Goal: Task Accomplishment & Management: Use online tool/utility

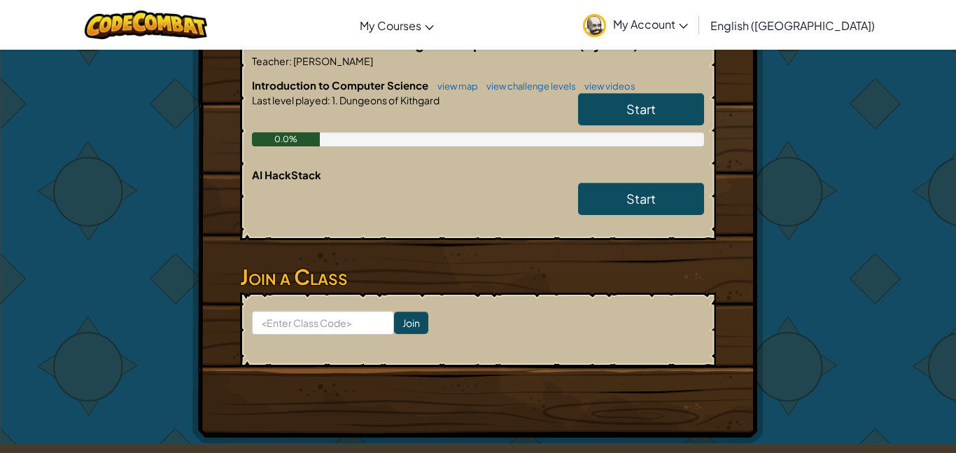
scroll to position [420, 0]
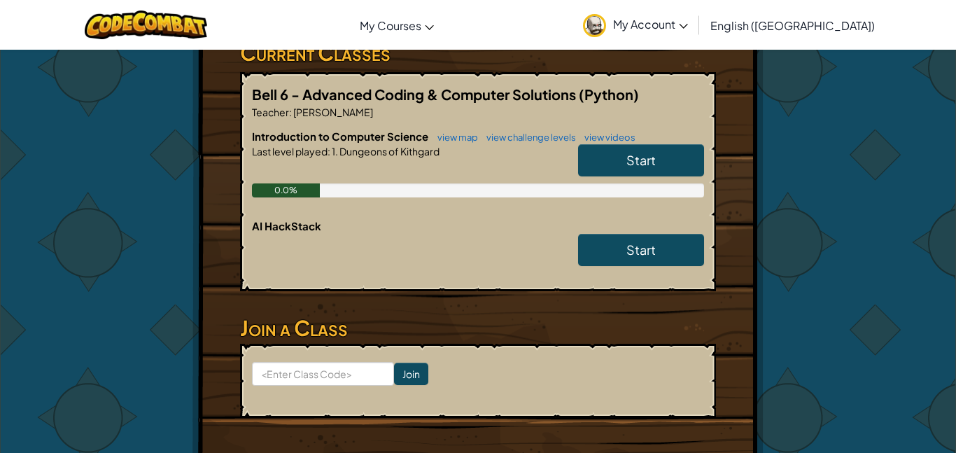
click at [606, 164] on link "Start" at bounding box center [641, 160] width 126 height 32
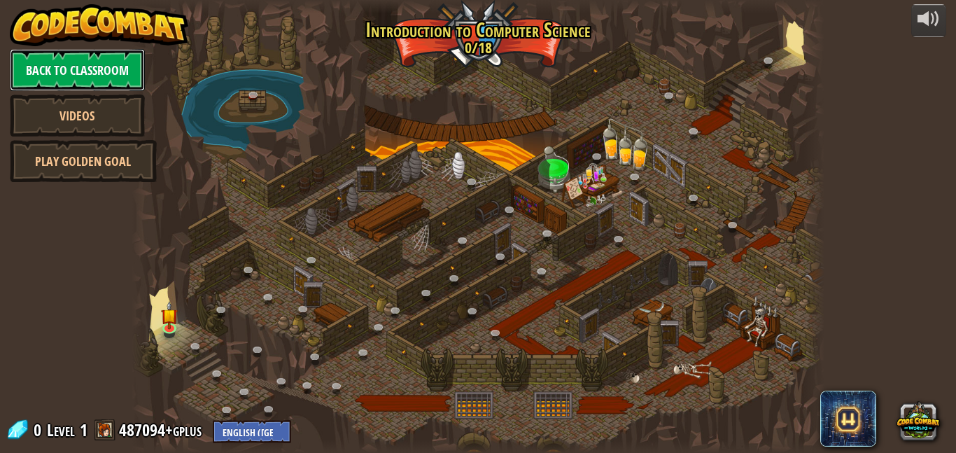
click at [94, 63] on link "Back to Classroom" at bounding box center [77, 70] width 135 height 42
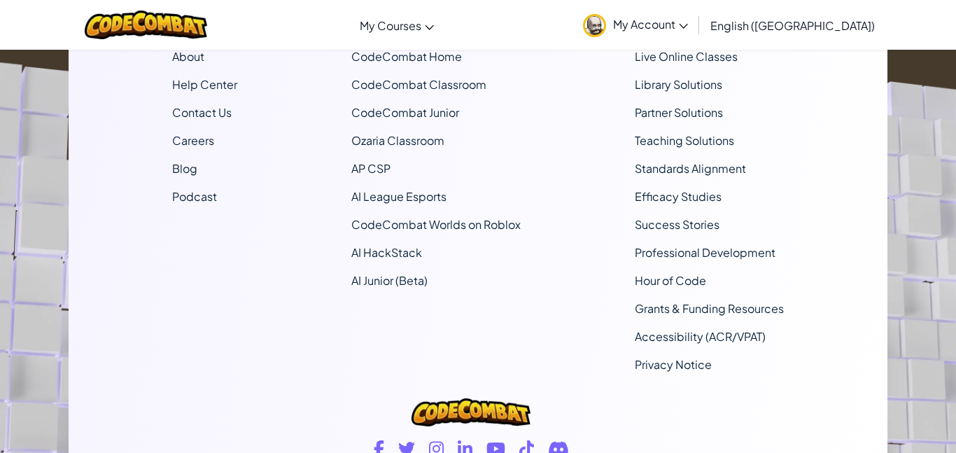
scroll to position [1092, 0]
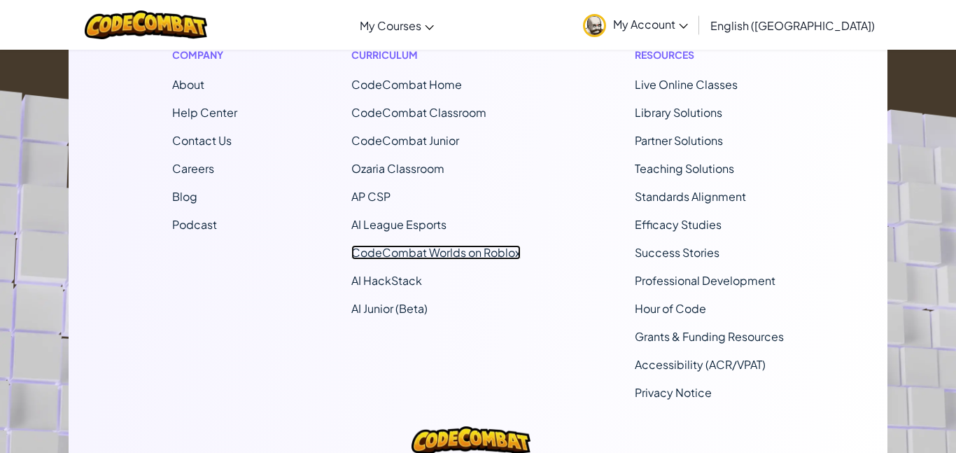
click at [459, 254] on link "CodeCombat Worlds on Roblox" at bounding box center [435, 252] width 169 height 15
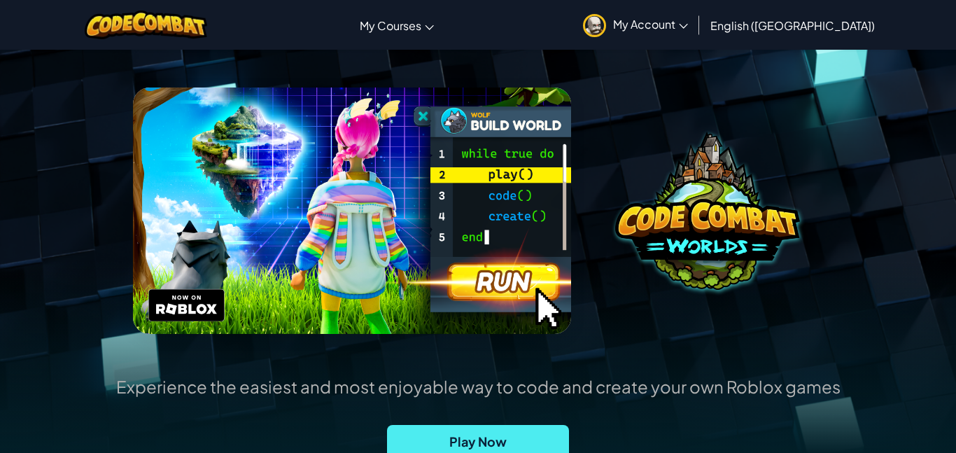
click at [489, 303] on img at bounding box center [352, 210] width 438 height 246
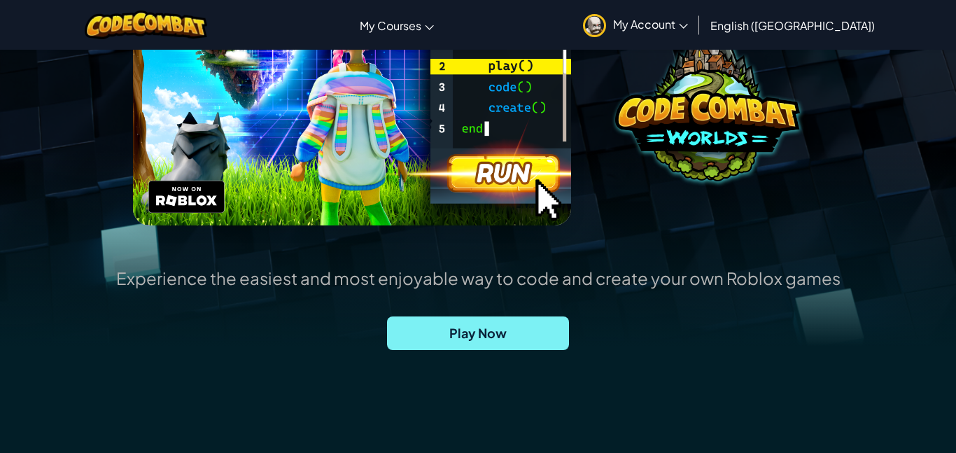
scroll to position [224, 0]
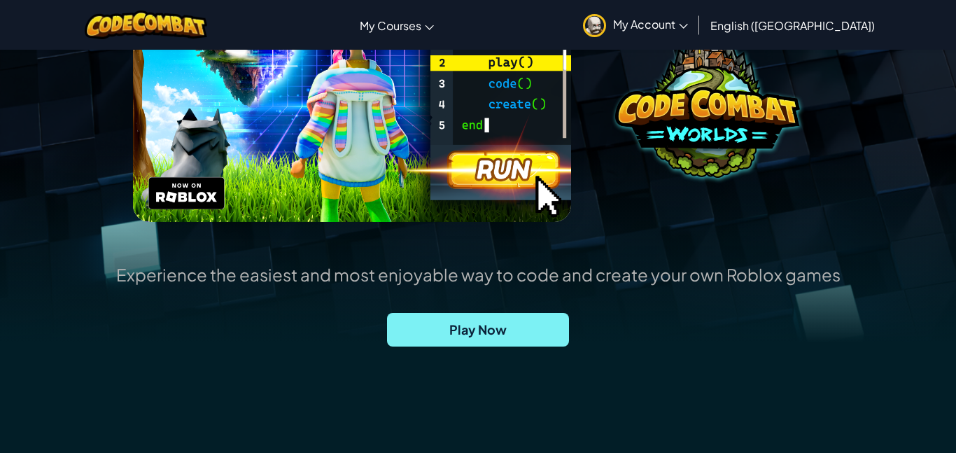
click at [472, 330] on span "Play Now" at bounding box center [478, 330] width 182 height 34
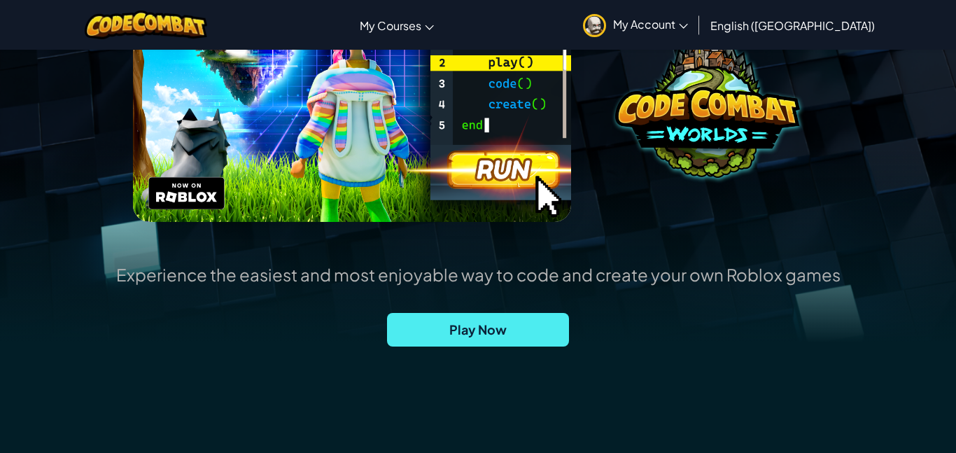
click at [367, 210] on img at bounding box center [352, 99] width 438 height 246
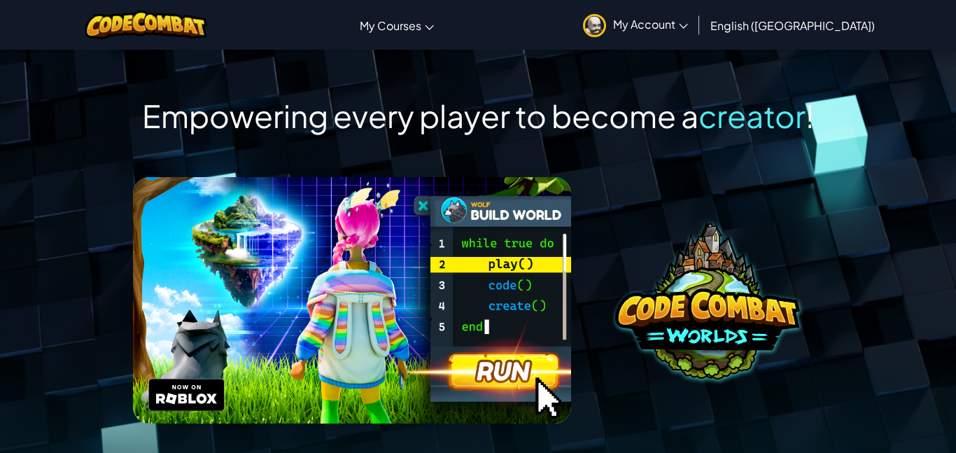
scroll to position [0, 0]
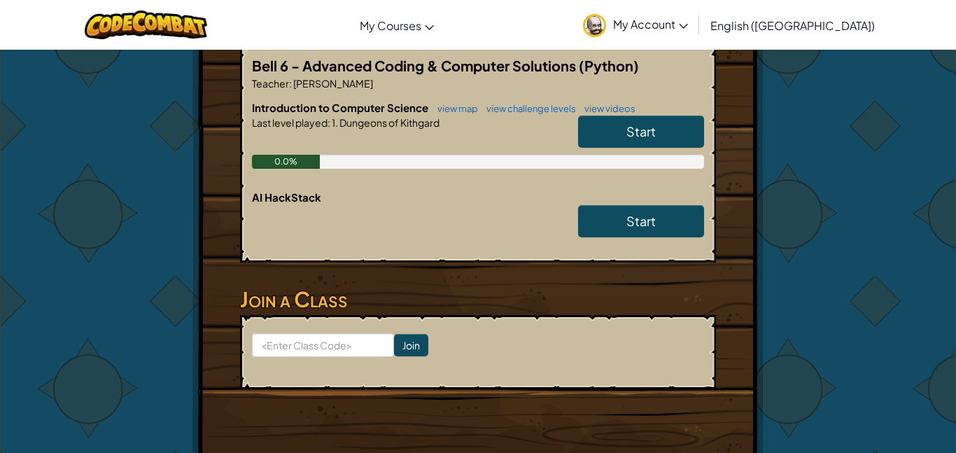
scroll to position [448, 0]
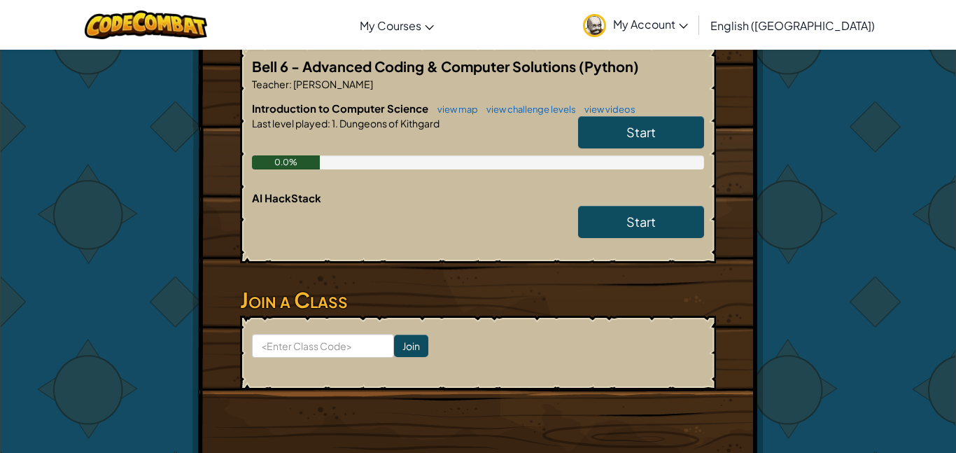
click at [585, 121] on link "Start" at bounding box center [641, 132] width 126 height 32
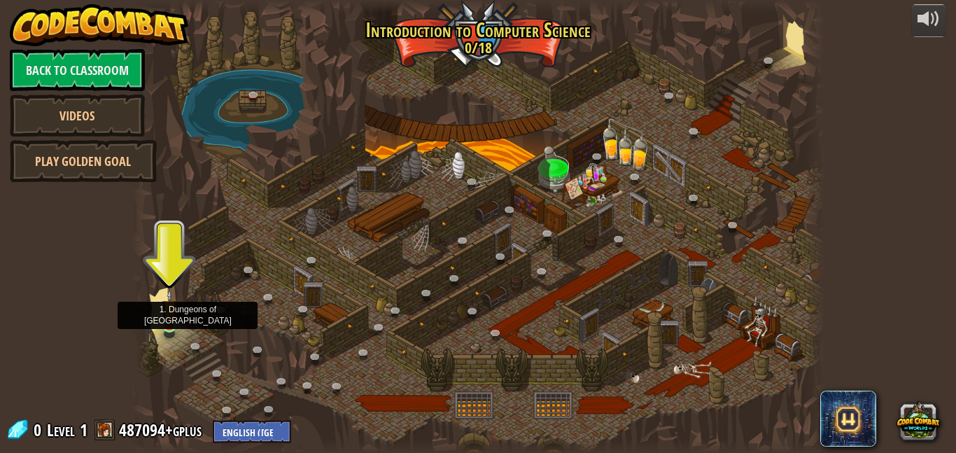
click at [170, 325] on img at bounding box center [170, 308] width 16 height 38
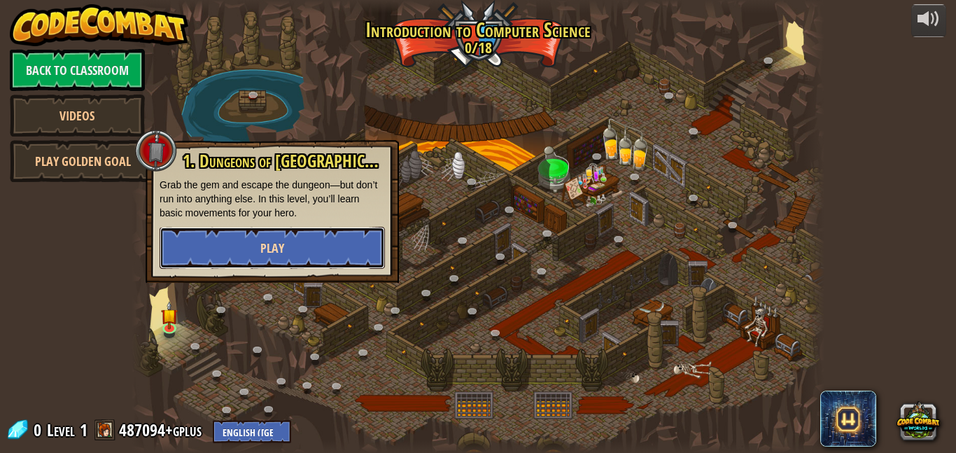
click at [306, 243] on button "Play" at bounding box center [272, 248] width 225 height 42
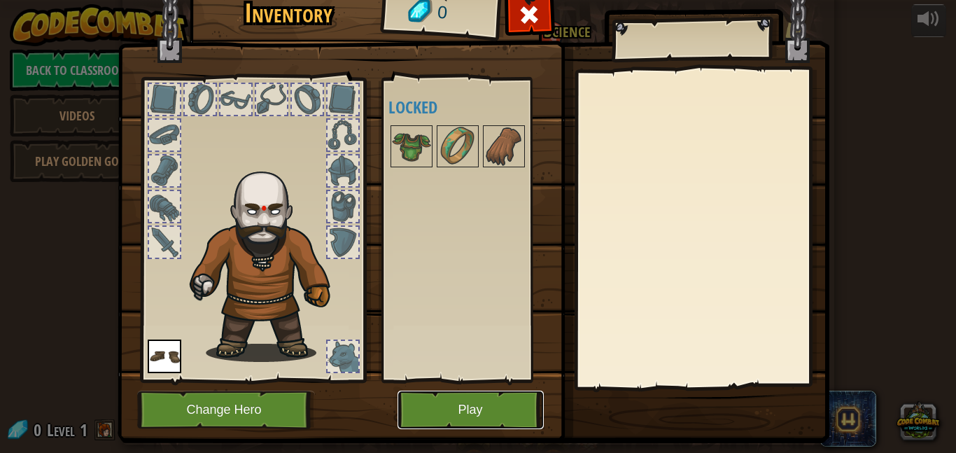
click at [507, 409] on button "Play" at bounding box center [471, 410] width 146 height 38
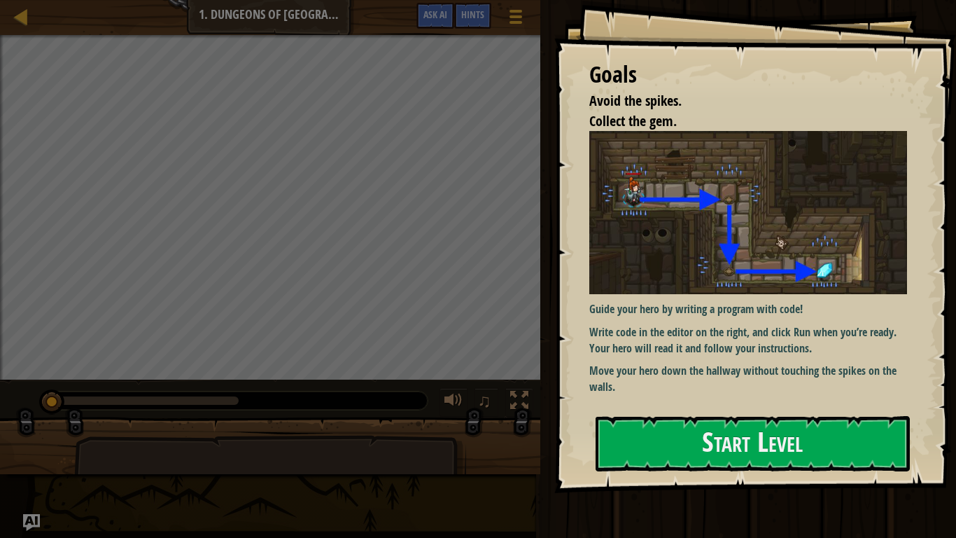
click at [829, 452] on div "Run Submit Done" at bounding box center [746, 269] width 420 height 538
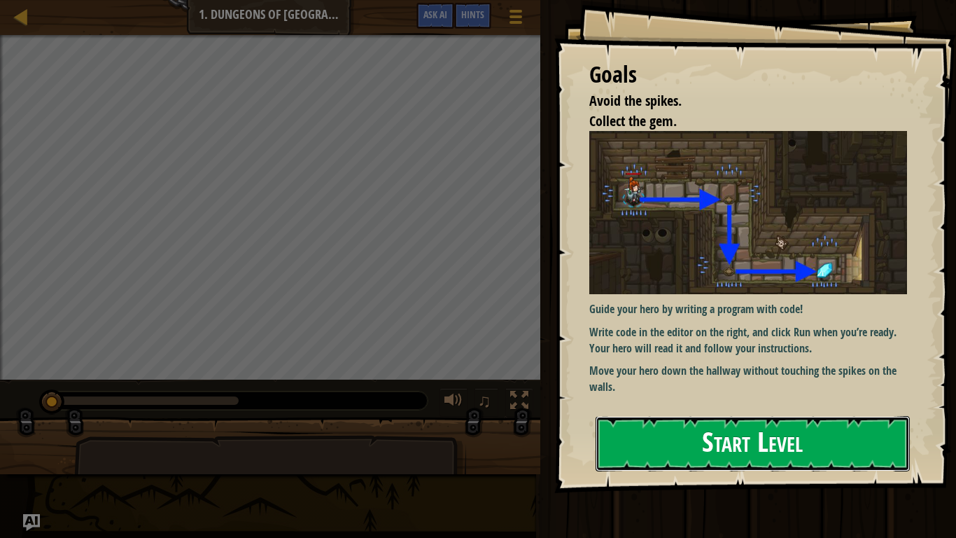
click at [689, 452] on button "Start Level" at bounding box center [753, 443] width 314 height 55
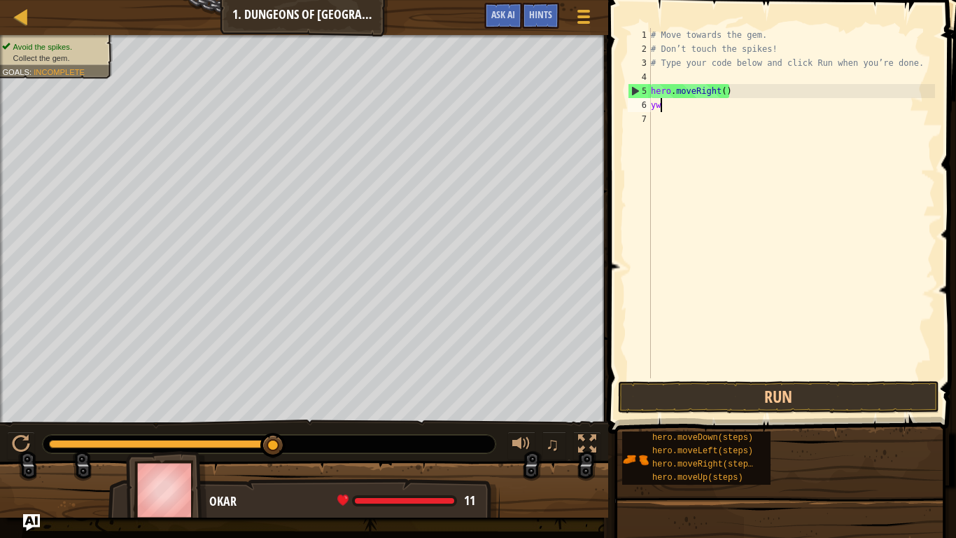
scroll to position [6, 1]
type textarea "y"
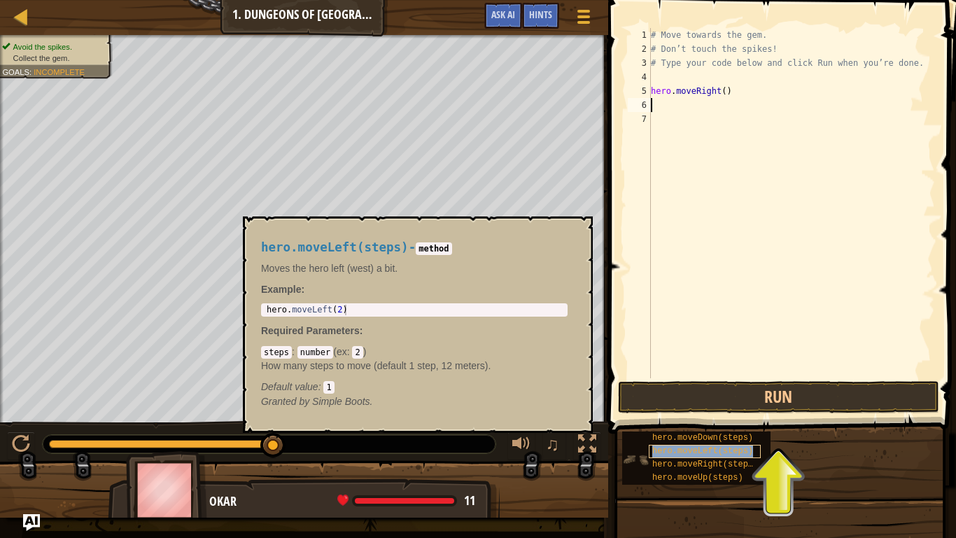
click at [703, 452] on span "hero.moveLeft(steps)" at bounding box center [702, 451] width 101 height 10
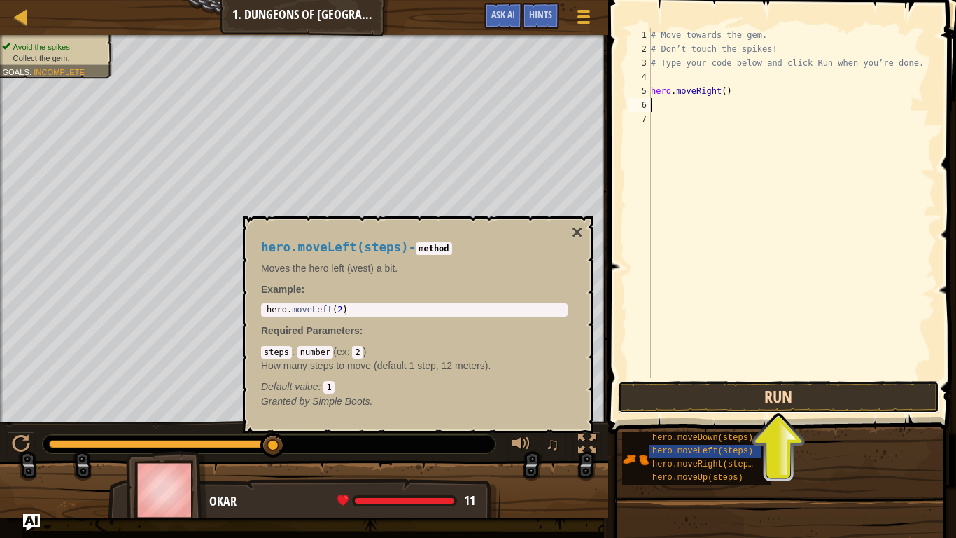
click at [754, 400] on button "Run" at bounding box center [778, 397] width 321 height 32
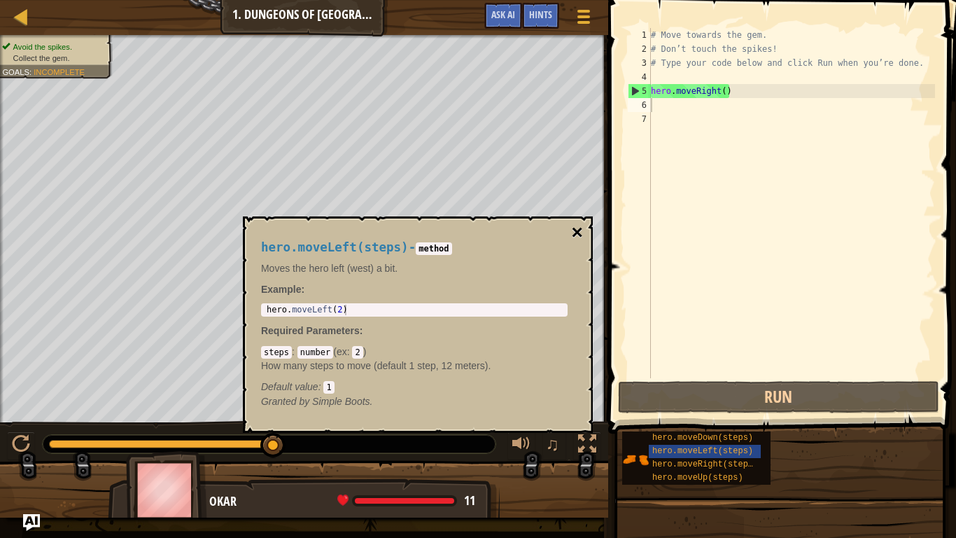
click at [578, 233] on button "×" at bounding box center [577, 233] width 11 height 20
click at [694, 452] on span "hero.moveLeft(steps)" at bounding box center [702, 451] width 101 height 10
click at [713, 433] on span "hero.moveDown(steps)" at bounding box center [702, 438] width 101 height 10
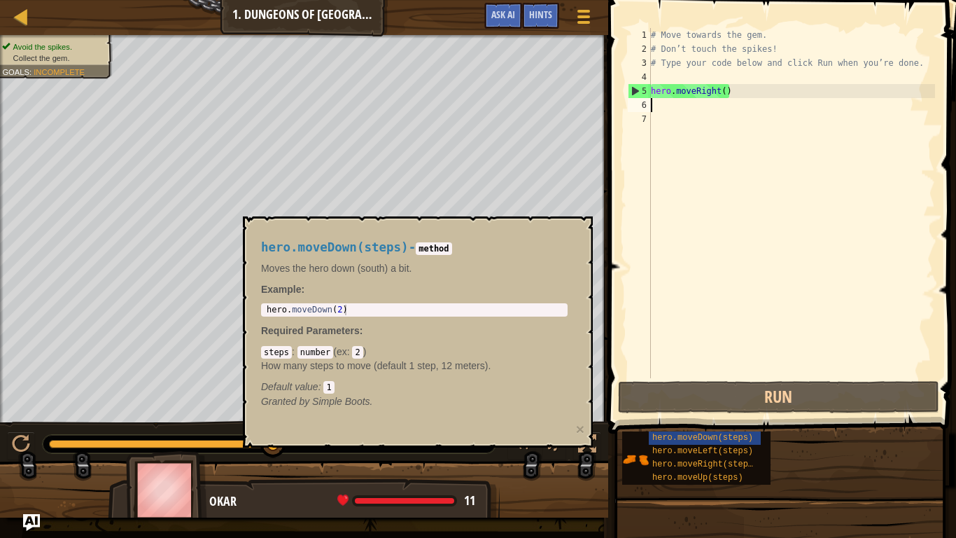
type textarea "hero.moveDown(2)"
click at [525, 307] on div "hero . moveDown ( 2 )" at bounding box center [414, 319] width 301 height 31
click at [305, 348] on code "number" at bounding box center [315, 352] width 36 height 13
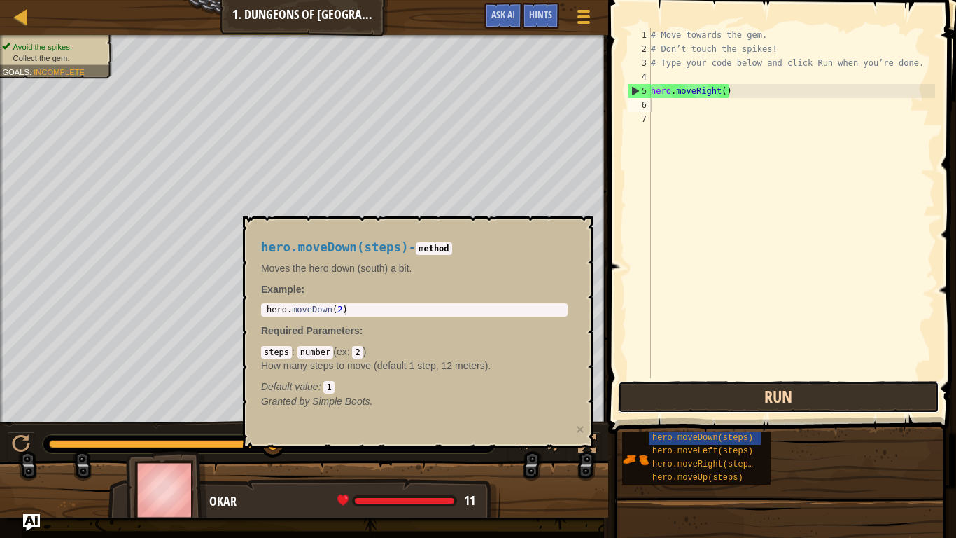
click at [716, 396] on button "Run" at bounding box center [778, 397] width 321 height 32
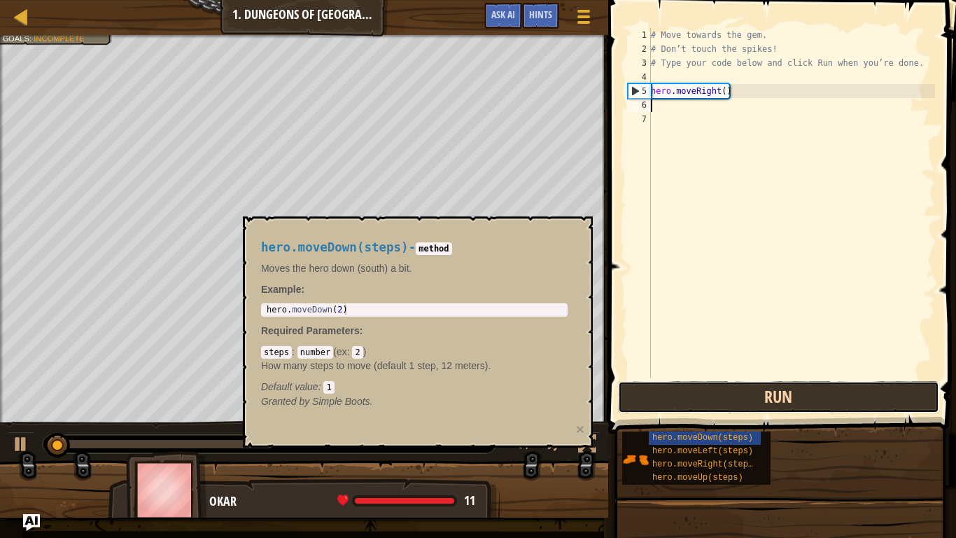
click at [716, 396] on button "Run" at bounding box center [778, 397] width 321 height 32
click at [716, 396] on button "Running" at bounding box center [778, 397] width 321 height 32
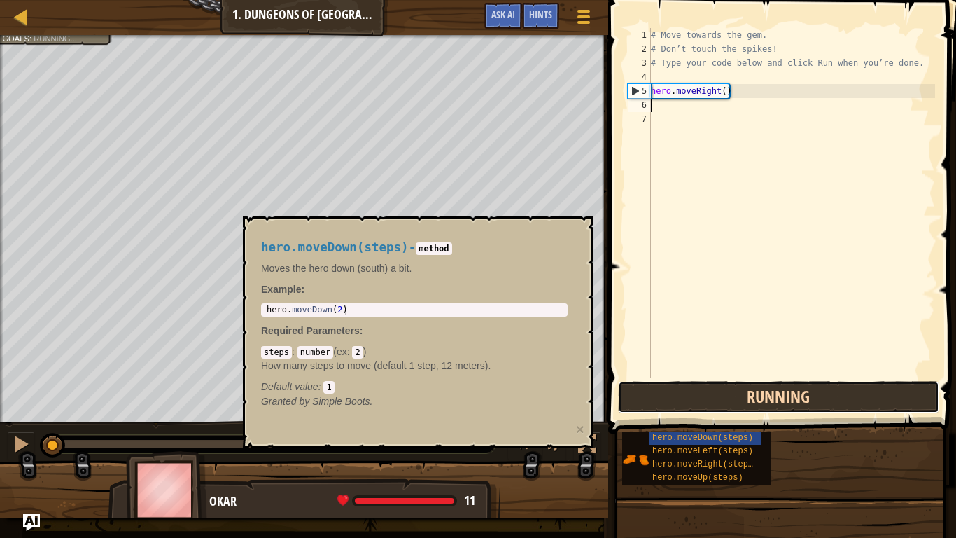
click at [716, 396] on button "Running" at bounding box center [778, 397] width 321 height 32
click at [716, 396] on button "Run" at bounding box center [778, 397] width 321 height 32
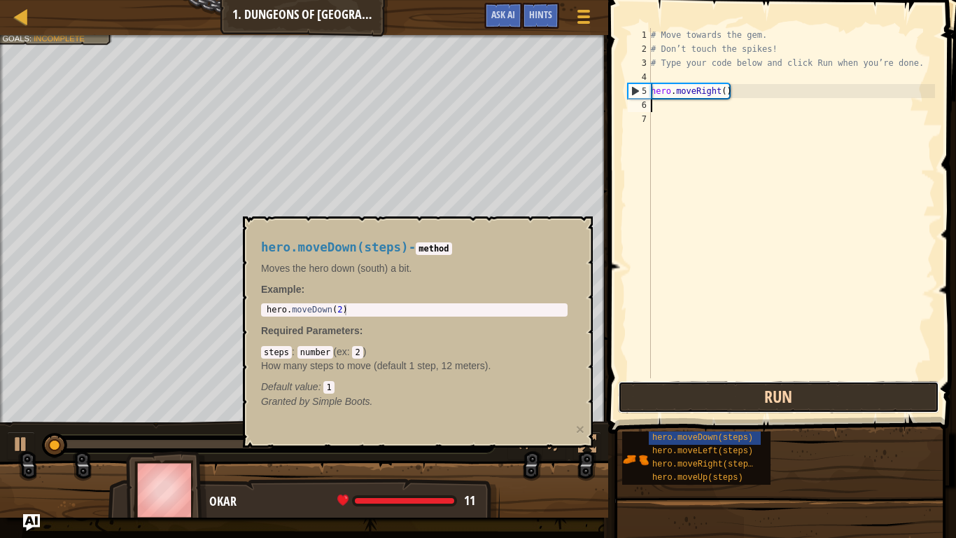
click at [716, 396] on button "Run" at bounding box center [778, 397] width 321 height 32
click at [716, 396] on button "Running" at bounding box center [778, 397] width 321 height 32
click at [716, 396] on button "Run" at bounding box center [778, 397] width 321 height 32
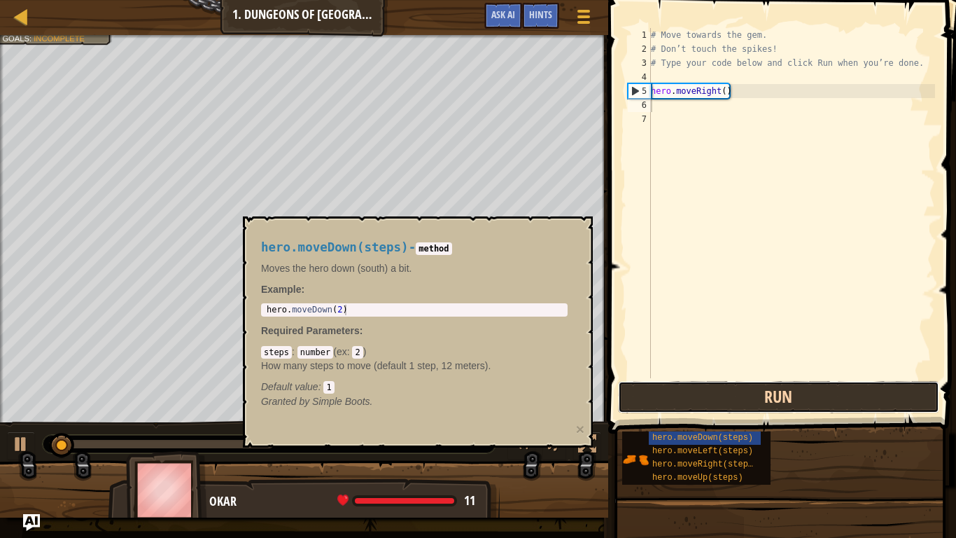
click at [716, 396] on button "Run" at bounding box center [778, 397] width 321 height 32
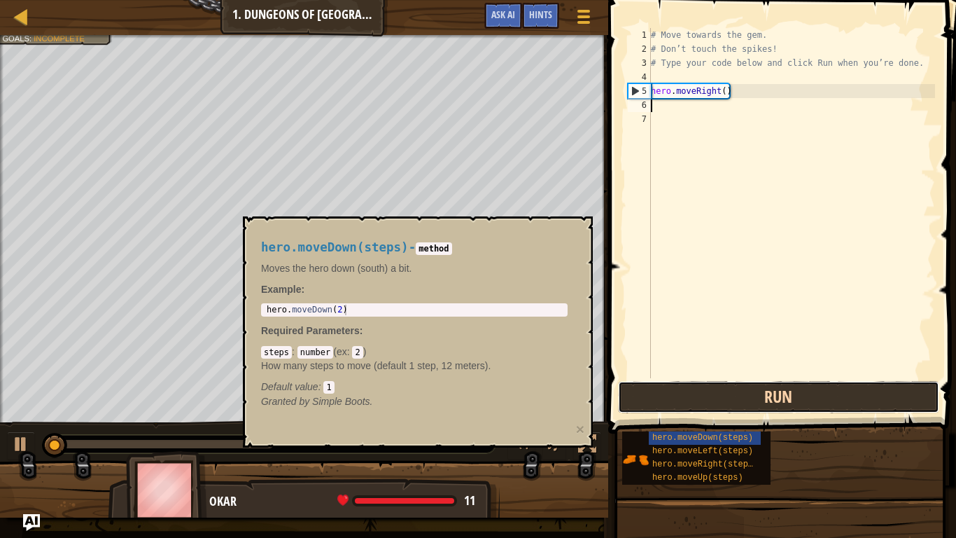
click at [716, 396] on button "Run" at bounding box center [778, 397] width 321 height 32
click at [716, 396] on button "Running" at bounding box center [778, 397] width 321 height 32
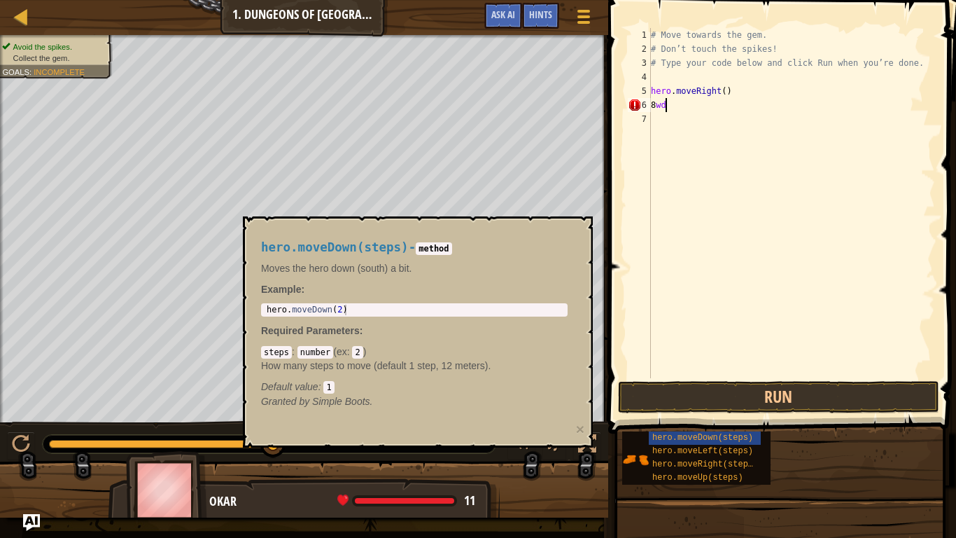
scroll to position [6, 1]
type textarea "8"
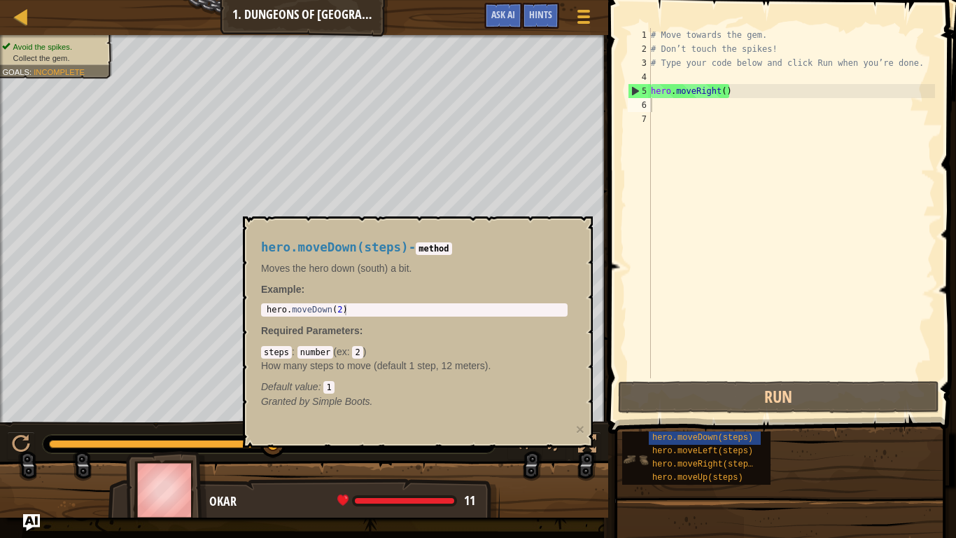
drag, startPoint x: 646, startPoint y: 435, endPoint x: 761, endPoint y: 437, distance: 114.8
click at [761, 437] on div "hero.moveDown(steps) hero.moveLeft(steps) hero.moveRight(steps) hero.moveUp(ste…" at bounding box center [696, 457] width 148 height 53
click at [665, 106] on div "# Move towards the gem. # Don’t touch the spikes! # Type your code below and cl…" at bounding box center [791, 217] width 287 height 378
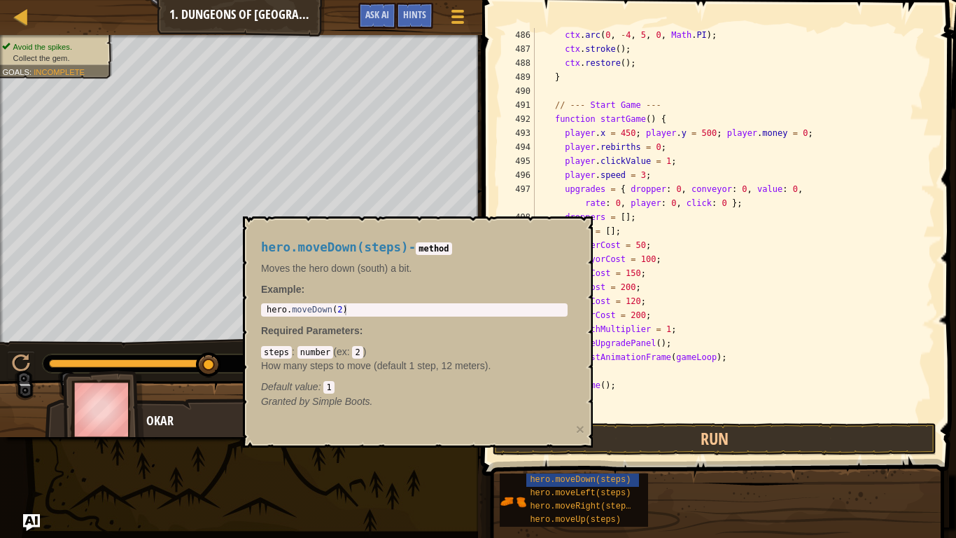
scroll to position [6957, 0]
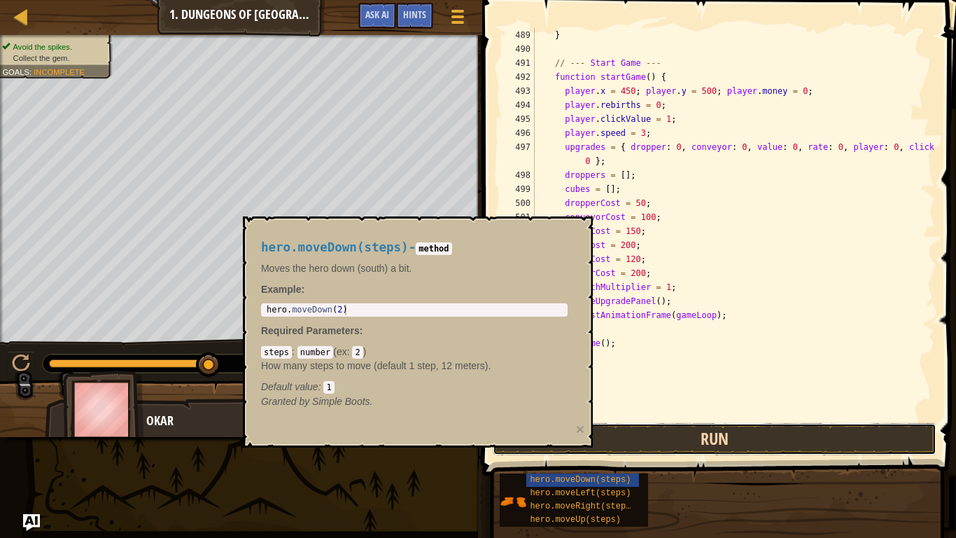
click at [621, 442] on button "Run" at bounding box center [715, 439] width 444 height 32
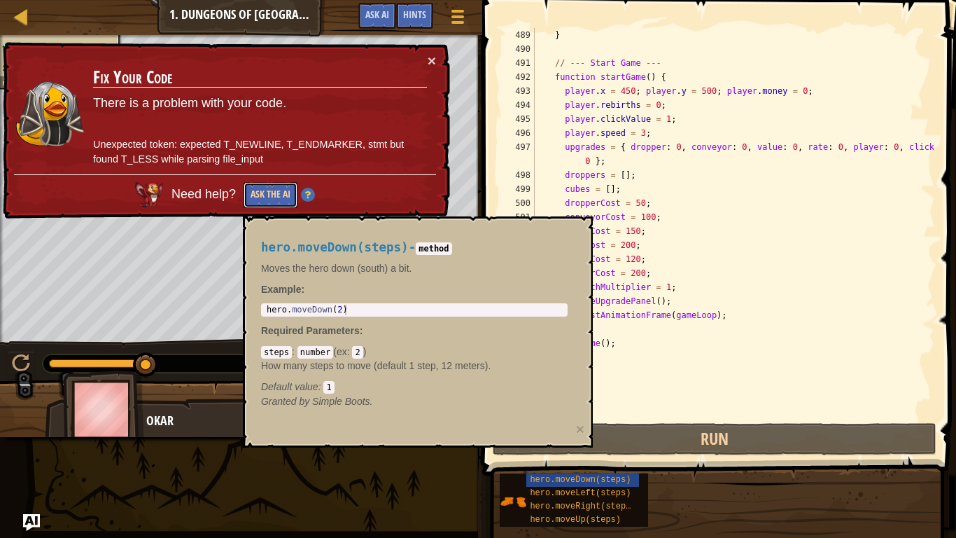
click at [274, 195] on button "Ask the AI" at bounding box center [271, 195] width 54 height 26
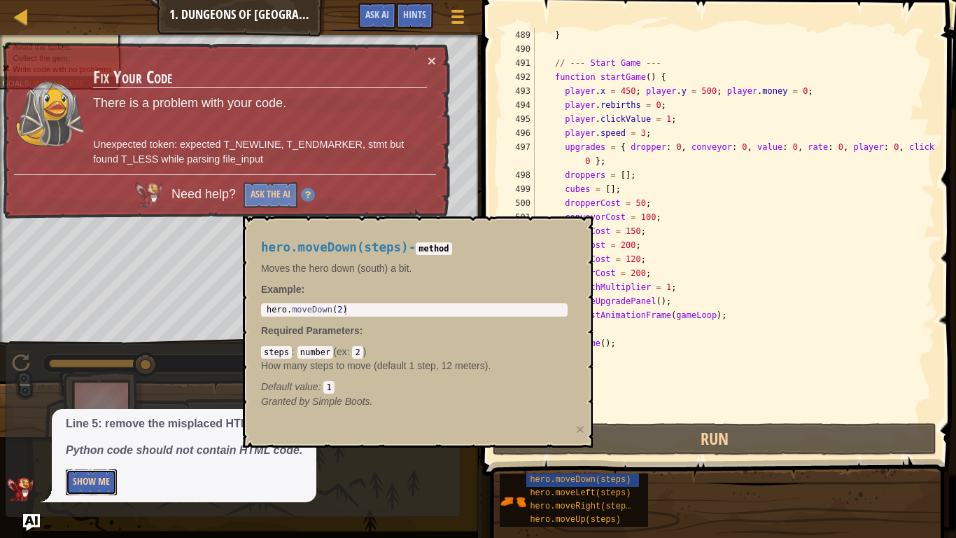
click at [100, 452] on button "Show Me" at bounding box center [91, 482] width 51 height 26
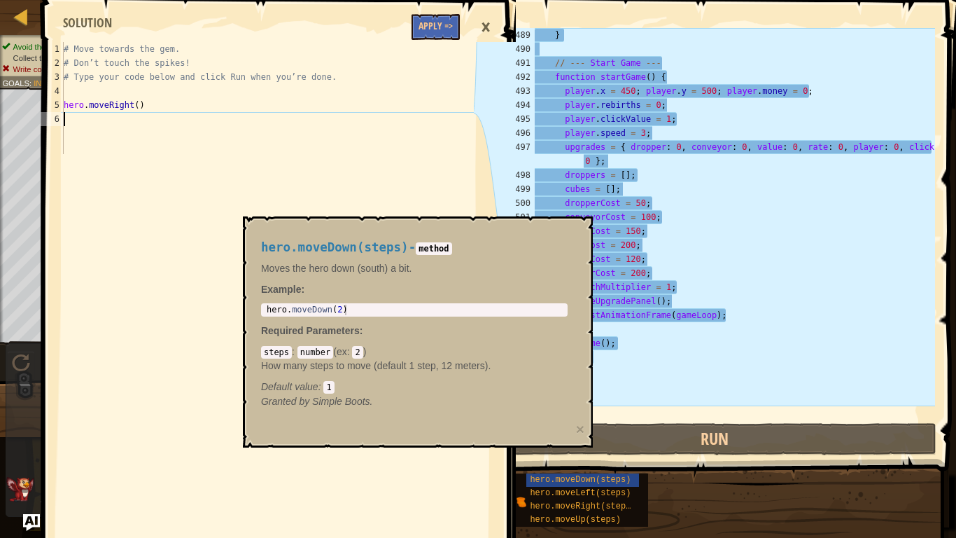
click at [127, 146] on div "# Move towards the gem. # Don’t touch the spikes! # Type your code below and cl…" at bounding box center [267, 112] width 413 height 140
click at [611, 452] on span "hero.moveRight(steps)" at bounding box center [583, 506] width 106 height 10
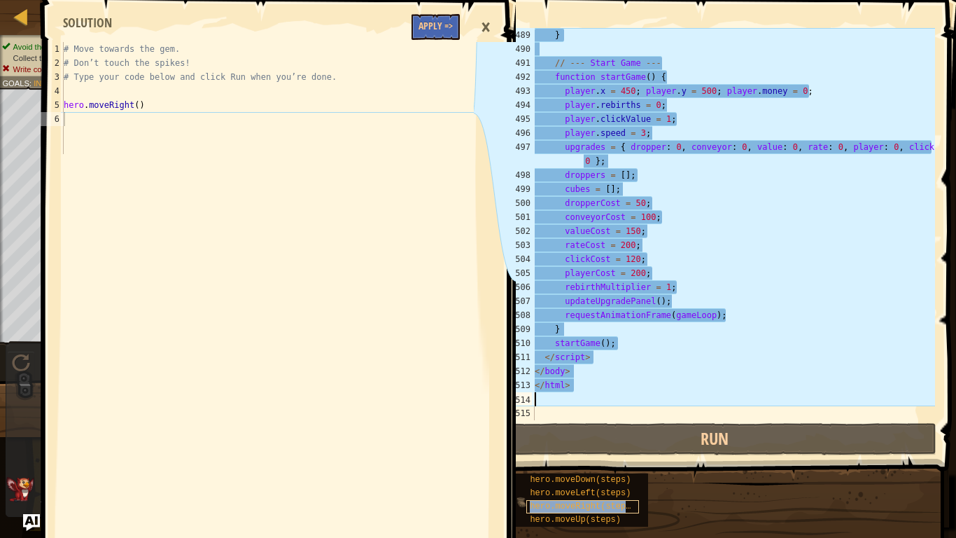
click at [611, 452] on span "hero.moveRight(steps)" at bounding box center [583, 506] width 106 height 10
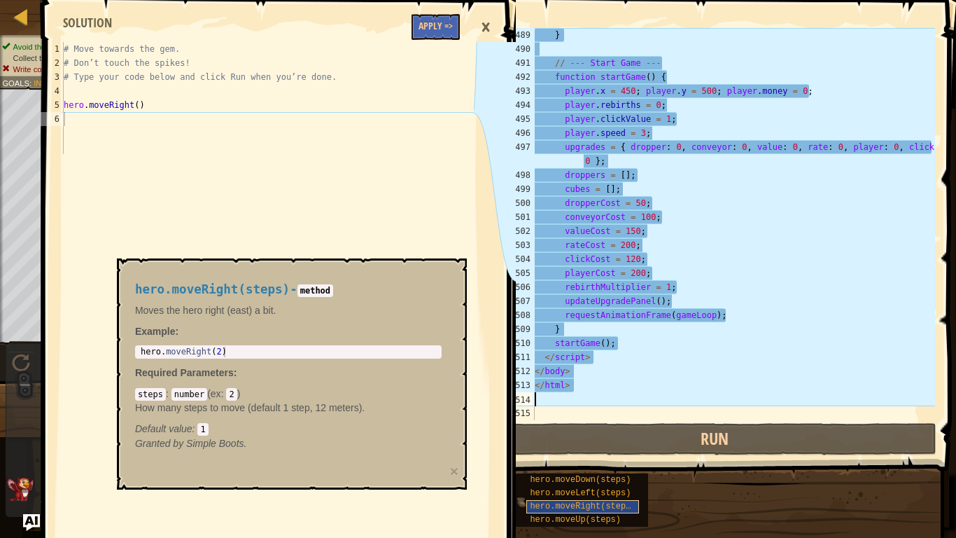
click at [611, 452] on span "hero.moveRight(steps)" at bounding box center [583, 506] width 106 height 10
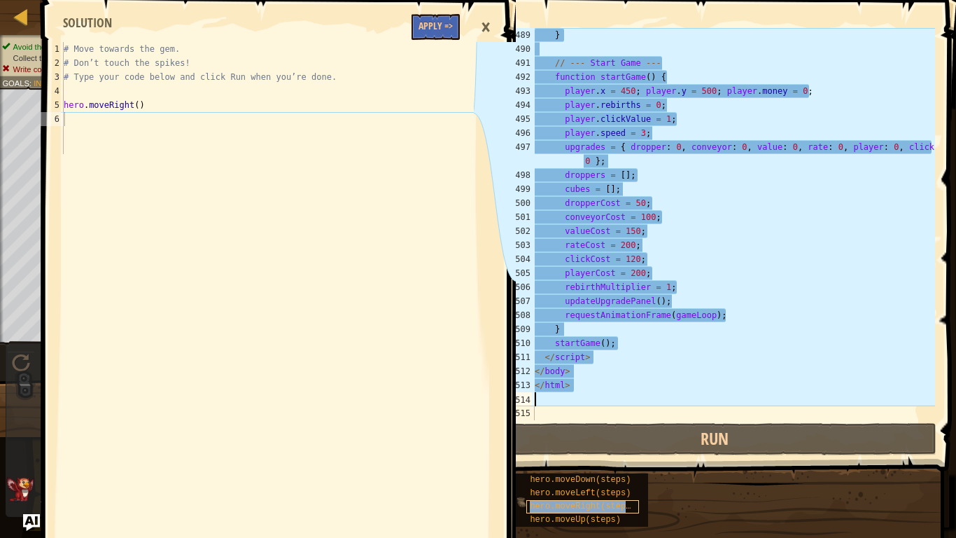
click at [611, 452] on span "hero.moveRight(steps)" at bounding box center [583, 506] width 106 height 10
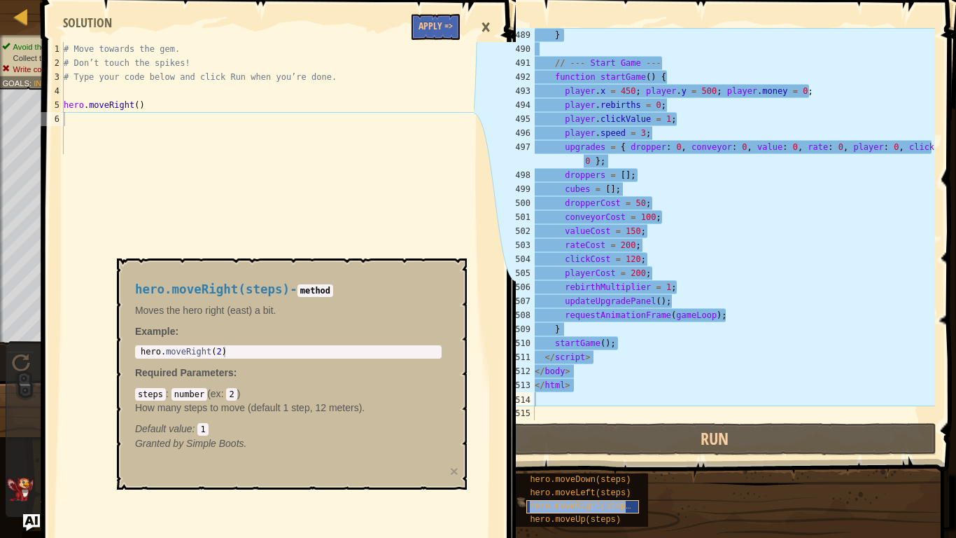
click at [611, 452] on span "hero.moveRight(steps)" at bounding box center [583, 506] width 106 height 10
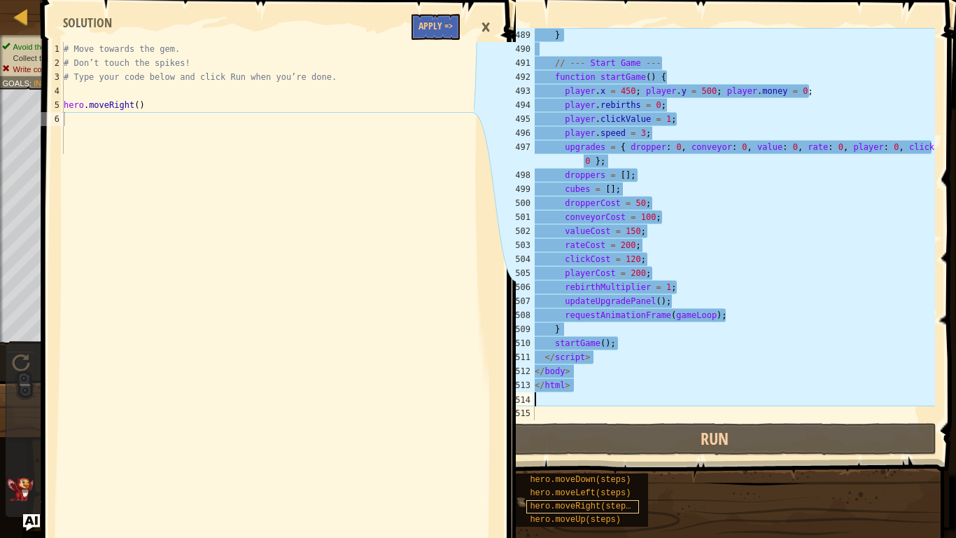
click at [611, 452] on span "hero.moveRight(steps)" at bounding box center [583, 506] width 106 height 10
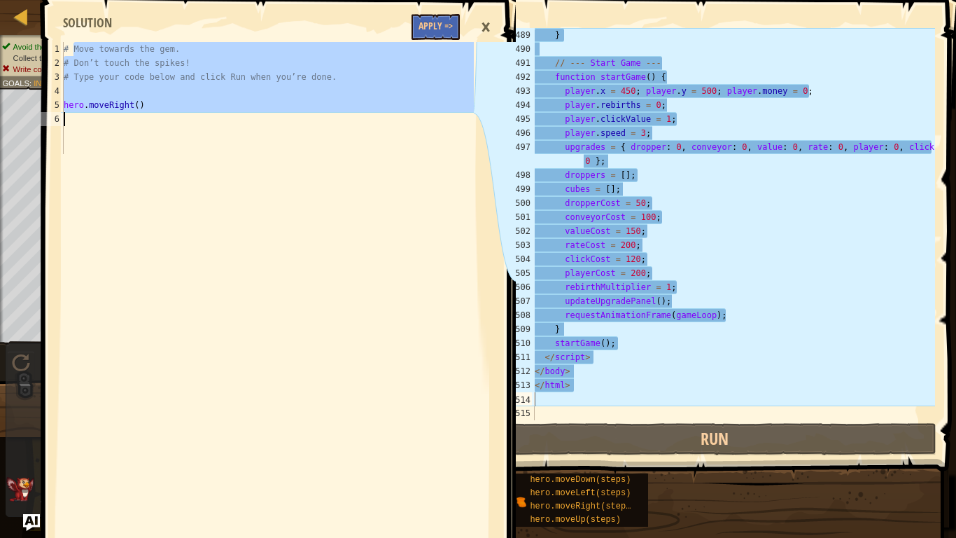
drag, startPoint x: 73, startPoint y: 55, endPoint x: 97, endPoint y: 155, distance: 103.0
type textarea "hero.moveRight()"
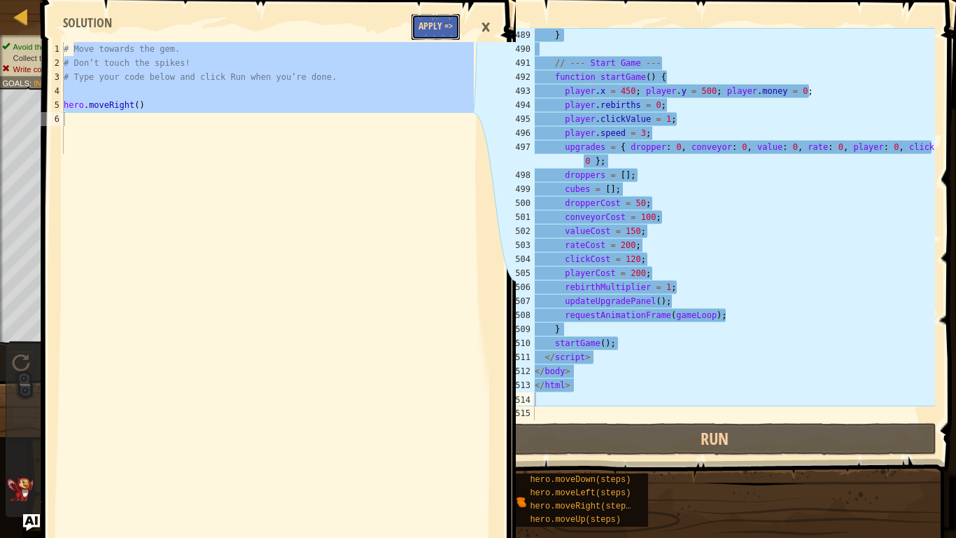
click at [440, 27] on button "Apply =>" at bounding box center [436, 27] width 48 height 26
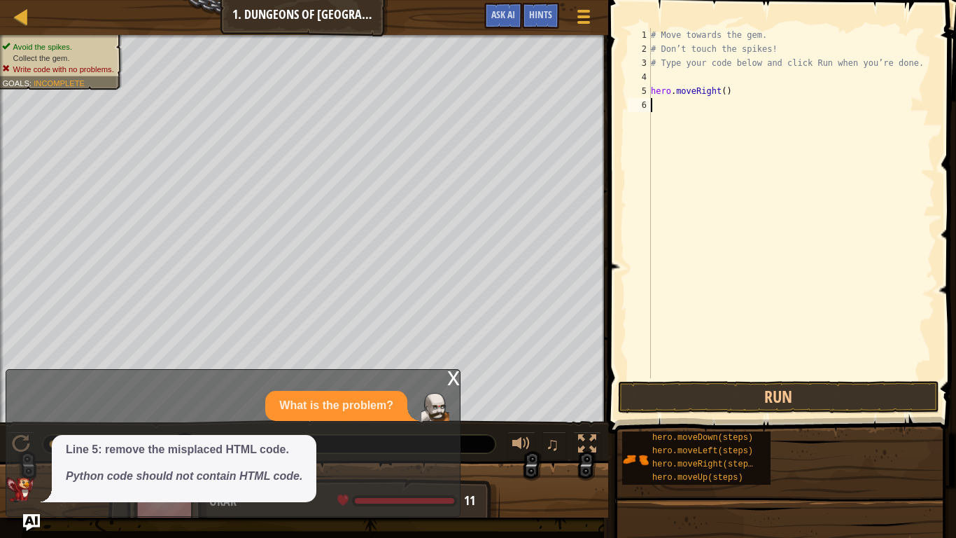
click at [668, 113] on div "# Move towards the gem. # Don’t touch the spikes! # Type your code below and cl…" at bounding box center [791, 217] width 287 height 378
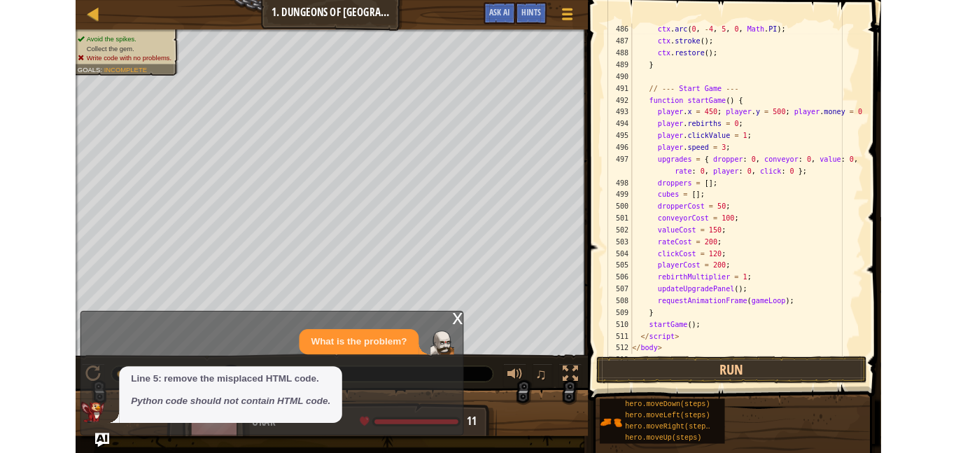
scroll to position [6943, 0]
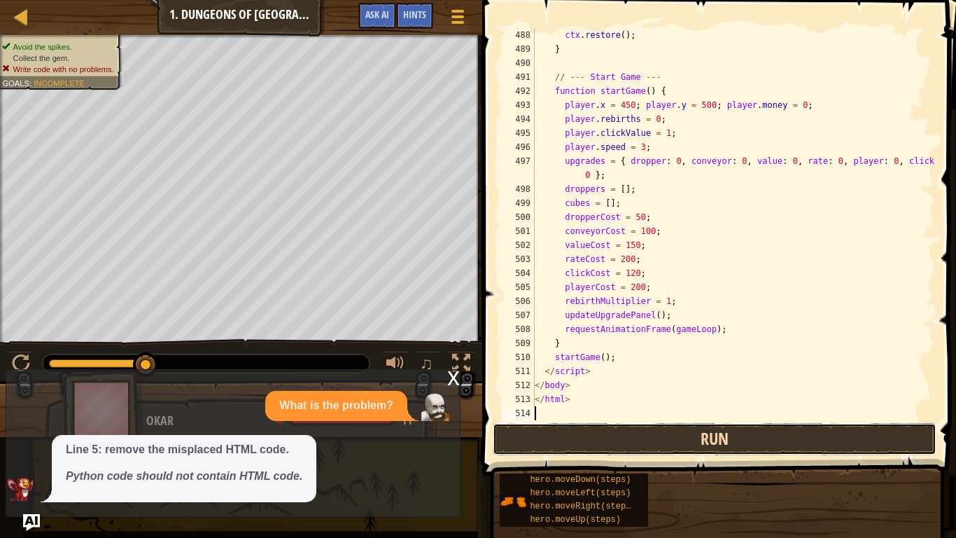
click at [635, 428] on button "Run" at bounding box center [715, 439] width 444 height 32
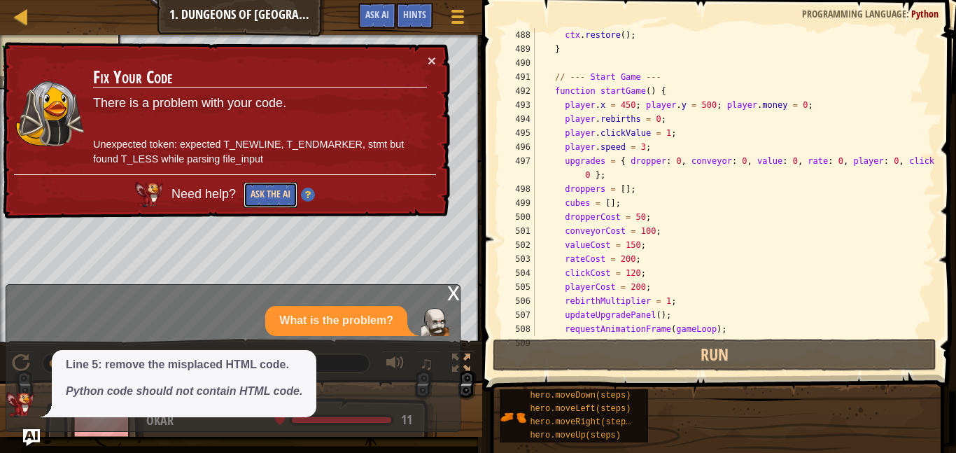
click at [262, 190] on button "Ask the AI" at bounding box center [271, 195] width 54 height 26
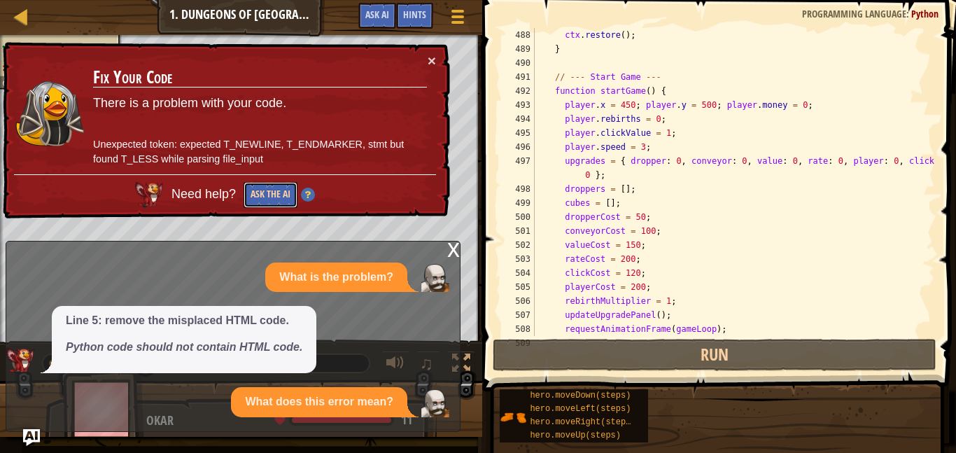
click at [255, 190] on button "Ask the AI" at bounding box center [271, 195] width 54 height 26
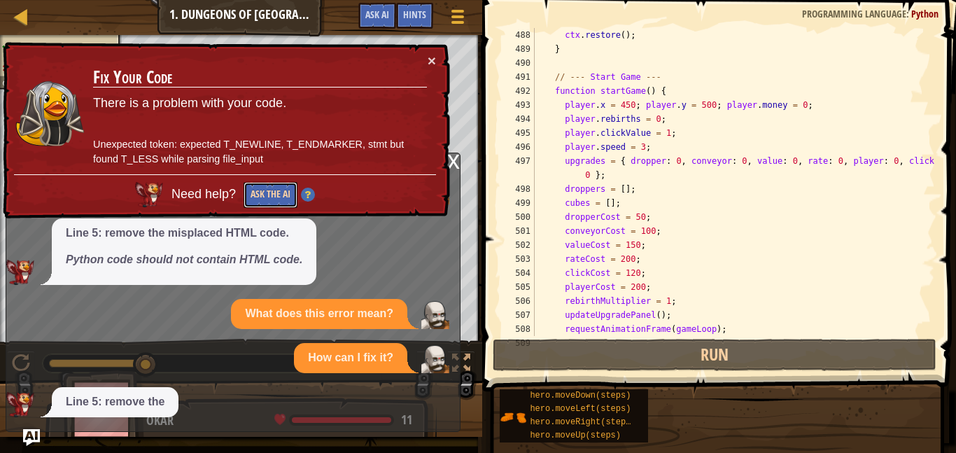
click at [270, 190] on button "Ask the AI" at bounding box center [271, 195] width 54 height 26
drag, startPoint x: 270, startPoint y: 190, endPoint x: 202, endPoint y: 210, distance: 71.3
click at [253, 194] on button "Ask the AI" at bounding box center [271, 195] width 54 height 26
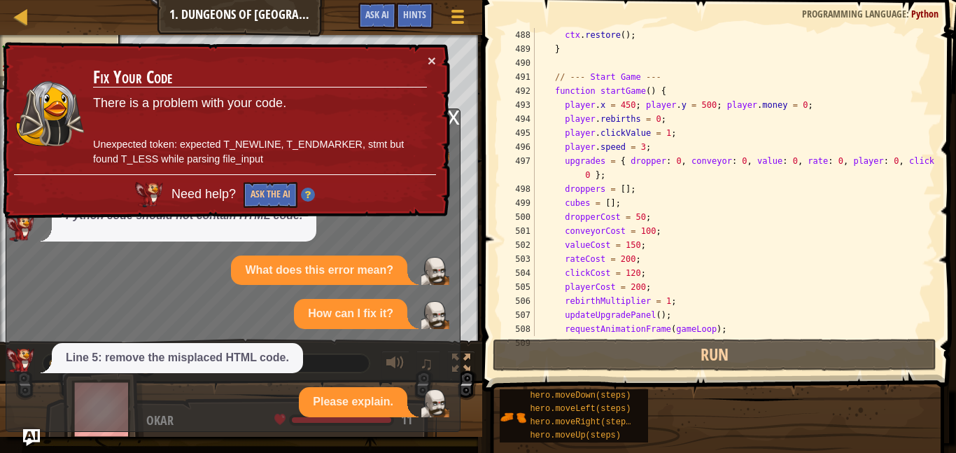
drag, startPoint x: 190, startPoint y: 213, endPoint x: 169, endPoint y: 217, distance: 20.7
click at [185, 213] on div "× Fix Your Code There is a problem with your code. Unexpected token: expected T…" at bounding box center [225, 130] width 450 height 177
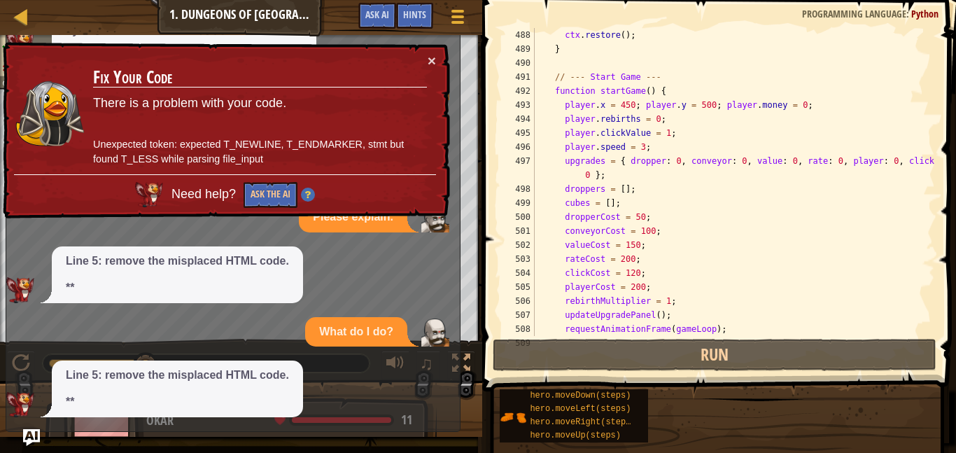
drag, startPoint x: 169, startPoint y: 217, endPoint x: 150, endPoint y: 215, distance: 19.0
click at [150, 215] on div "× Fix Your Code There is a problem with your code. Unexpected token: expected T…" at bounding box center [225, 130] width 450 height 177
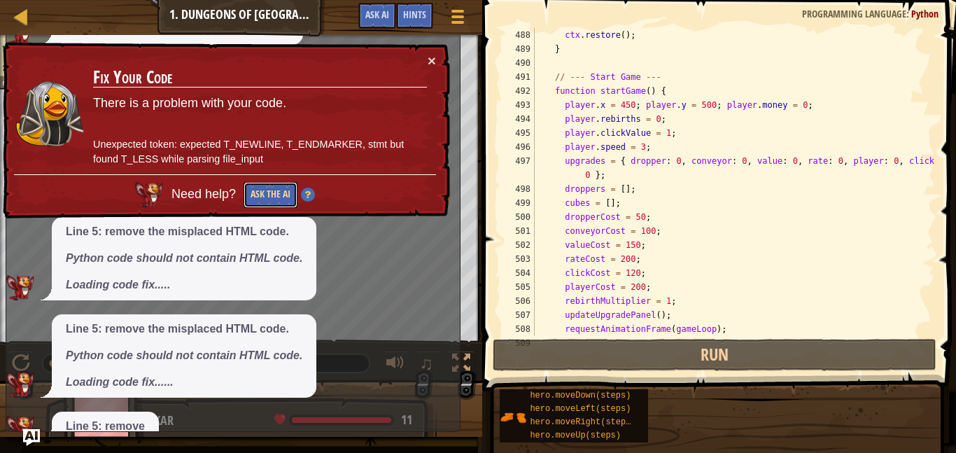
click at [279, 197] on button "Ask the AI" at bounding box center [271, 195] width 54 height 26
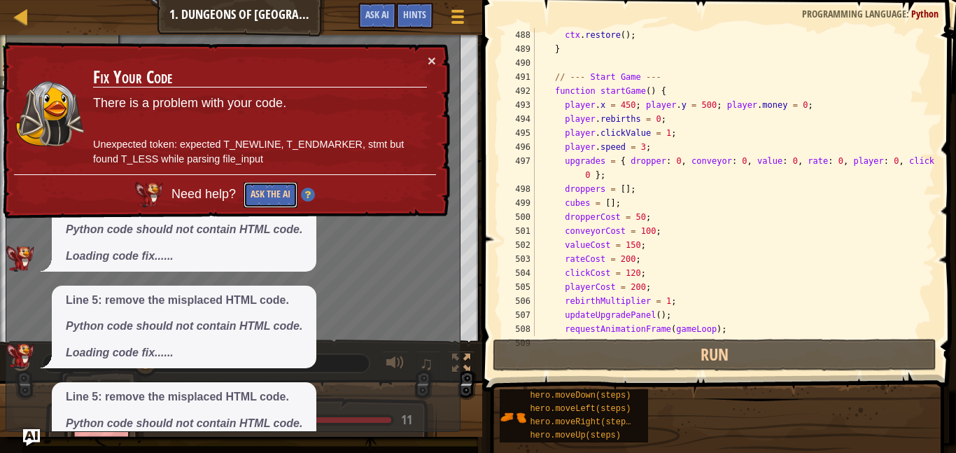
click at [279, 197] on button "Ask the AI" at bounding box center [271, 195] width 54 height 26
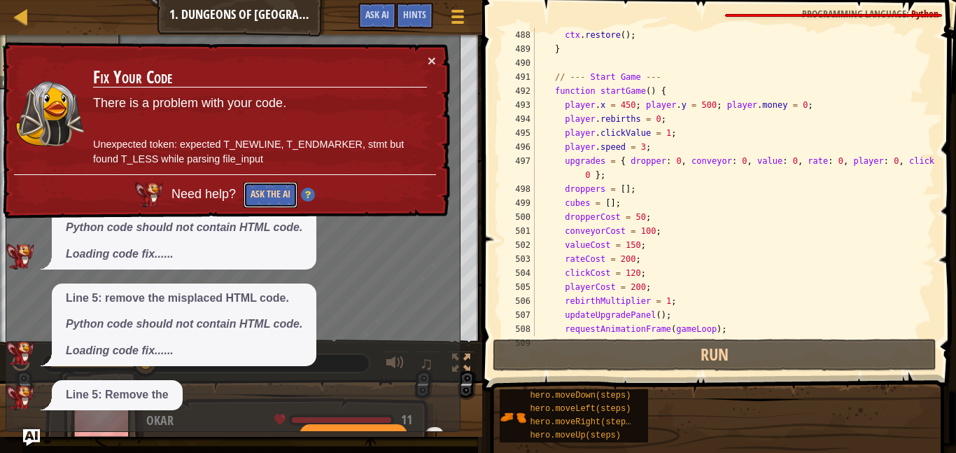
click at [279, 197] on button "Ask the AI" at bounding box center [271, 195] width 54 height 26
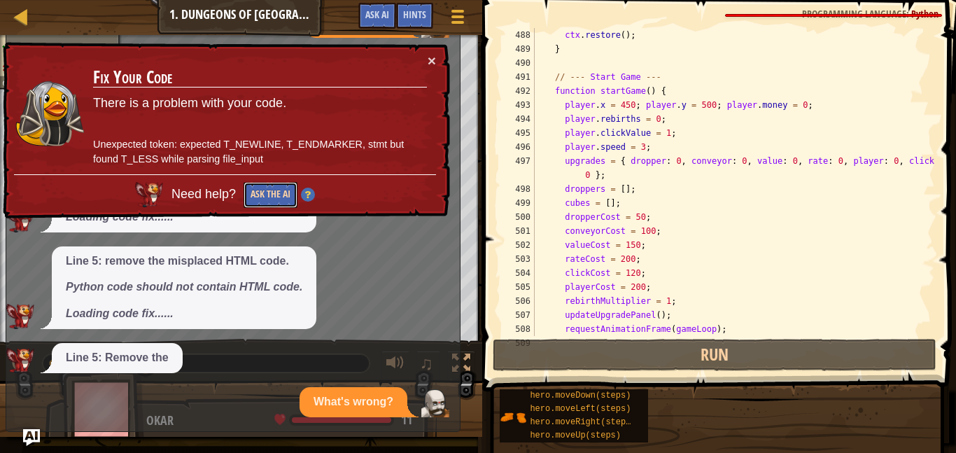
click at [279, 197] on button "Ask the AI" at bounding box center [271, 195] width 54 height 26
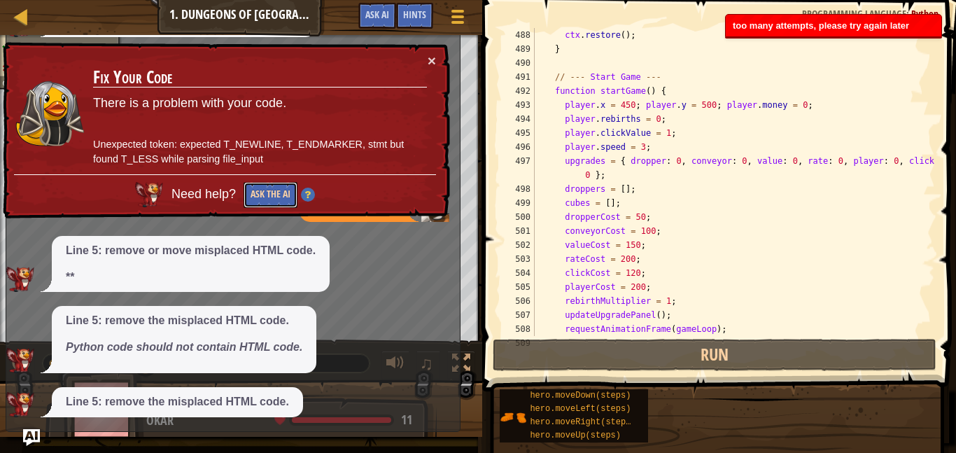
click at [279, 197] on button "Ask the AI" at bounding box center [271, 195] width 54 height 26
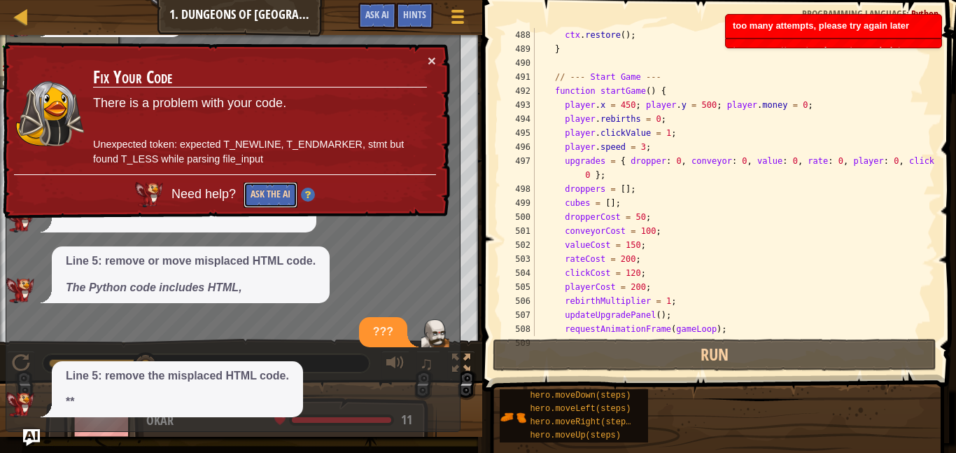
click at [279, 197] on button "Ask the AI" at bounding box center [271, 195] width 54 height 26
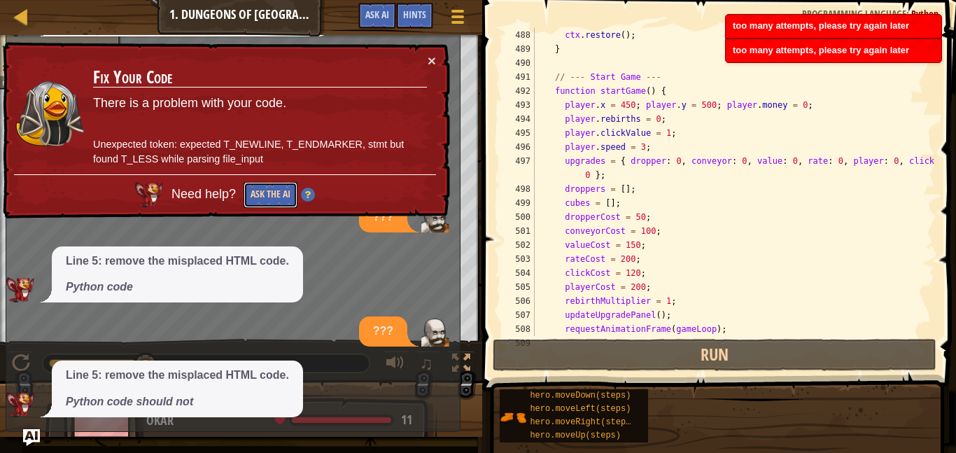
click at [279, 197] on button "Ask the AI" at bounding box center [271, 195] width 54 height 26
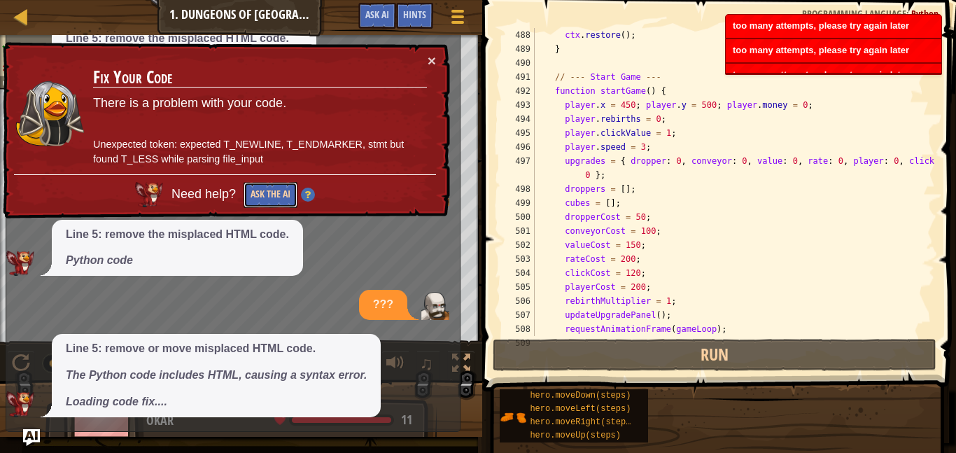
click at [279, 197] on button "Ask the AI" at bounding box center [271, 195] width 54 height 26
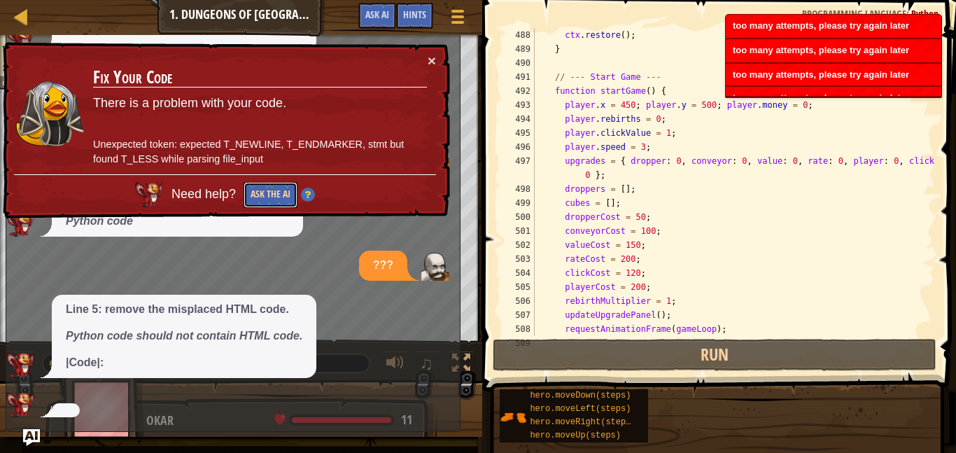
click at [279, 197] on button "Ask the AI" at bounding box center [271, 195] width 54 height 26
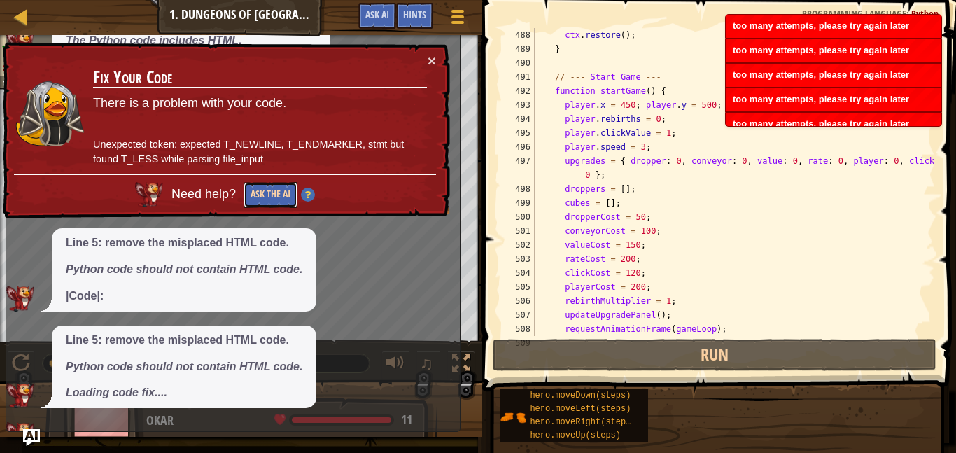
click at [279, 197] on button "Ask the AI" at bounding box center [271, 195] width 54 height 26
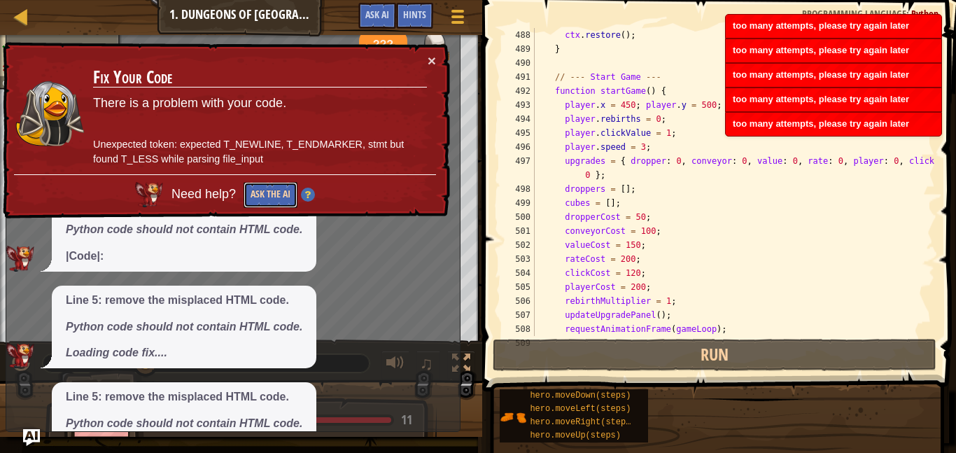
click at [279, 197] on button "Ask the AI" at bounding box center [271, 195] width 54 height 26
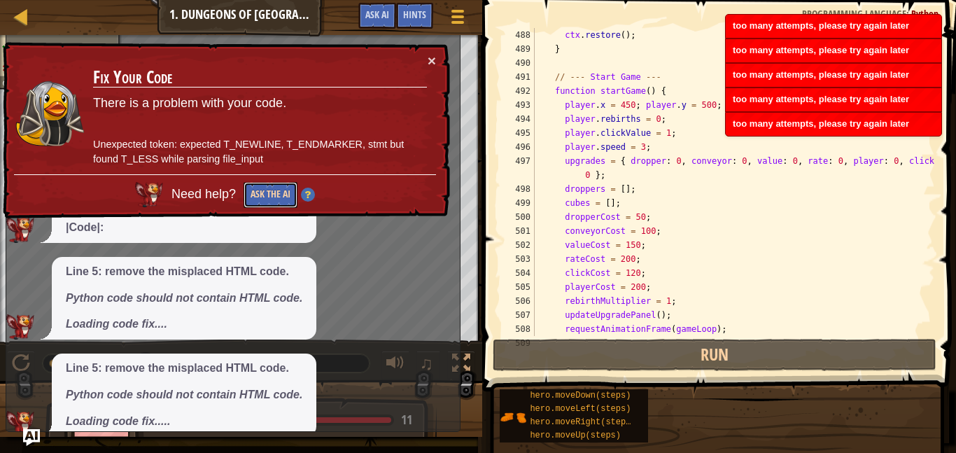
click at [279, 197] on button "Ask the AI" at bounding box center [271, 195] width 54 height 26
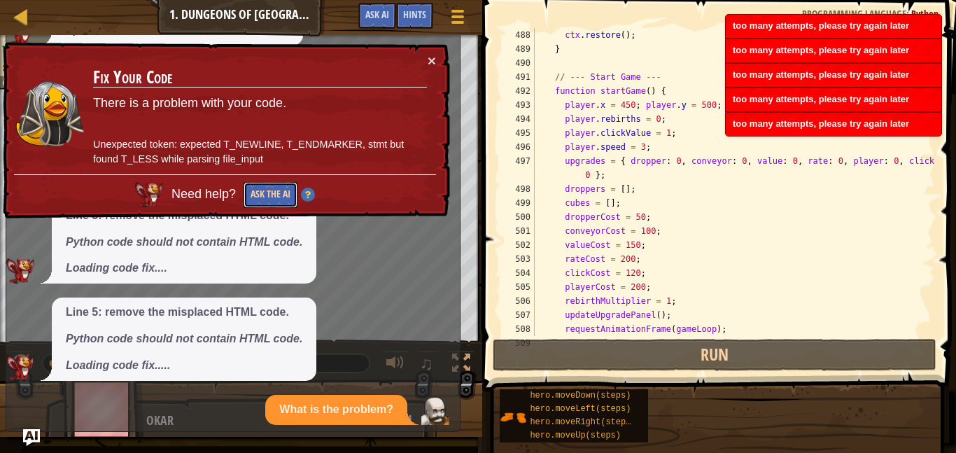
click at [279, 197] on button "Ask the AI" at bounding box center [271, 195] width 54 height 26
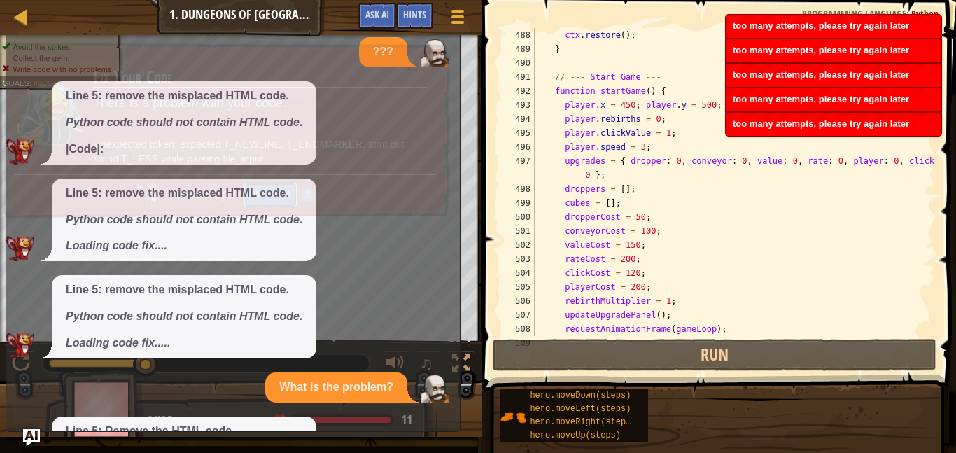
click at [279, 197] on button "Ask the AI" at bounding box center [271, 195] width 54 height 26
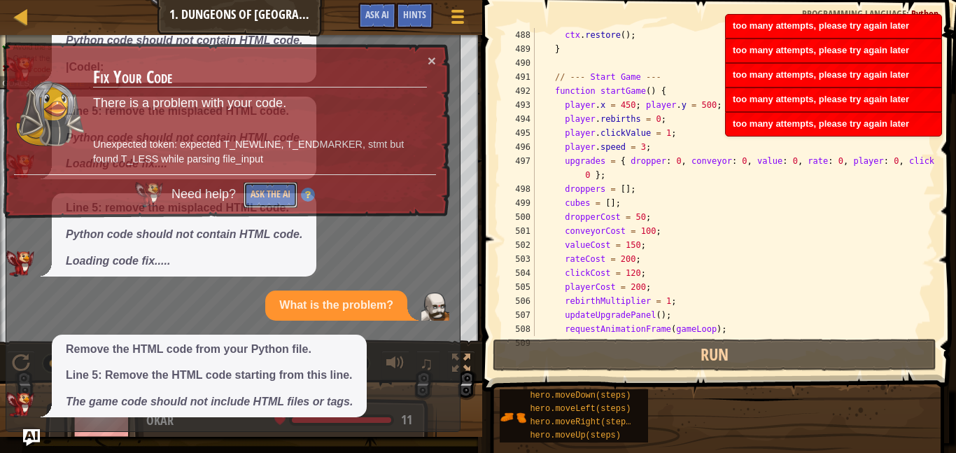
click at [279, 197] on button "Ask the AI" at bounding box center [271, 195] width 54 height 26
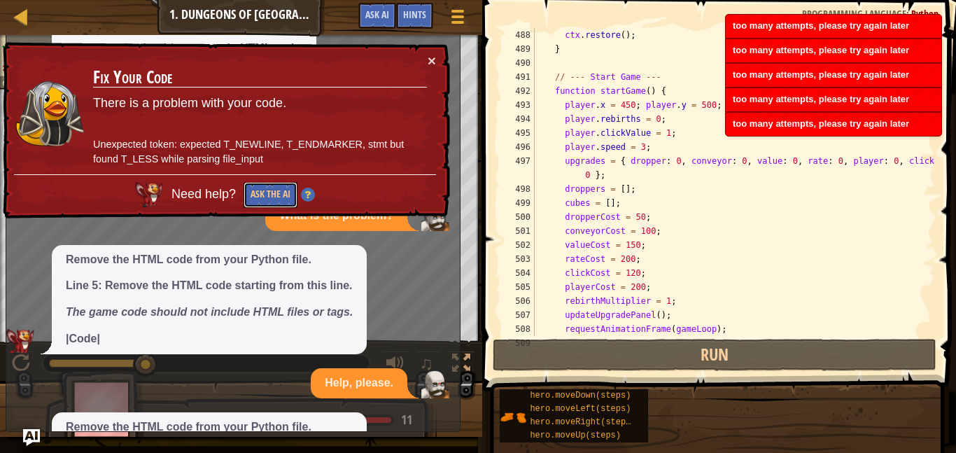
click at [279, 197] on button "Ask the AI" at bounding box center [271, 195] width 54 height 26
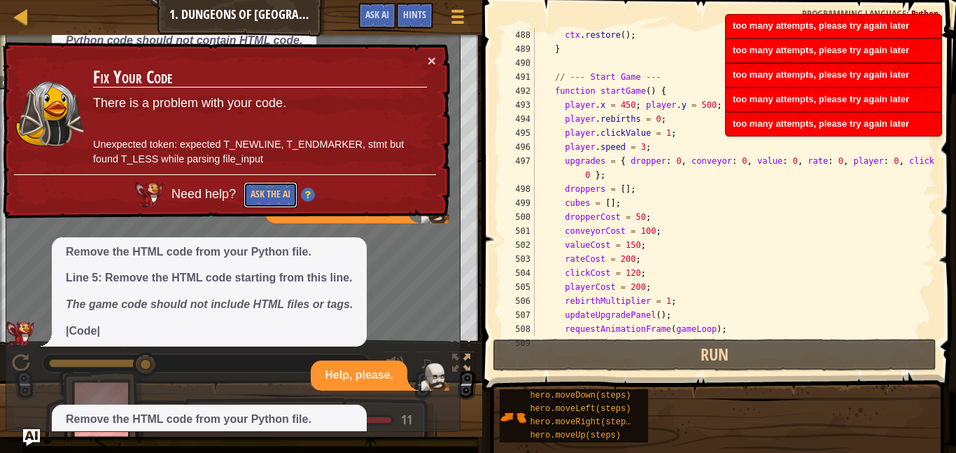
click at [279, 197] on button "Ask the AI" at bounding box center [271, 195] width 54 height 26
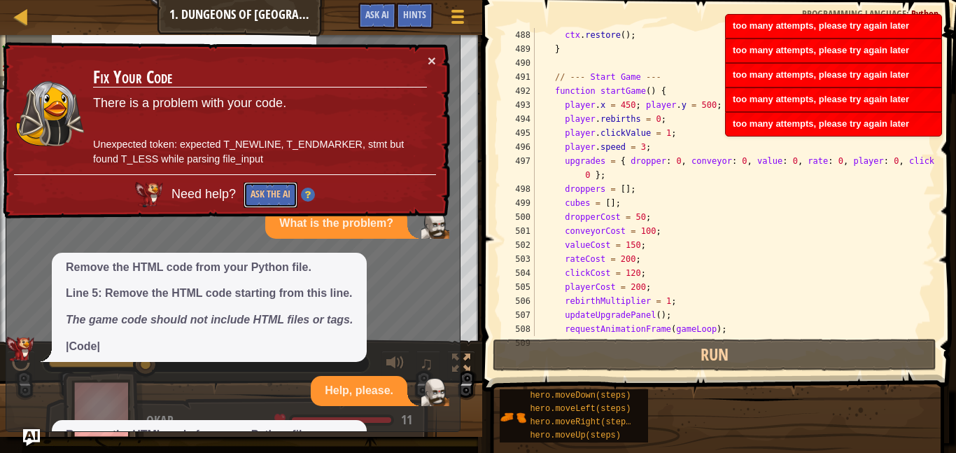
click at [279, 197] on button "Ask the AI" at bounding box center [271, 195] width 54 height 26
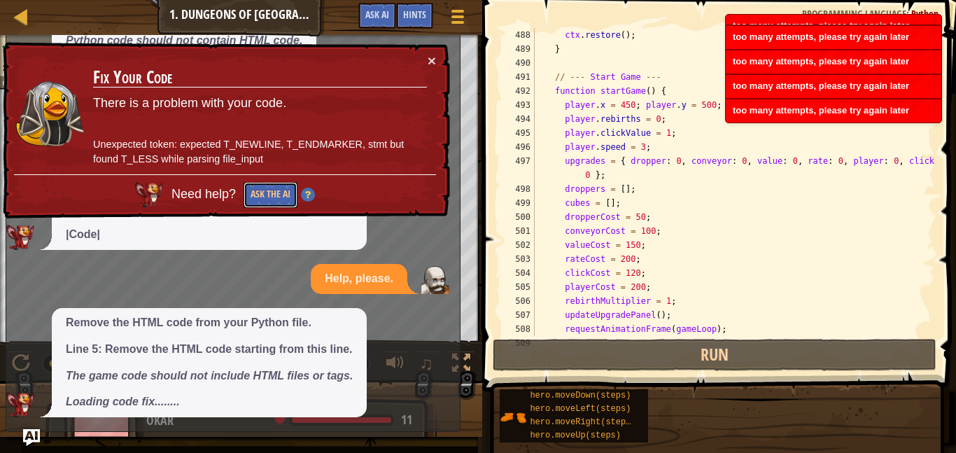
click at [279, 197] on button "Ask the AI" at bounding box center [271, 195] width 54 height 26
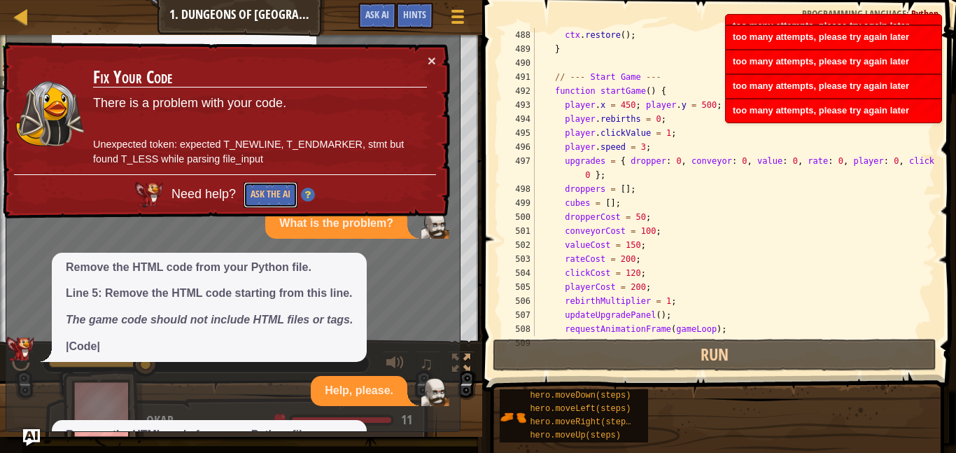
click at [279, 197] on button "Ask the AI" at bounding box center [271, 195] width 54 height 26
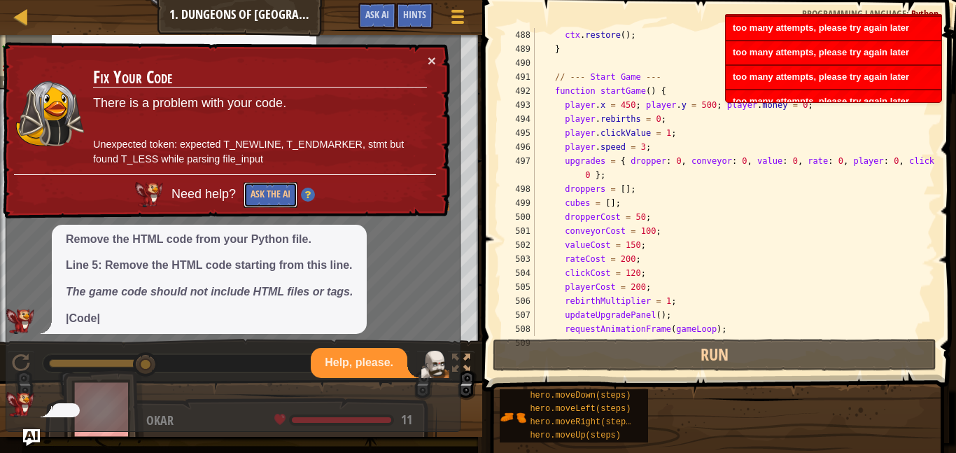
click at [279, 197] on button "Ask the AI" at bounding box center [271, 195] width 54 height 26
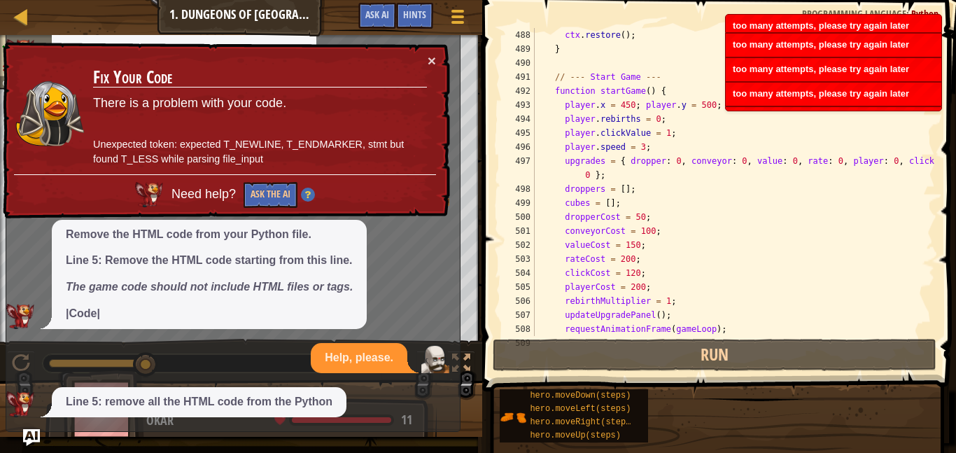
click at [184, 172] on td "Fix Your Code There is a problem with your code. Unexpected token: expected T_N…" at bounding box center [259, 113] width 335 height 121
click at [153, 151] on p "Unexpected token: expected T_NEWLINE, T_ENDMARKER, stmt but found T_LESS while …" at bounding box center [260, 151] width 334 height 29
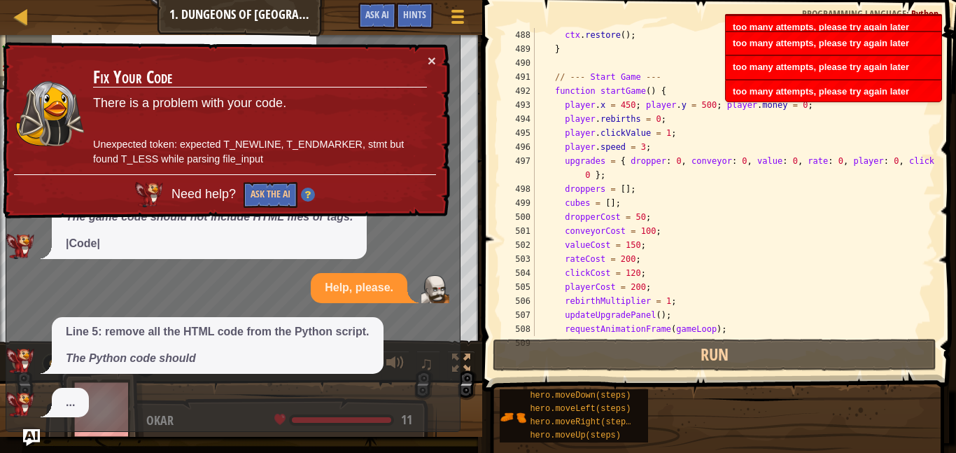
click at [151, 150] on p "Unexpected token: expected T_NEWLINE, T_ENDMARKER, stmt but found T_LESS while …" at bounding box center [260, 151] width 334 height 29
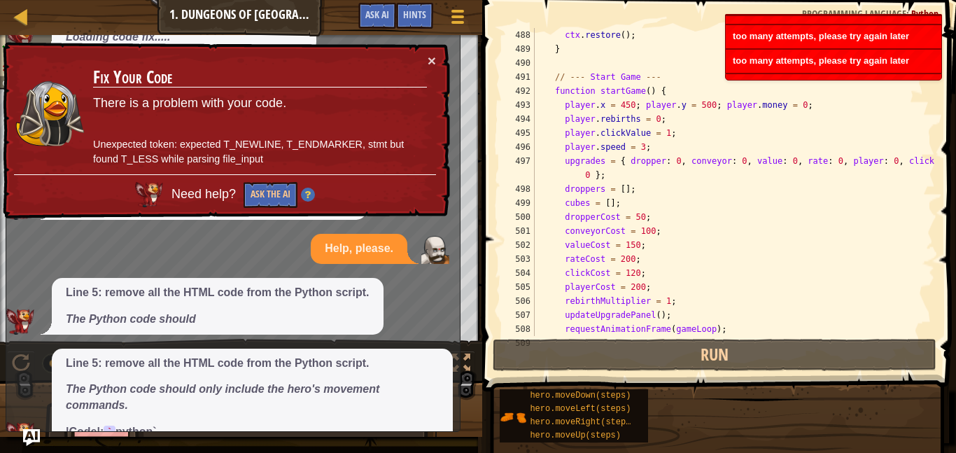
click at [151, 150] on p "Unexpected token: expected T_NEWLINE, T_ENDMARKER, stmt but found T_LESS while …" at bounding box center [260, 151] width 334 height 29
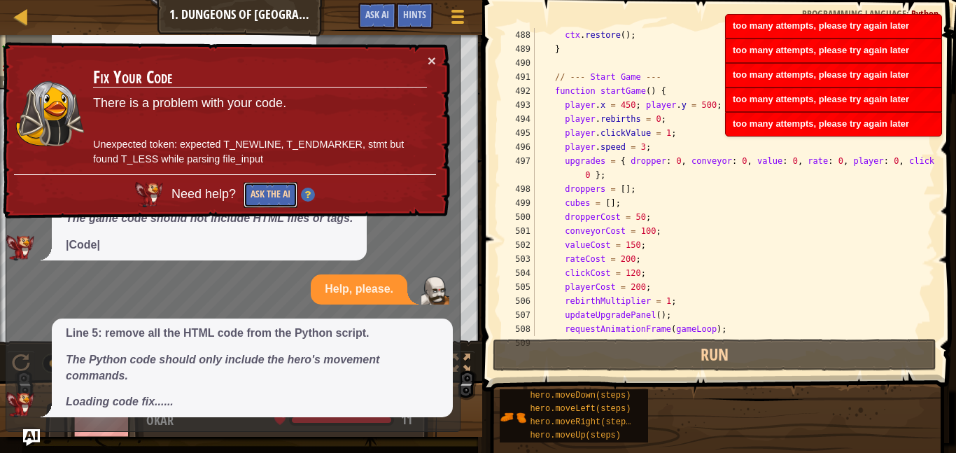
click at [279, 182] on button "Ask the AI" at bounding box center [271, 195] width 54 height 26
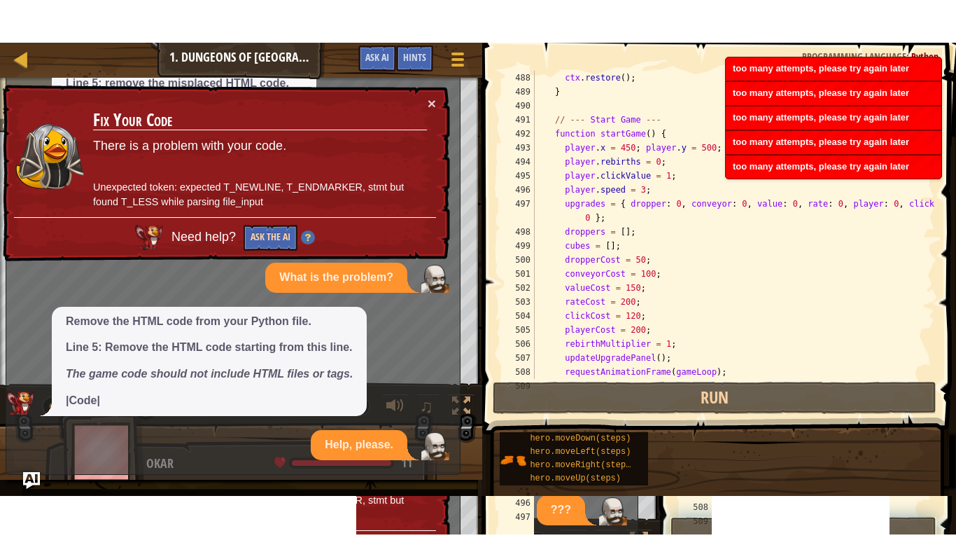
scroll to position [1291, 0]
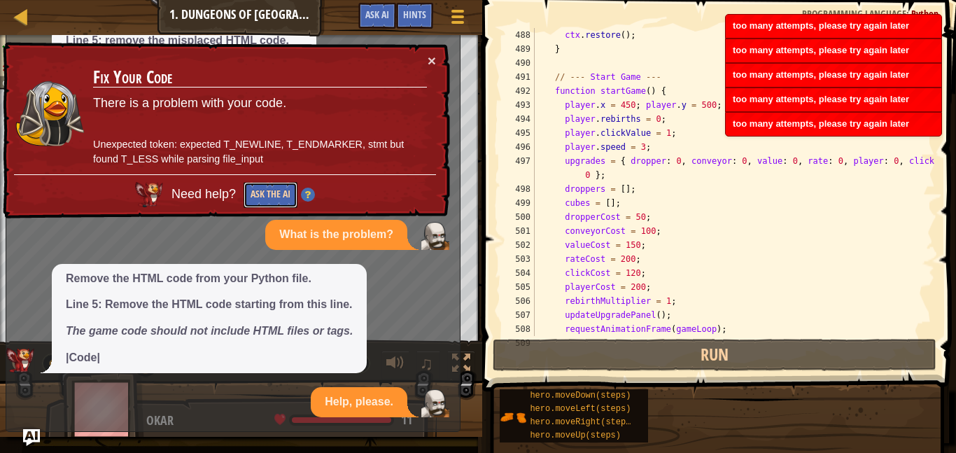
click at [279, 182] on button "Ask the AI" at bounding box center [271, 195] width 54 height 26
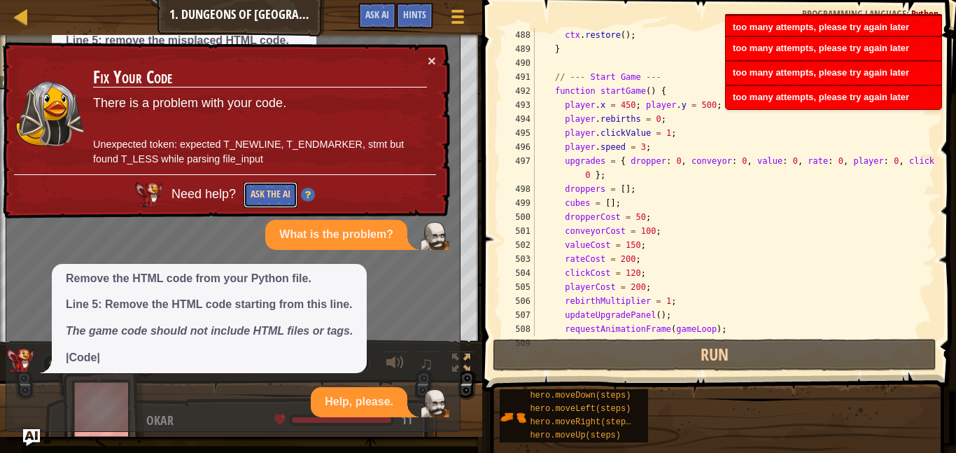
click at [276, 192] on button "Ask the AI" at bounding box center [271, 195] width 54 height 26
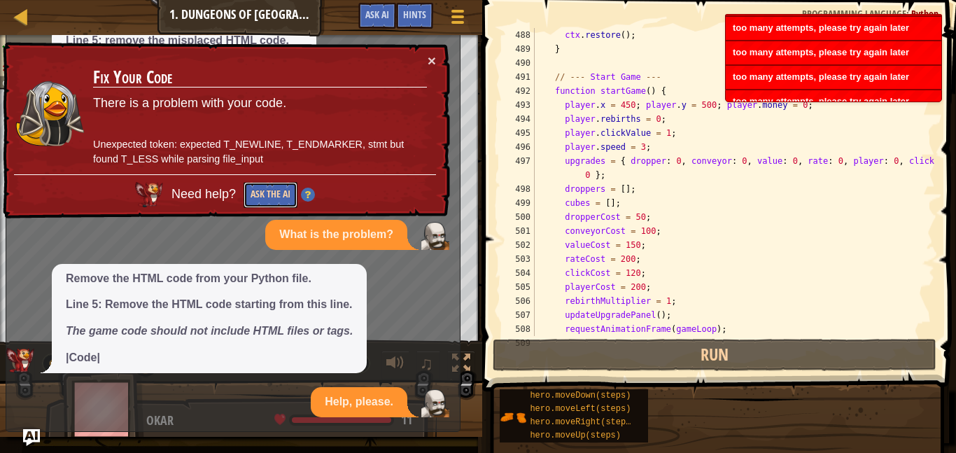
click at [276, 192] on button "Ask the AI" at bounding box center [271, 195] width 54 height 26
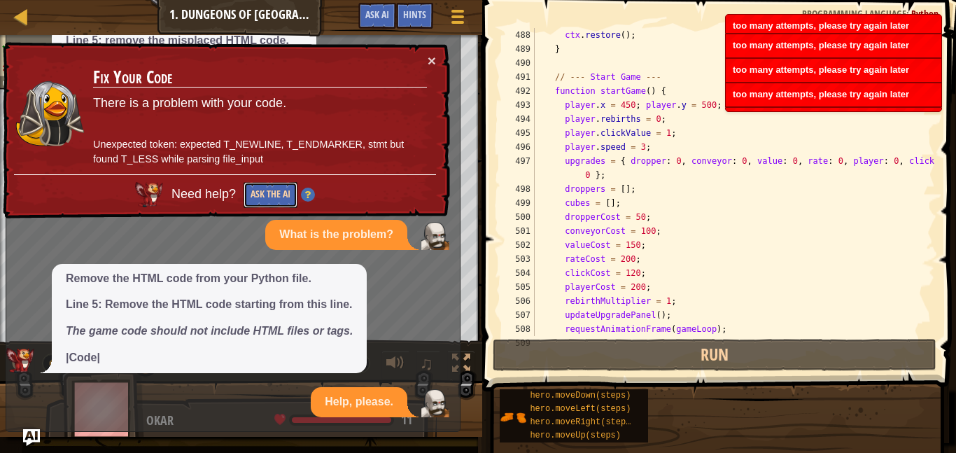
click at [276, 192] on button "Ask the AI" at bounding box center [271, 195] width 54 height 26
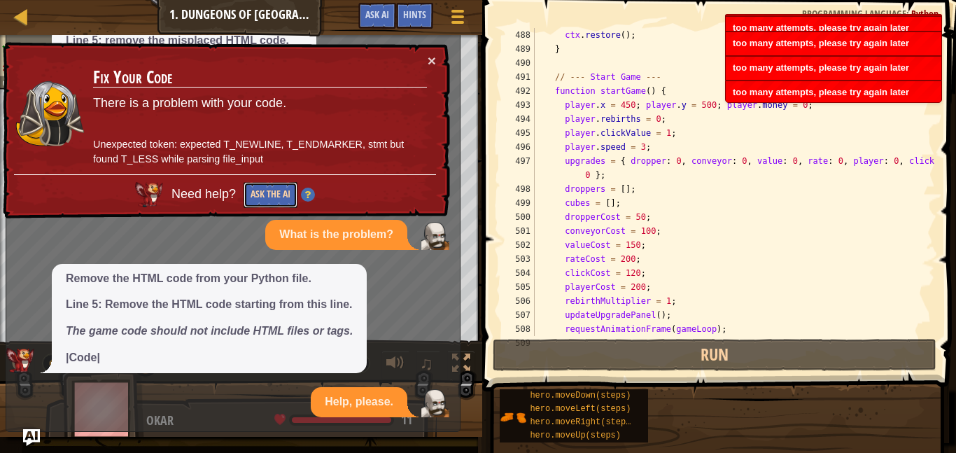
click at [276, 192] on button "Ask the AI" at bounding box center [271, 195] width 54 height 26
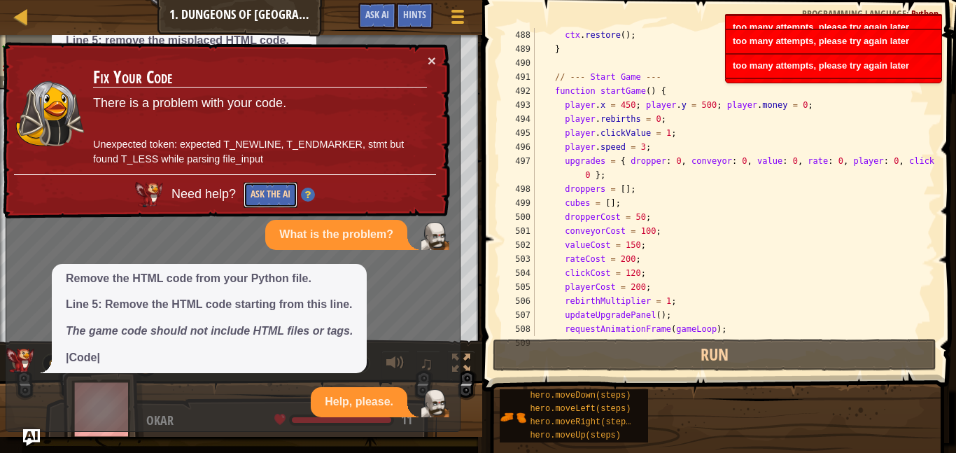
click at [276, 192] on button "Ask the AI" at bounding box center [271, 195] width 54 height 26
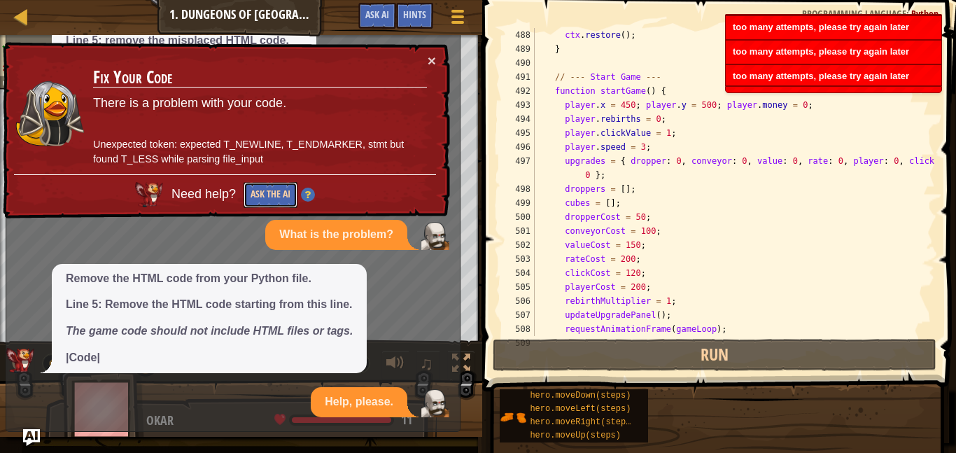
click at [276, 192] on button "Ask the AI" at bounding box center [271, 195] width 54 height 26
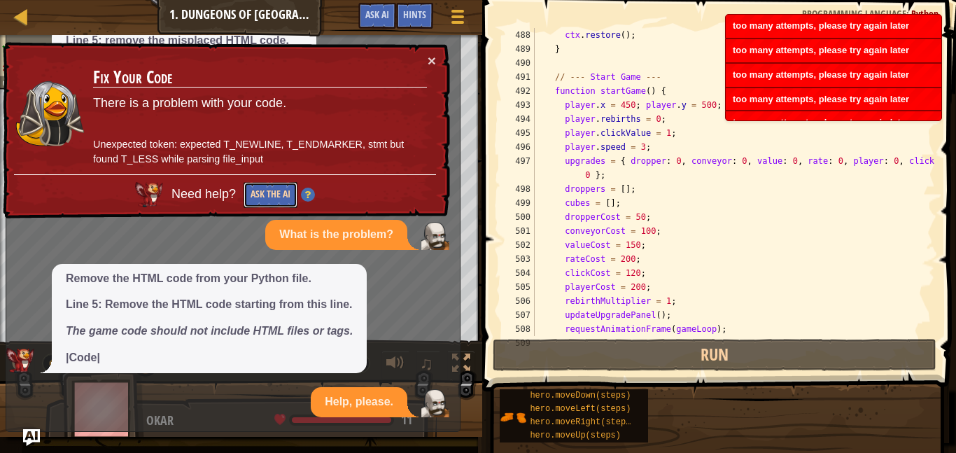
click at [276, 192] on button "Ask the AI" at bounding box center [271, 195] width 54 height 26
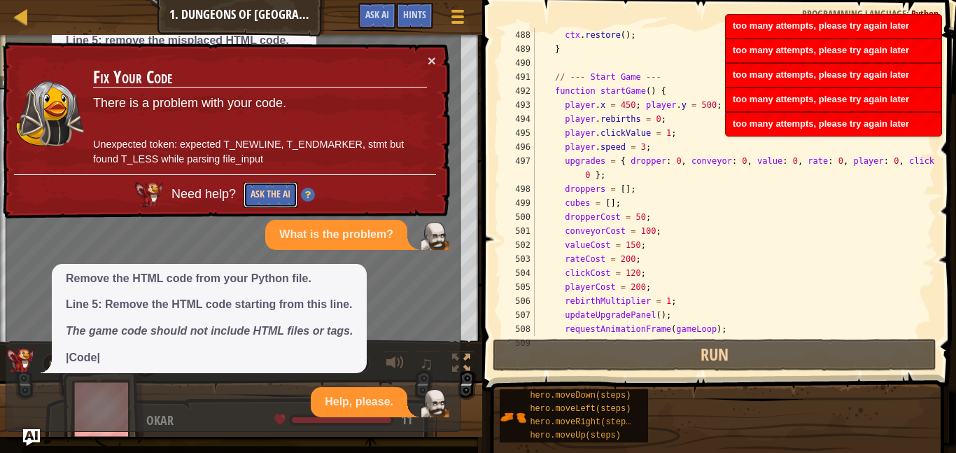
click at [276, 192] on button "Ask the AI" at bounding box center [271, 195] width 54 height 26
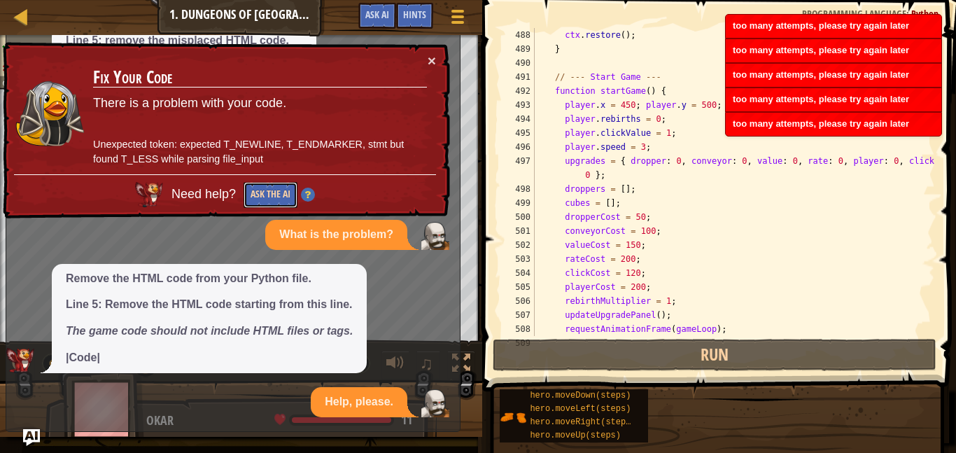
click at [276, 192] on button "Ask the AI" at bounding box center [271, 195] width 54 height 26
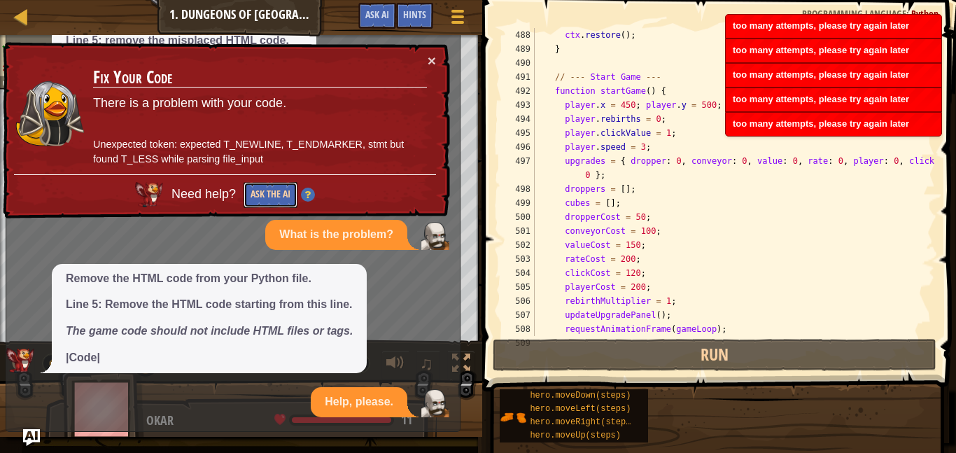
click at [276, 192] on button "Ask the AI" at bounding box center [271, 195] width 54 height 26
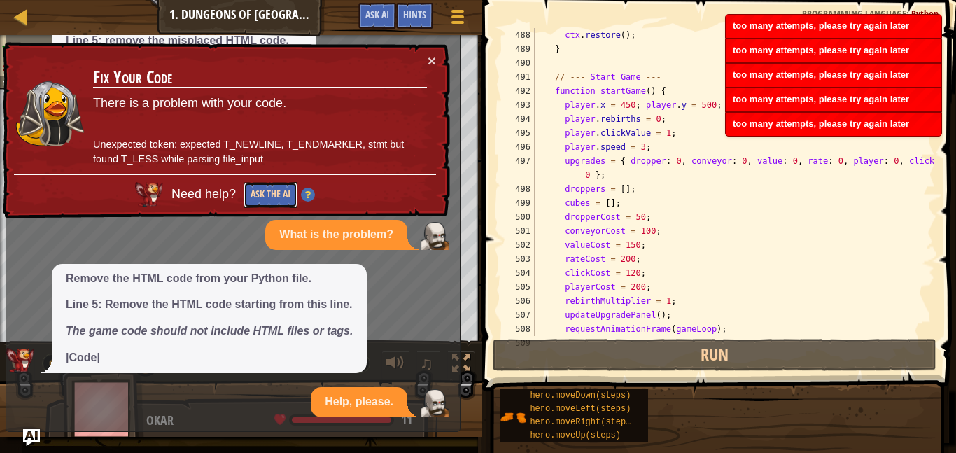
click at [276, 192] on button "Ask the AI" at bounding box center [271, 195] width 54 height 26
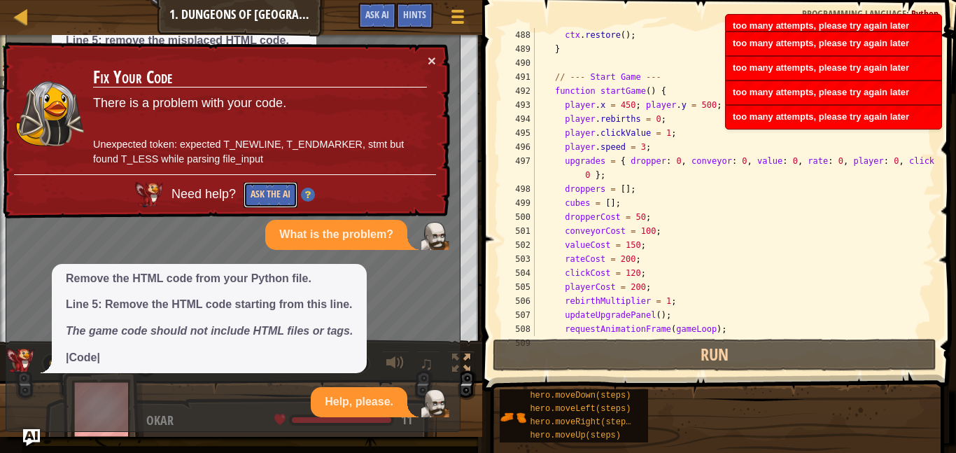
click at [276, 192] on button "Ask the AI" at bounding box center [271, 195] width 54 height 26
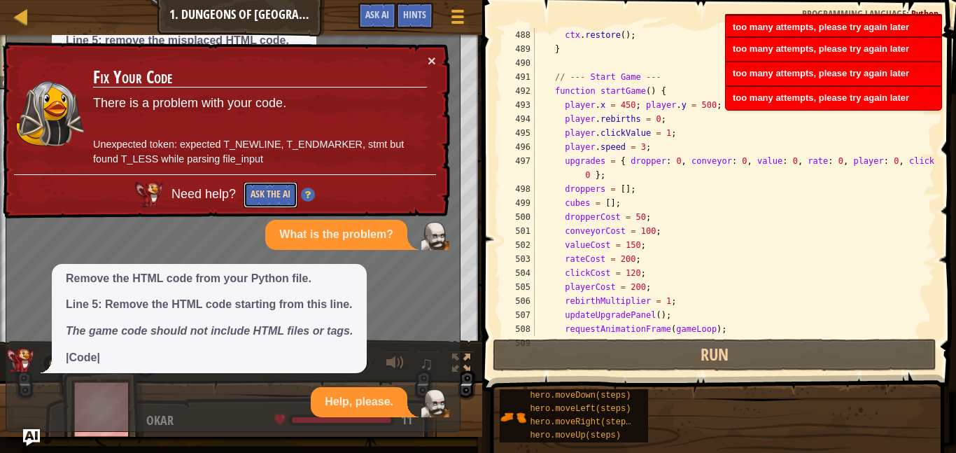
click at [276, 192] on button "Ask the AI" at bounding box center [271, 195] width 54 height 26
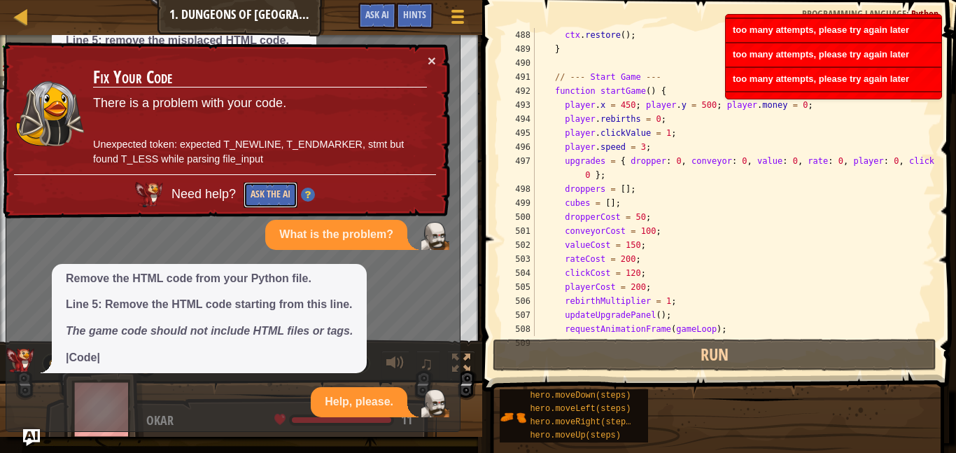
click at [276, 192] on button "Ask the AI" at bounding box center [271, 195] width 54 height 26
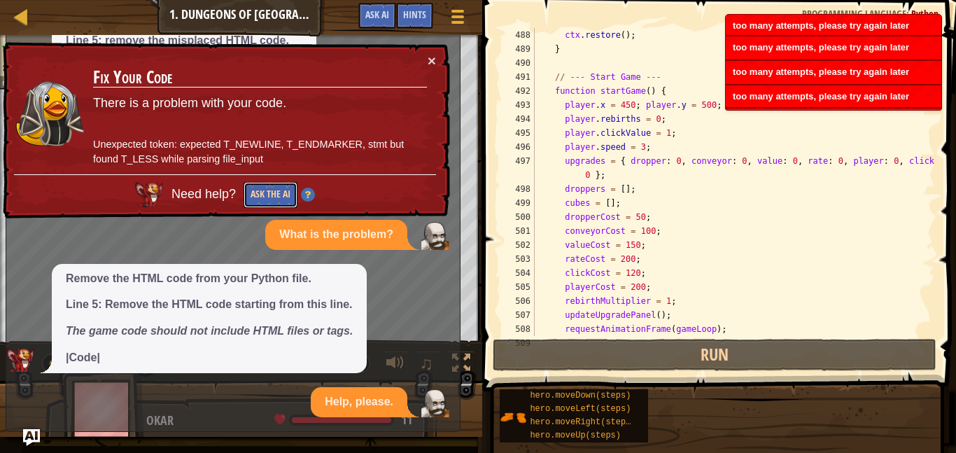
click at [276, 192] on button "Ask the AI" at bounding box center [271, 195] width 54 height 26
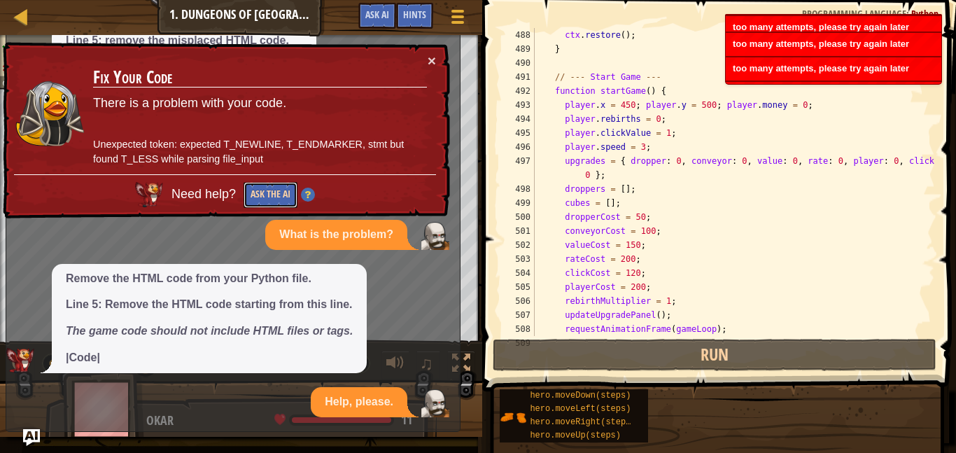
click at [276, 192] on button "Ask the AI" at bounding box center [271, 195] width 54 height 26
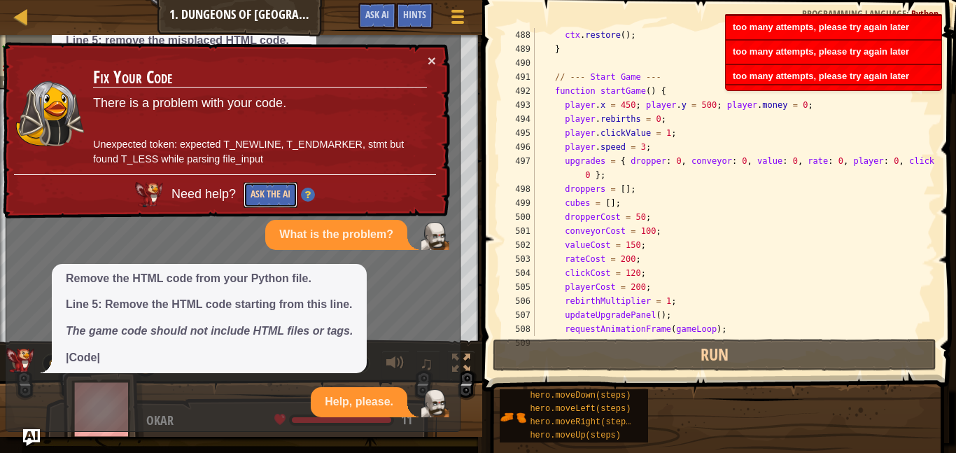
click at [276, 192] on button "Ask the AI" at bounding box center [271, 195] width 54 height 26
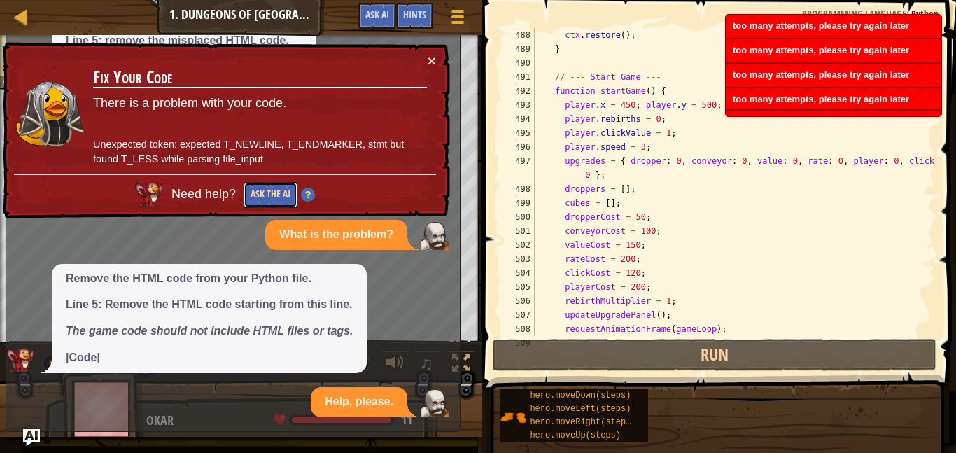
click at [276, 192] on button "Ask the AI" at bounding box center [271, 195] width 54 height 26
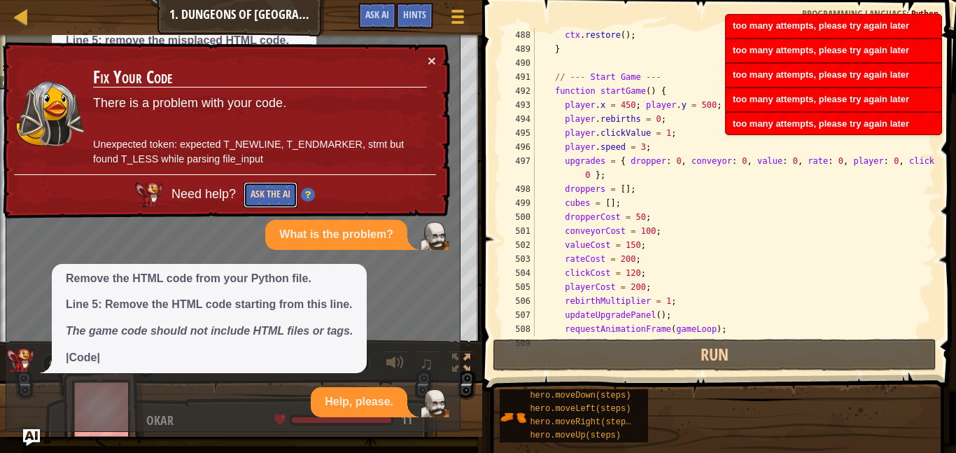
click at [276, 192] on button "Ask the AI" at bounding box center [271, 195] width 54 height 26
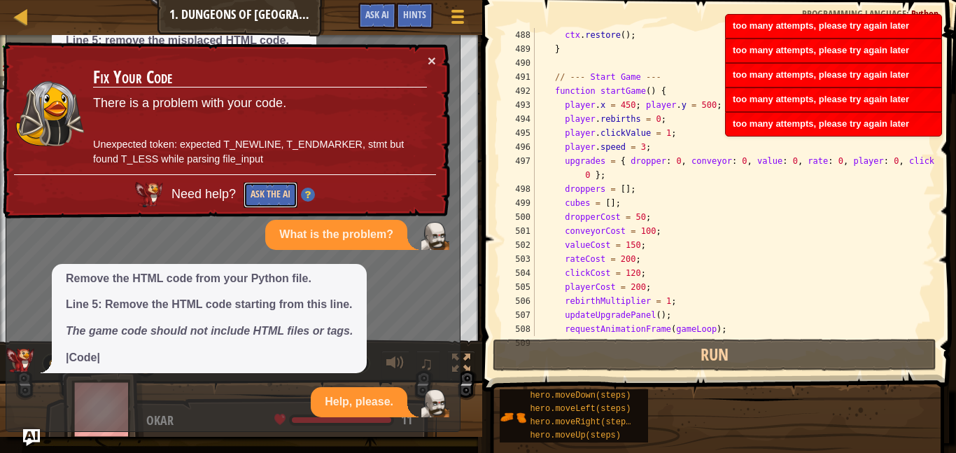
click at [276, 192] on button "Ask the AI" at bounding box center [271, 195] width 54 height 26
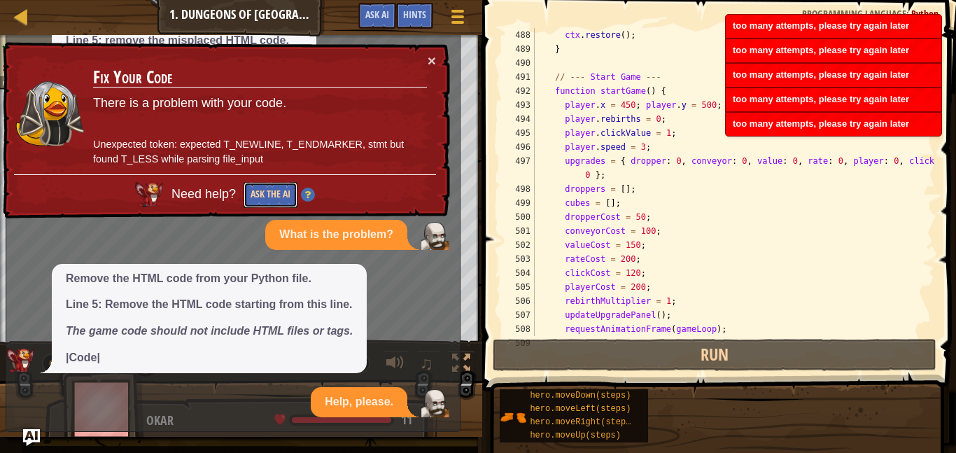
click at [276, 192] on button "Ask the AI" at bounding box center [271, 195] width 54 height 26
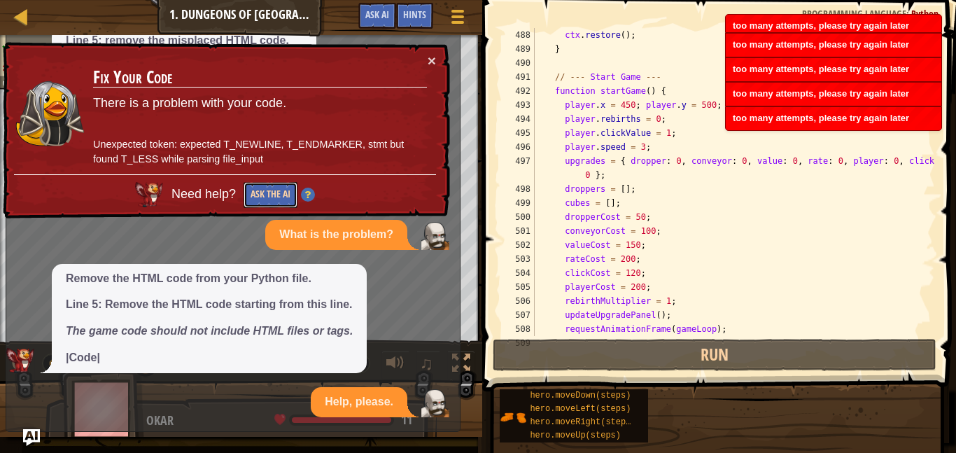
click at [276, 192] on button "Ask the AI" at bounding box center [271, 195] width 54 height 26
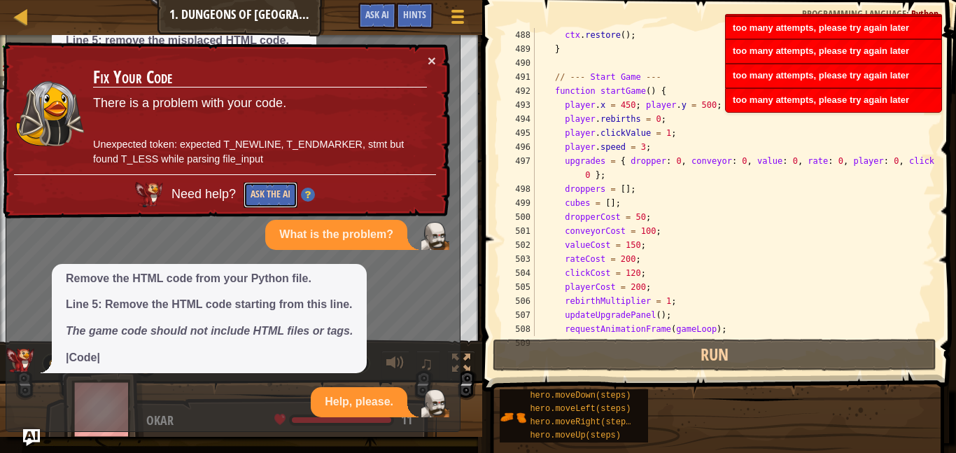
click at [276, 192] on button "Ask the AI" at bounding box center [271, 195] width 54 height 26
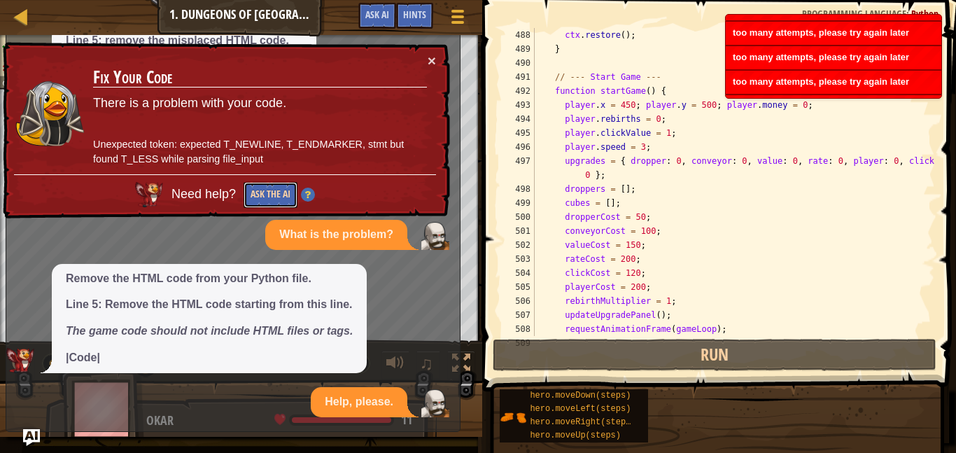
click at [276, 192] on button "Ask the AI" at bounding box center [271, 195] width 54 height 26
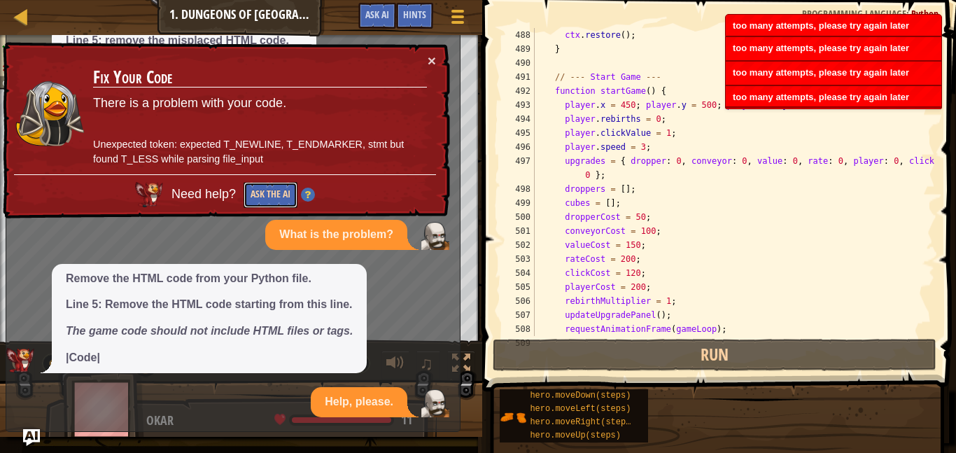
click at [276, 192] on button "Ask the AI" at bounding box center [271, 195] width 54 height 26
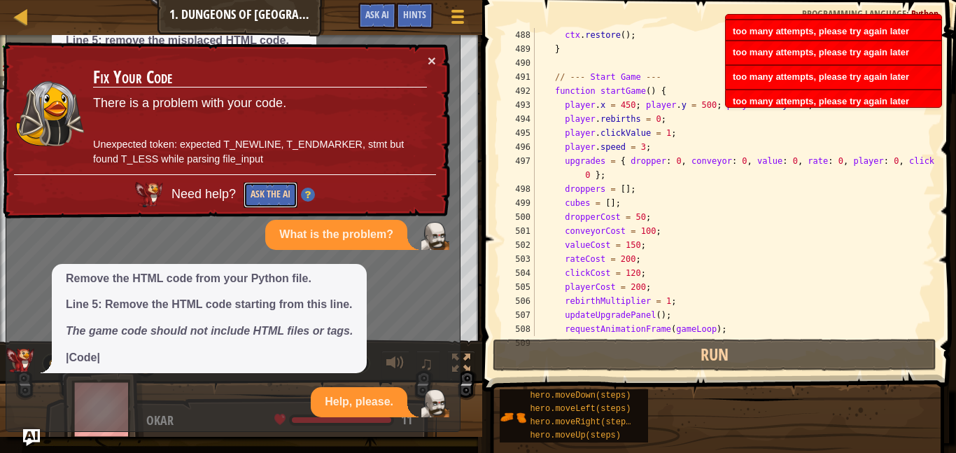
click at [276, 192] on button "Ask the AI" at bounding box center [271, 195] width 54 height 26
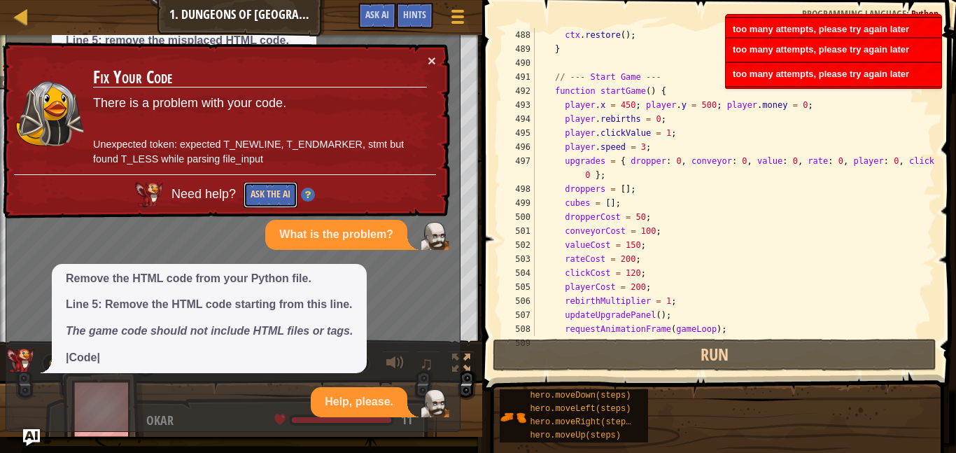
click at [276, 192] on button "Ask the AI" at bounding box center [271, 195] width 54 height 26
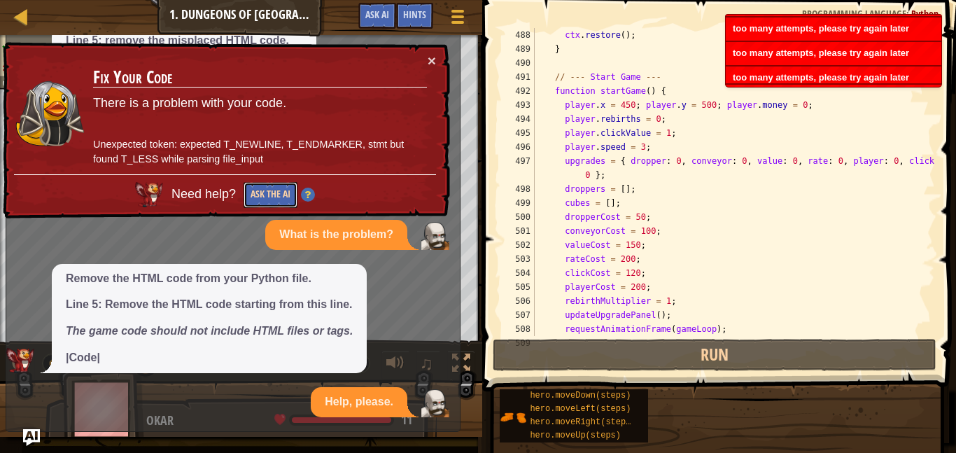
click at [276, 192] on button "Ask the AI" at bounding box center [271, 195] width 54 height 26
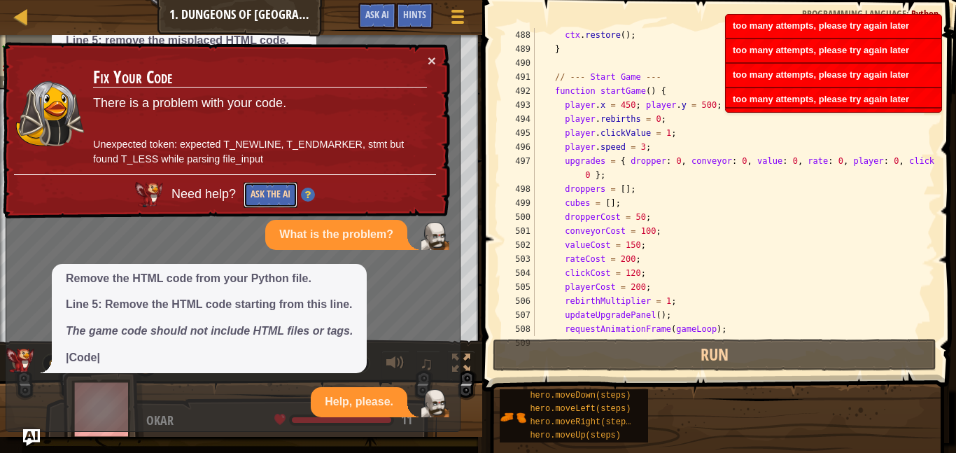
click at [276, 192] on button "Ask the AI" at bounding box center [271, 195] width 54 height 26
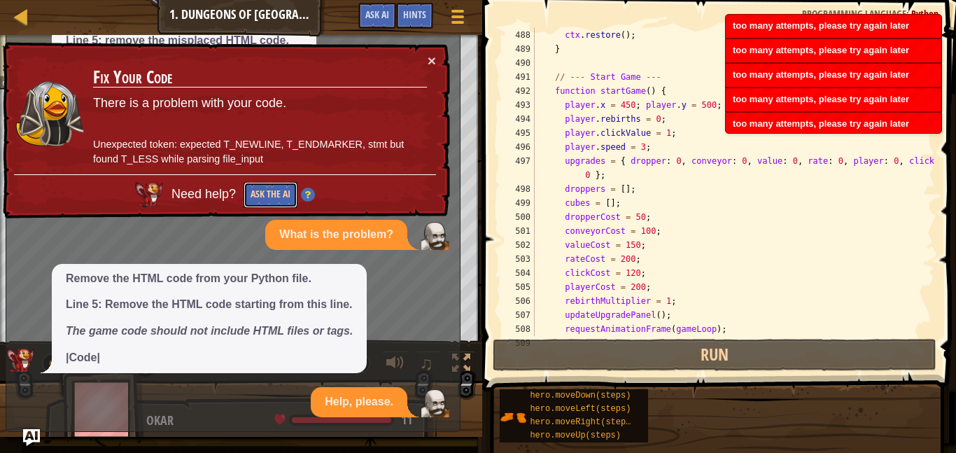
click at [276, 192] on button "Ask the AI" at bounding box center [271, 195] width 54 height 26
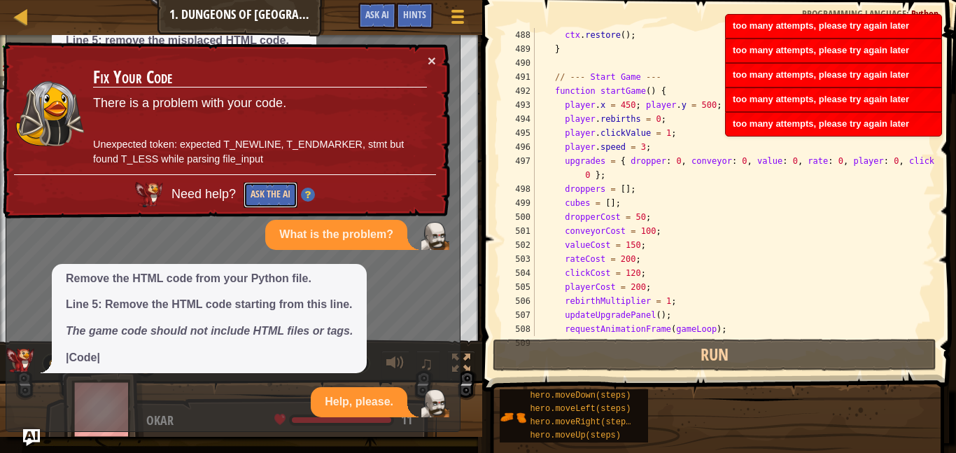
click at [276, 192] on button "Ask the AI" at bounding box center [271, 195] width 54 height 26
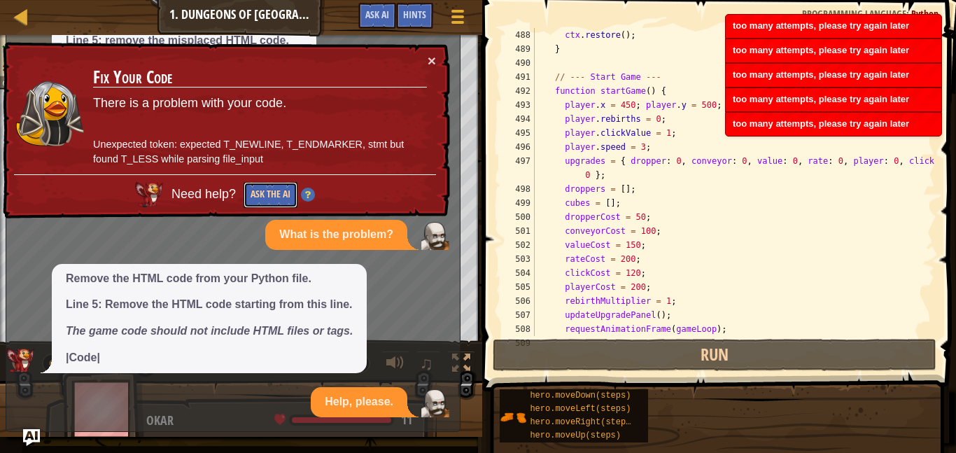
click at [276, 192] on button "Ask the AI" at bounding box center [271, 195] width 54 height 26
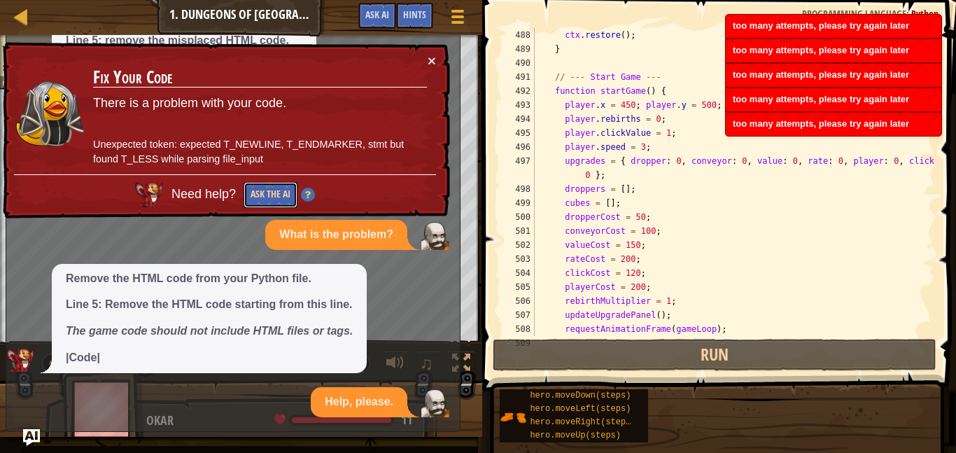
click at [276, 192] on button "Ask the AI" at bounding box center [271, 195] width 54 height 26
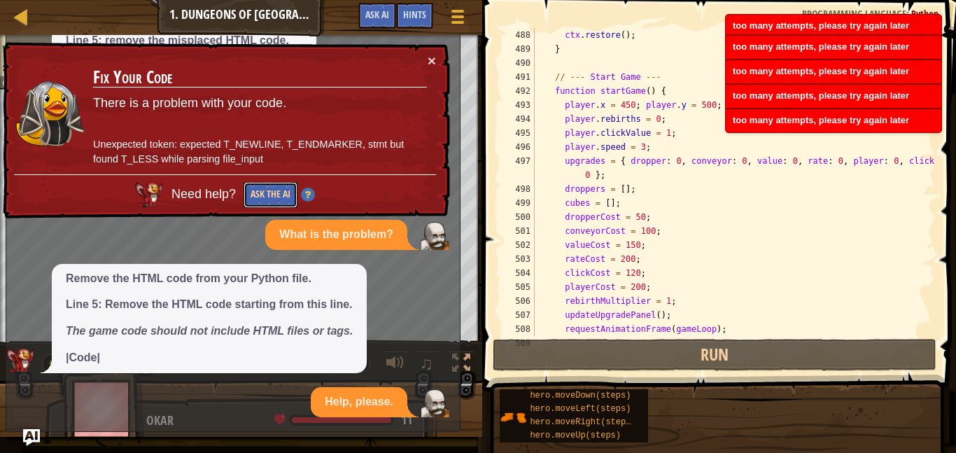
click at [276, 192] on button "Ask the AI" at bounding box center [271, 195] width 54 height 26
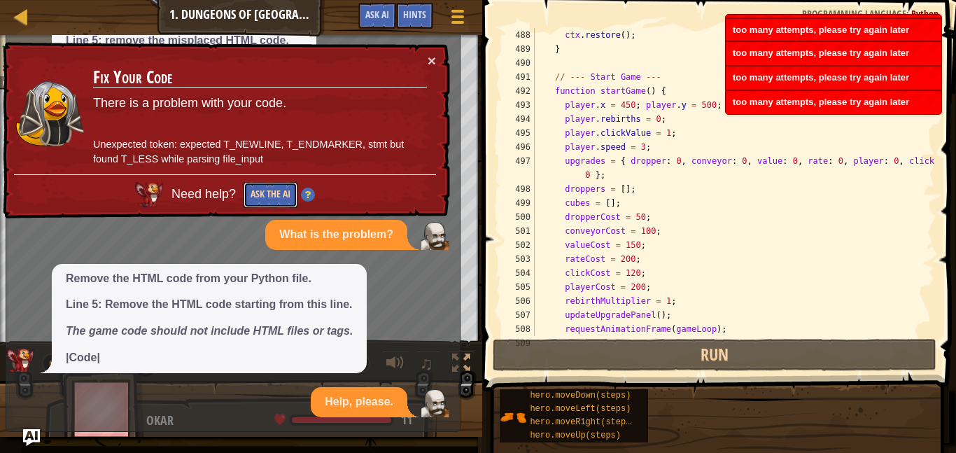
click at [276, 192] on button "Ask the AI" at bounding box center [271, 195] width 54 height 26
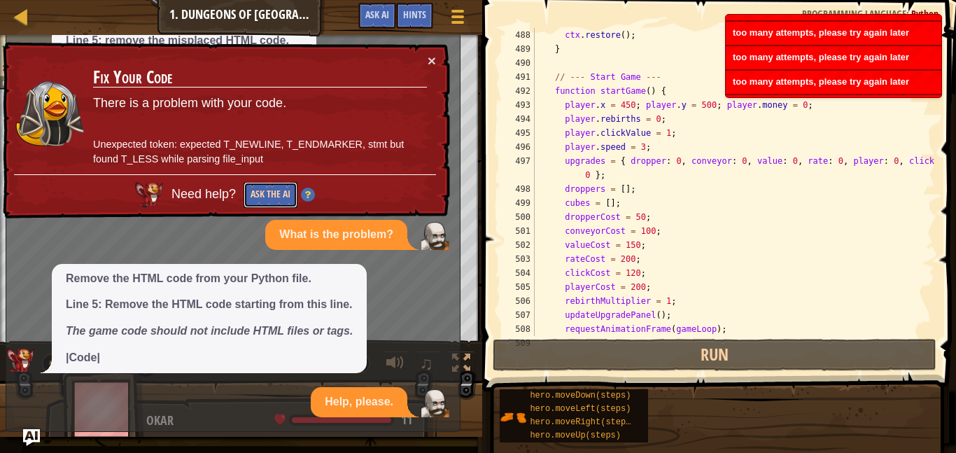
click at [276, 192] on button "Ask the AI" at bounding box center [271, 195] width 54 height 26
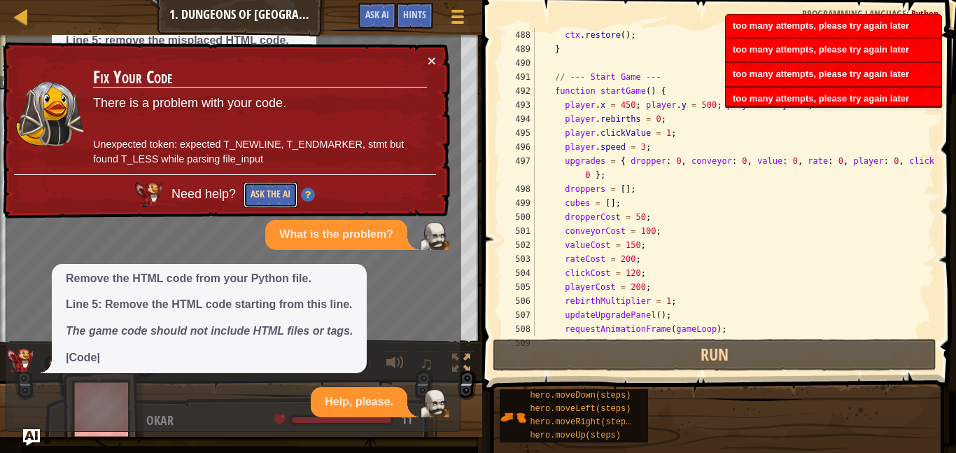
click at [276, 192] on button "Ask the AI" at bounding box center [271, 195] width 54 height 26
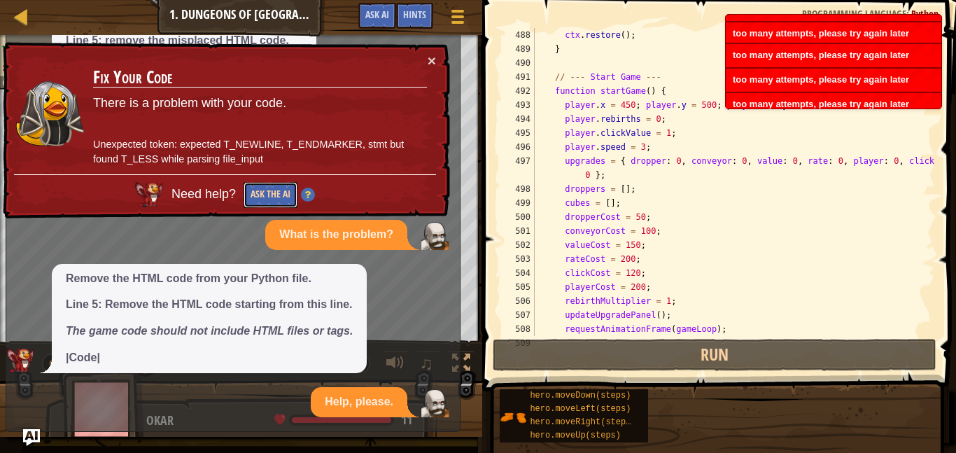
click at [276, 192] on button "Ask the AI" at bounding box center [271, 195] width 54 height 26
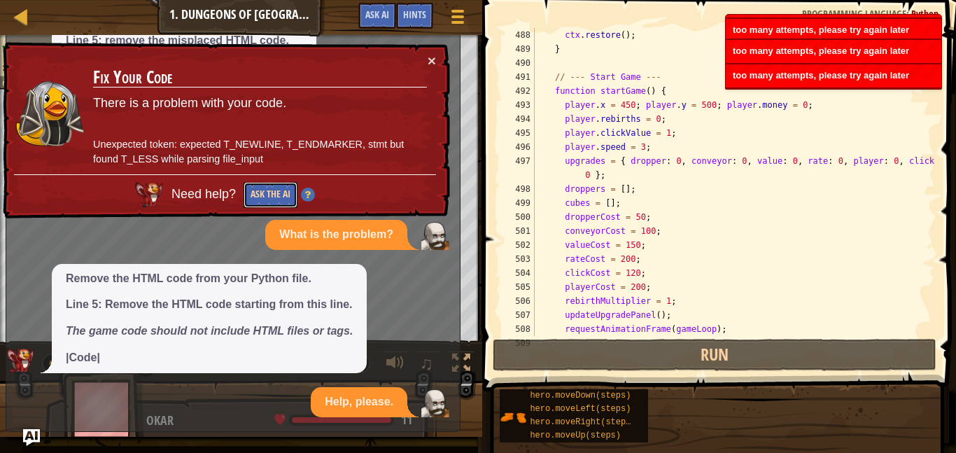
click at [276, 192] on button "Ask the AI" at bounding box center [271, 195] width 54 height 26
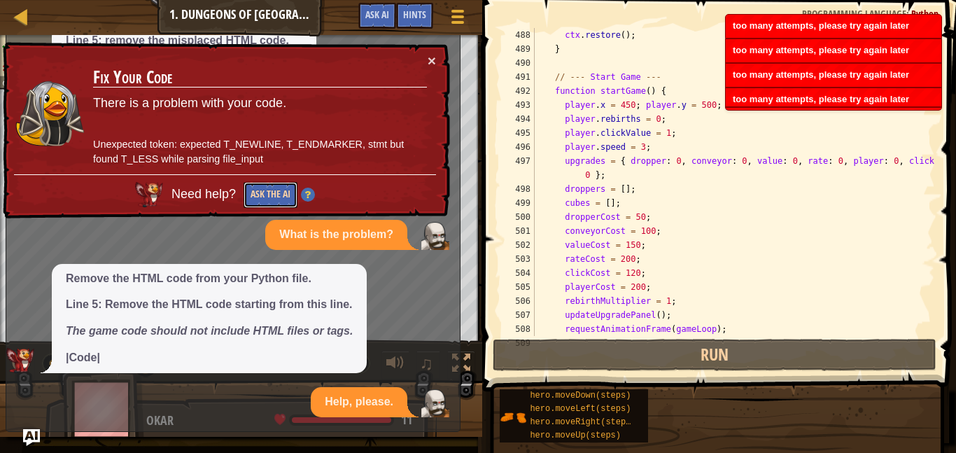
click at [276, 192] on button "Ask the AI" at bounding box center [271, 195] width 54 height 26
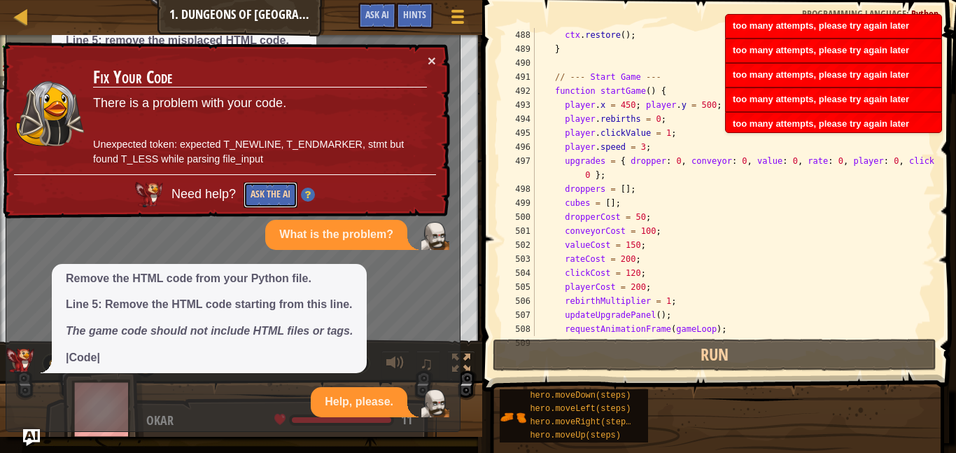
click at [276, 192] on button "Ask the AI" at bounding box center [271, 195] width 54 height 26
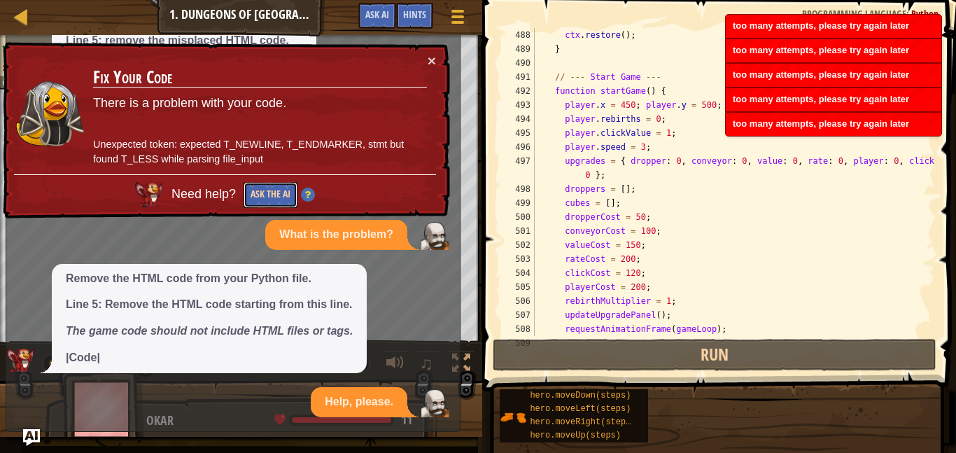
click at [276, 192] on button "Ask the AI" at bounding box center [271, 195] width 54 height 26
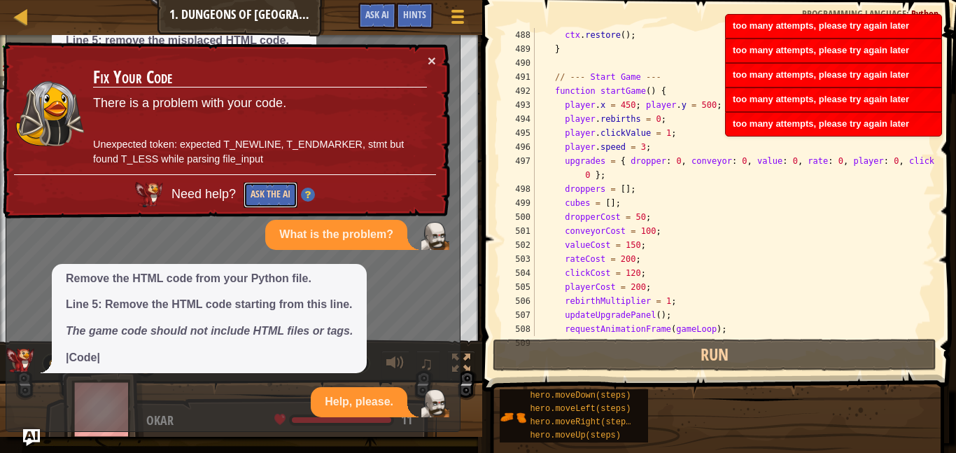
click at [276, 192] on button "Ask the AI" at bounding box center [271, 195] width 54 height 26
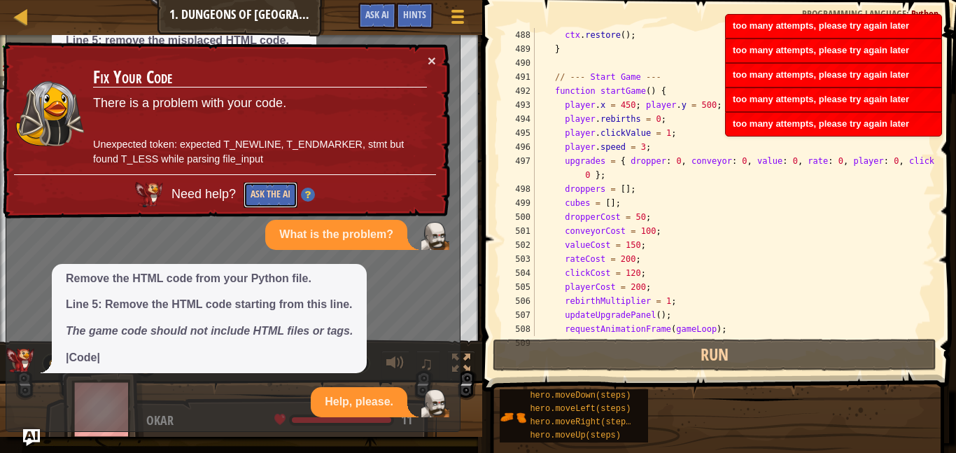
click at [276, 192] on button "Ask the AI" at bounding box center [271, 195] width 54 height 26
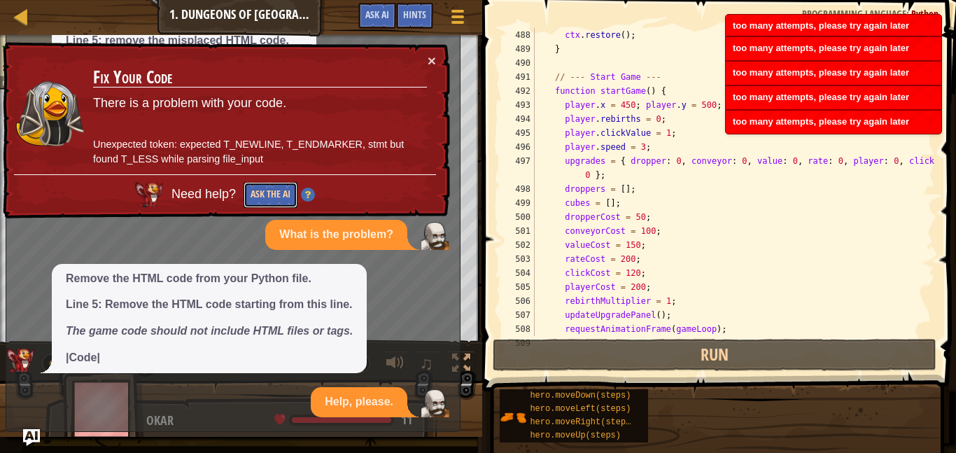
click at [276, 192] on button "Ask the AI" at bounding box center [271, 195] width 54 height 26
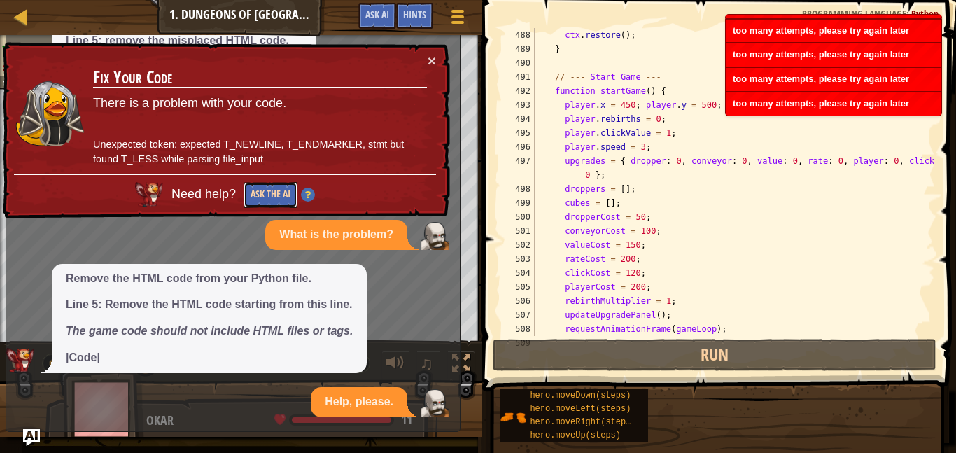
click at [276, 192] on button "Ask the AI" at bounding box center [271, 195] width 54 height 26
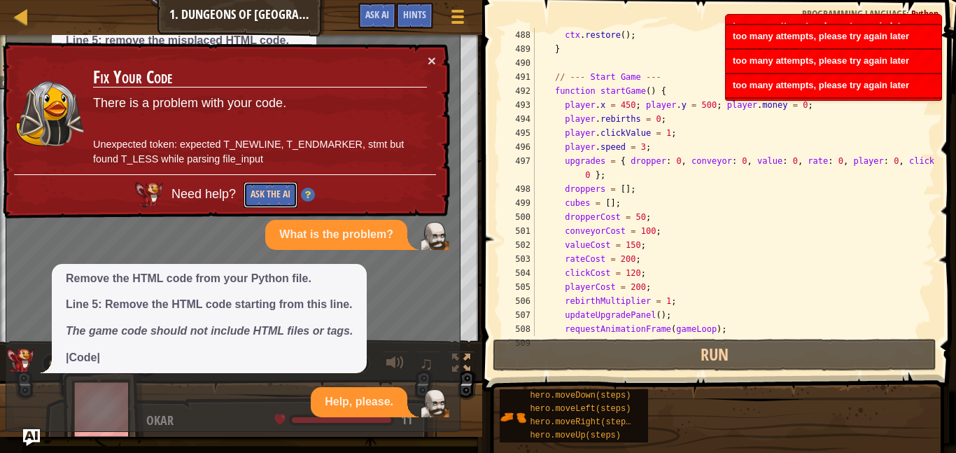
click at [276, 192] on button "Ask the AI" at bounding box center [271, 195] width 54 height 26
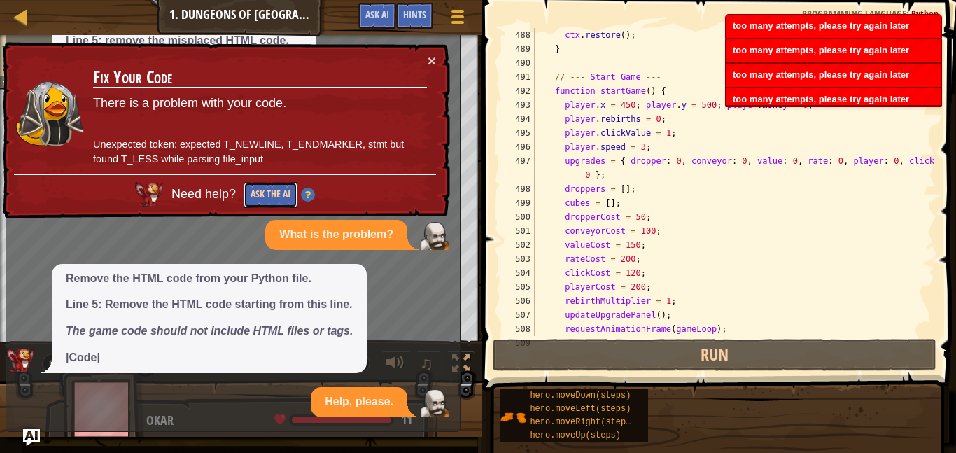
click at [276, 192] on button "Ask the AI" at bounding box center [271, 195] width 54 height 26
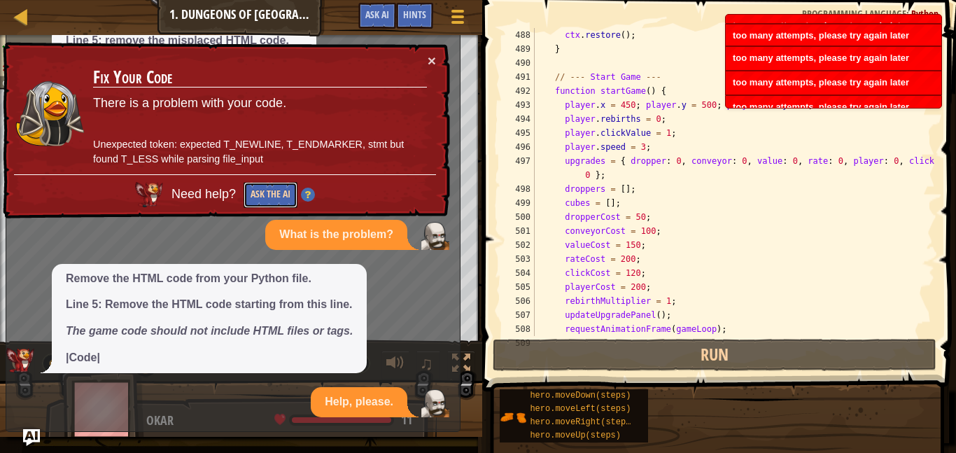
click at [276, 192] on button "Ask the AI" at bounding box center [271, 195] width 54 height 26
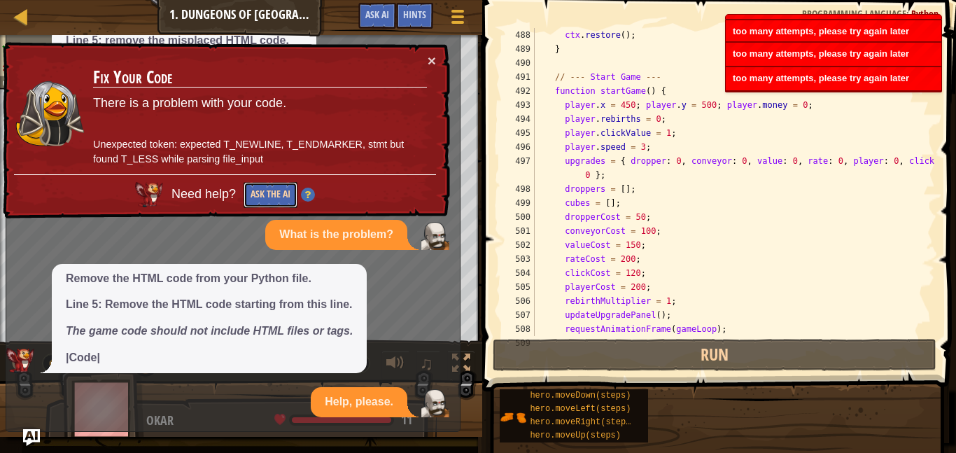
click at [276, 192] on button "Ask the AI" at bounding box center [271, 195] width 54 height 26
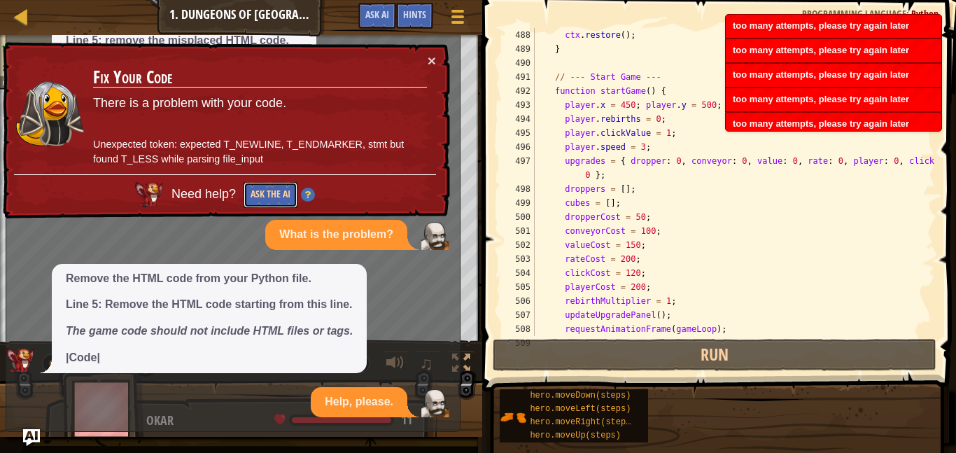
click at [276, 192] on button "Ask the AI" at bounding box center [271, 195] width 54 height 26
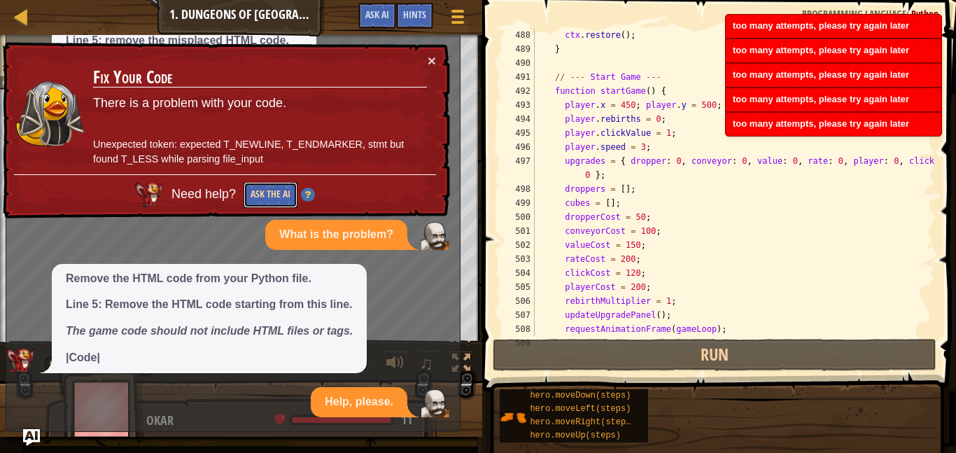
click at [276, 192] on button "Ask the AI" at bounding box center [271, 195] width 54 height 26
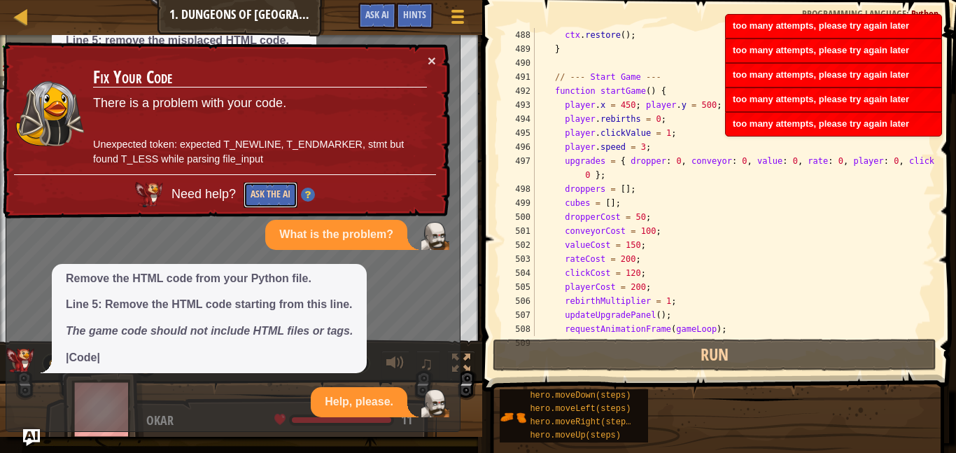
click at [276, 192] on button "Ask the AI" at bounding box center [271, 195] width 54 height 26
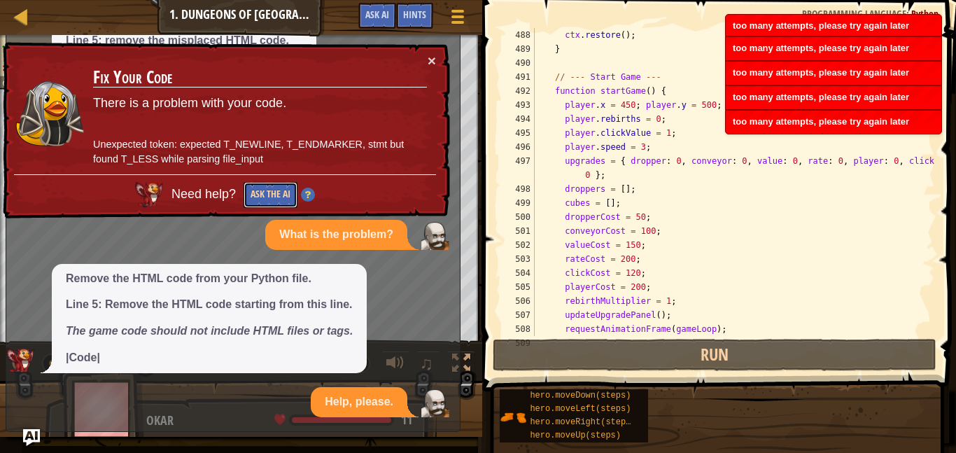
click at [276, 192] on button "Ask the AI" at bounding box center [271, 195] width 54 height 26
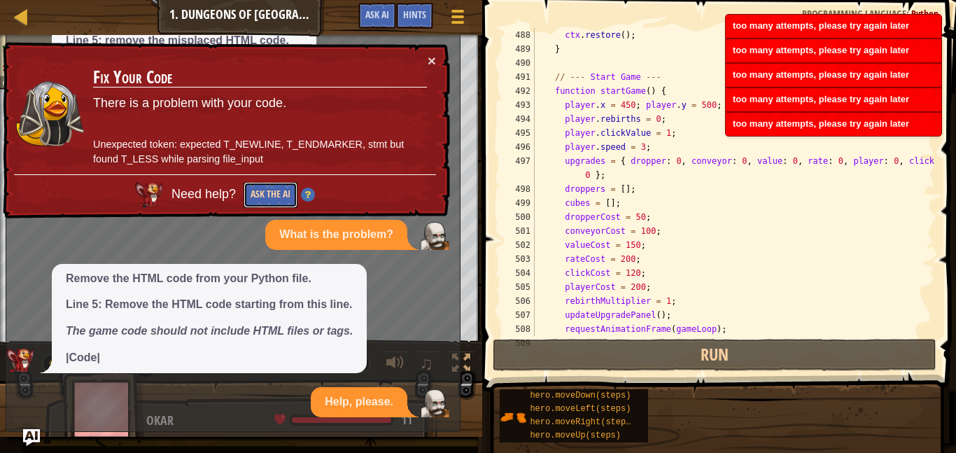
click at [276, 192] on button "Ask the AI" at bounding box center [271, 195] width 54 height 26
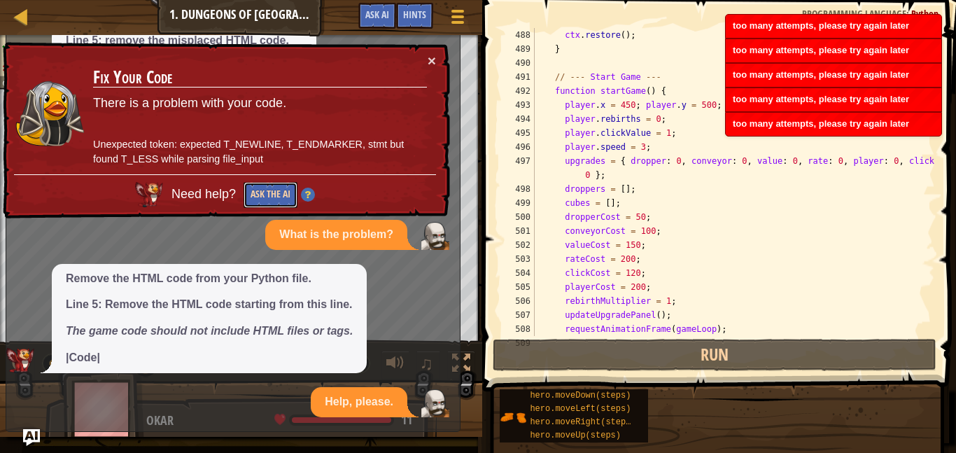
click at [276, 192] on button "Ask the AI" at bounding box center [271, 195] width 54 height 26
click at [276, 197] on button "Ask the AI" at bounding box center [271, 195] width 54 height 26
click at [652, 229] on div "ctx . restore ( ) ; } // --- Start Game --- function startGame ( ) { player . x…" at bounding box center [733, 196] width 403 height 336
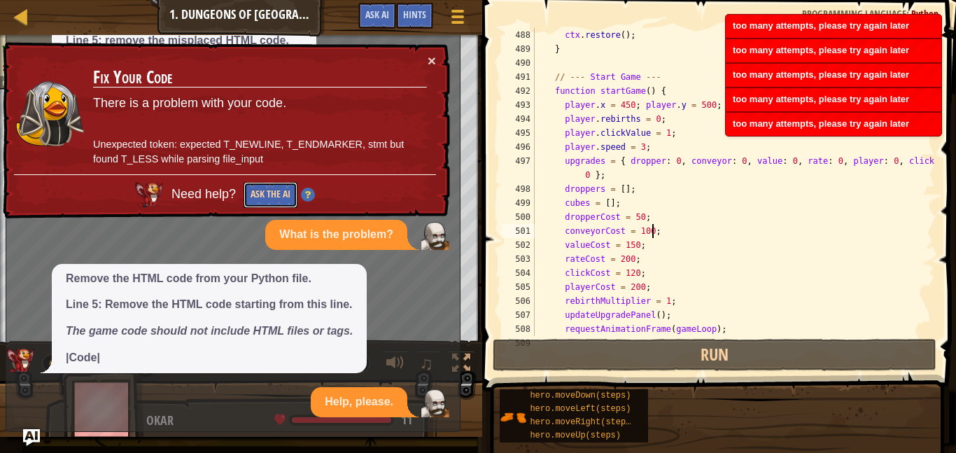
click at [262, 194] on button "Ask the AI" at bounding box center [271, 195] width 54 height 26
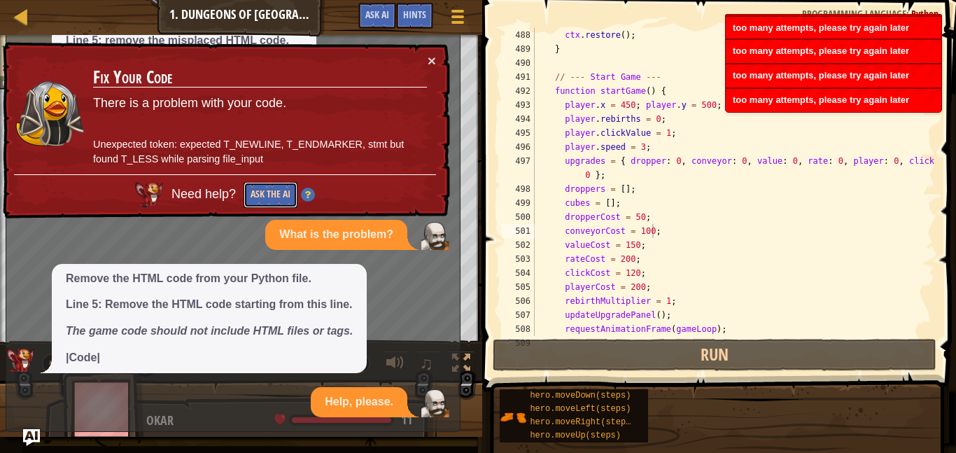
click at [258, 194] on button "Ask the AI" at bounding box center [271, 195] width 54 height 26
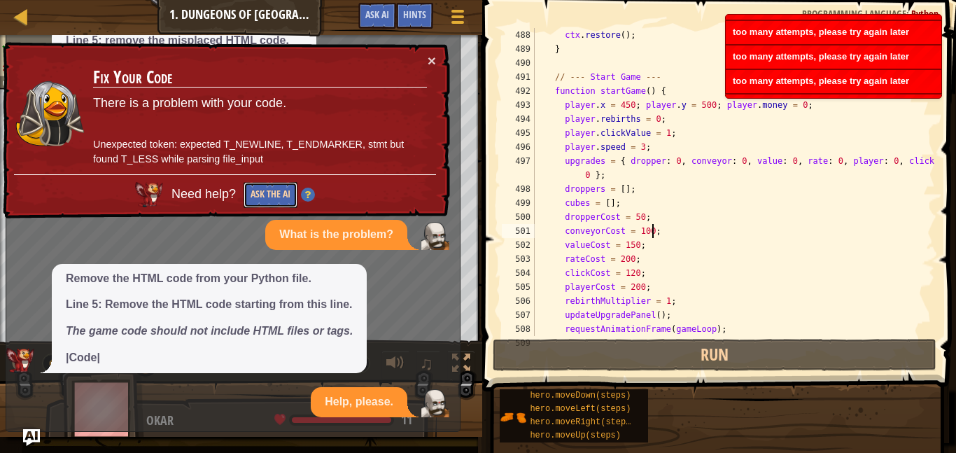
click at [258, 194] on button "Ask the AI" at bounding box center [271, 195] width 54 height 26
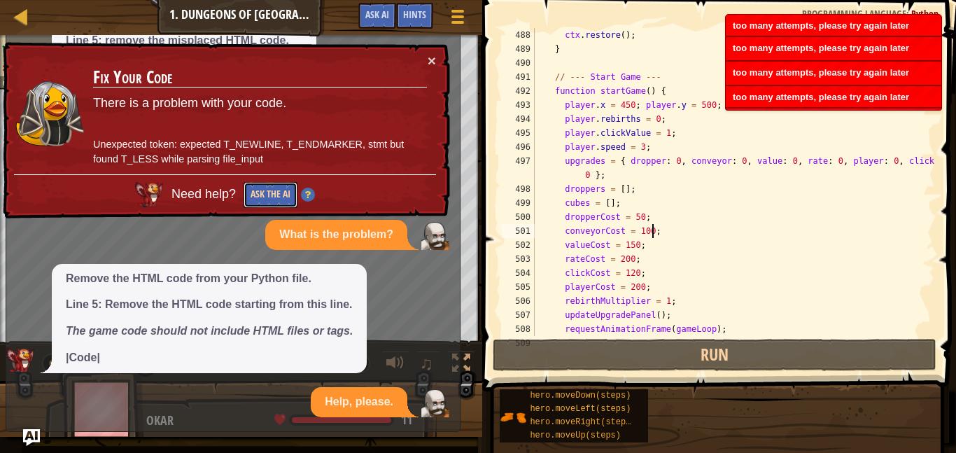
click at [258, 194] on button "Ask the AI" at bounding box center [271, 195] width 54 height 26
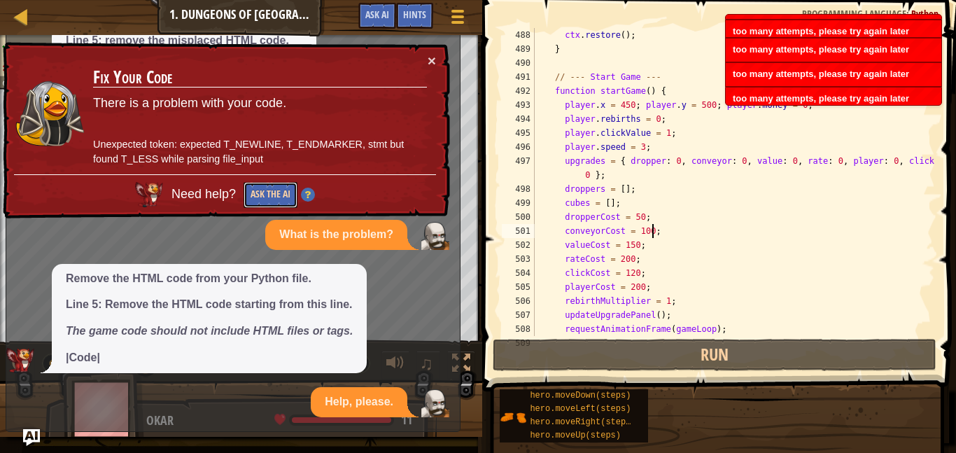
click at [258, 194] on button "Ask the AI" at bounding box center [271, 195] width 54 height 26
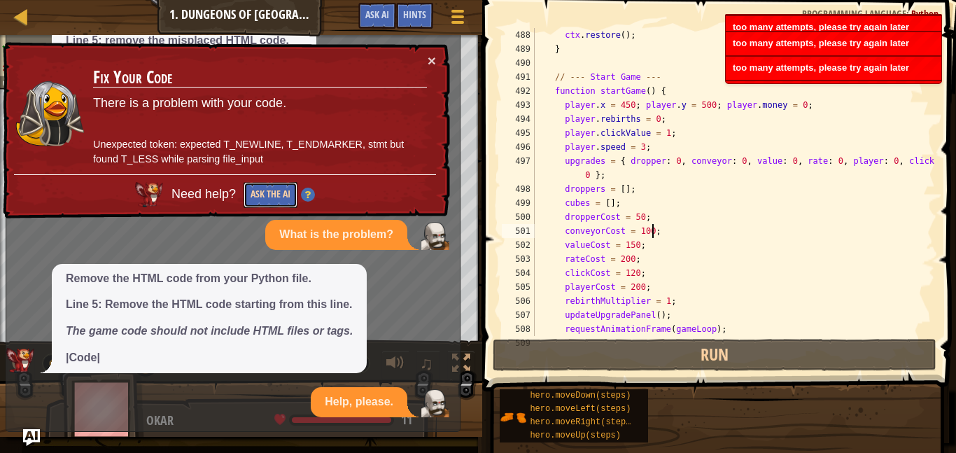
click at [258, 194] on button "Ask the AI" at bounding box center [271, 195] width 54 height 26
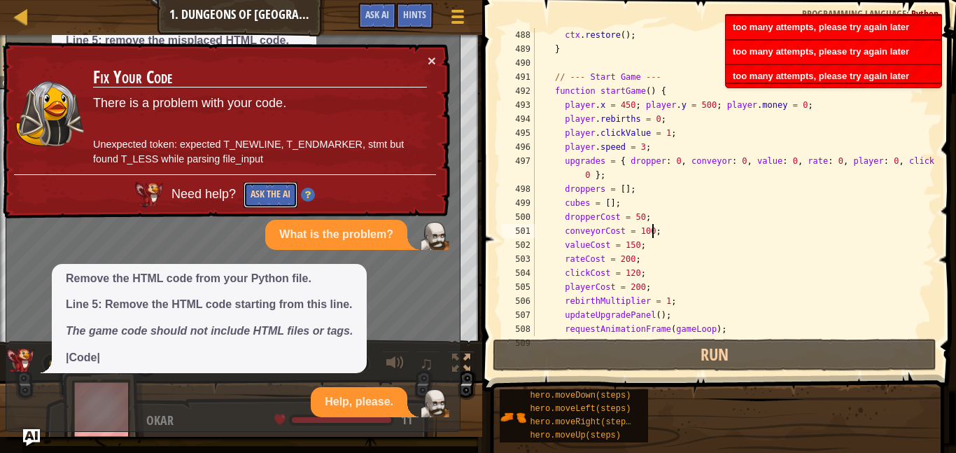
click at [258, 194] on button "Ask the AI" at bounding box center [271, 195] width 54 height 26
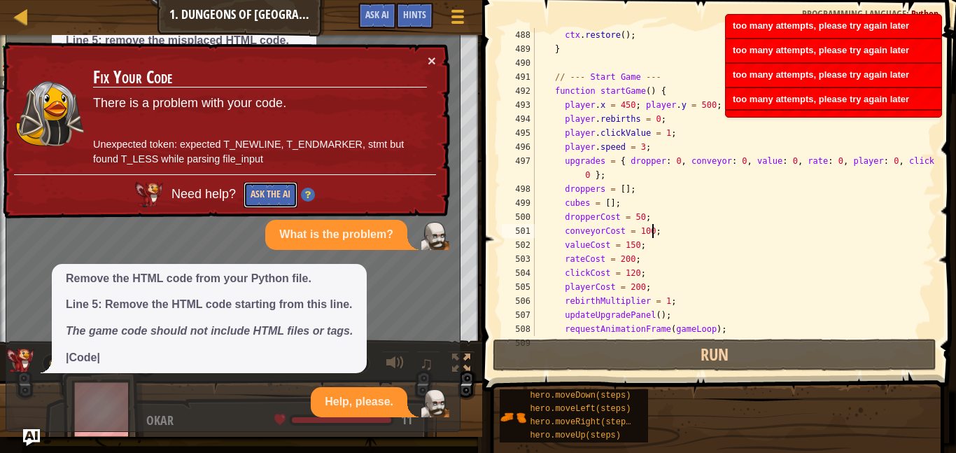
click at [258, 194] on button "Ask the AI" at bounding box center [271, 195] width 54 height 26
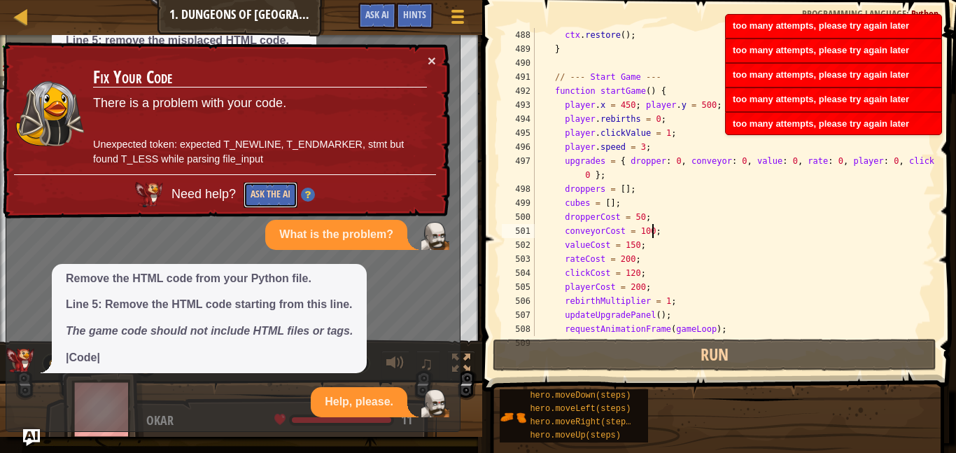
click at [258, 194] on button "Ask the AI" at bounding box center [271, 195] width 54 height 26
click at [275, 195] on button "Ask the AI" at bounding box center [271, 195] width 54 height 26
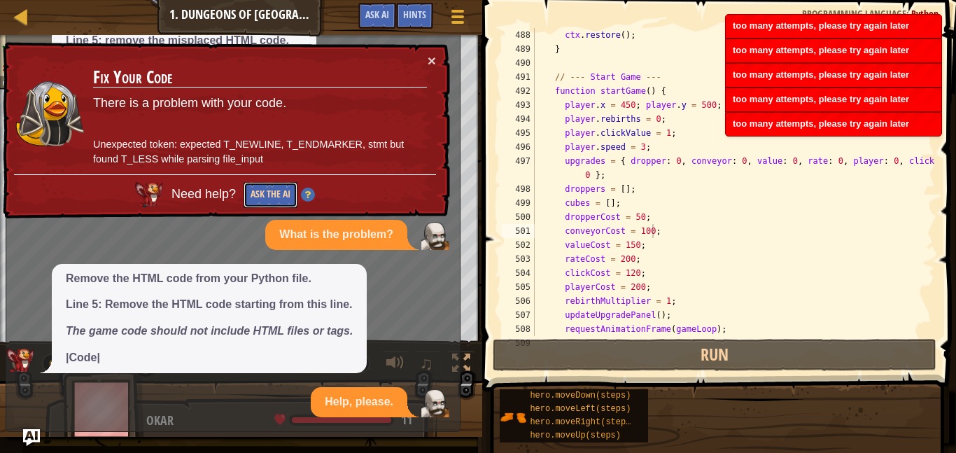
click at [275, 195] on button "Ask the AI" at bounding box center [271, 195] width 54 height 26
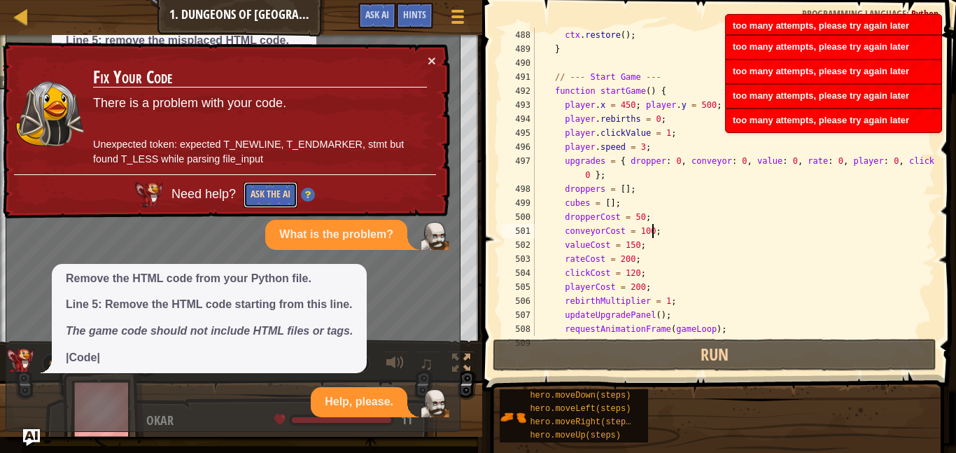
click at [275, 195] on button "Ask the AI" at bounding box center [271, 195] width 54 height 26
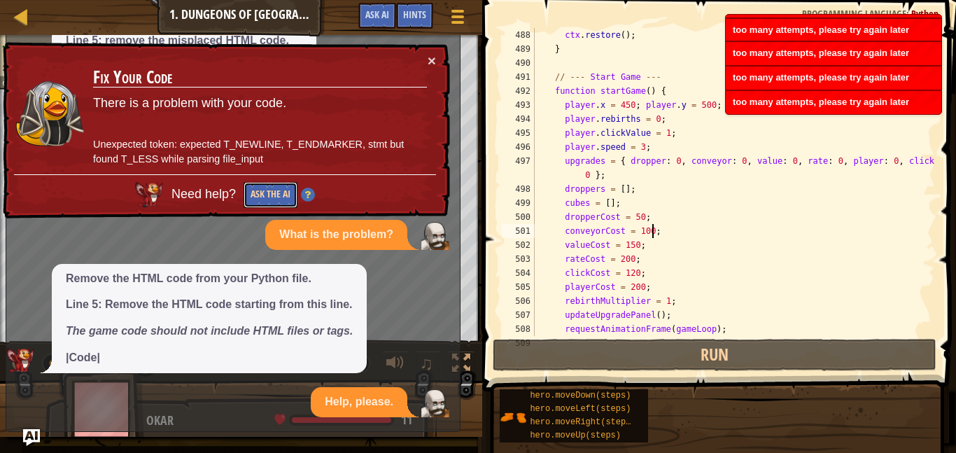
click at [275, 195] on button "Ask the AI" at bounding box center [271, 195] width 54 height 26
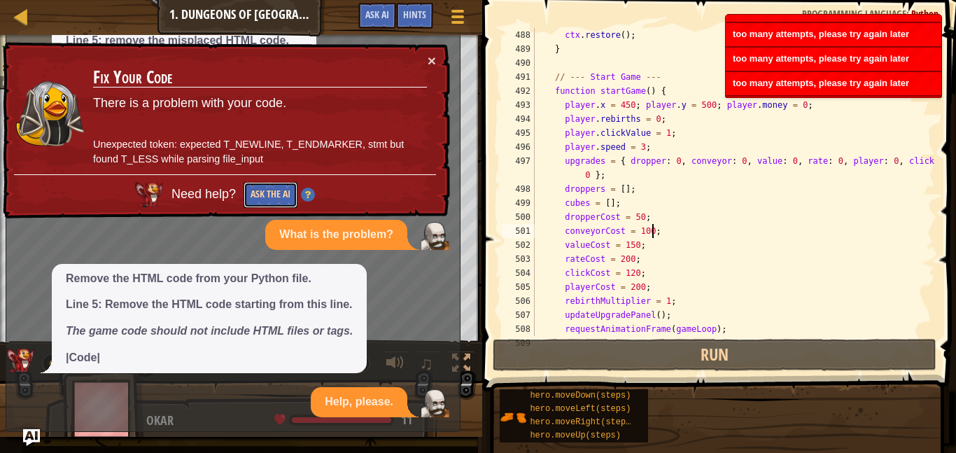
click at [275, 195] on button "Ask the AI" at bounding box center [271, 195] width 54 height 26
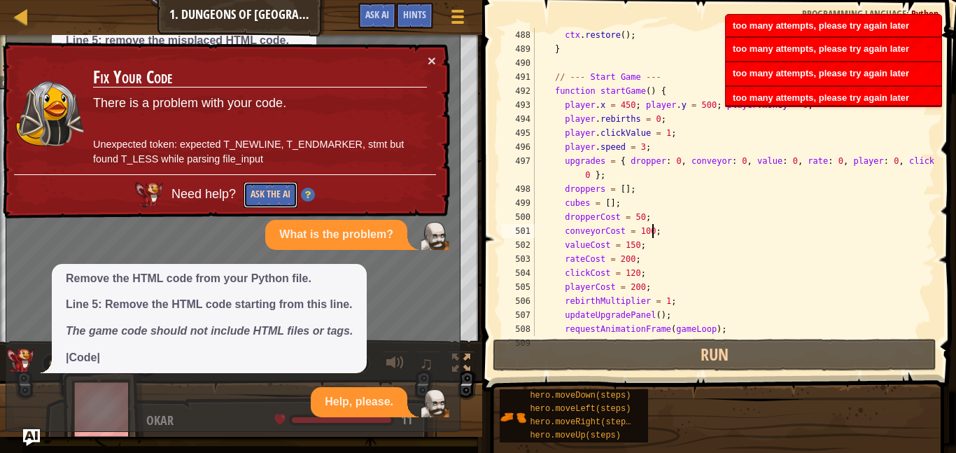
click at [275, 195] on button "Ask the AI" at bounding box center [271, 195] width 54 height 26
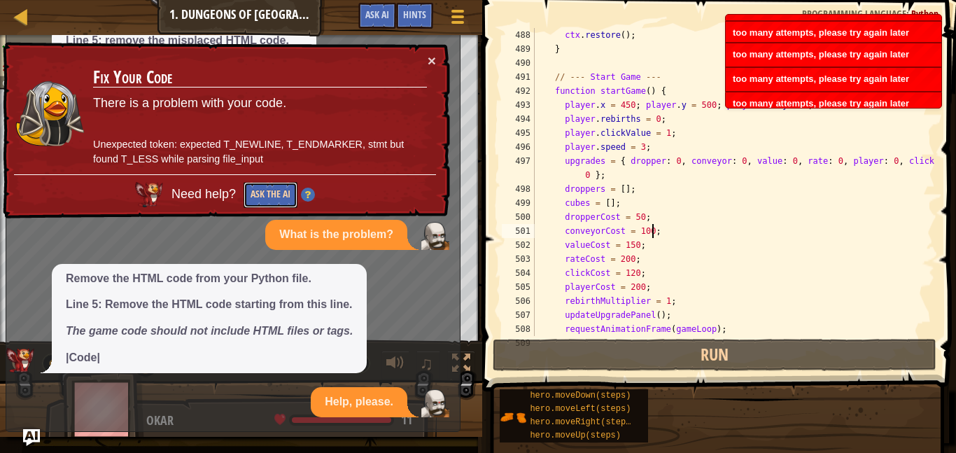
click at [275, 195] on button "Ask the AI" at bounding box center [271, 195] width 54 height 26
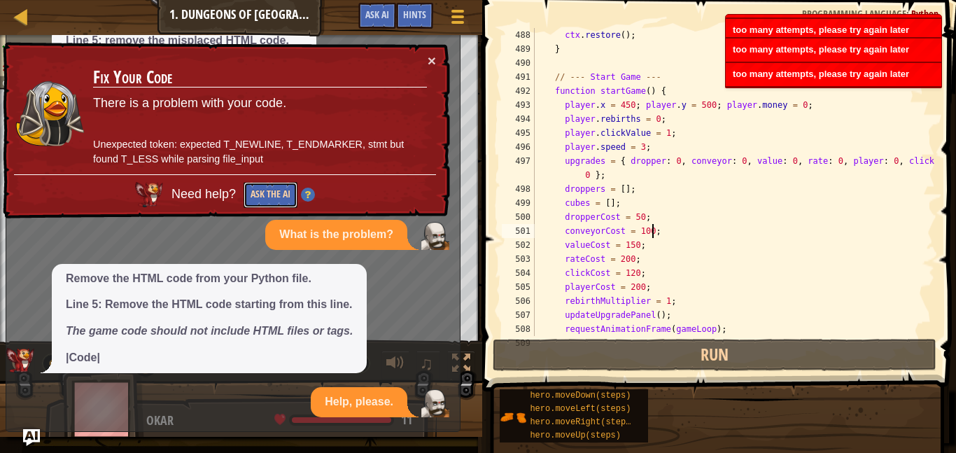
click at [275, 195] on button "Ask the AI" at bounding box center [271, 195] width 54 height 26
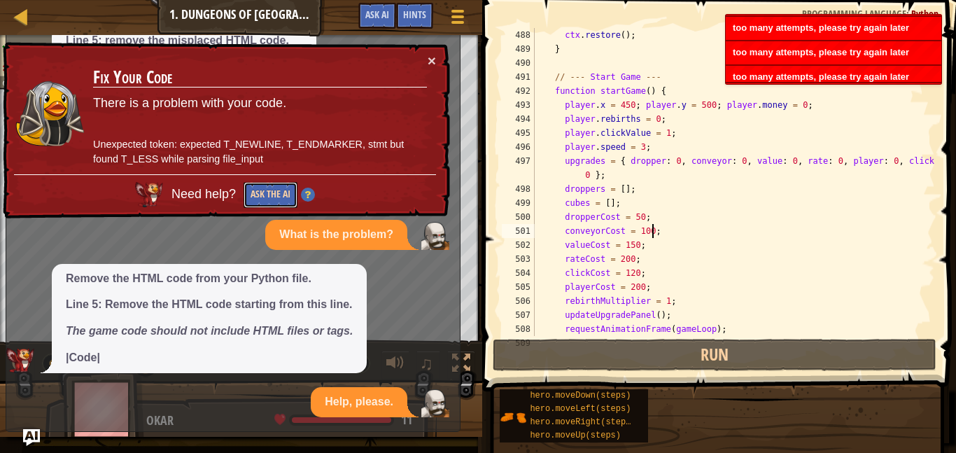
click at [275, 195] on button "Ask the AI" at bounding box center [271, 195] width 54 height 26
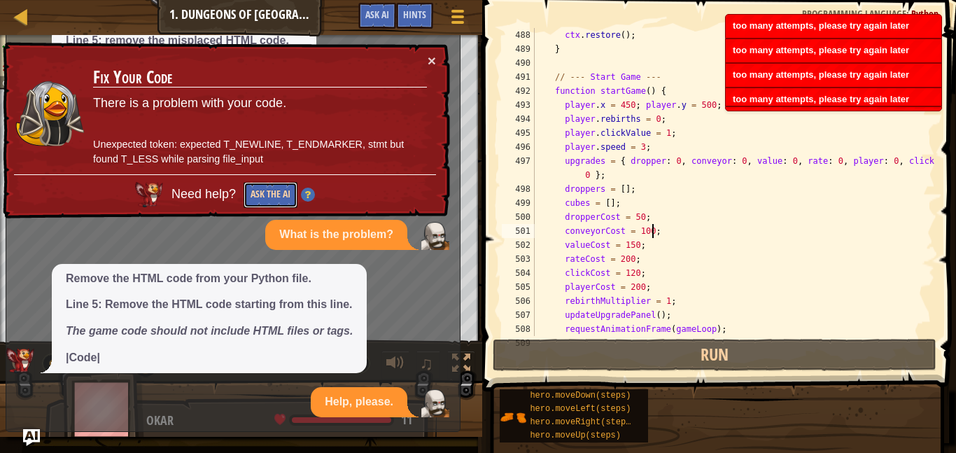
click at [275, 195] on button "Ask the AI" at bounding box center [271, 195] width 54 height 26
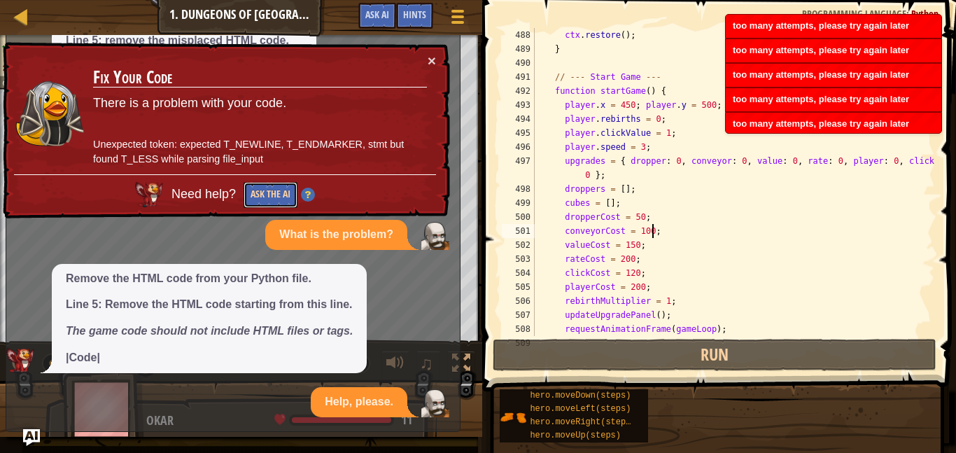
click at [275, 195] on button "Ask the AI" at bounding box center [271, 195] width 54 height 26
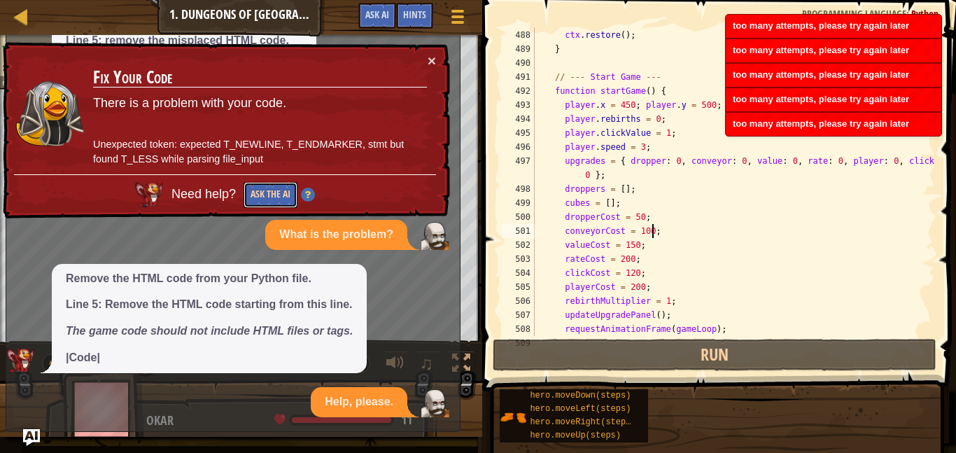
click at [275, 195] on button "Ask the AI" at bounding box center [271, 195] width 54 height 26
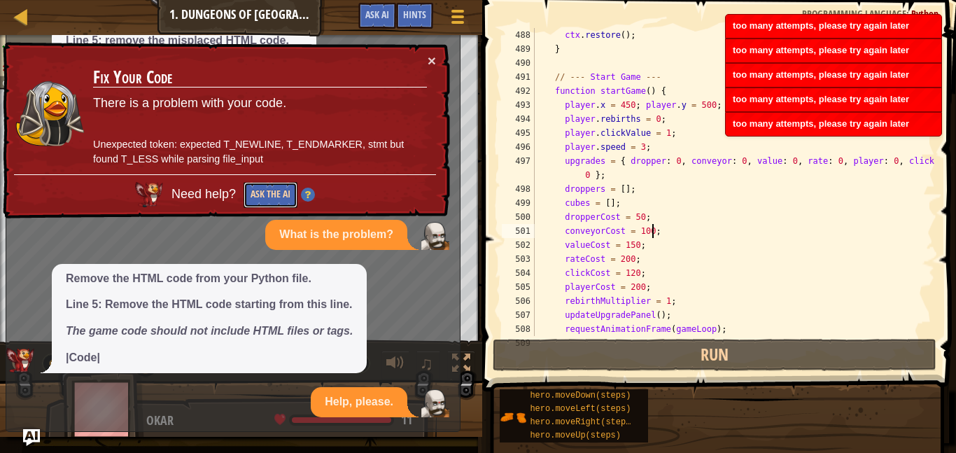
click at [275, 195] on button "Ask the AI" at bounding box center [271, 195] width 54 height 26
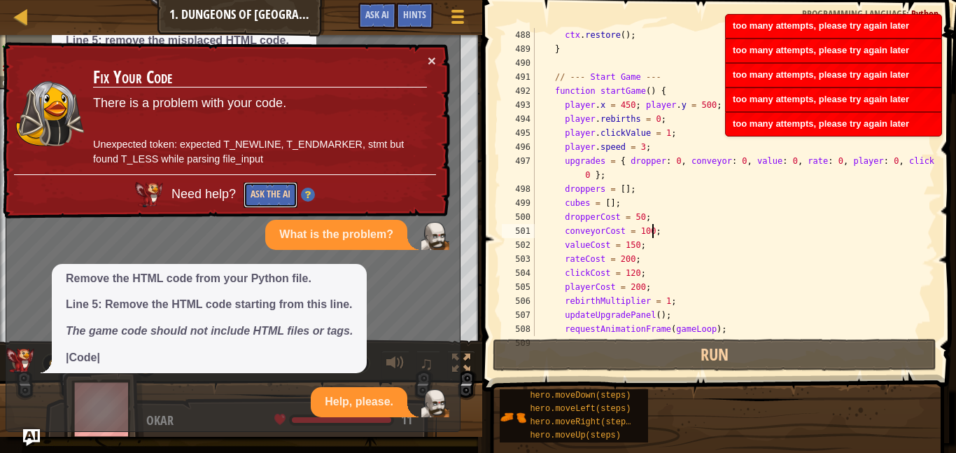
click at [275, 195] on button "Ask the AI" at bounding box center [271, 195] width 54 height 26
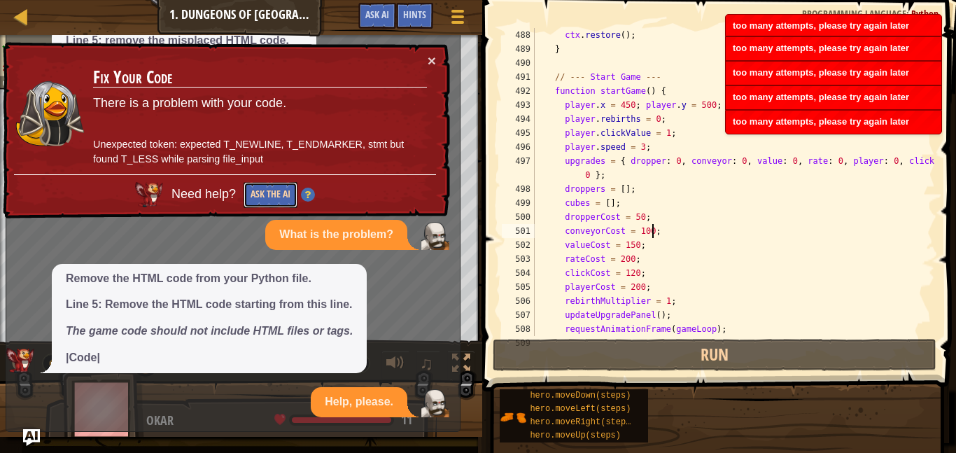
click at [275, 195] on button "Ask the AI" at bounding box center [271, 195] width 54 height 26
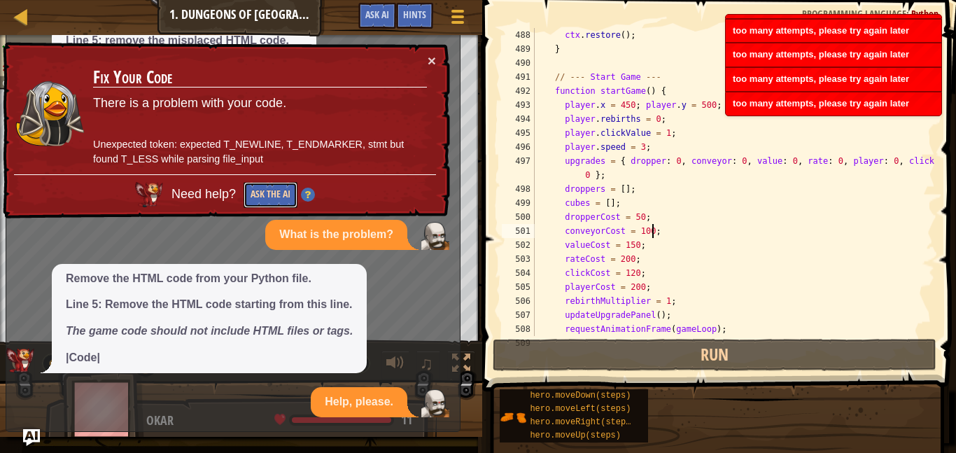
click at [275, 195] on button "Ask the AI" at bounding box center [271, 195] width 54 height 26
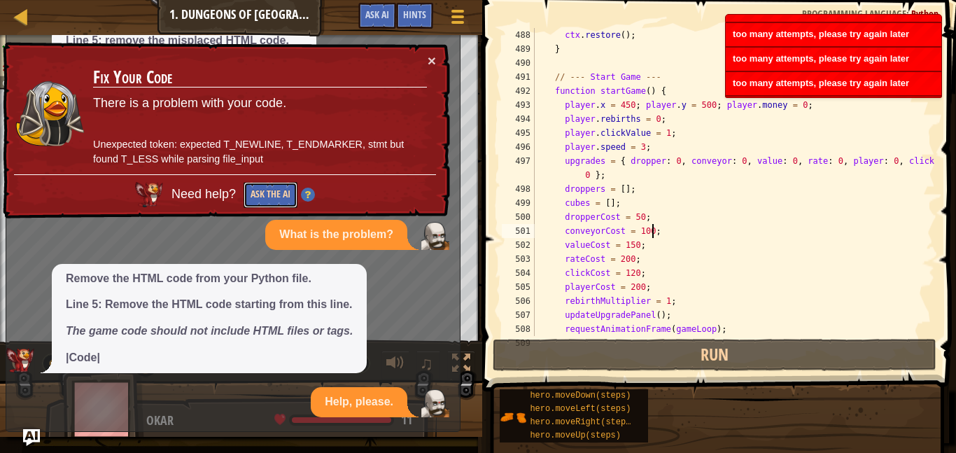
click at [275, 195] on button "Ask the AI" at bounding box center [271, 195] width 54 height 26
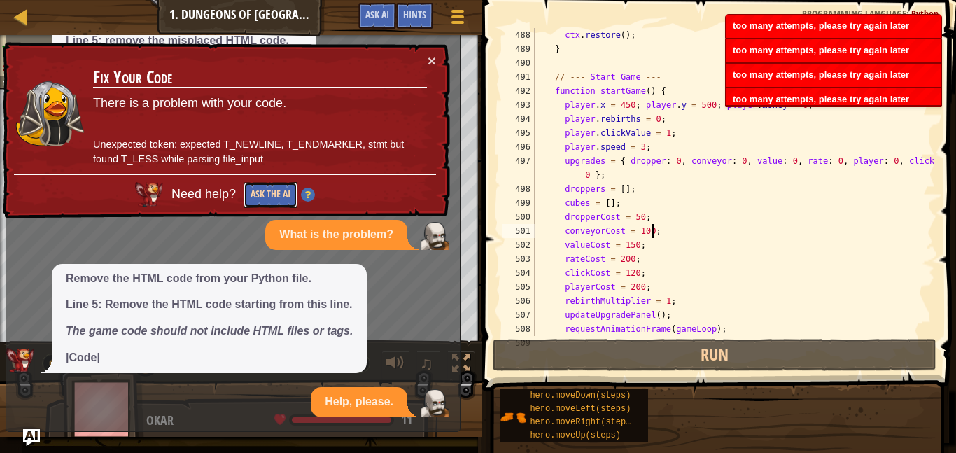
click at [275, 195] on button "Ask the AI" at bounding box center [271, 195] width 54 height 26
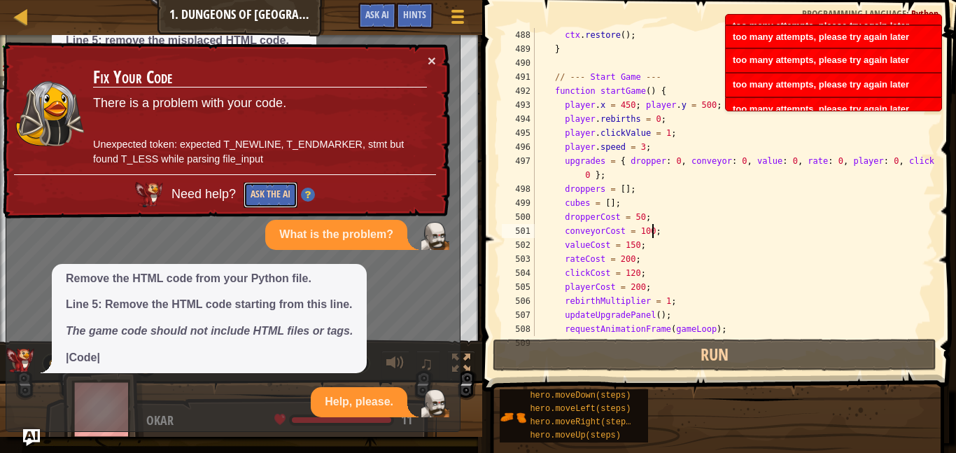
click at [275, 195] on button "Ask the AI" at bounding box center [271, 195] width 54 height 26
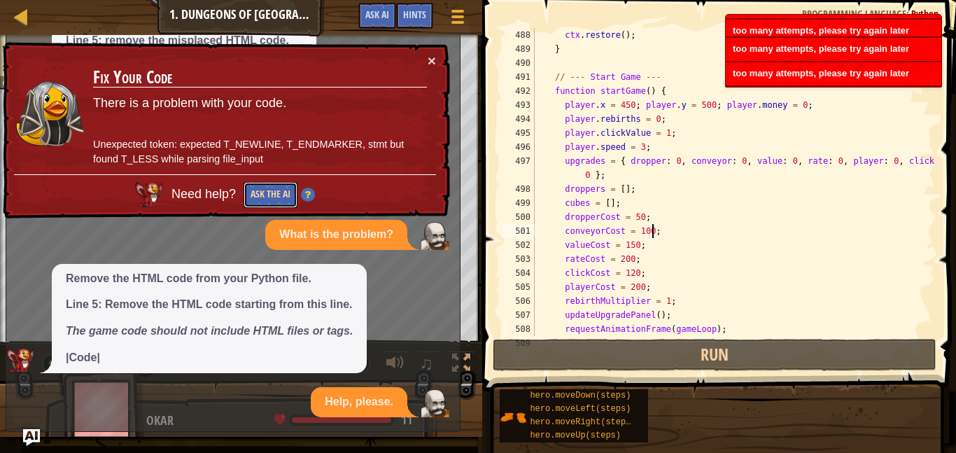
click at [275, 195] on button "Ask the AI" at bounding box center [271, 195] width 54 height 26
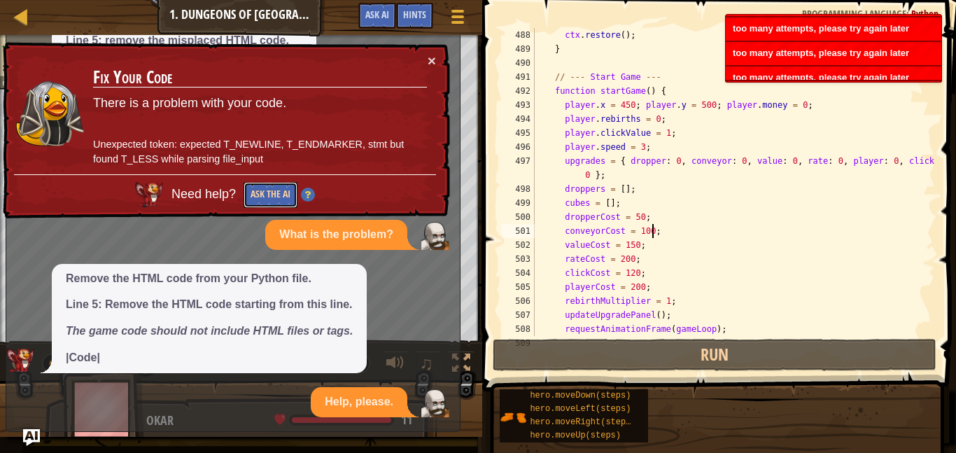
click at [275, 195] on button "Ask the AI" at bounding box center [271, 195] width 54 height 26
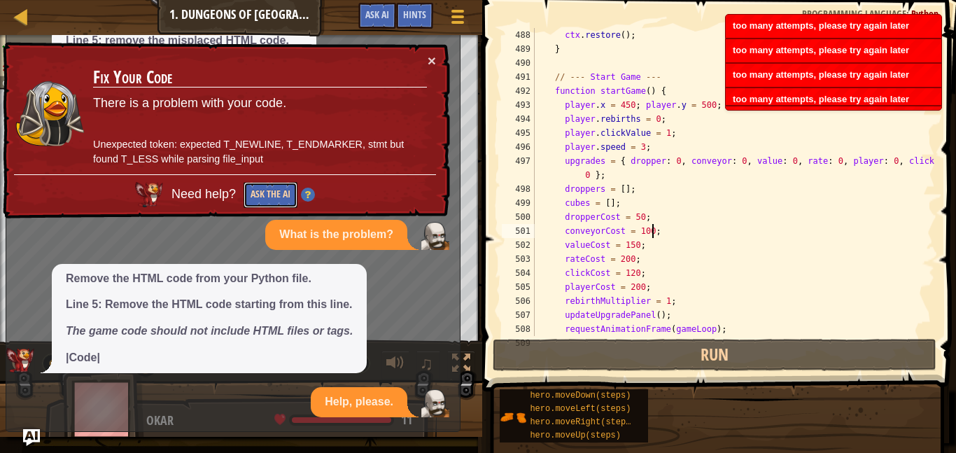
click at [275, 195] on button "Ask the AI" at bounding box center [271, 195] width 54 height 26
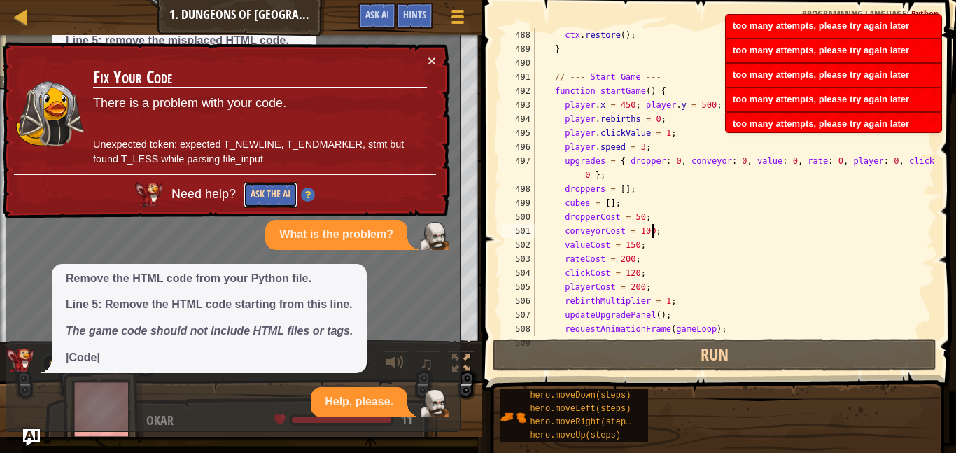
click at [275, 195] on button "Ask the AI" at bounding box center [271, 195] width 54 height 26
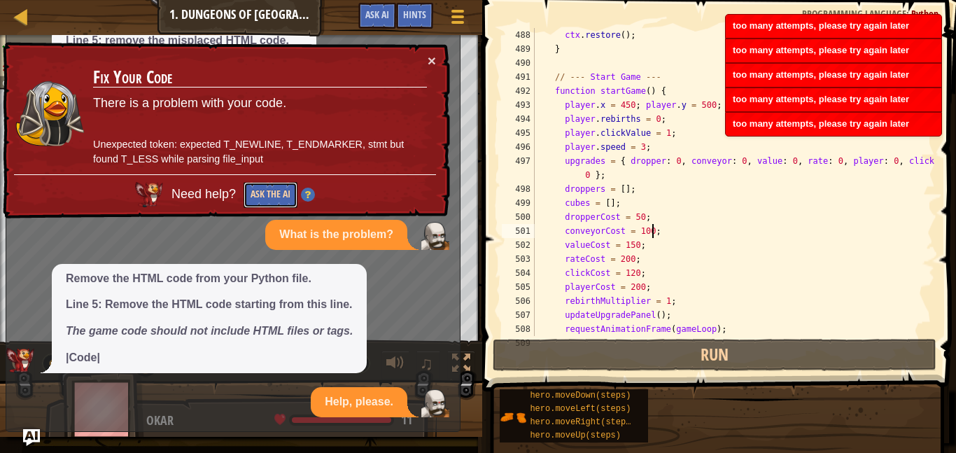
click at [275, 195] on button "Ask the AI" at bounding box center [271, 195] width 54 height 26
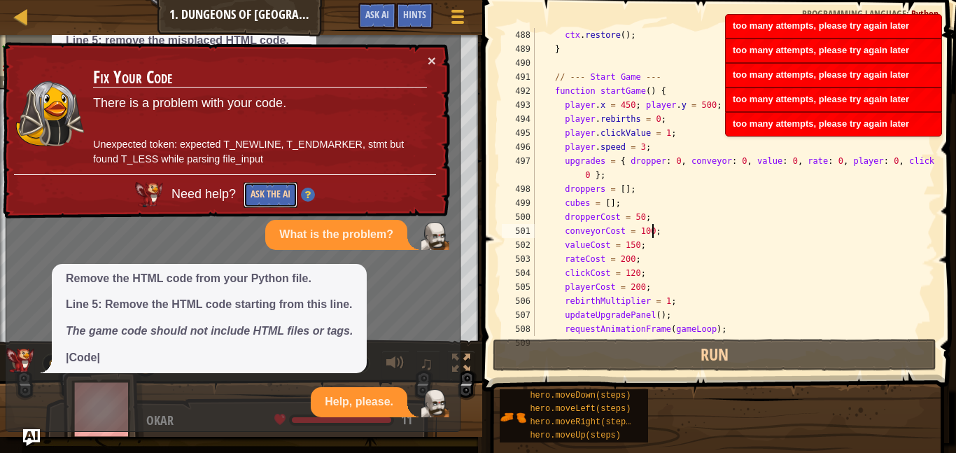
click at [275, 195] on button "Ask the AI" at bounding box center [271, 195] width 54 height 26
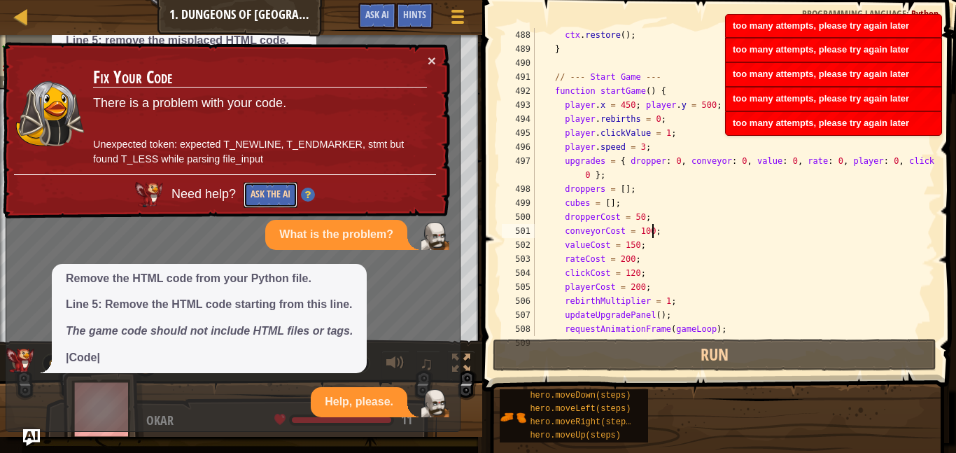
click at [275, 195] on button "Ask the AI" at bounding box center [271, 195] width 54 height 26
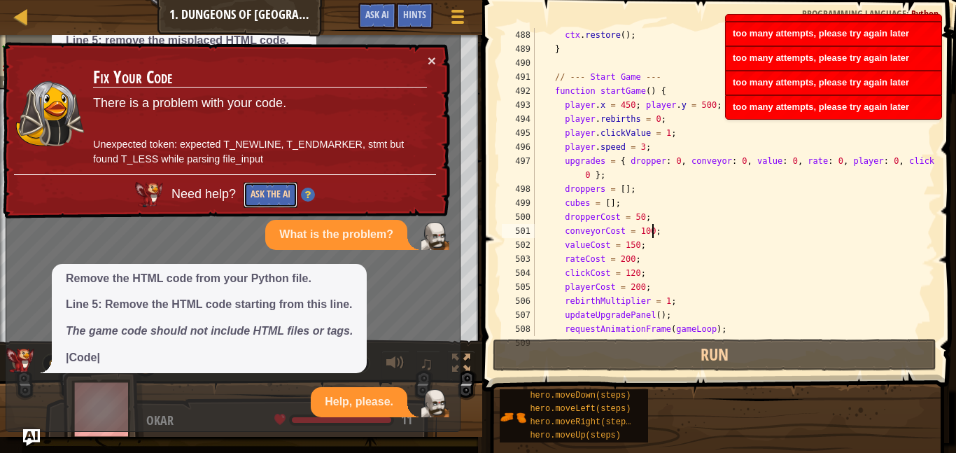
click at [275, 195] on button "Ask the AI" at bounding box center [271, 195] width 54 height 26
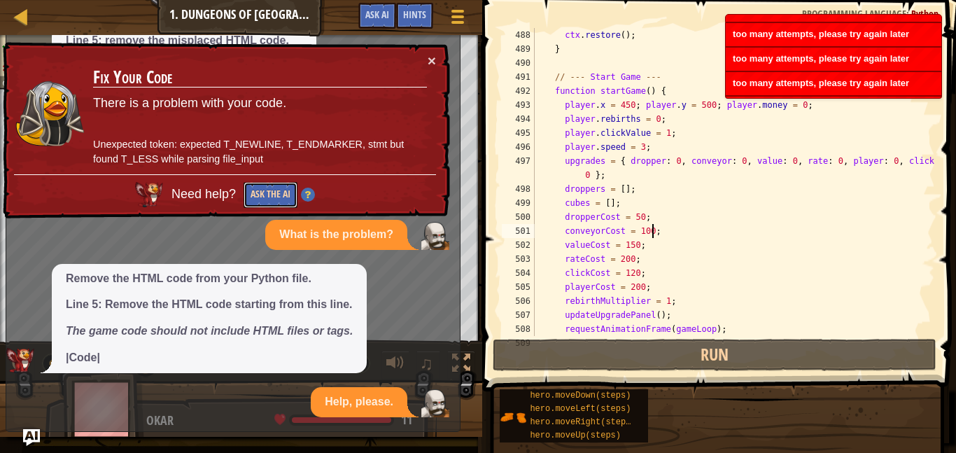
click at [275, 195] on button "Ask the AI" at bounding box center [271, 195] width 54 height 26
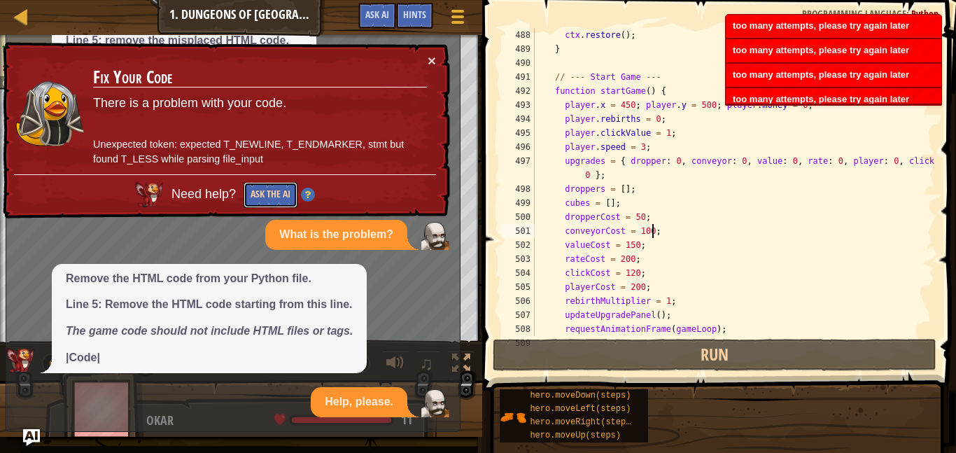
click at [275, 195] on button "Ask the AI" at bounding box center [271, 195] width 54 height 26
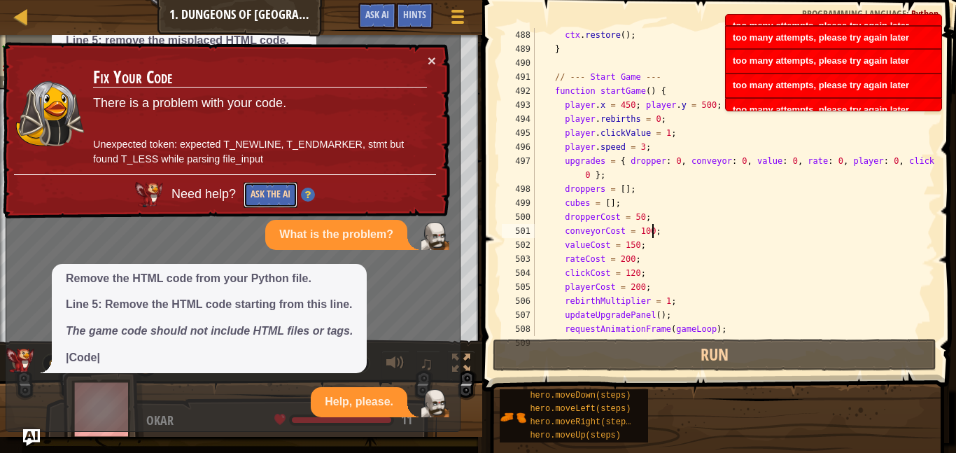
click at [275, 195] on button "Ask the AI" at bounding box center [271, 195] width 54 height 26
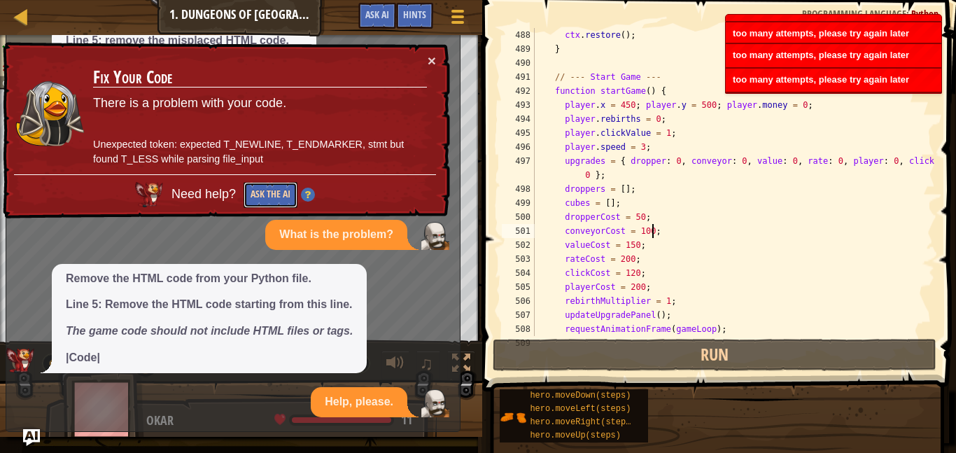
click at [275, 195] on button "Ask the AI" at bounding box center [271, 195] width 54 height 26
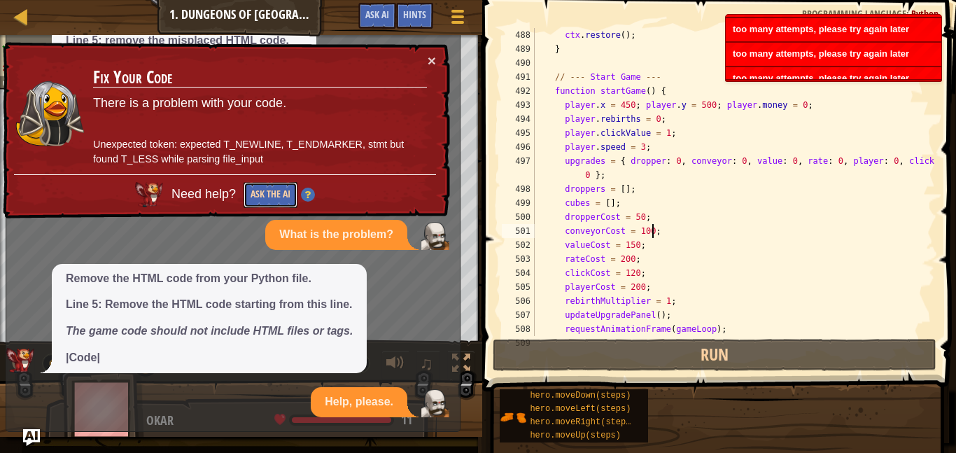
click at [275, 195] on button "Ask the AI" at bounding box center [271, 195] width 54 height 26
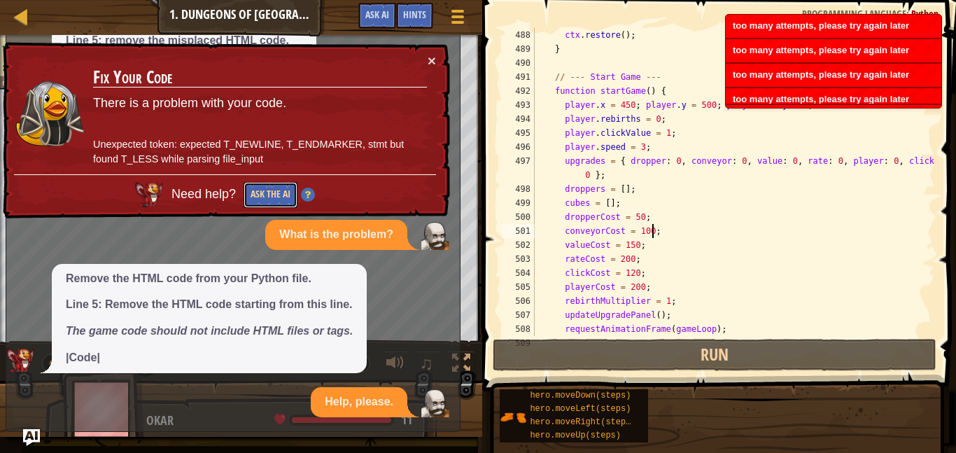
click at [275, 195] on button "Ask the AI" at bounding box center [271, 195] width 54 height 26
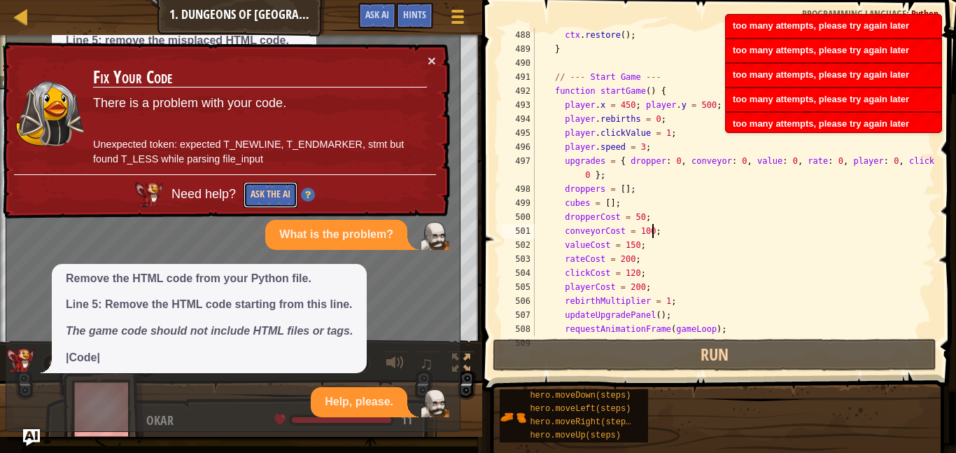
click at [275, 195] on button "Ask the AI" at bounding box center [271, 195] width 54 height 26
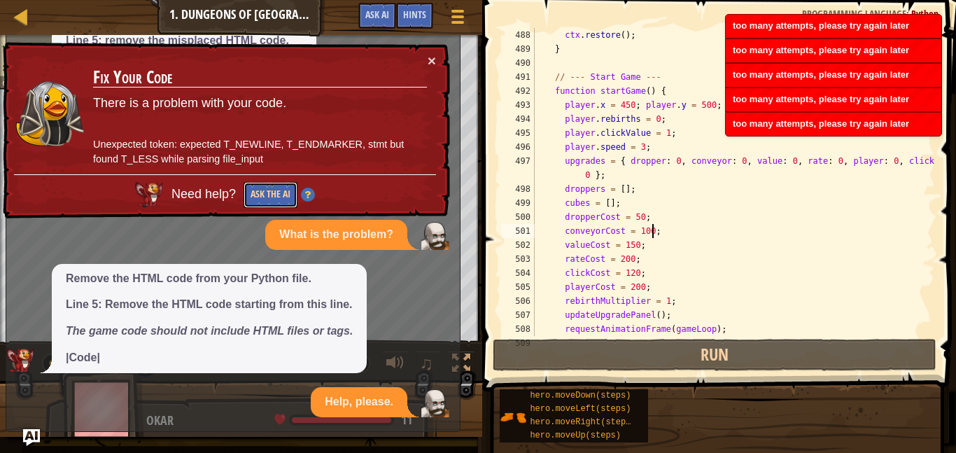
click at [275, 195] on button "Ask the AI" at bounding box center [271, 195] width 54 height 26
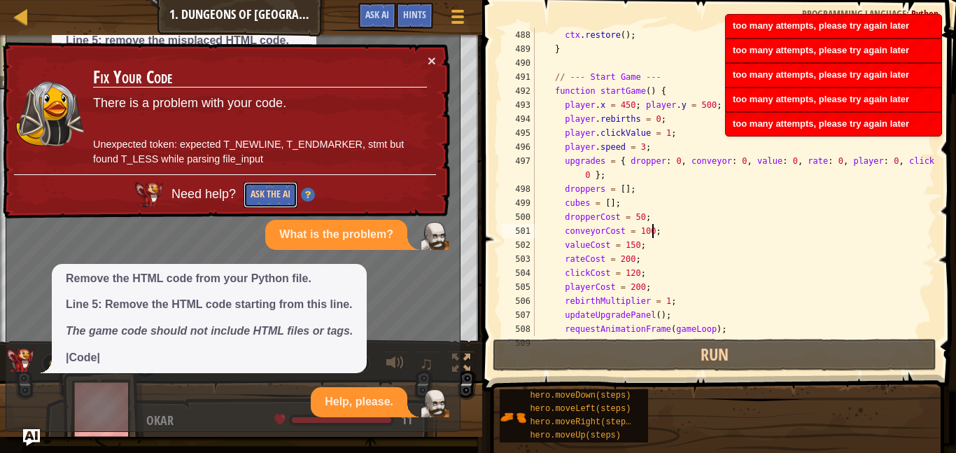
click at [275, 195] on button "Ask the AI" at bounding box center [271, 195] width 54 height 26
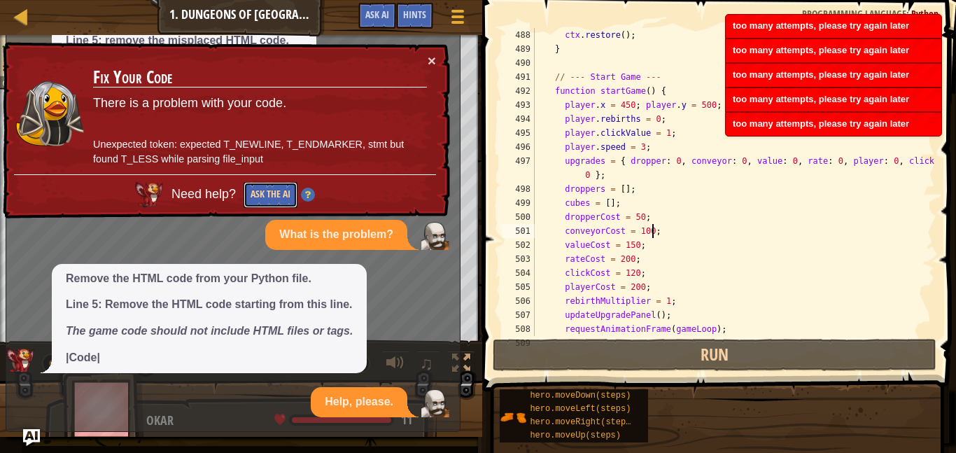
click at [275, 195] on button "Ask the AI" at bounding box center [271, 195] width 54 height 26
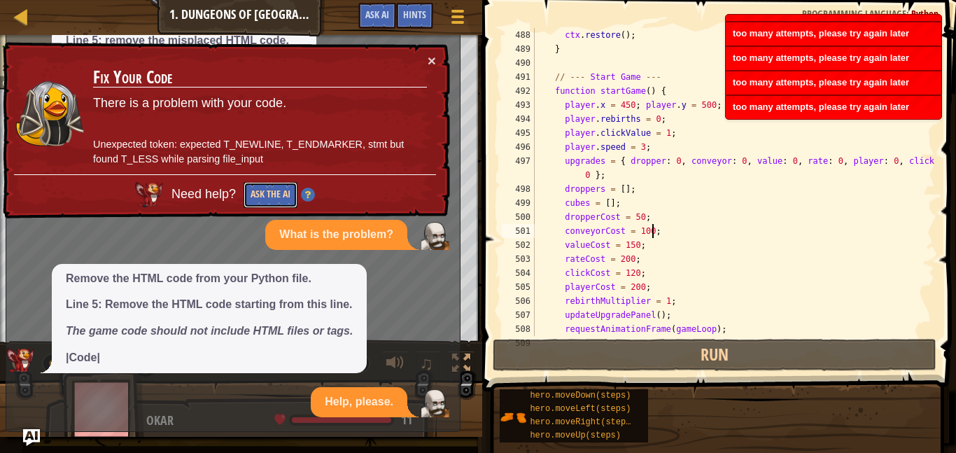
click at [275, 195] on button "Ask the AI" at bounding box center [271, 195] width 54 height 26
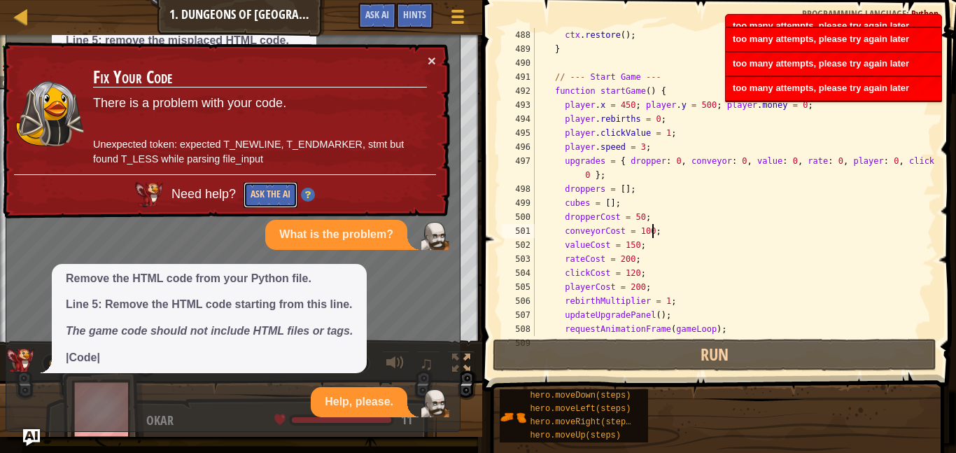
click at [275, 195] on button "Ask the AI" at bounding box center [271, 195] width 54 height 26
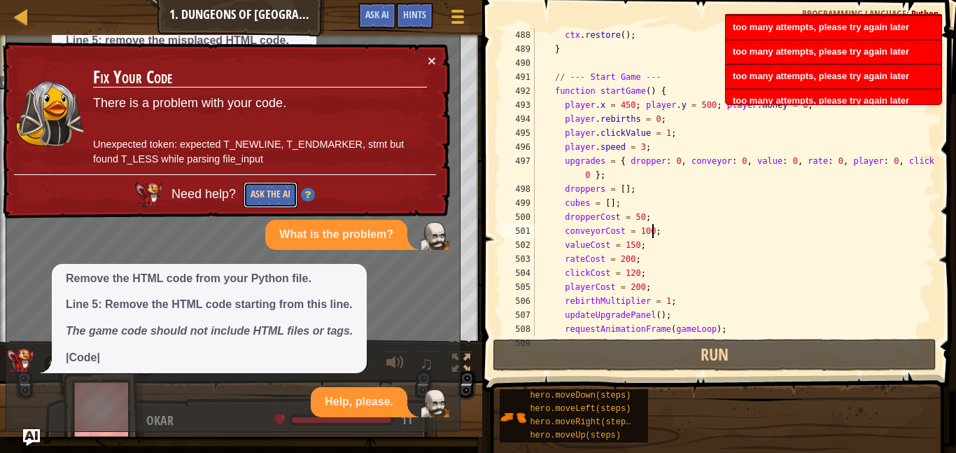
click at [275, 195] on button "Ask the AI" at bounding box center [271, 195] width 54 height 26
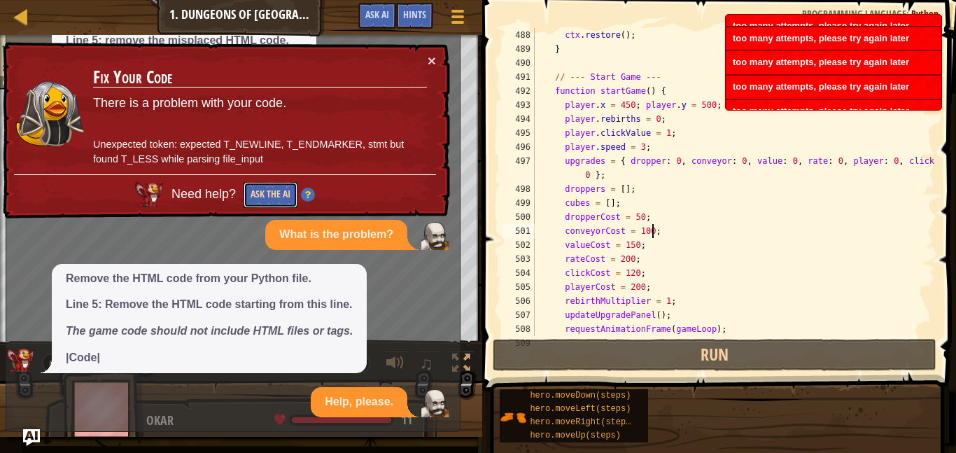
click at [275, 195] on button "Ask the AI" at bounding box center [271, 195] width 54 height 26
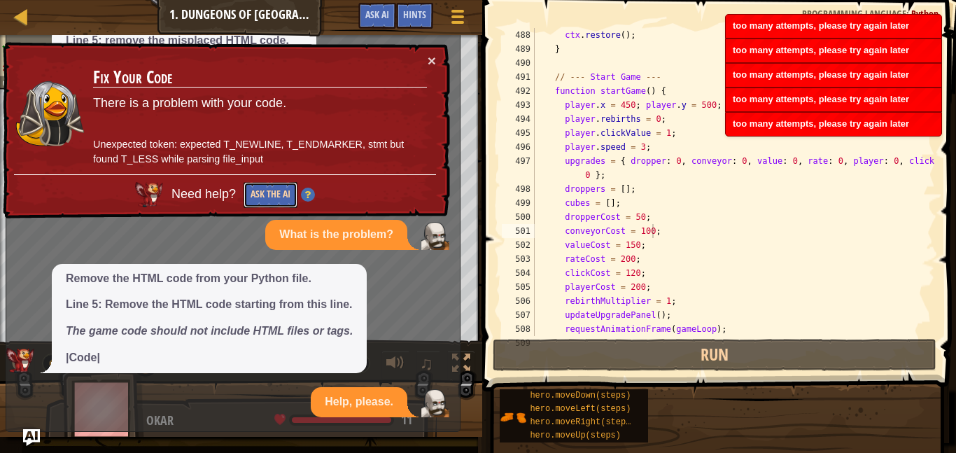
click at [264, 194] on button "Ask the AI" at bounding box center [271, 195] width 54 height 26
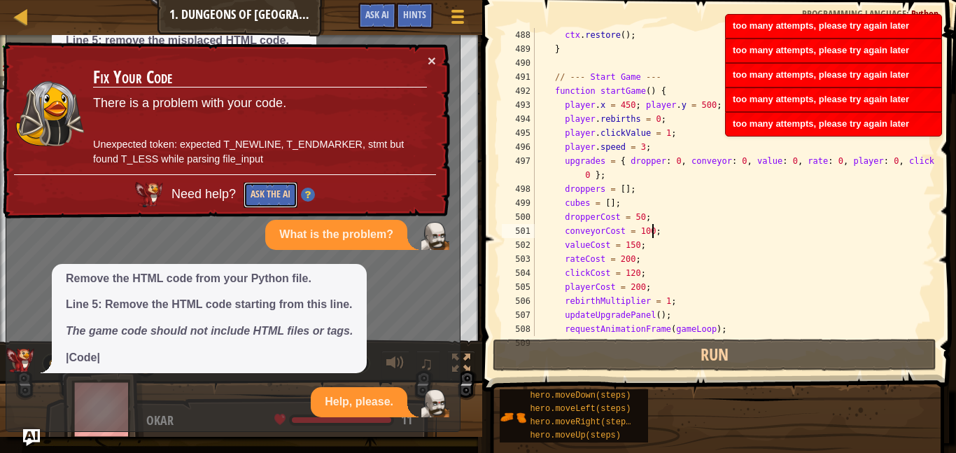
click at [264, 194] on button "Ask the AI" at bounding box center [271, 195] width 54 height 26
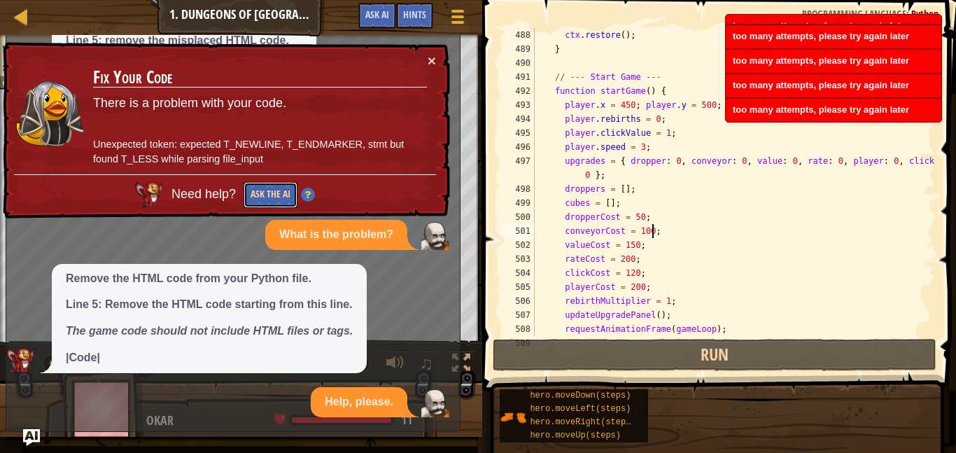
click at [264, 194] on button "Ask the AI" at bounding box center [271, 195] width 54 height 26
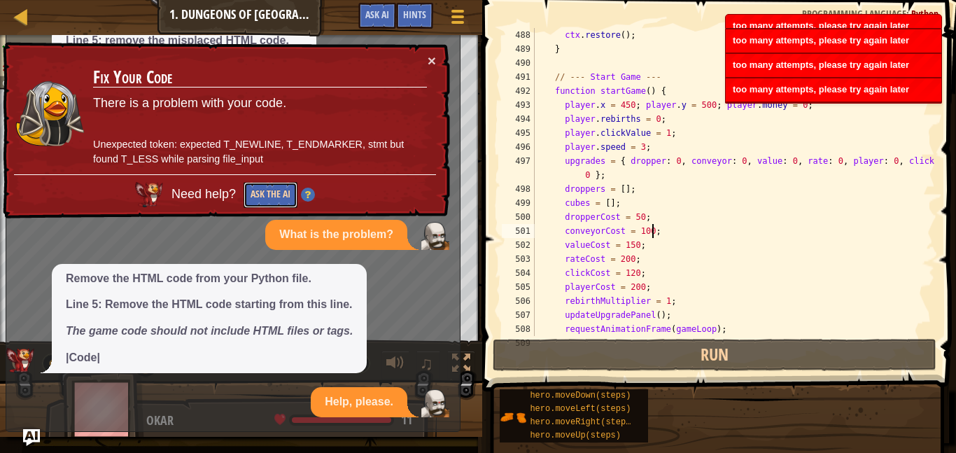
click at [264, 194] on button "Ask the AI" at bounding box center [271, 195] width 54 height 26
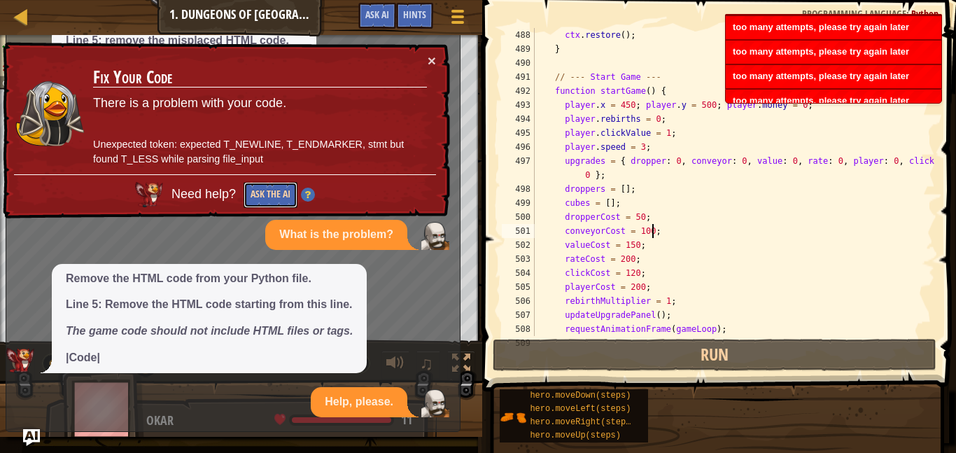
click at [264, 194] on button "Ask the AI" at bounding box center [271, 195] width 54 height 26
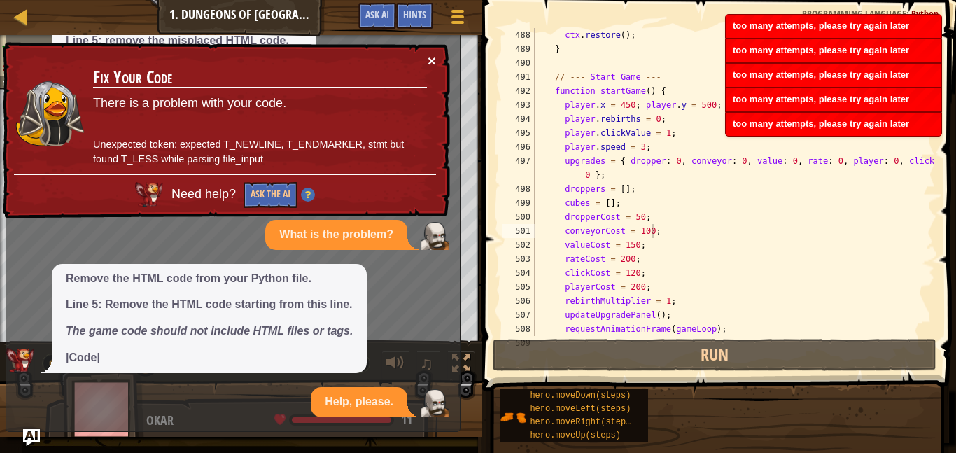
click at [433, 55] on button "×" at bounding box center [432, 60] width 8 height 15
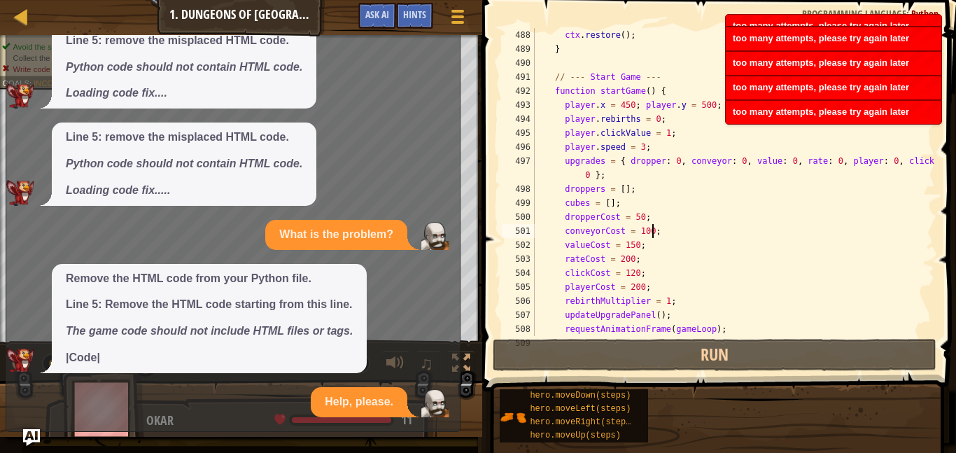
click at [85, 357] on p "|Code|" at bounding box center [209, 358] width 287 height 16
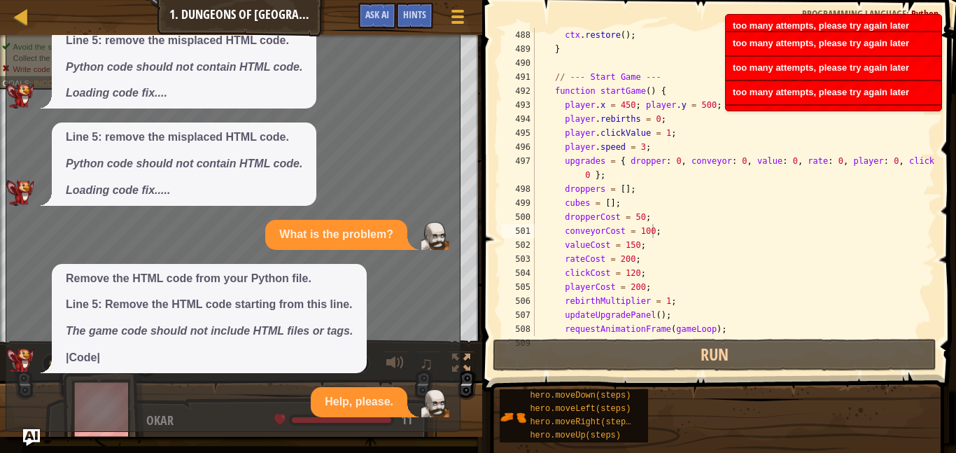
click at [150, 328] on em "The game code should not include HTML files or tags." at bounding box center [209, 331] width 287 height 12
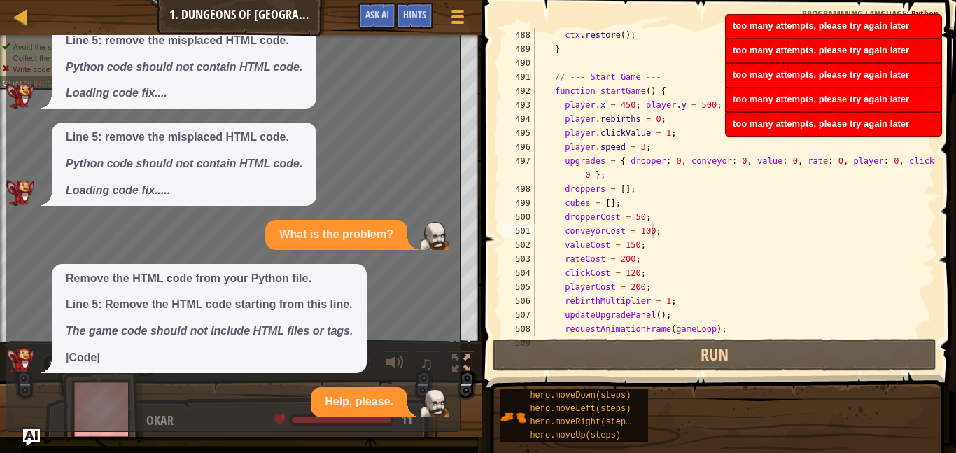
click at [483, 153] on span at bounding box center [720, 175] width 485 height 433
click at [370, 50] on div "Line 5: remove the misplaced HTML code. Python code should not contain HTML cod…" at bounding box center [229, 67] width 447 height 83
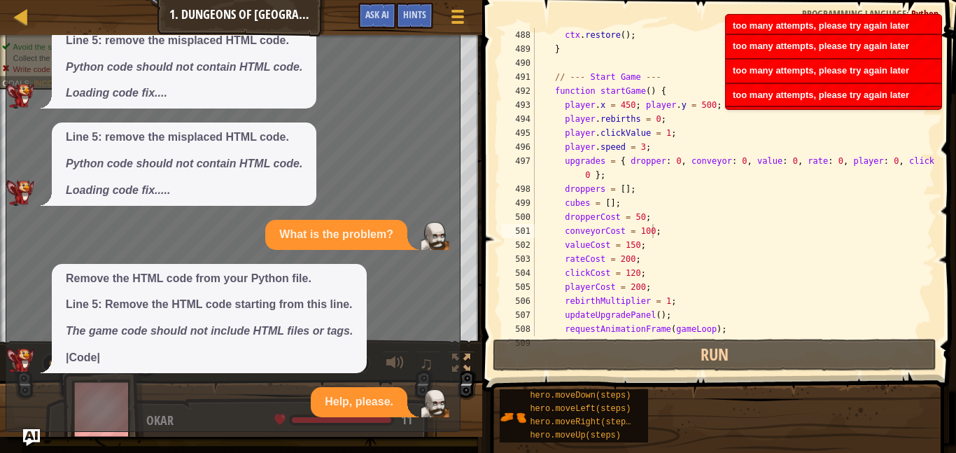
click at [496, 153] on span at bounding box center [720, 175] width 485 height 433
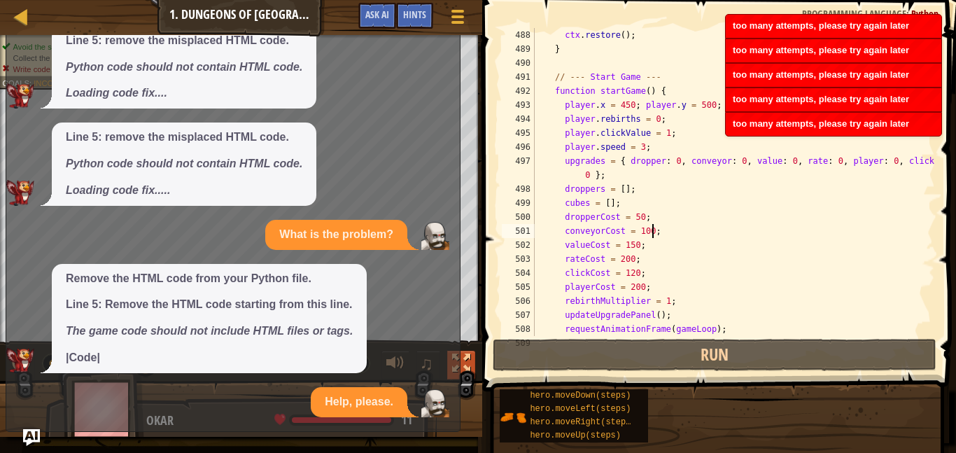
click at [465, 365] on div at bounding box center [461, 363] width 18 height 18
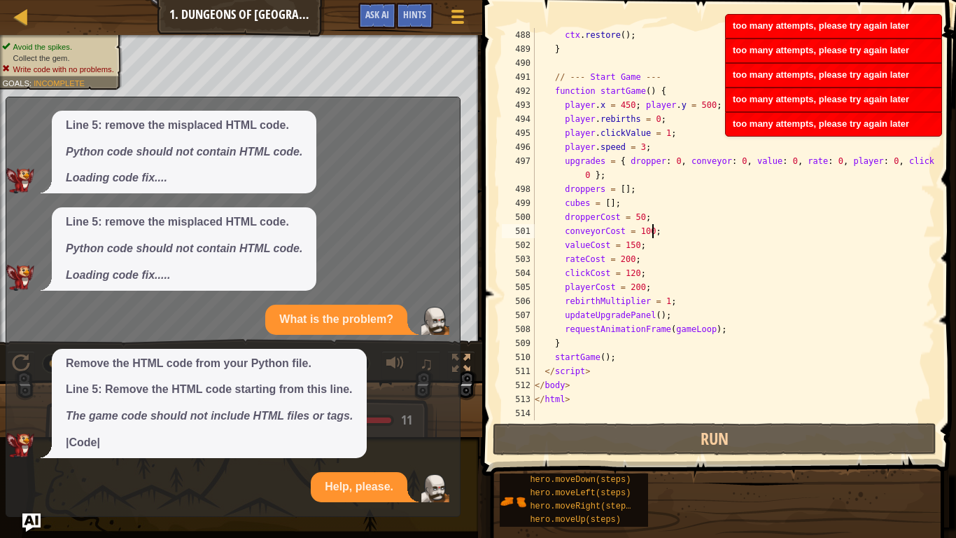
click at [35, 452] on img "Ask AI" at bounding box center [31, 522] width 18 height 18
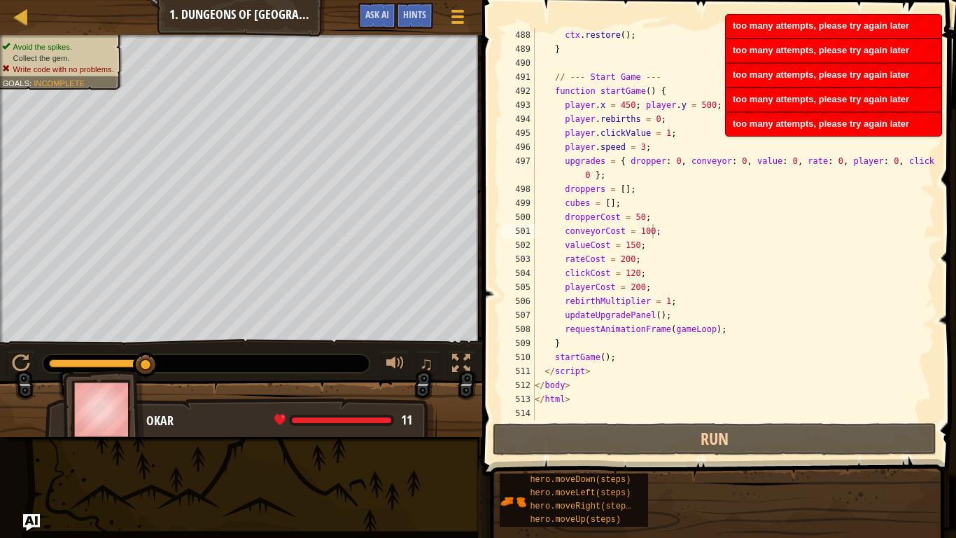
click at [730, 125] on div "too many attempts, please try again later" at bounding box center [834, 124] width 216 height 23
click at [730, 125] on div "ctx . restore ( ) ; } // --- Start Game --- function startGame ( ) { player . x…" at bounding box center [733, 238] width 403 height 420
click at [730, 125] on div "ctx . restore ( ) ; } // --- Start Game --- function startGame ( ) { player . x…" at bounding box center [733, 224] width 403 height 392
click at [730, 125] on div "ctx . restore ( ) ; } // --- Start Game --- function startGame ( ) { player . x…" at bounding box center [733, 238] width 403 height 420
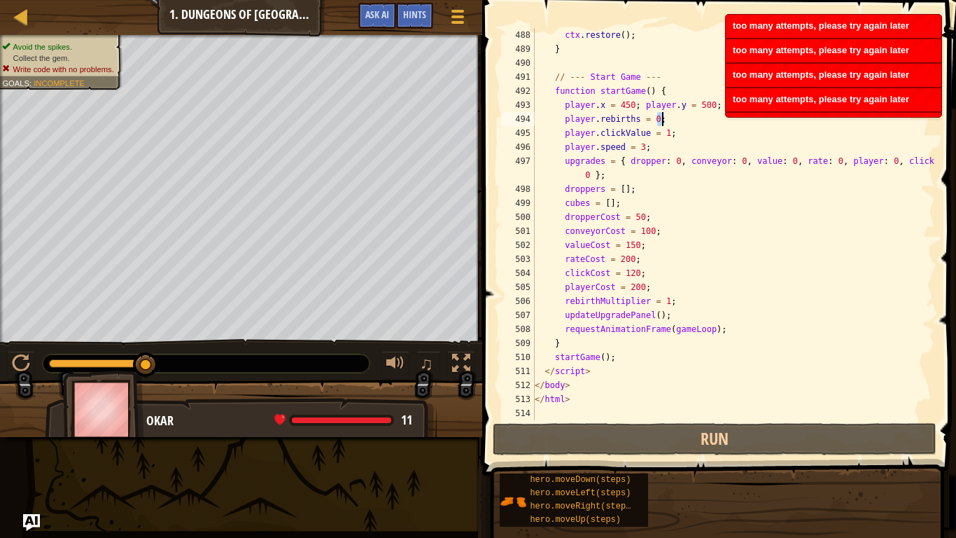
click at [730, 125] on div "ctx . restore ( ) ; } // --- Start Game --- function startGame ( ) { player . x…" at bounding box center [733, 238] width 403 height 420
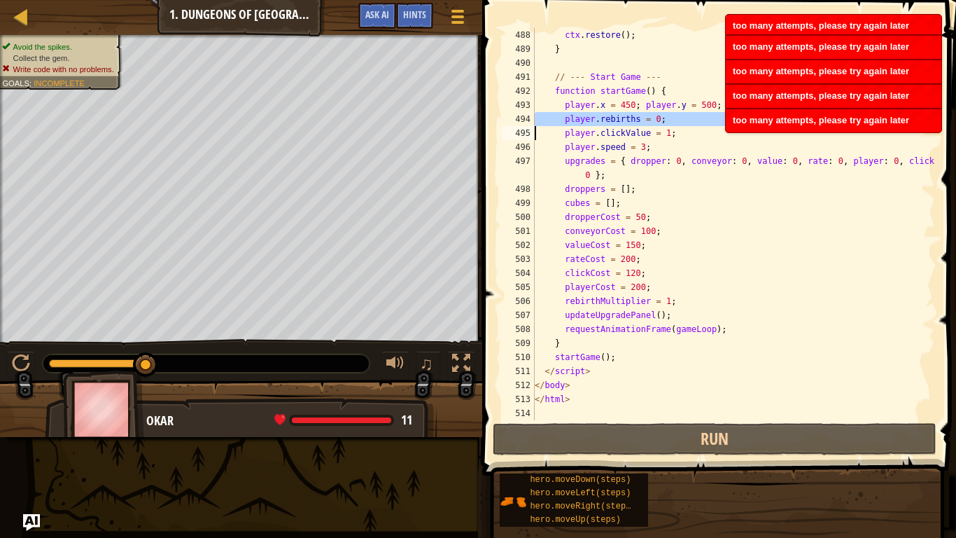
click at [775, 85] on div "too many attempts, please try again later" at bounding box center [834, 96] width 216 height 23
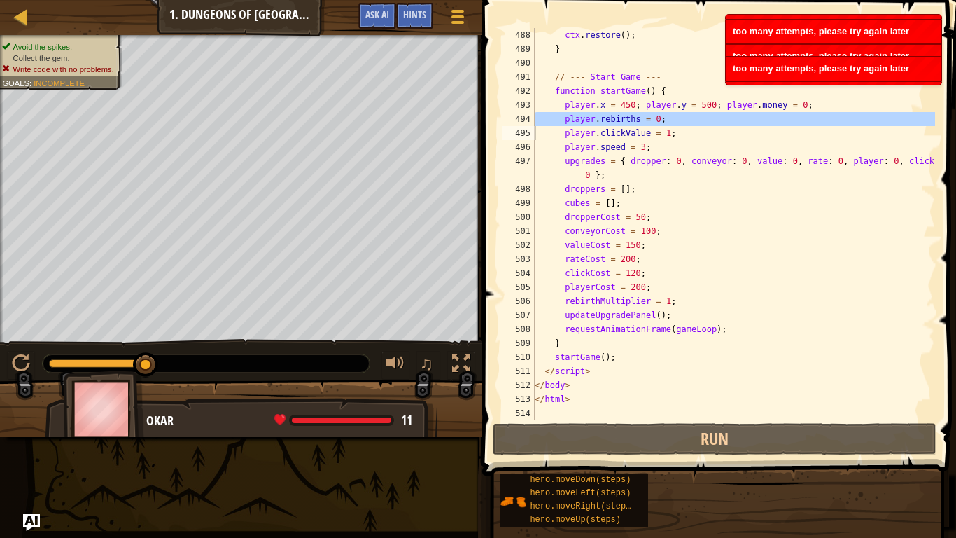
click at [775, 71] on div "too many attempts, please try again later" at bounding box center [834, 68] width 216 height 23
click at [775, 87] on span "too many attempts, please try again later" at bounding box center [821, 92] width 176 height 10
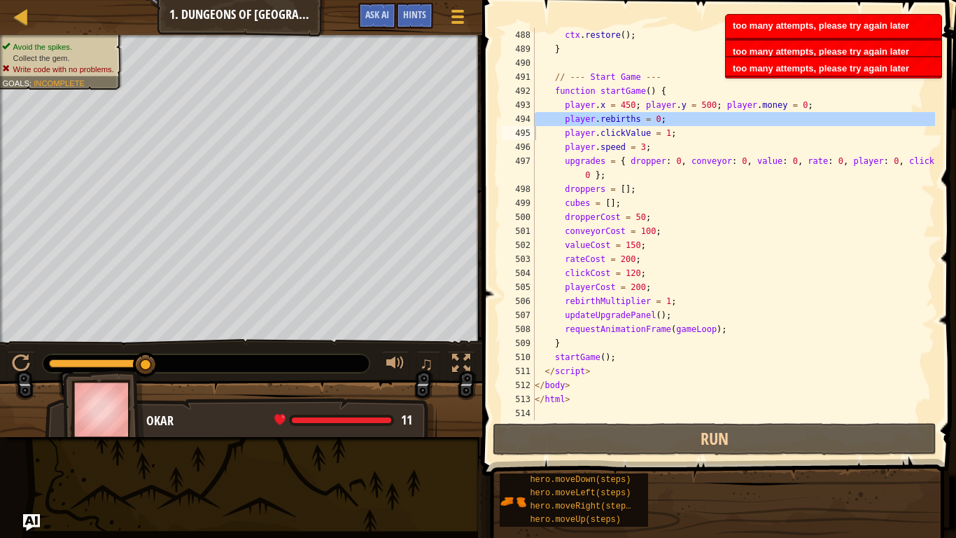
click at [775, 77] on div "too many attempts, please try again later" at bounding box center [834, 88] width 216 height 23
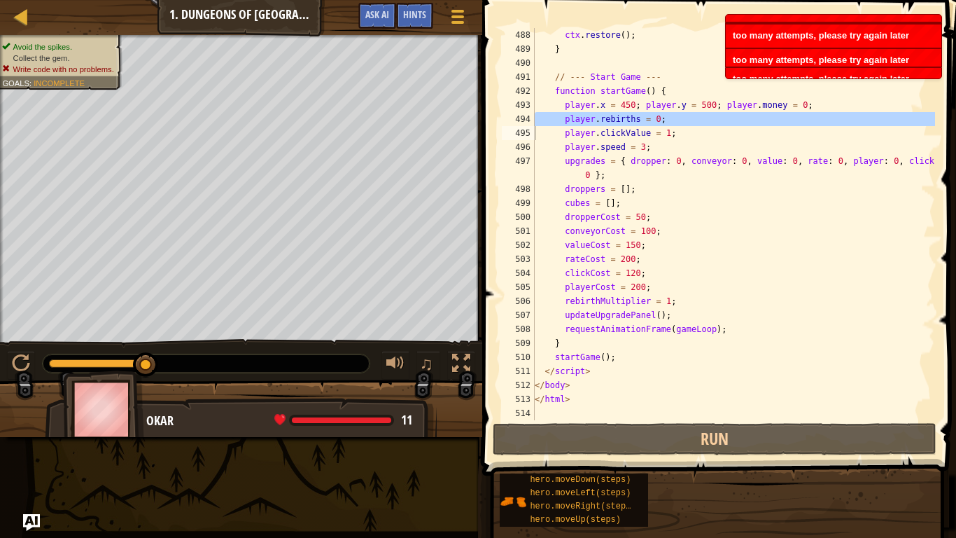
click at [775, 71] on div "too many attempts, please try again later" at bounding box center [834, 79] width 216 height 23
click at [775, 73] on span "too many attempts, please try again later" at bounding box center [821, 78] width 176 height 10
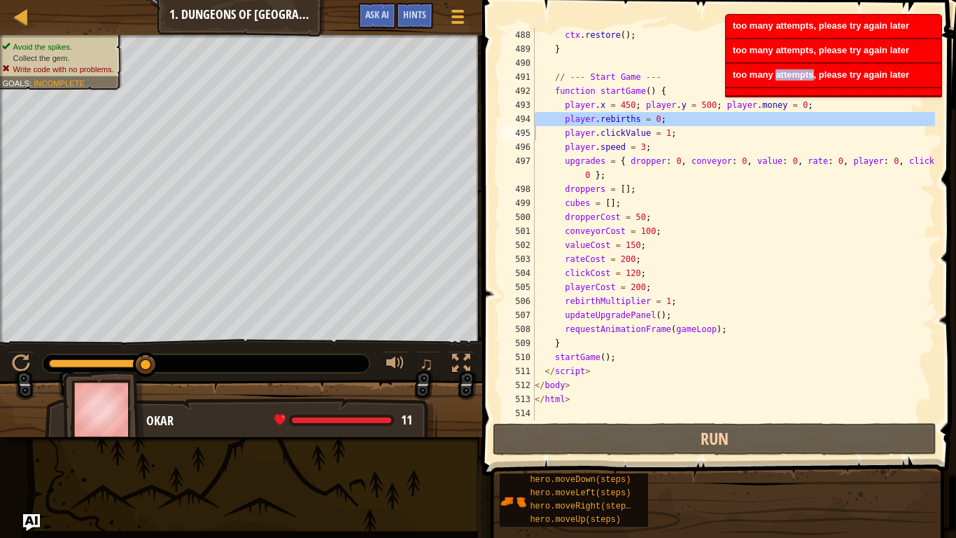
click at [775, 71] on span "too many attempts, please try again later" at bounding box center [821, 74] width 176 height 10
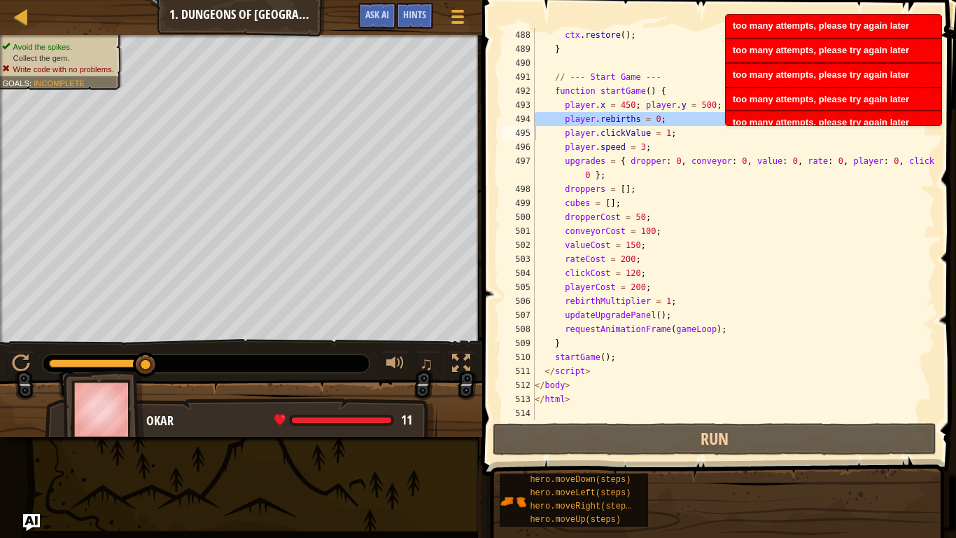
click at [775, 71] on span "too many attempts, please try again later" at bounding box center [821, 74] width 176 height 10
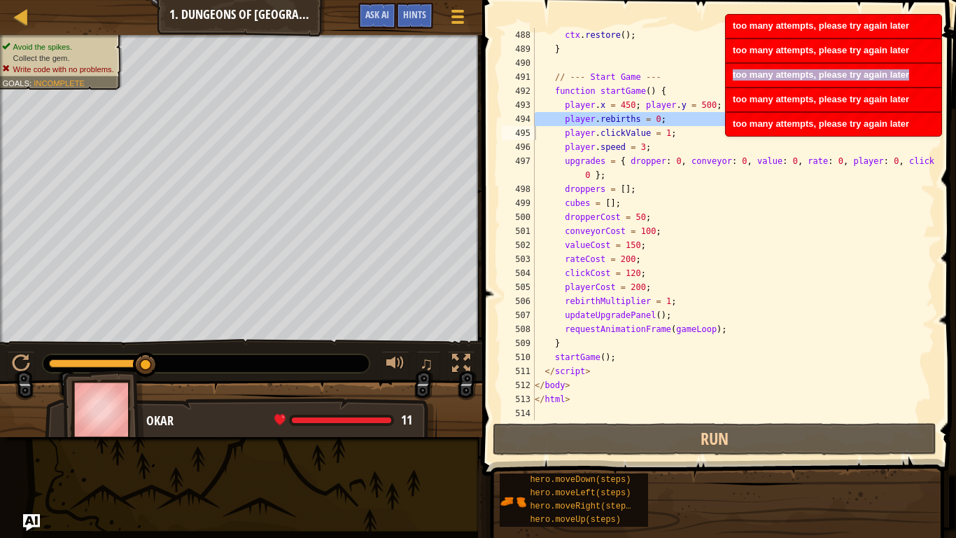
click at [775, 71] on span "too many attempts, please try again later" at bounding box center [821, 74] width 176 height 10
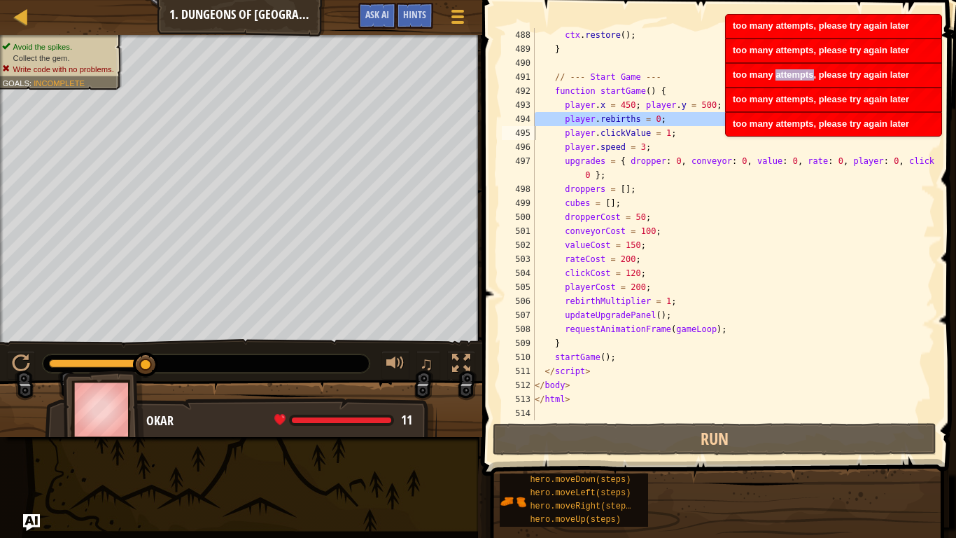
click at [775, 71] on span "too many attempts, please try again later" at bounding box center [821, 74] width 176 height 10
click at [645, 37] on div "ctx . restore ( ) ; } // --- Start Game --- function startGame ( ) { player . x…" at bounding box center [733, 238] width 403 height 420
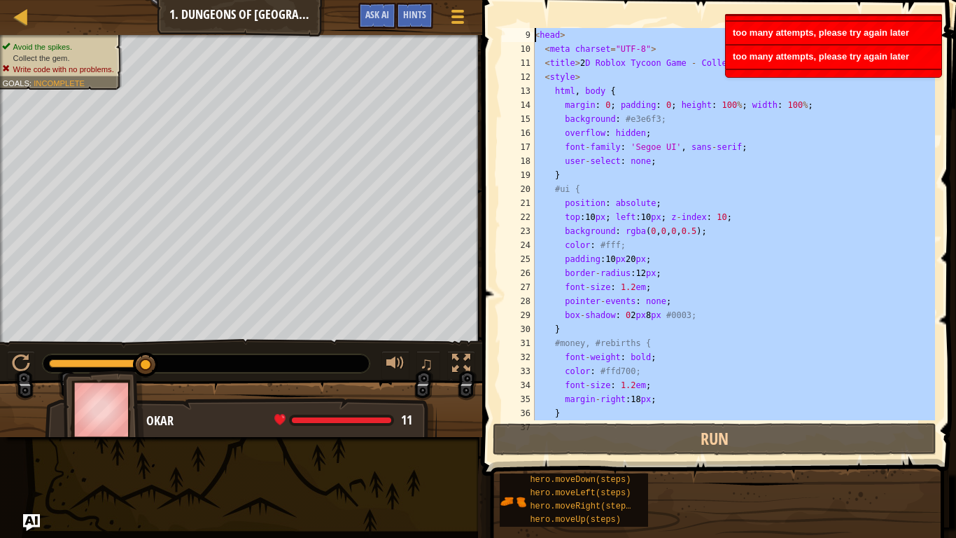
scroll to position [0, 0]
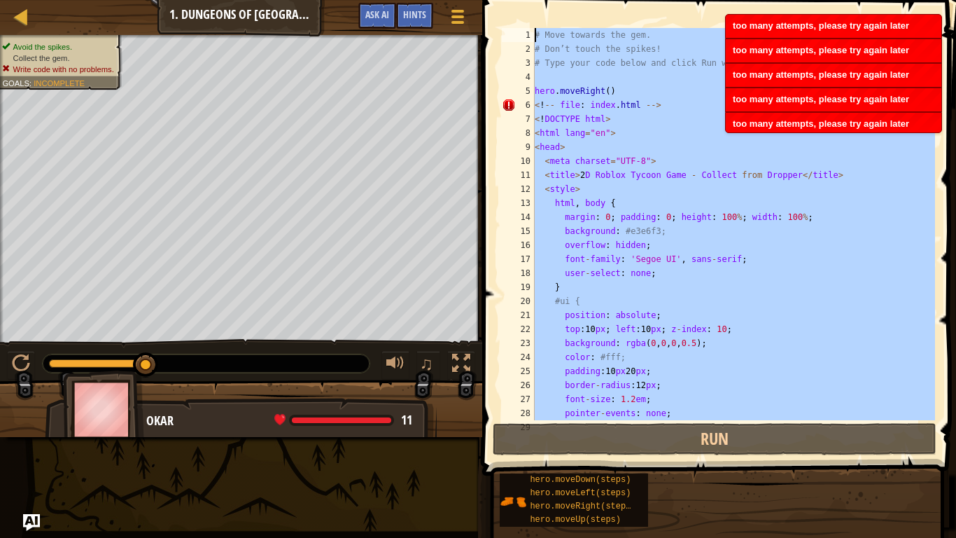
drag, startPoint x: 575, startPoint y: 400, endPoint x: 535, endPoint y: 24, distance: 377.3
click at [535, 24] on div "ctx.restore(); 1 2 3 4 5 6 7 8 9 10 11 12 13 14 15 16 17 18 19 20 21 22 23 24 2…" at bounding box center [717, 265] width 478 height 517
type textarea "# Move towards the gem. # Don’t touch the spikes!"
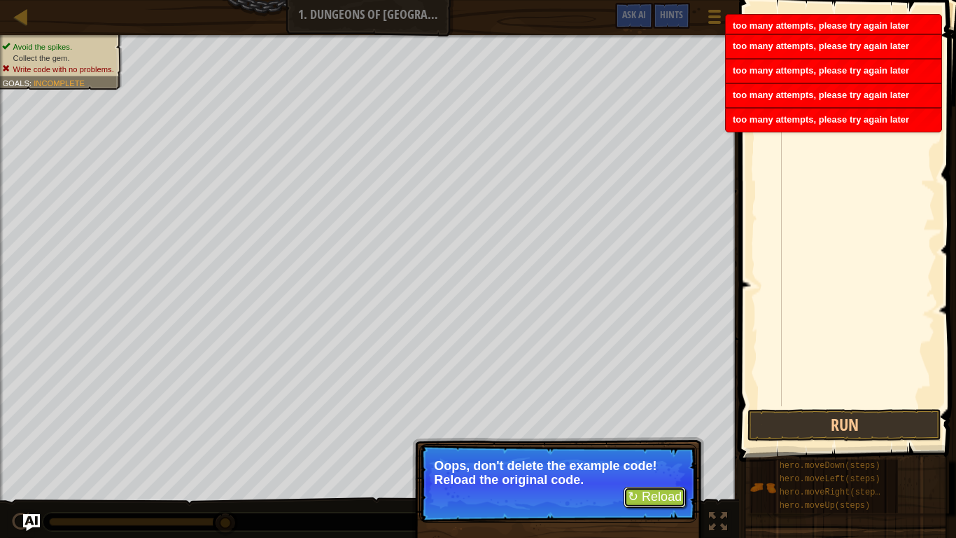
click at [660, 452] on button "↻ Reload" at bounding box center [655, 496] width 62 height 21
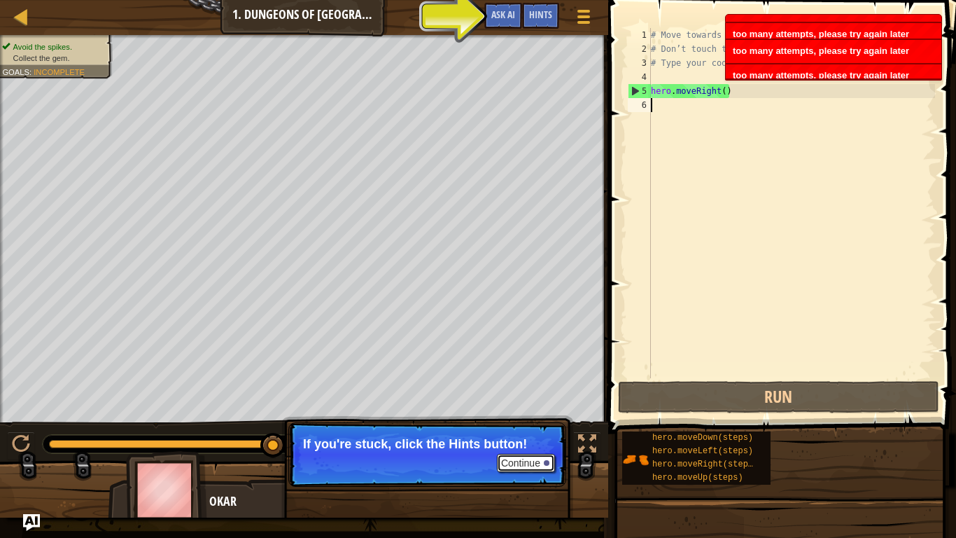
click at [532, 452] on button "Continue" at bounding box center [526, 463] width 58 height 18
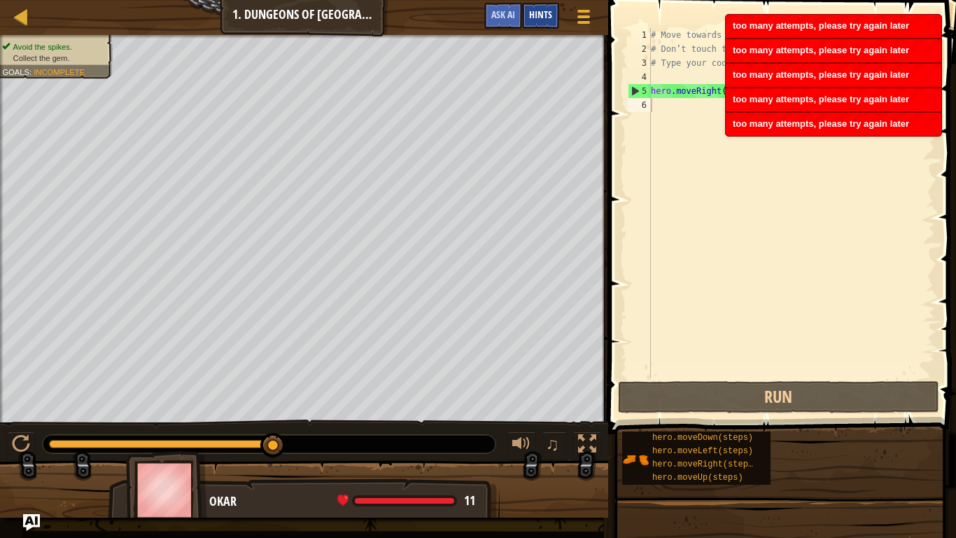
click at [542, 24] on div "Hints" at bounding box center [540, 16] width 37 height 26
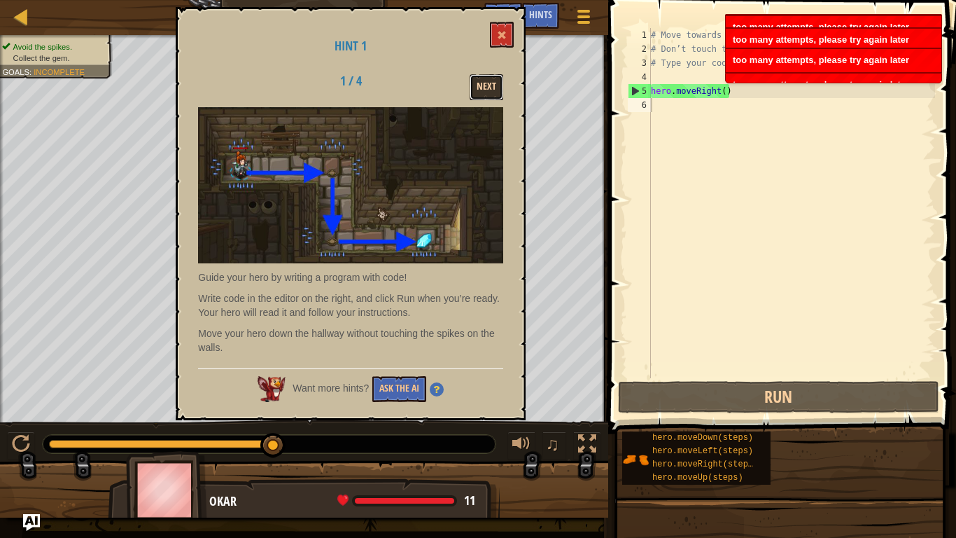
click at [494, 82] on button "Next" at bounding box center [487, 87] width 34 height 26
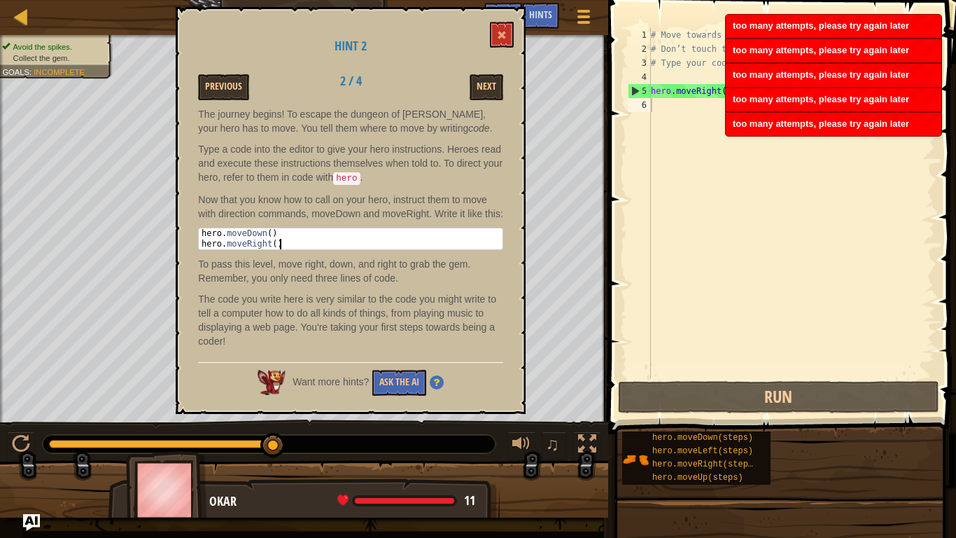
drag, startPoint x: 201, startPoint y: 244, endPoint x: 284, endPoint y: 256, distance: 84.1
click at [284, 256] on div "hero . moveDown ( ) hero . moveRight ( )" at bounding box center [351, 249] width 304 height 42
type textarea "hero.moveDown() hero.moveRight()"
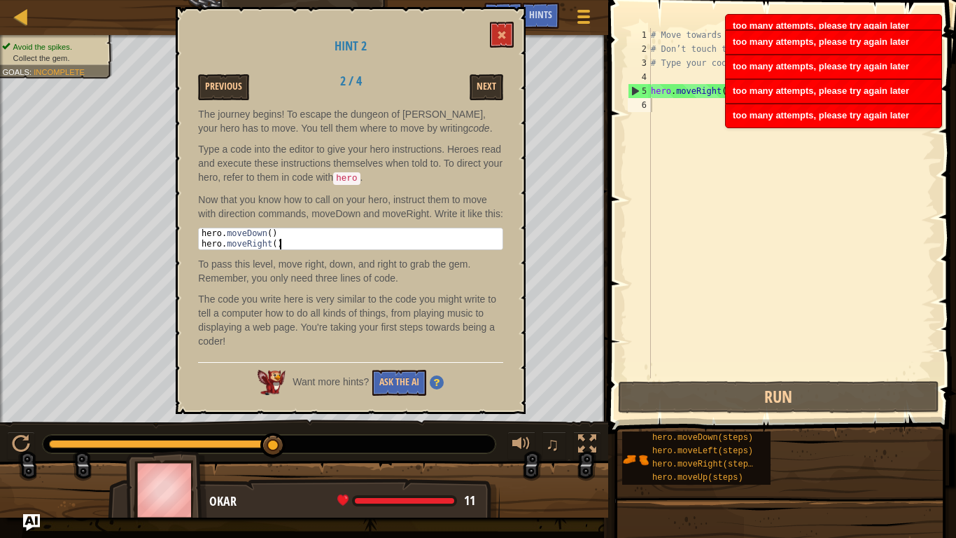
click at [668, 117] on div "# Move towards the gem. # Don’t touch the spikes! # Type your code below and cl…" at bounding box center [791, 217] width 287 height 378
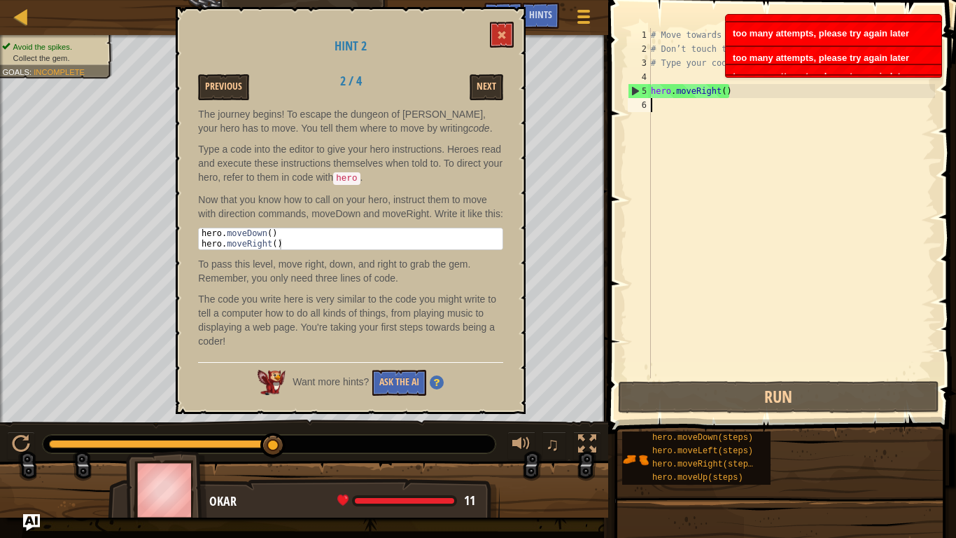
paste textarea "hero.moveRight()"
type textarea "hero.moveRight()"
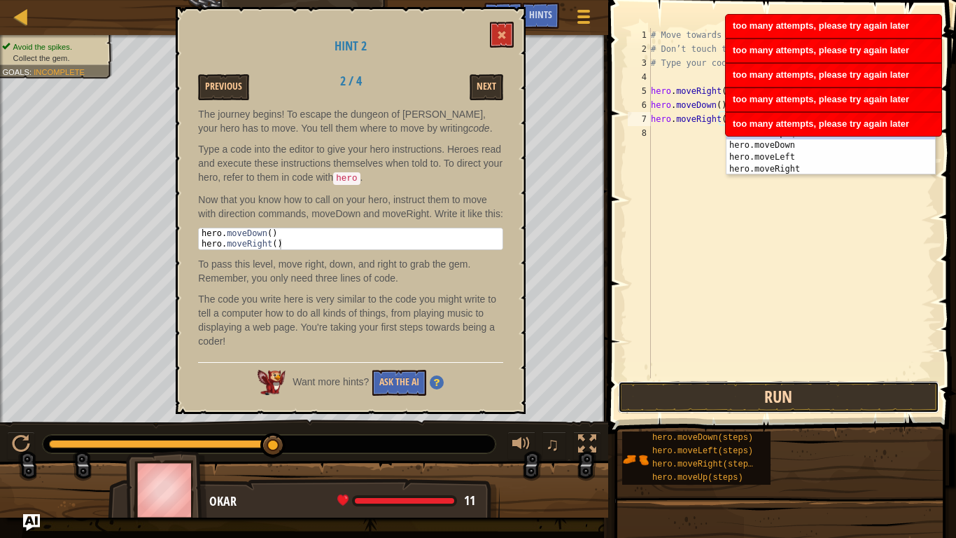
click at [723, 389] on button "Run" at bounding box center [778, 397] width 321 height 32
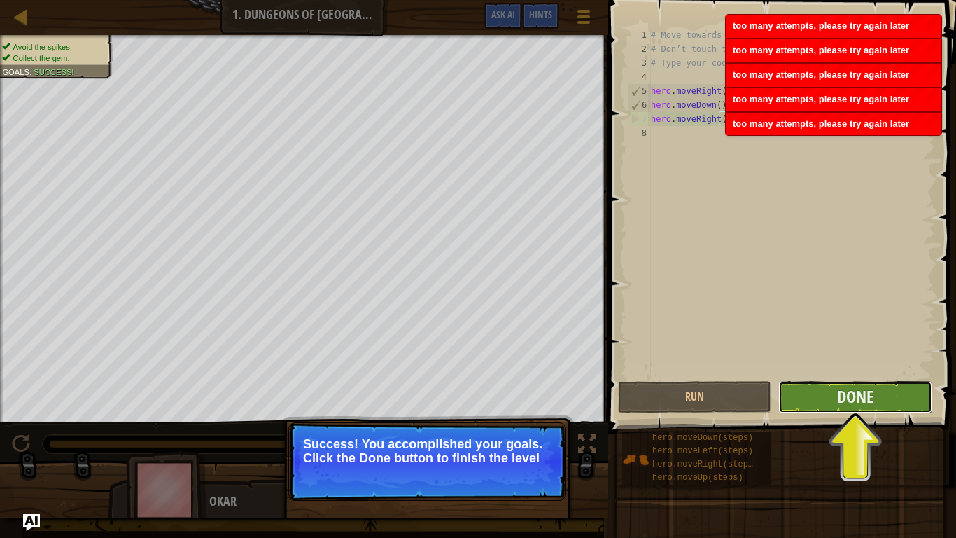
click at [822, 398] on button "Done" at bounding box center [854, 397] width 153 height 32
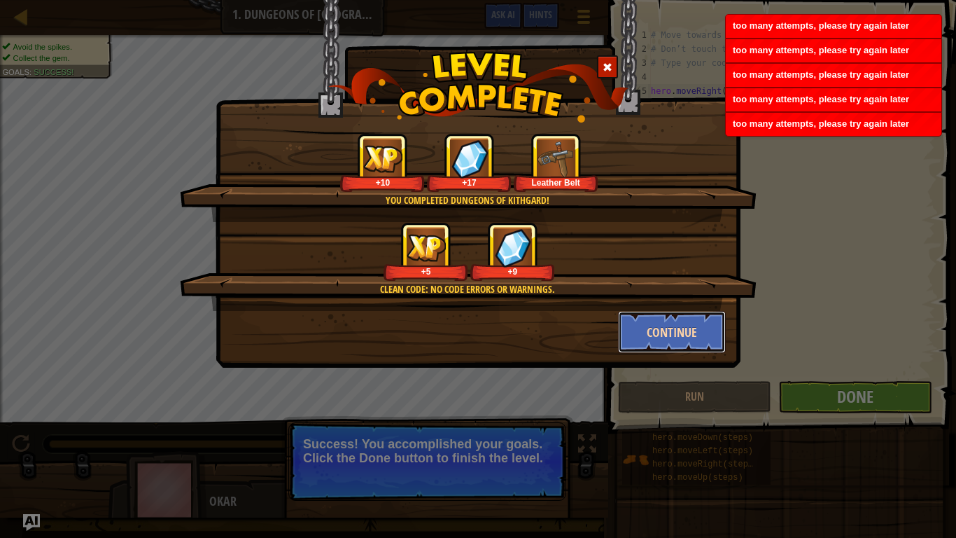
click at [698, 327] on button "Continue" at bounding box center [672, 332] width 108 height 42
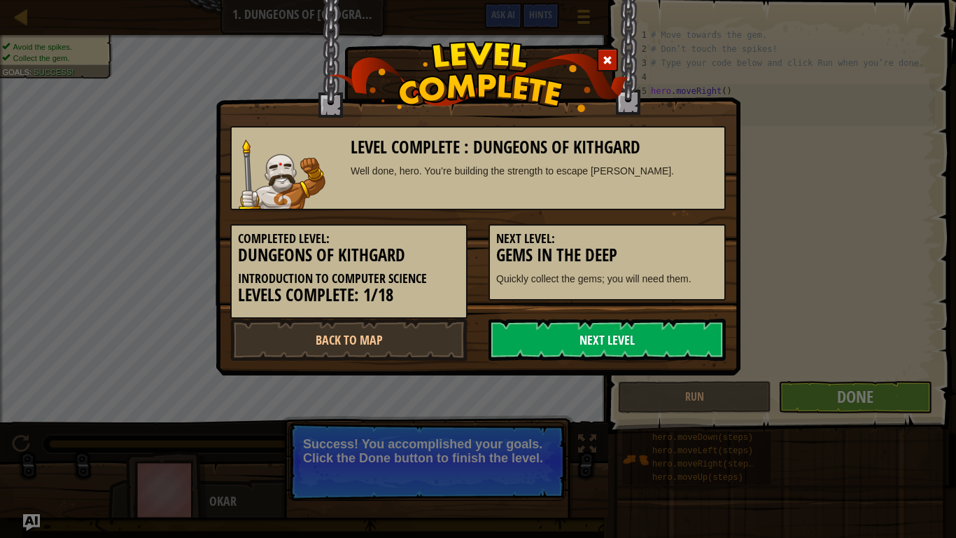
click at [695, 342] on link "Next Level" at bounding box center [607, 339] width 237 height 42
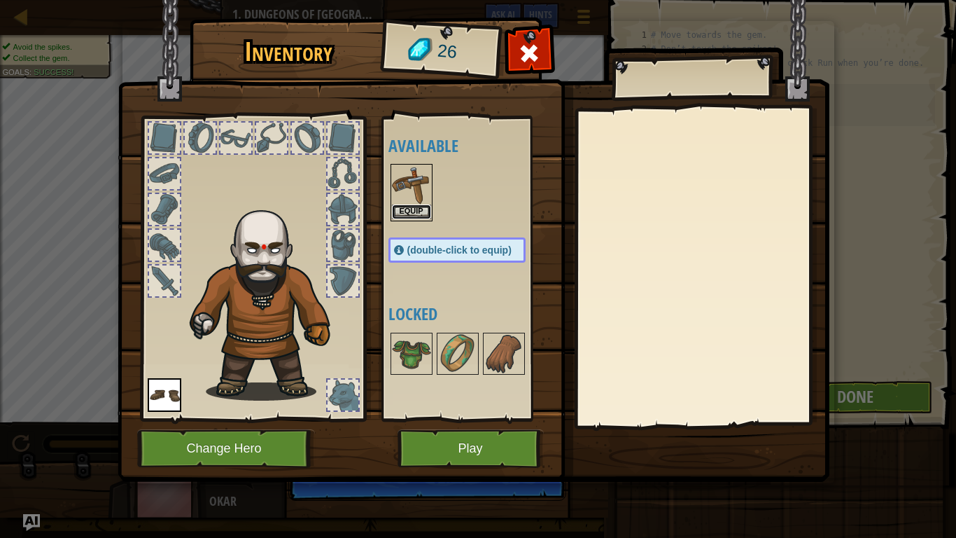
click at [409, 211] on button "Equip" at bounding box center [411, 211] width 39 height 15
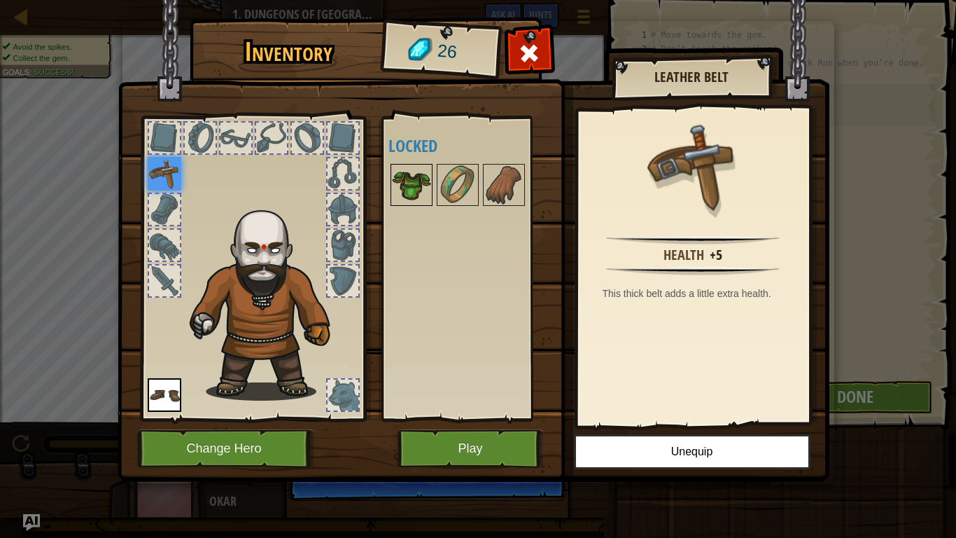
click at [409, 179] on img at bounding box center [411, 184] width 39 height 39
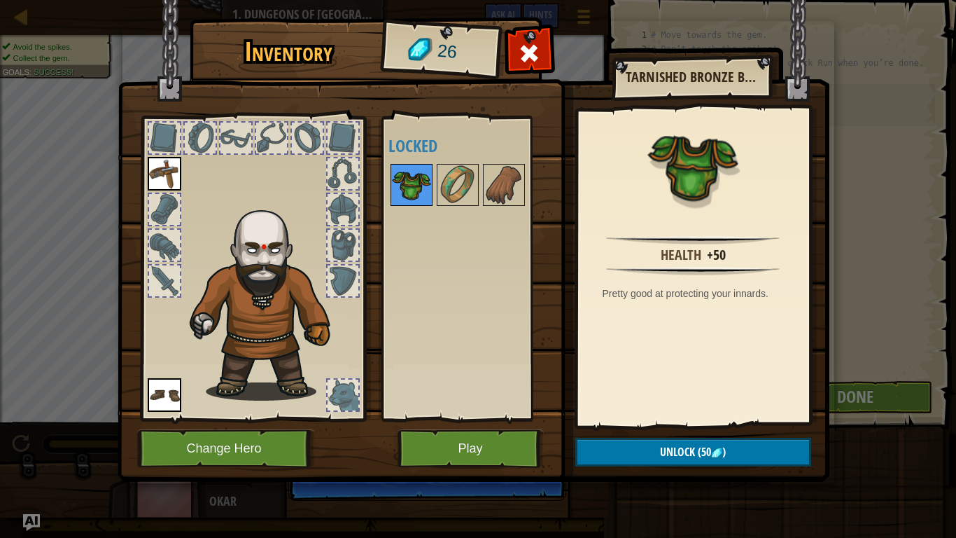
click at [413, 181] on img at bounding box center [411, 184] width 39 height 39
click at [447, 154] on h4 "Locked" at bounding box center [470, 145] width 165 height 18
click at [455, 172] on img at bounding box center [457, 184] width 39 height 39
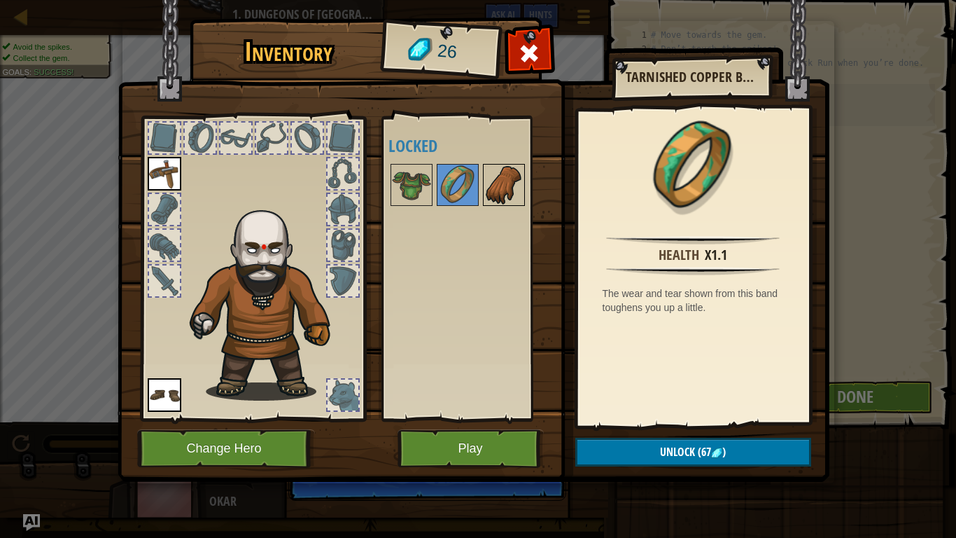
click at [500, 184] on img at bounding box center [503, 184] width 39 height 39
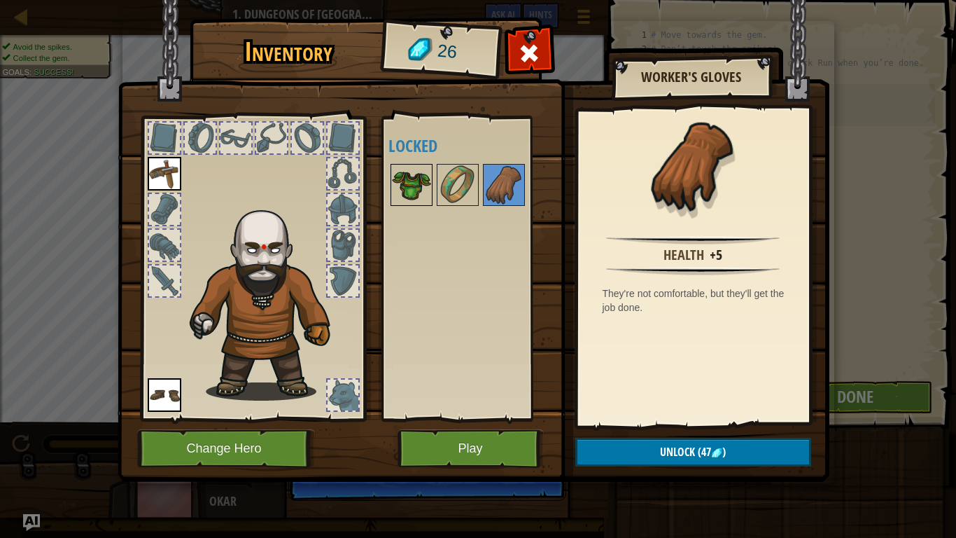
click at [419, 186] on img at bounding box center [411, 184] width 39 height 39
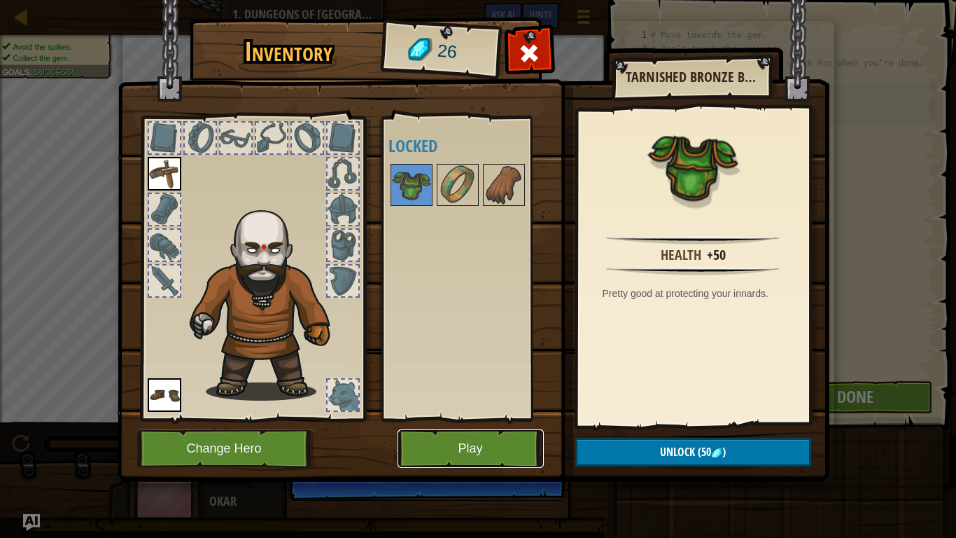
click at [427, 447] on button "Play" at bounding box center [471, 448] width 146 height 38
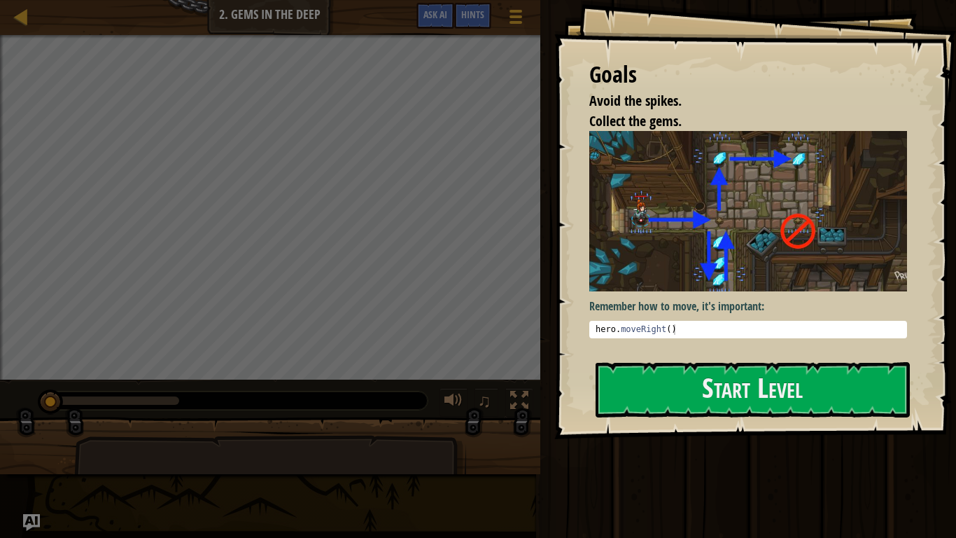
type textarea "hero.moveRight()"
drag, startPoint x: 594, startPoint y: 325, endPoint x: 682, endPoint y: 331, distance: 87.7
click at [682, 331] on div "hero . moveRight ( )" at bounding box center [748, 339] width 311 height 31
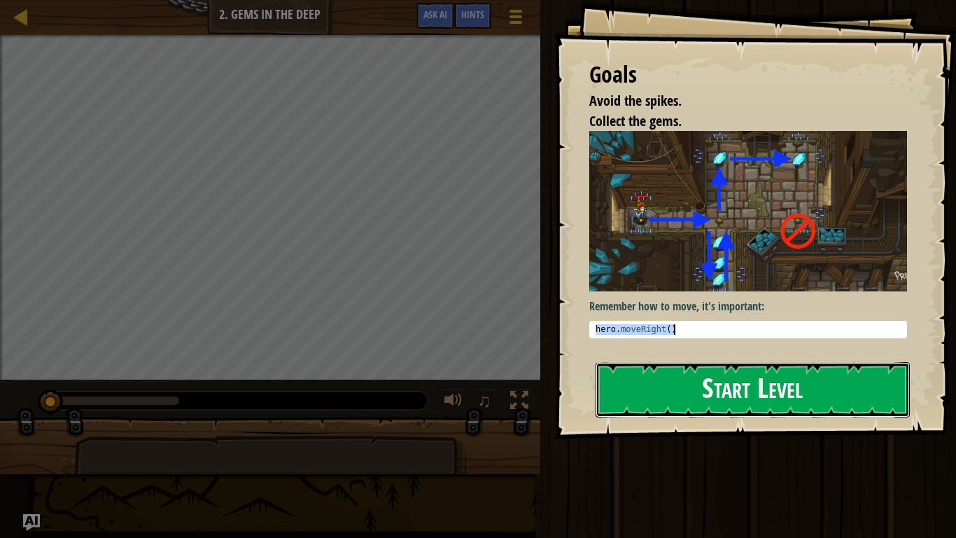
click at [691, 376] on button "Start Level" at bounding box center [753, 389] width 314 height 55
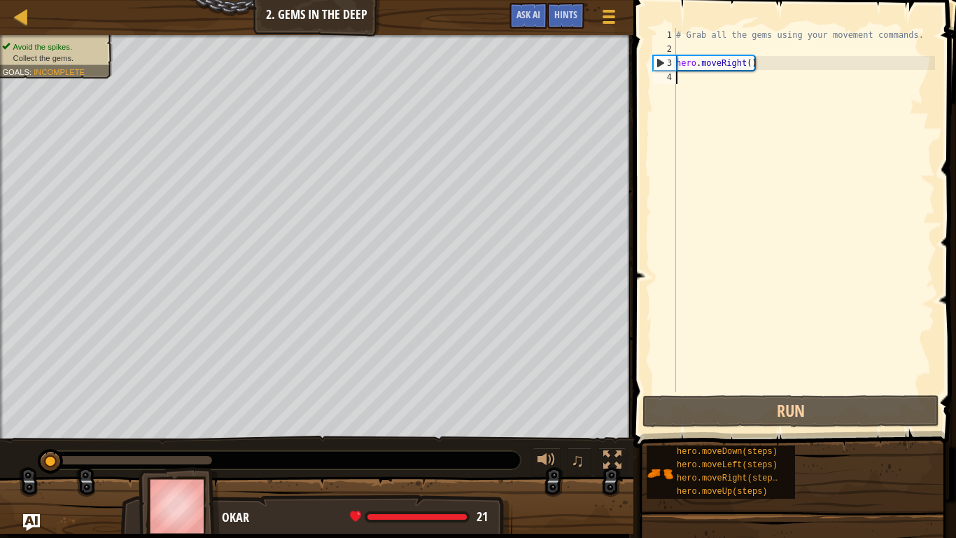
click at [704, 78] on div "# Grab all the gems using your movement commands. hero . moveRight ( )" at bounding box center [804, 224] width 262 height 392
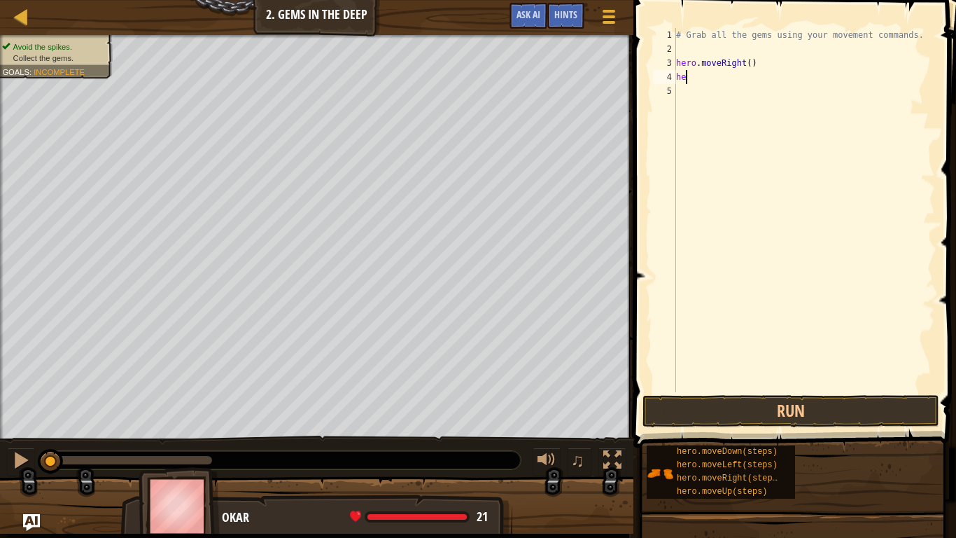
type textarea "h"
type textarea "hero.moveRight()"
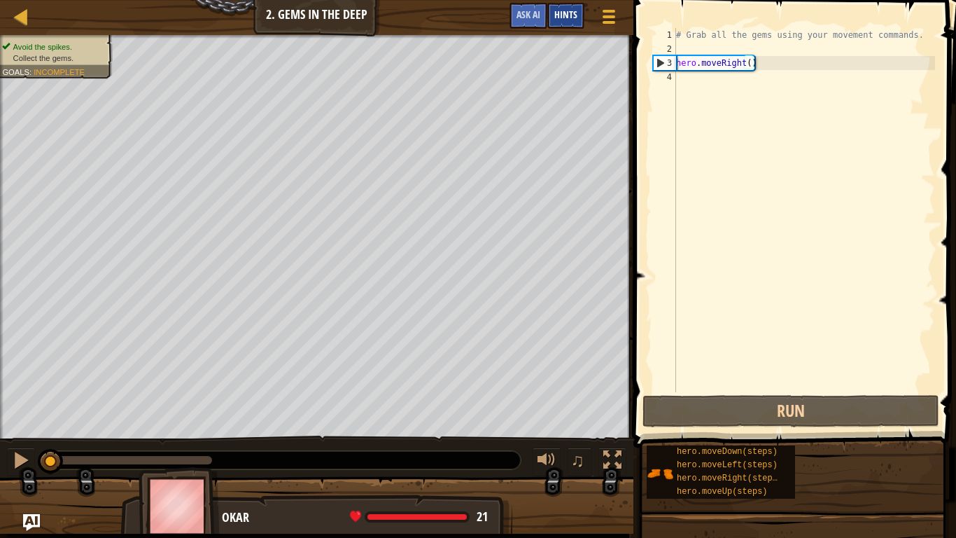
click at [562, 24] on div "Hints" at bounding box center [565, 16] width 37 height 26
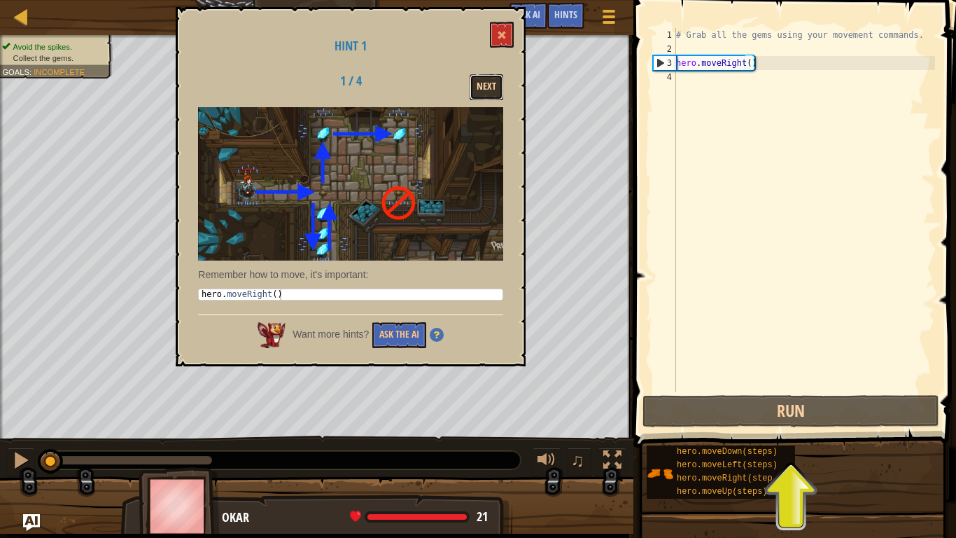
click at [479, 87] on button "Next" at bounding box center [487, 87] width 34 height 26
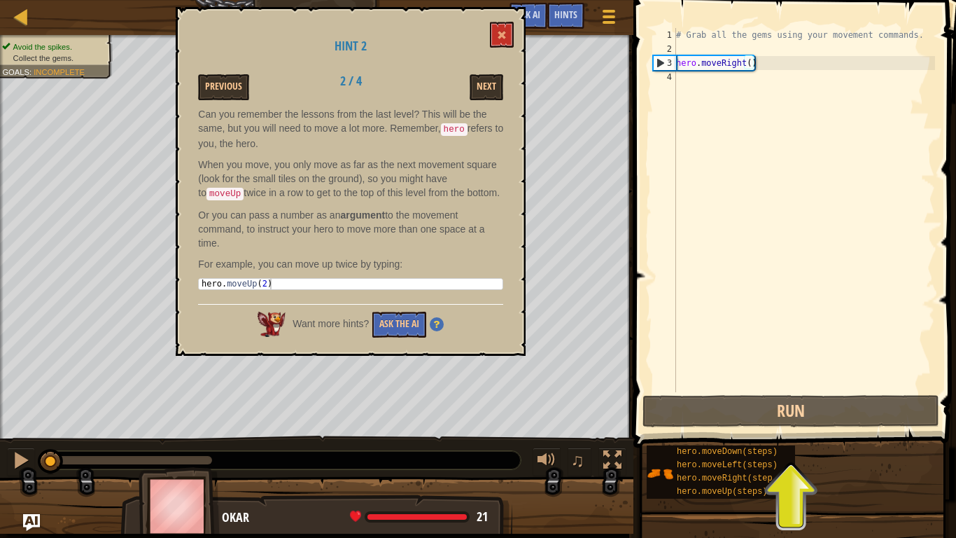
type textarea "hero.moveUp(2)"
drag, startPoint x: 200, startPoint y: 280, endPoint x: 297, endPoint y: 280, distance: 96.6
click at [297, 280] on div "hero . moveUp ( 2 )" at bounding box center [351, 294] width 304 height 31
click at [696, 78] on div "# Grab all the gems using your movement commands. hero . moveRight ( )" at bounding box center [804, 224] width 262 height 392
paste textarea "hero.moveUp(2)"
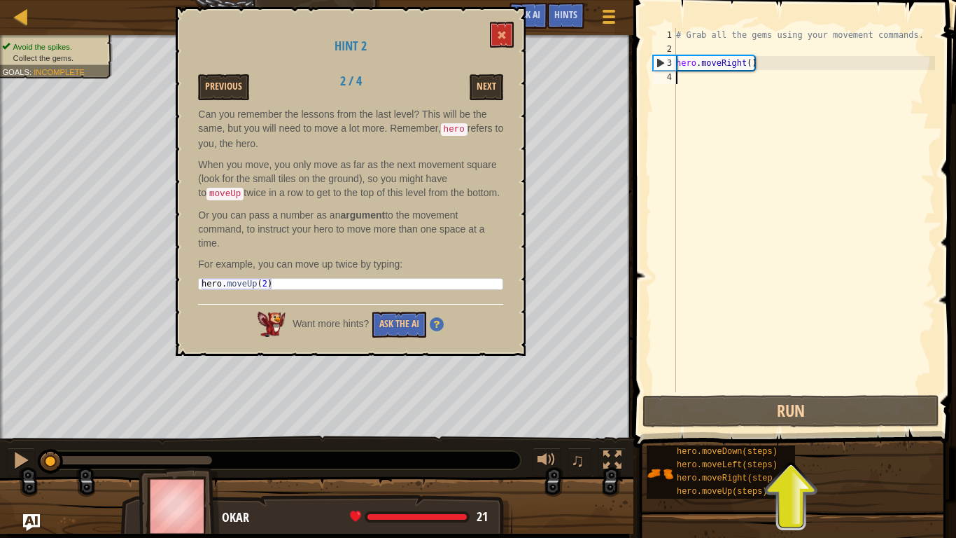
type textarea "hero.moveUp(2)"
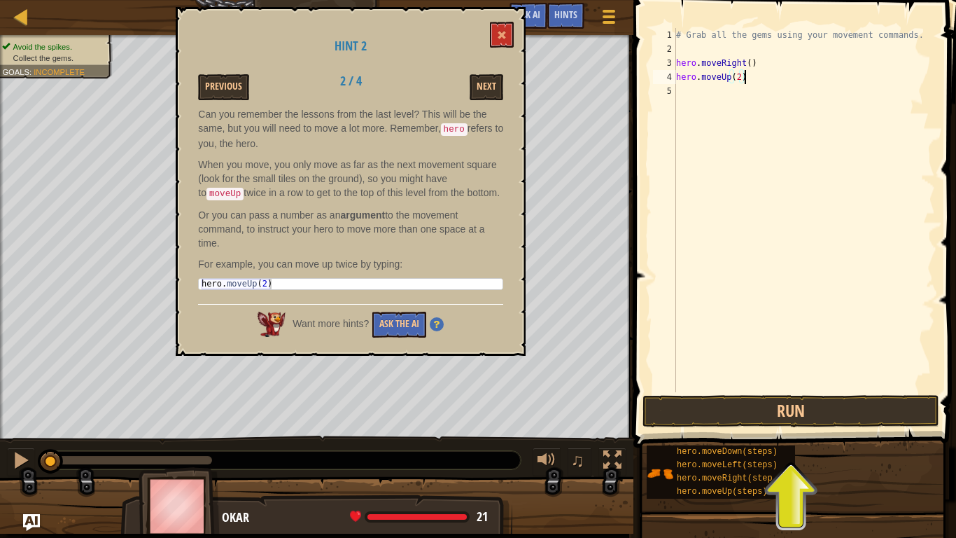
click at [387, 239] on p "Or you can pass a number as an argument to the movement command, to instruct yo…" at bounding box center [350, 229] width 305 height 42
click at [500, 80] on button "Next" at bounding box center [487, 87] width 34 height 26
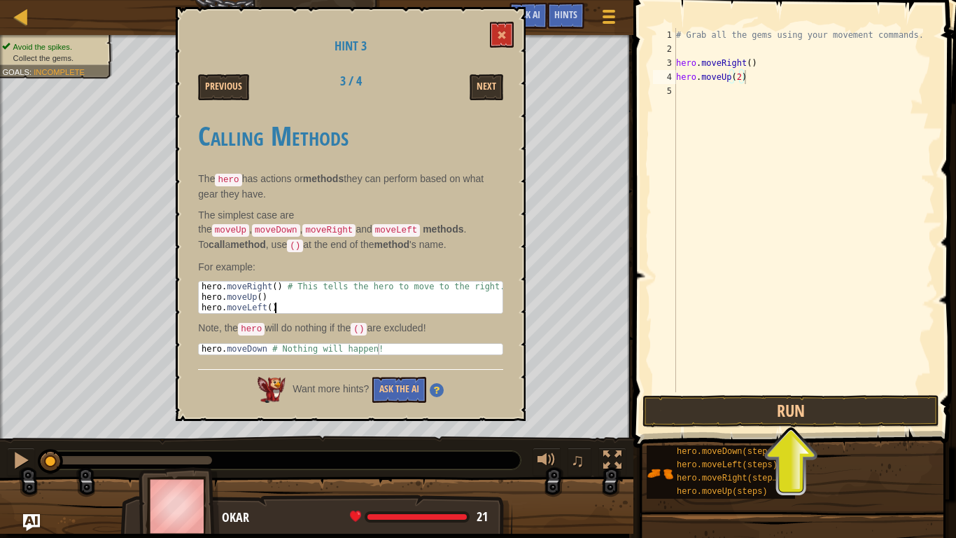
drag, startPoint x: 199, startPoint y: 282, endPoint x: 266, endPoint y: 349, distance: 94.0
click at [266, 349] on div "Calling Methods The hero has actions or methods they can perform based on what …" at bounding box center [350, 234] width 305 height 255
type textarea "hero.moveUp() hero.moveLeft()"
click at [757, 104] on div "# Grab all the gems using your movement commands. hero . moveRight ( ) hero . m…" at bounding box center [804, 224] width 262 height 392
paste textarea "hero.moveLeft()"
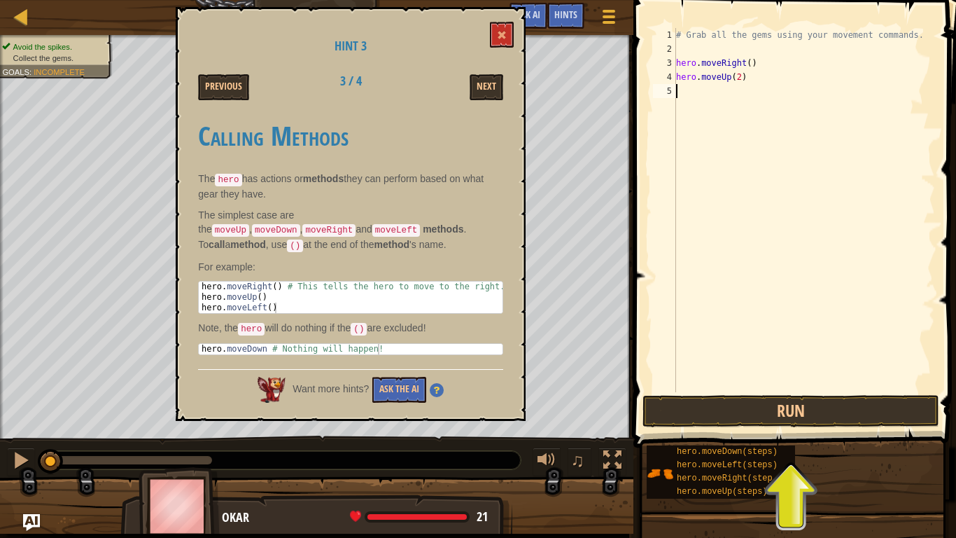
type textarea "hero.moveLeft()"
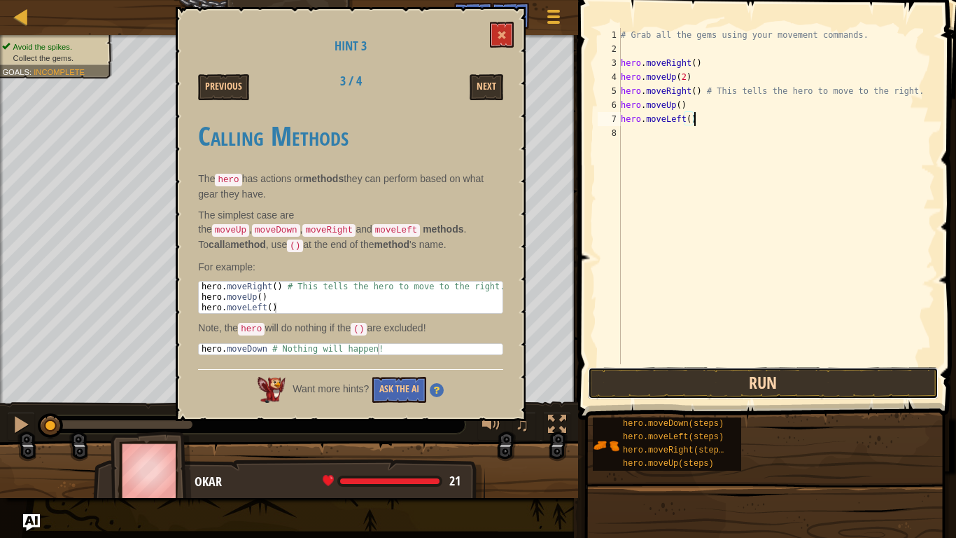
click at [688, 374] on button "Run" at bounding box center [763, 383] width 351 height 32
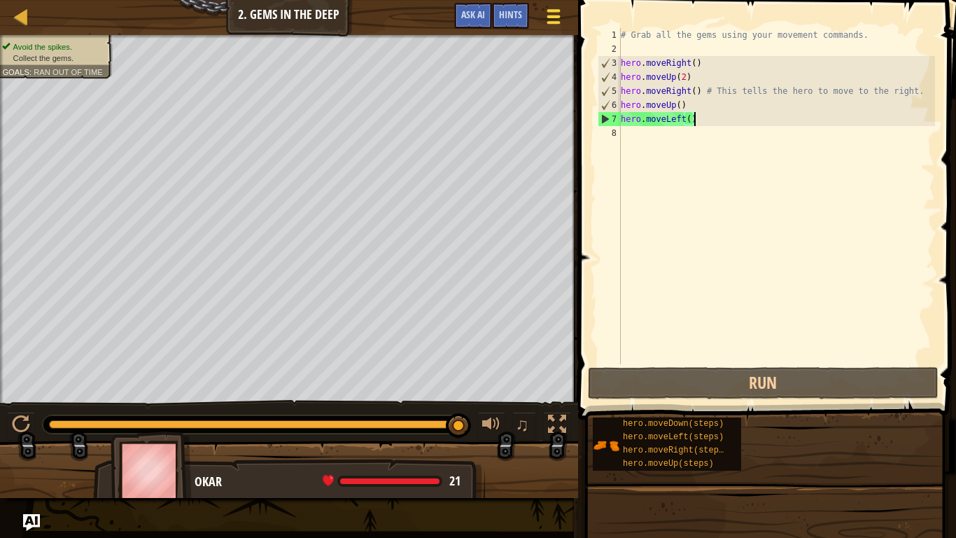
click at [557, 11] on span at bounding box center [553, 10] width 13 height 3
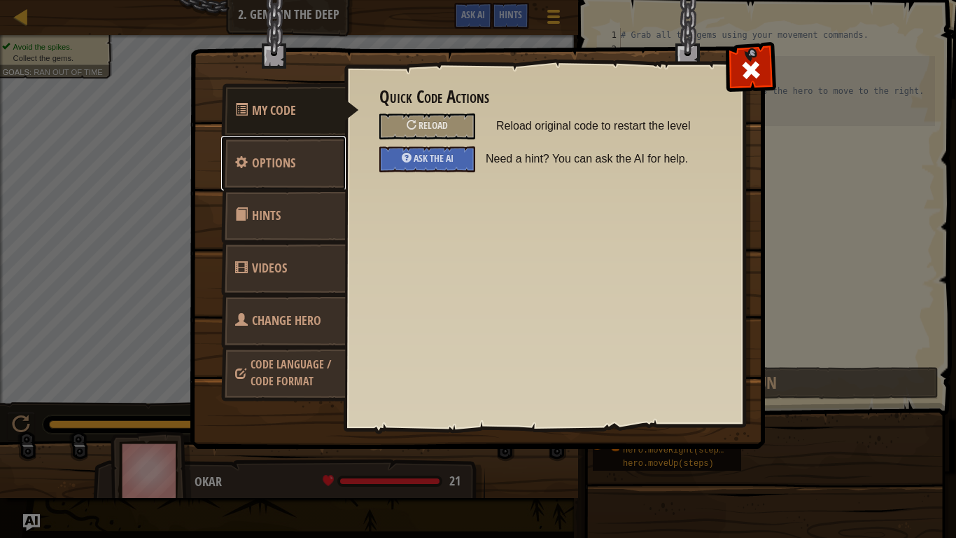
click at [258, 177] on link "Options" at bounding box center [283, 163] width 125 height 55
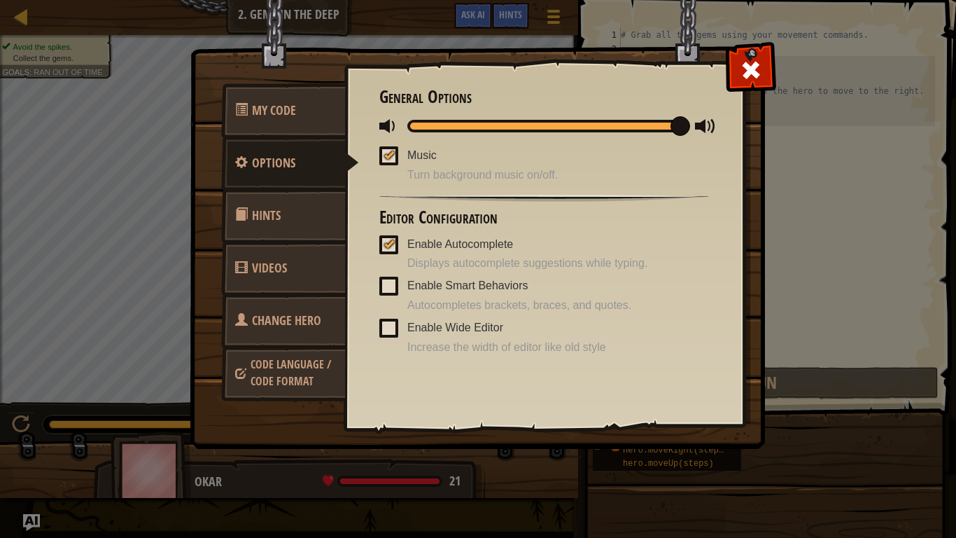
click at [370, 181] on div "Quick Code Actions Reload Reload original code to restart the level Ask the AI …" at bounding box center [544, 222] width 400 height 346
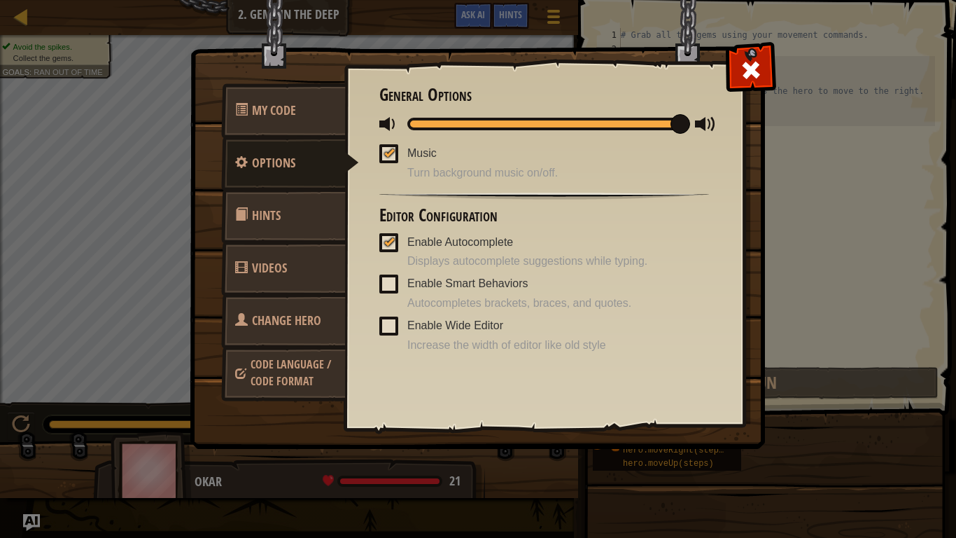
click at [273, 239] on link "Hints" at bounding box center [283, 215] width 125 height 55
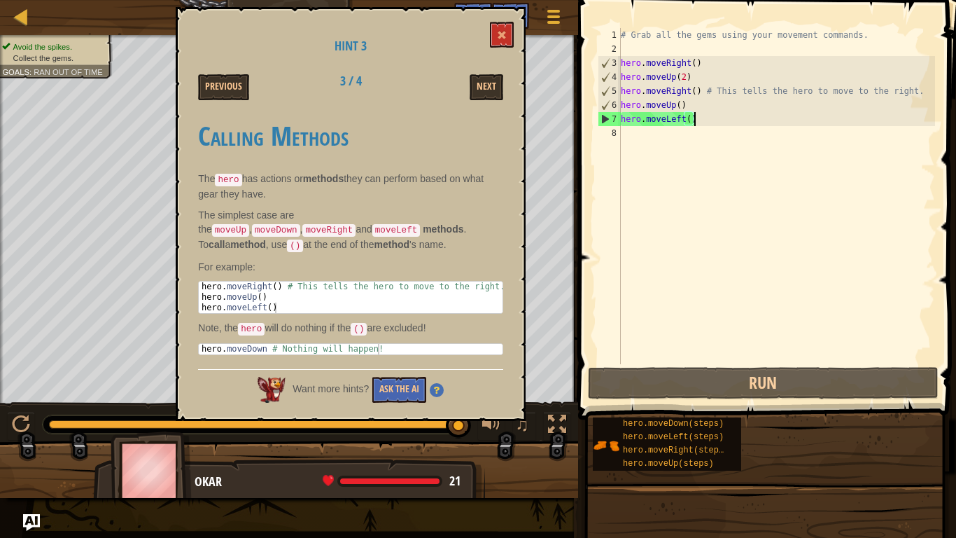
type textarea "hero.moveDown # Nothing will happen!"
drag, startPoint x: 200, startPoint y: 344, endPoint x: 266, endPoint y: 346, distance: 65.8
click at [266, 346] on div "hero . moveDown # Nothing will happen!" at bounding box center [351, 359] width 304 height 31
click at [645, 132] on div "# Grab all the gems using your movement commands. hero . moveRight ( ) hero . m…" at bounding box center [776, 210] width 317 height 364
paste textarea "hero.moveDown"
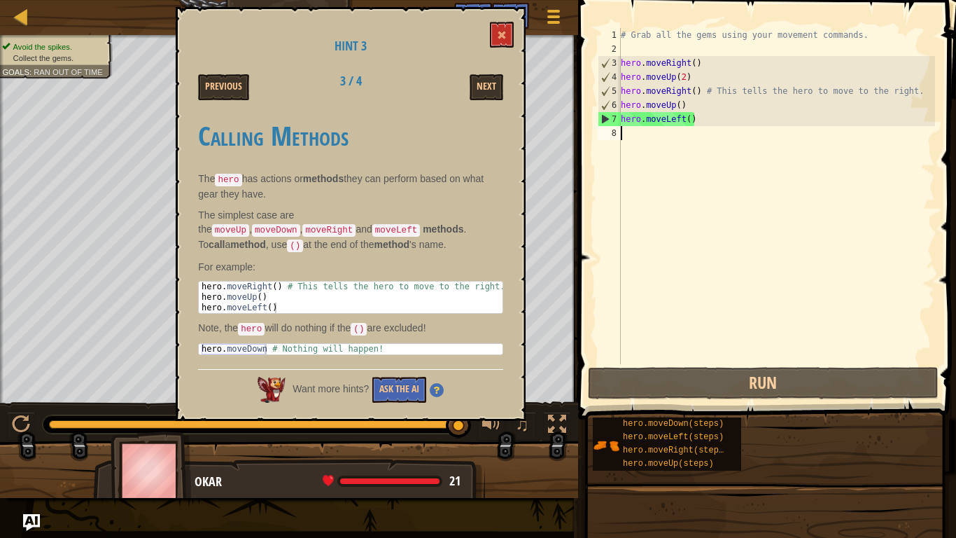
type textarea "hero.moveDown"
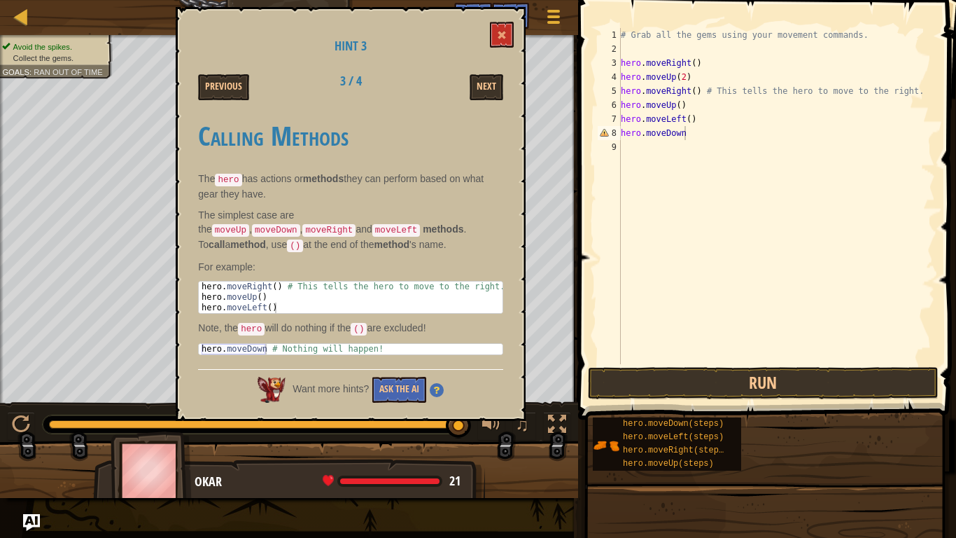
click at [470, 239] on p "The simplest case are the moveUp , moveDown , moveRight and moveLeft methods . …" at bounding box center [350, 230] width 305 height 45
click at [475, 94] on button "Next" at bounding box center [487, 87] width 34 height 26
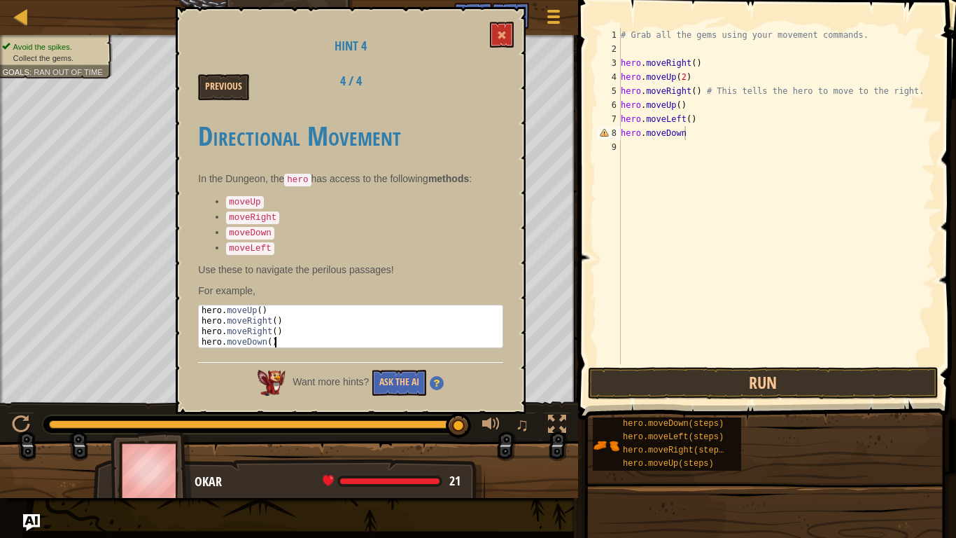
drag, startPoint x: 202, startPoint y: 304, endPoint x: 283, endPoint y: 342, distance: 89.6
click at [283, 342] on div "hero . moveUp ( ) hero . moveRight ( ) hero . moveRight ( ) hero . moveDown ( )" at bounding box center [351, 336] width 304 height 63
type textarea "hero.moveRight() hero.moveDown()"
click at [642, 153] on div "# Grab all the gems using your movement commands. hero . moveRight ( ) hero . m…" at bounding box center [776, 210] width 317 height 364
paste textarea "hero.moveDown()"
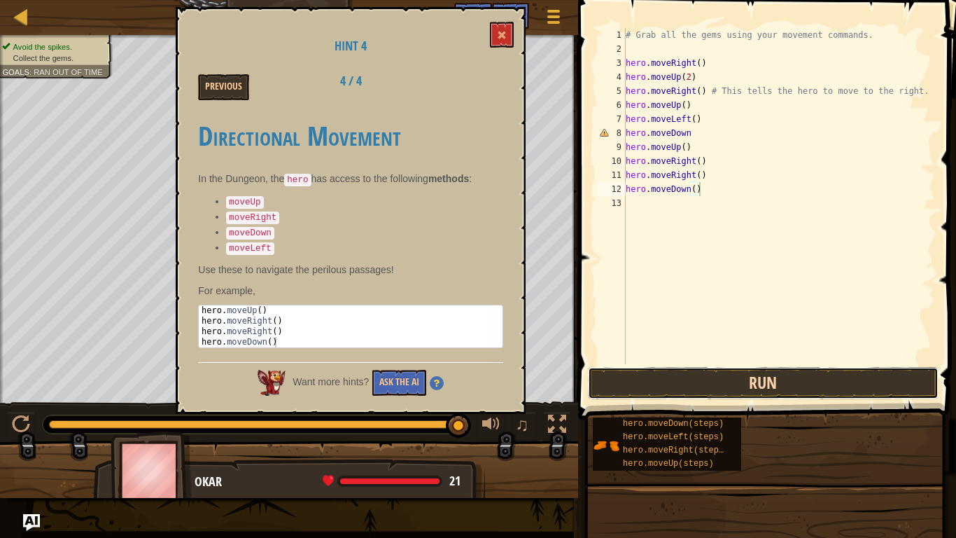
click at [715, 372] on button "Run" at bounding box center [763, 383] width 351 height 32
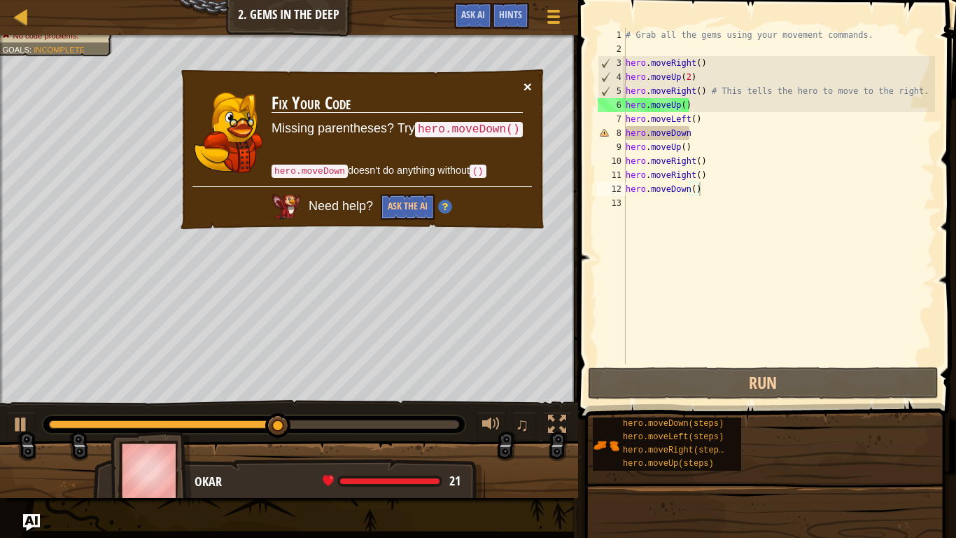
click at [527, 85] on button "×" at bounding box center [528, 86] width 8 height 15
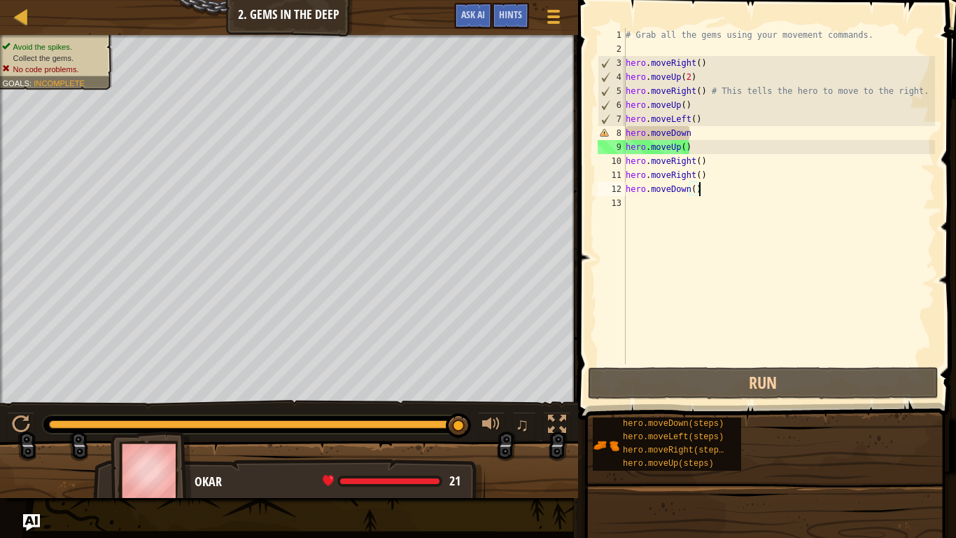
click at [698, 131] on div "# Grab all the gems using your movement commands. hero . moveRight ( ) hero . m…" at bounding box center [779, 210] width 312 height 364
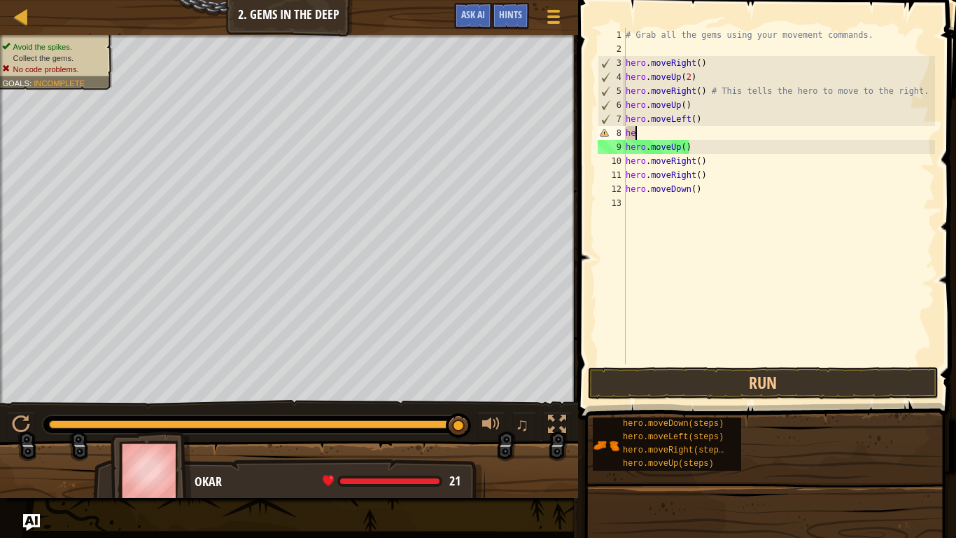
type textarea "h"
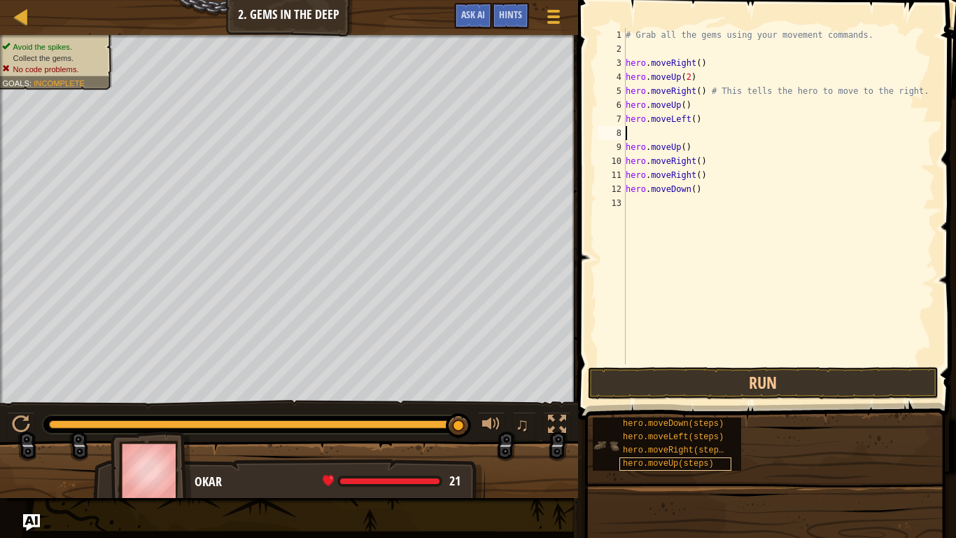
type textarea "hero.moveLeft()"
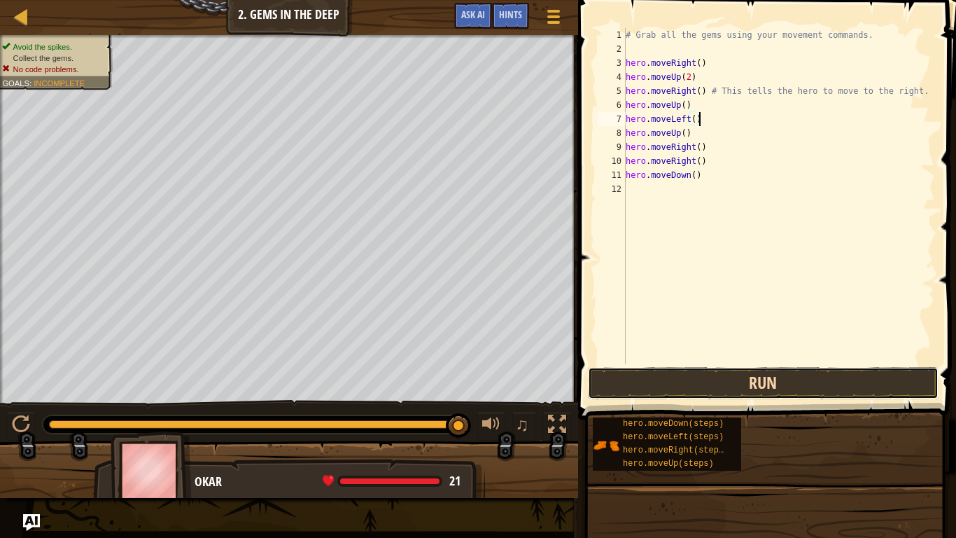
click at [726, 386] on button "Run" at bounding box center [763, 383] width 351 height 32
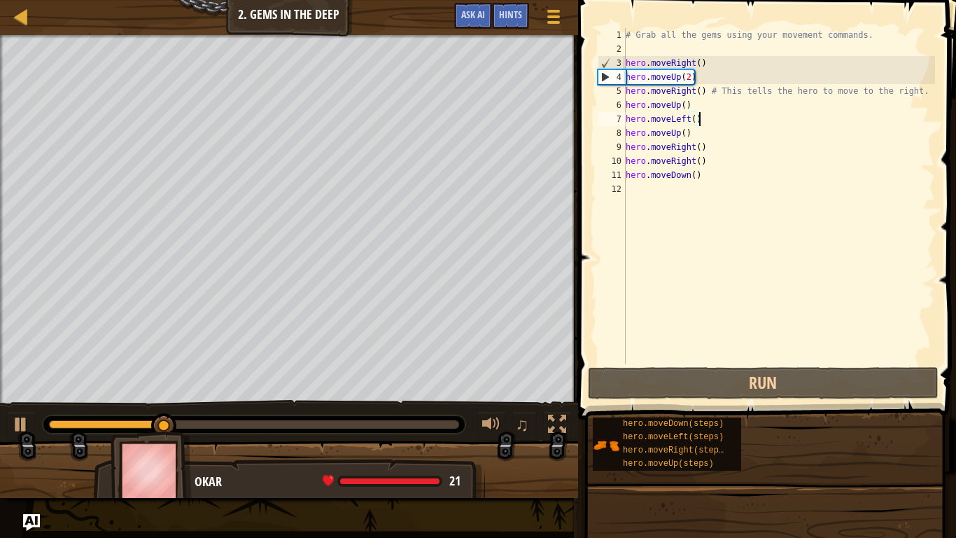
click at [689, 245] on div "# Grab all the gems using your movement commands. hero . moveRight ( ) hero . m…" at bounding box center [779, 210] width 312 height 364
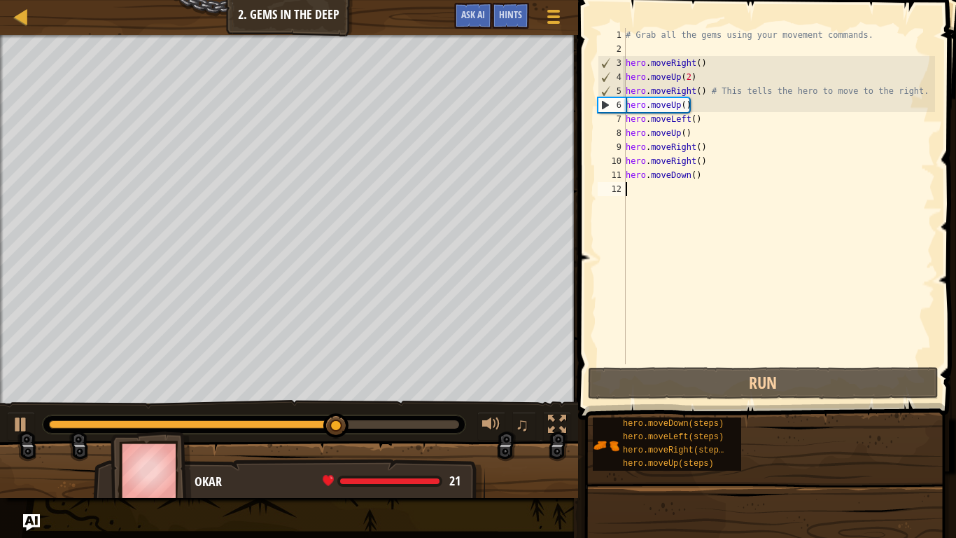
click at [698, 73] on div "# Grab all the gems using your movement commands. hero . moveRight ( ) hero . m…" at bounding box center [779, 210] width 312 height 364
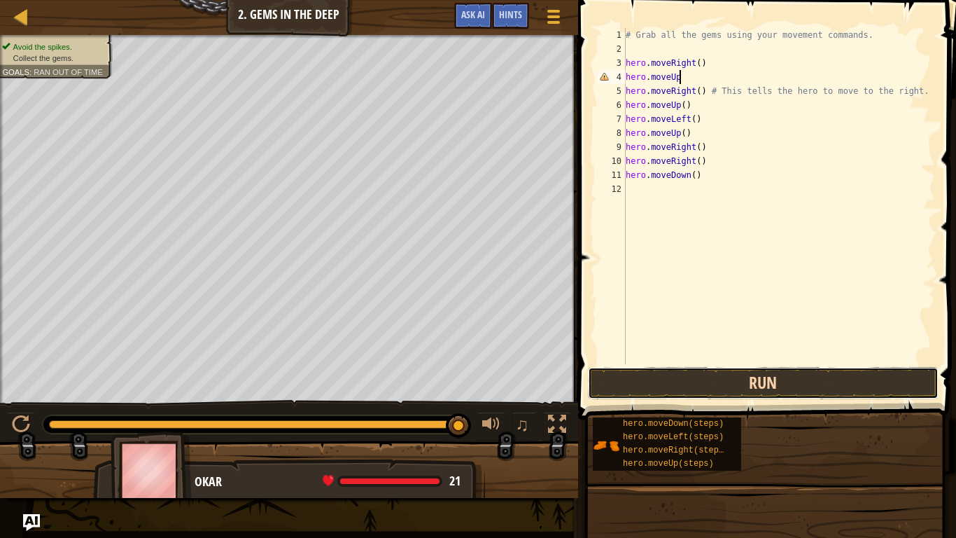
click at [640, 377] on button "Run" at bounding box center [763, 383] width 351 height 32
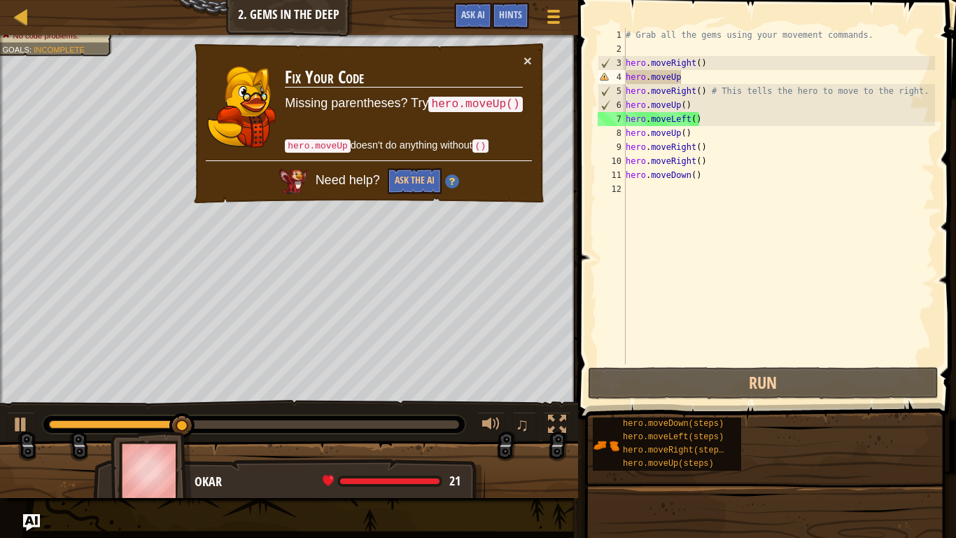
click at [522, 55] on td "Fix Your Code Missing parentheses? Try hero.moveUp() hero.moveUp doesn't do any…" at bounding box center [403, 106] width 239 height 107
click at [532, 55] on div "× Fix Your Code Missing parentheses? Try hero.moveUp() hero.moveUp doesn't do a…" at bounding box center [369, 123] width 354 height 163
click at [527, 59] on button "×" at bounding box center [528, 60] width 8 height 15
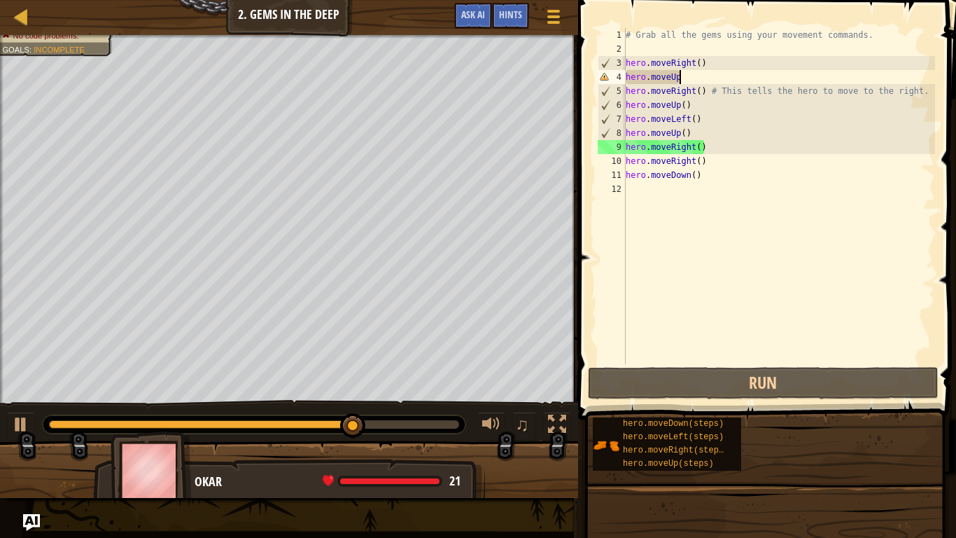
click at [684, 81] on div "# Grab all the gems using your movement commands. hero . moveRight ( ) hero . m…" at bounding box center [779, 210] width 312 height 364
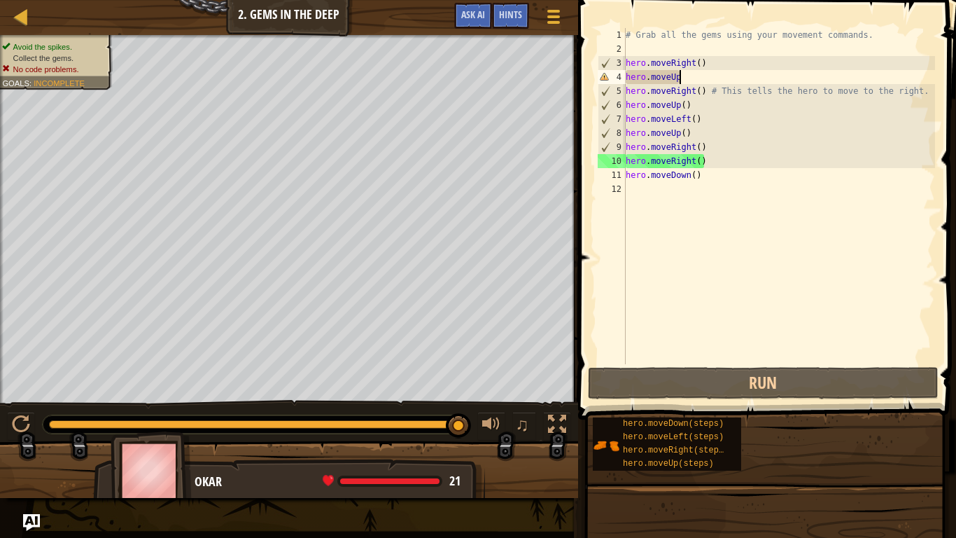
drag, startPoint x: 392, startPoint y: 426, endPoint x: 890, endPoint y: 458, distance: 498.7
click at [890, 452] on div "Map Introduction to Computer Science 2. Gems in the Deep Game Menu Done Hints A…" at bounding box center [478, 269] width 956 height 538
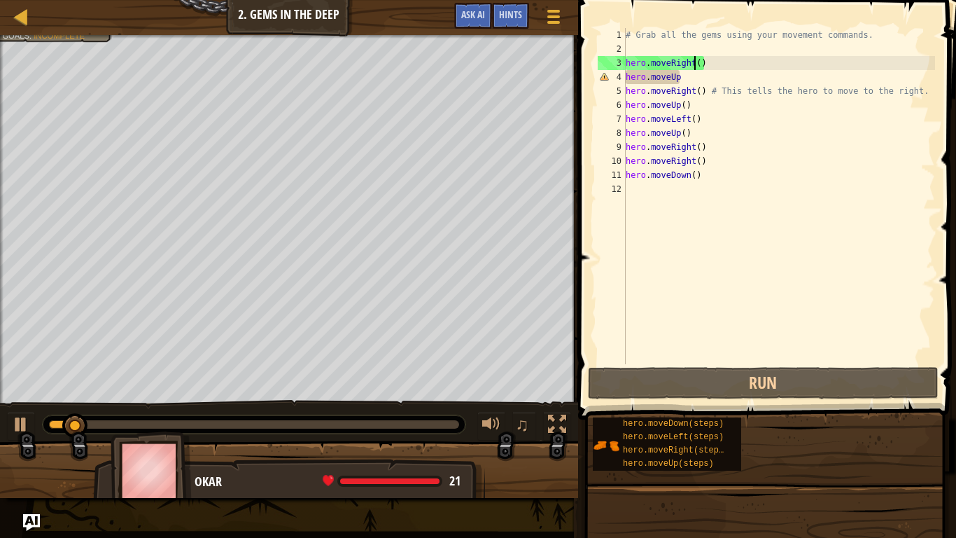
click at [694, 69] on div "# Grab all the gems using your movement commands. hero . moveRight ( ) hero . m…" at bounding box center [779, 210] width 312 height 364
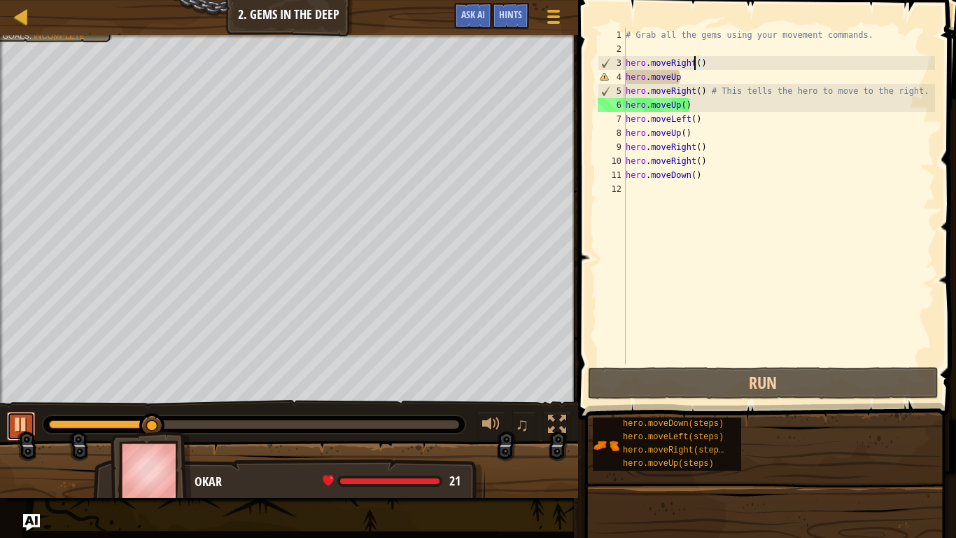
click at [15, 421] on div at bounding box center [21, 424] width 18 height 18
click at [692, 74] on div "# Grab all the gems using your movement commands. hero . moveRight ( ) hero . m…" at bounding box center [779, 210] width 312 height 364
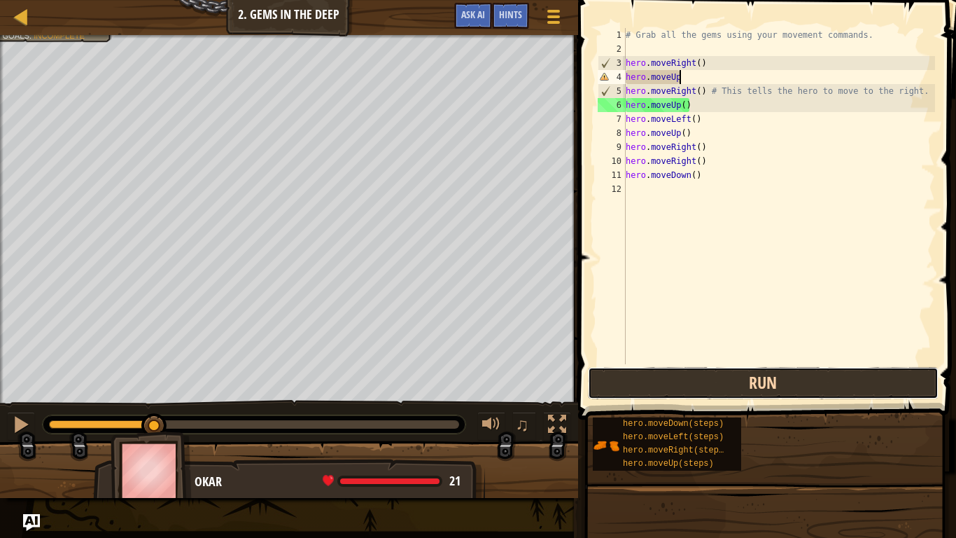
click at [703, 379] on button "Run" at bounding box center [763, 383] width 351 height 32
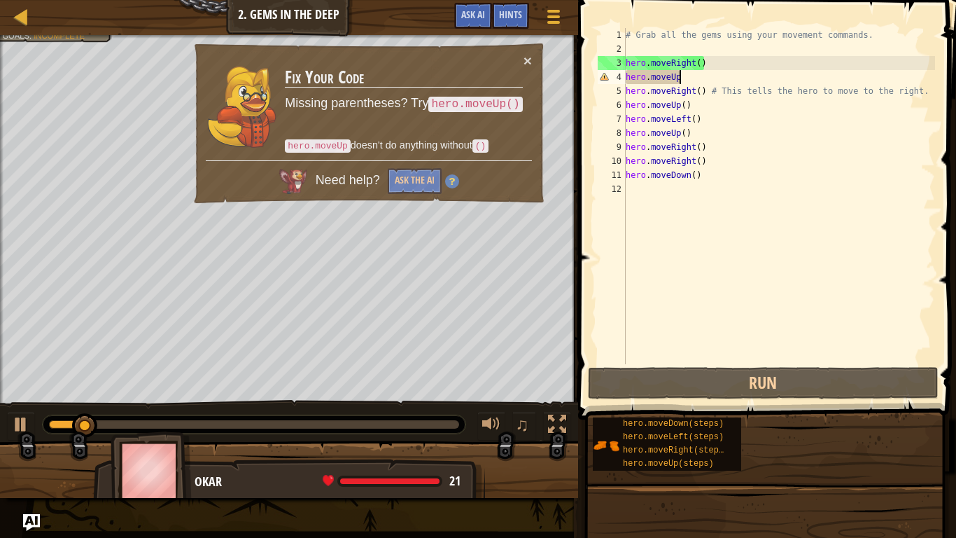
click at [705, 83] on div "# Grab all the gems using your movement commands. hero . moveRight ( ) hero . m…" at bounding box center [779, 210] width 312 height 364
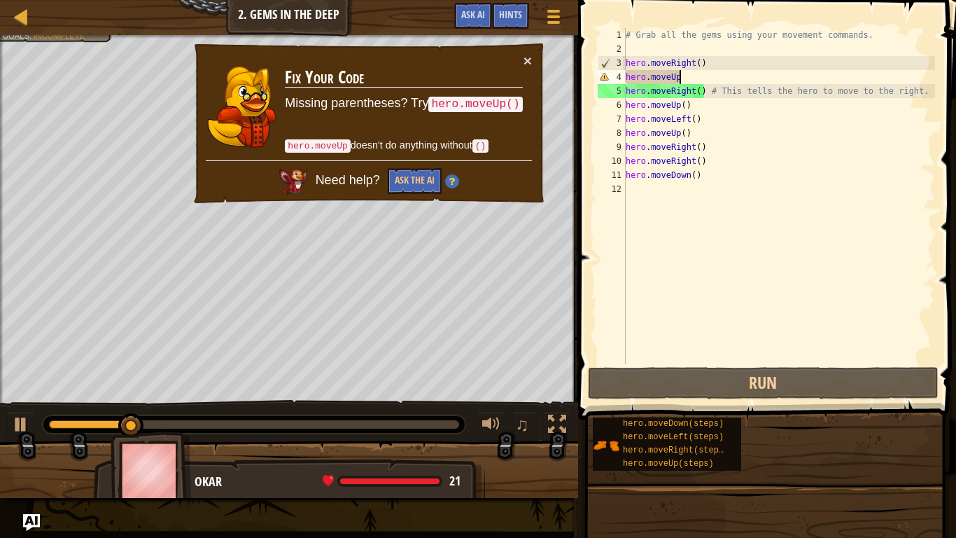
click at [703, 75] on div "# Grab all the gems using your movement commands. hero . moveRight ( ) hero . m…" at bounding box center [779, 210] width 312 height 364
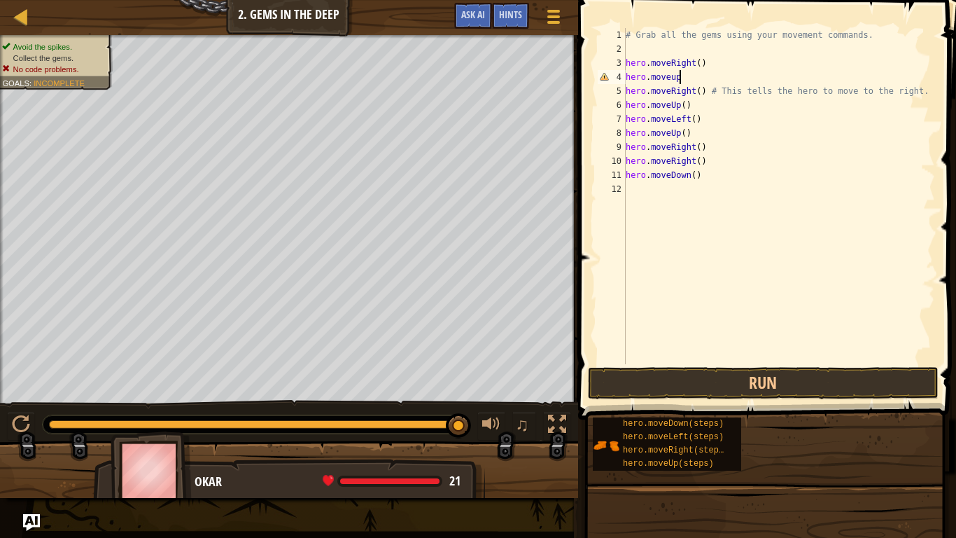
scroll to position [6, 6]
type textarea "hero.moveup"
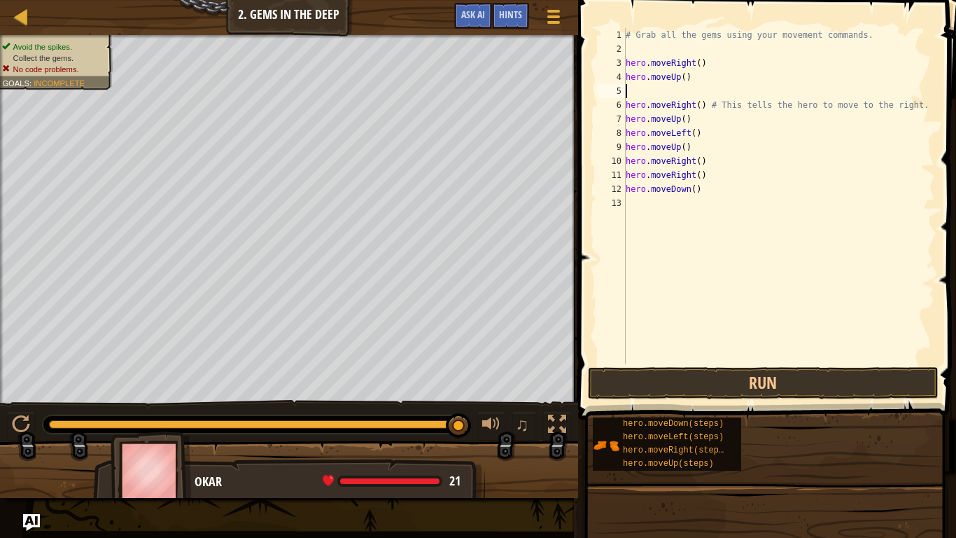
scroll to position [6, 0]
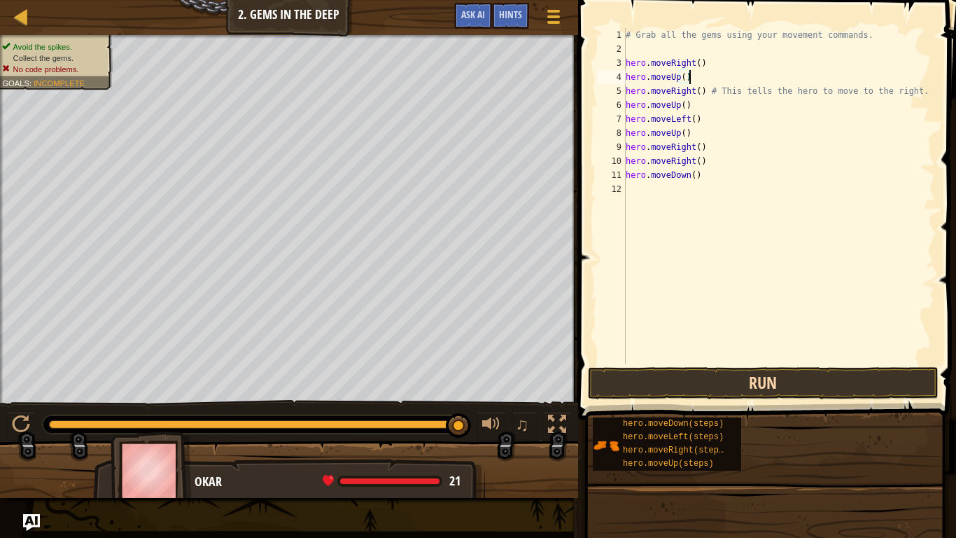
type textarea "hero.moveUp()"
click at [663, 384] on button "Run" at bounding box center [763, 383] width 351 height 32
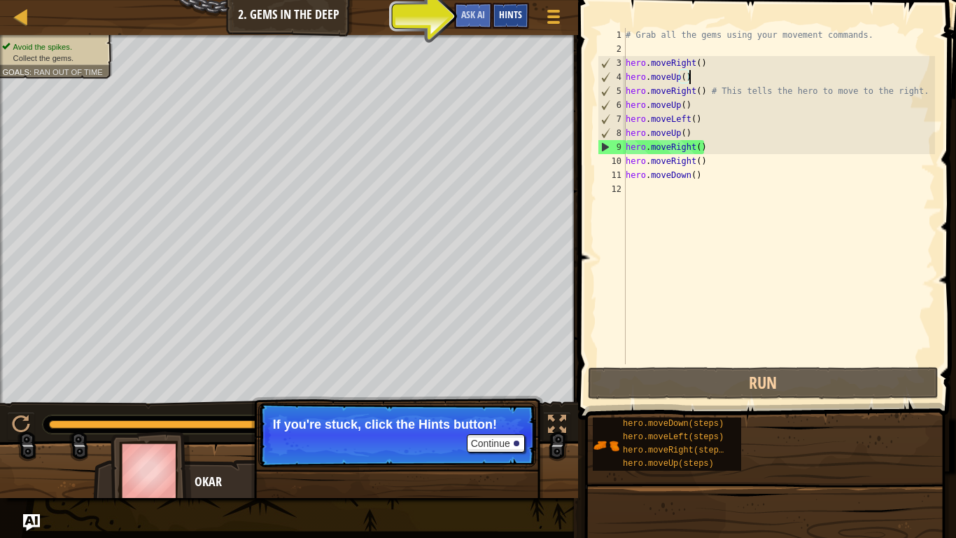
click at [497, 10] on div "Hints" at bounding box center [510, 16] width 37 height 26
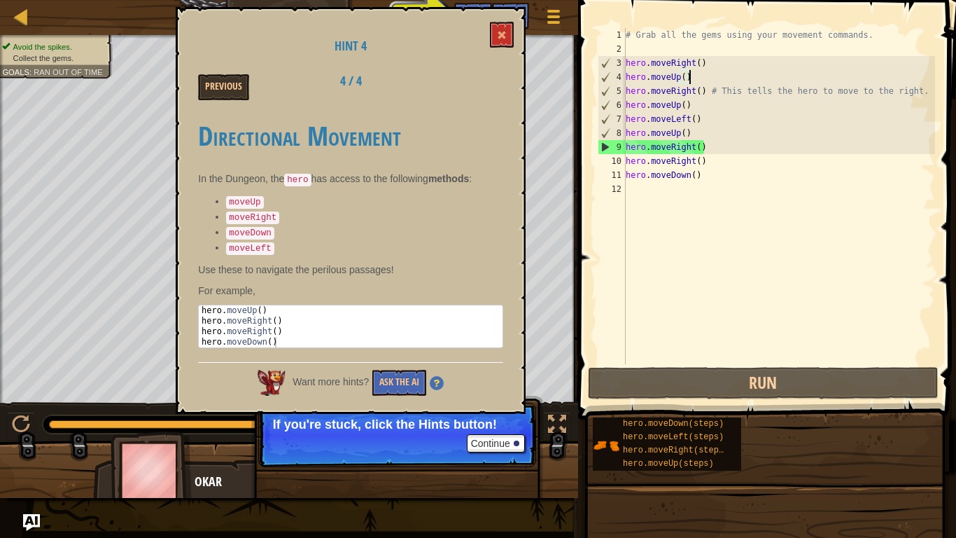
click at [424, 240] on li "moveLeft" at bounding box center [364, 247] width 277 height 15
drag, startPoint x: 201, startPoint y: 304, endPoint x: 278, endPoint y: 340, distance: 84.9
click at [278, 340] on div "hero . moveUp ( ) hero . moveRight ( ) hero . moveRight ( ) hero . moveDown ( )" at bounding box center [351, 336] width 304 height 63
type textarea "hero.moveRight() hero.moveDown()"
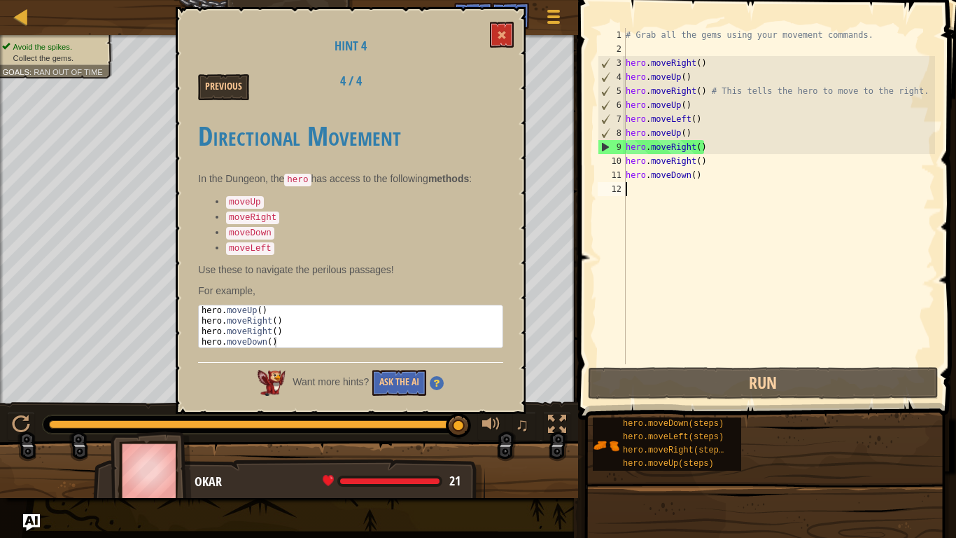
click at [729, 209] on div "# Grab all the gems using your movement commands. hero . moveRight ( ) hero . m…" at bounding box center [779, 210] width 312 height 364
click at [712, 158] on div "# Grab all the gems using your movement commands. hero . moveRight ( ) hero . m…" at bounding box center [779, 210] width 312 height 364
click at [714, 176] on div "# Grab all the gems using your movement commands. hero . moveRight ( ) hero . m…" at bounding box center [779, 210] width 312 height 364
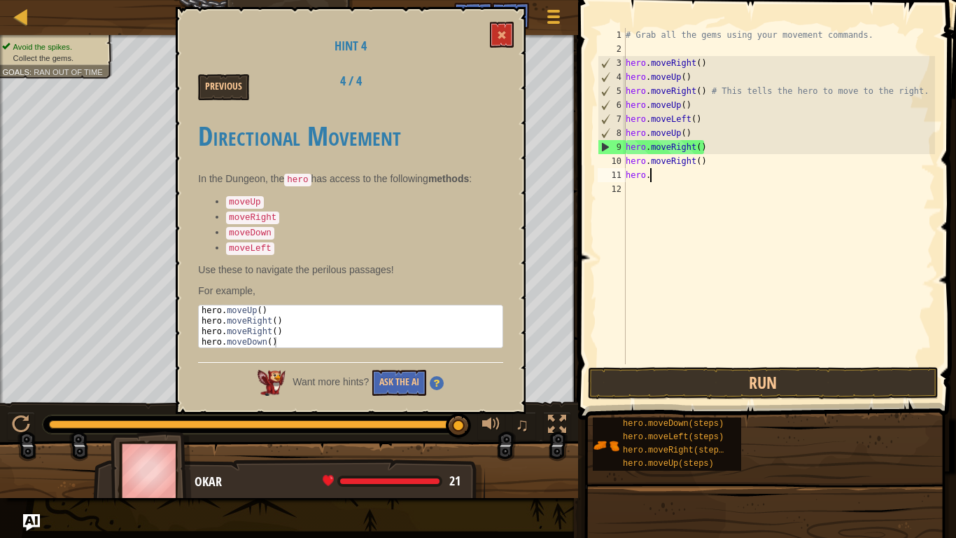
type textarea "h"
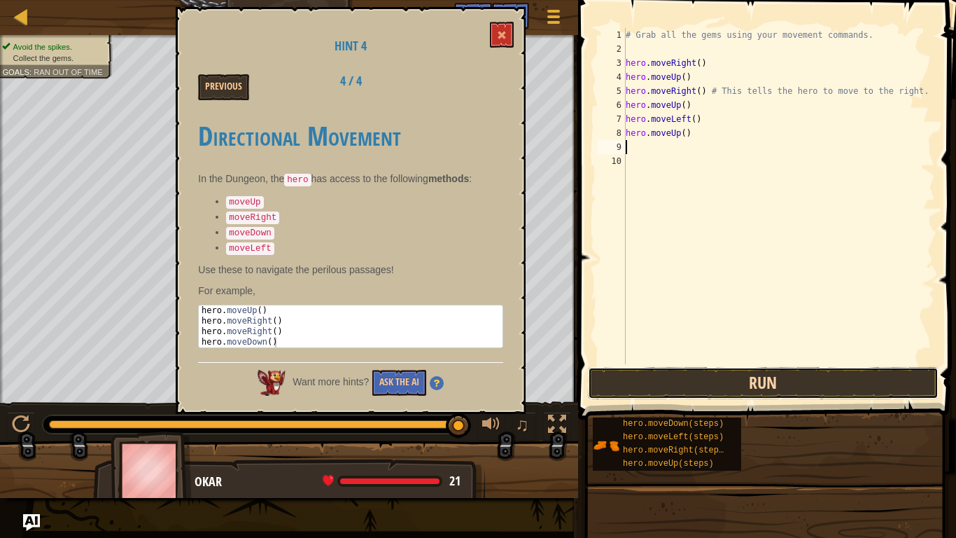
click at [701, 372] on button "Run" at bounding box center [763, 383] width 351 height 32
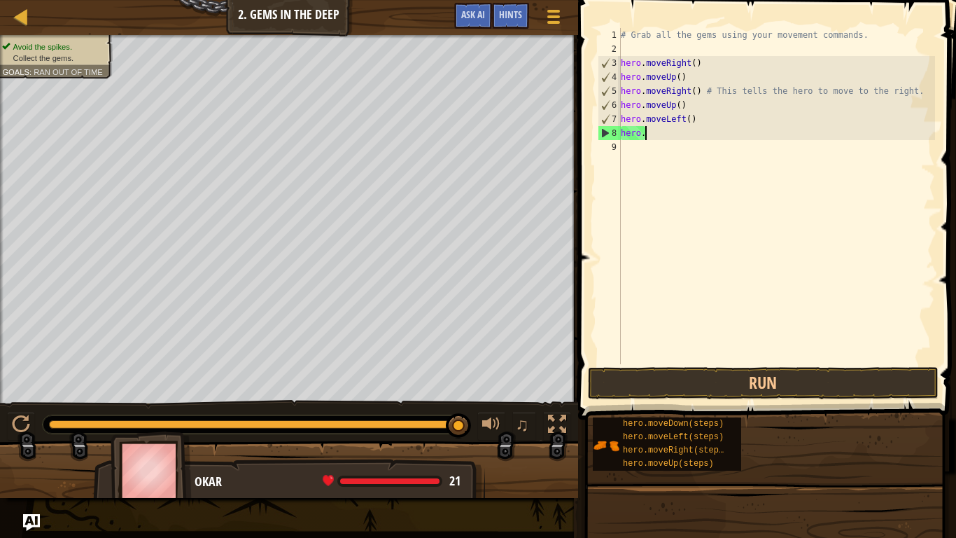
type textarea "h"
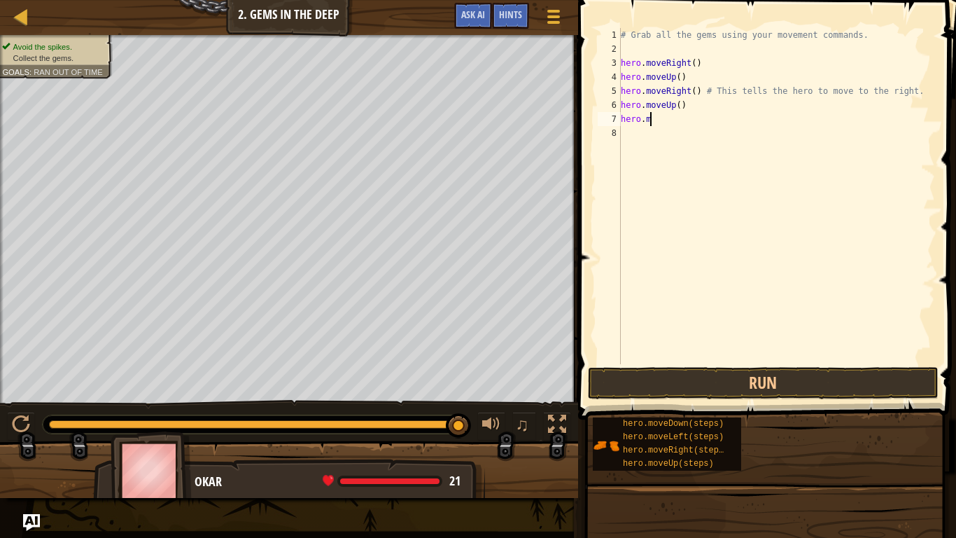
type textarea "h"
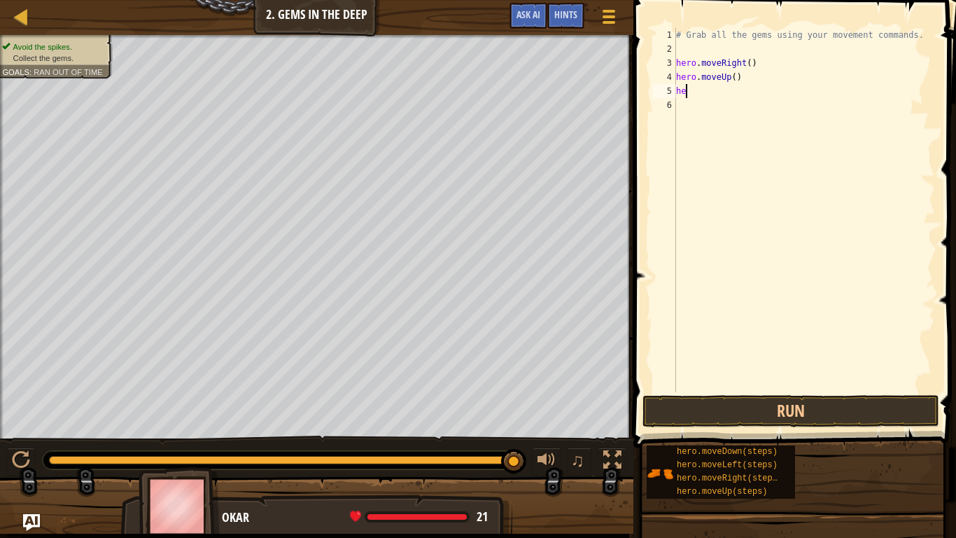
type textarea "h"
type textarea "# Grab all the gems using your movement commands."
paste textarea "hero.moveDown()"
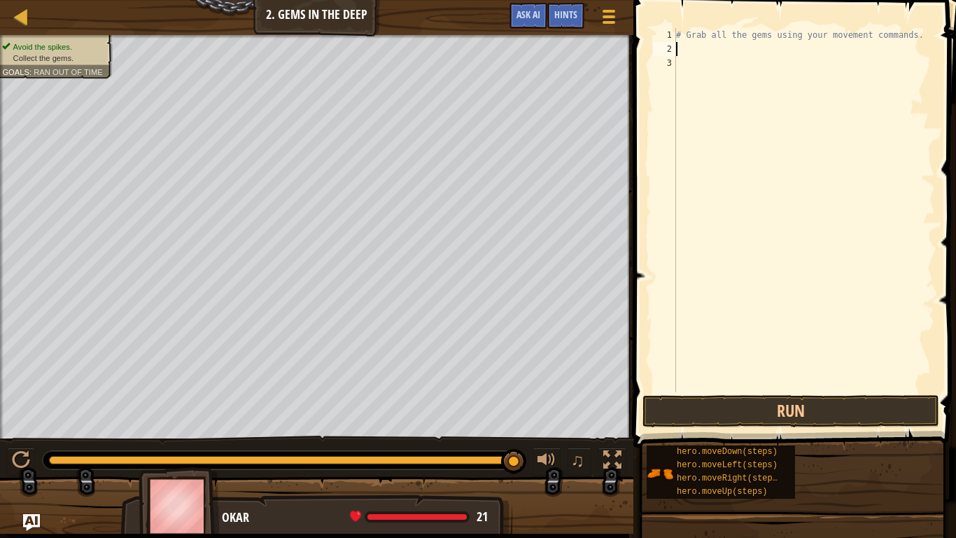
type textarea "hero.moveDown()"
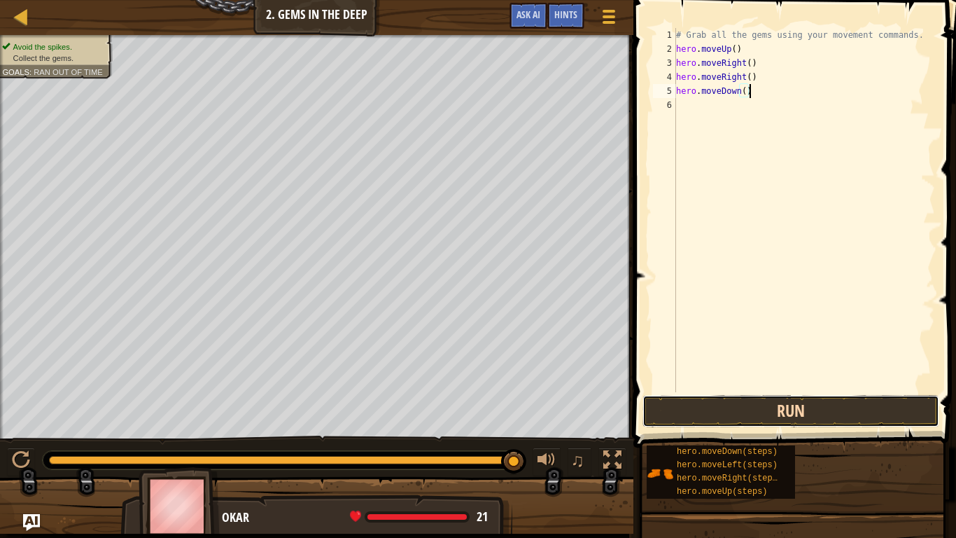
click at [713, 397] on button "Run" at bounding box center [790, 411] width 297 height 32
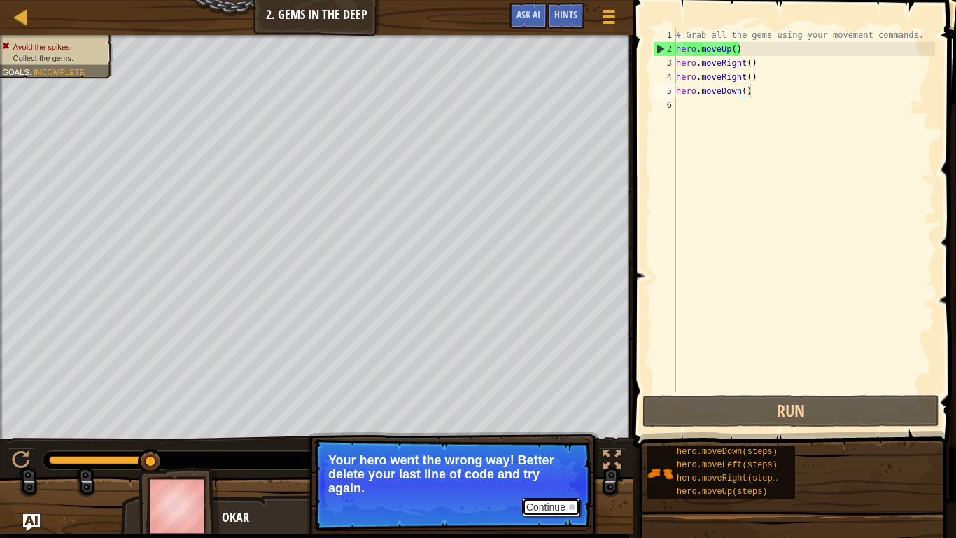
click at [559, 452] on button "Continue" at bounding box center [551, 507] width 58 height 18
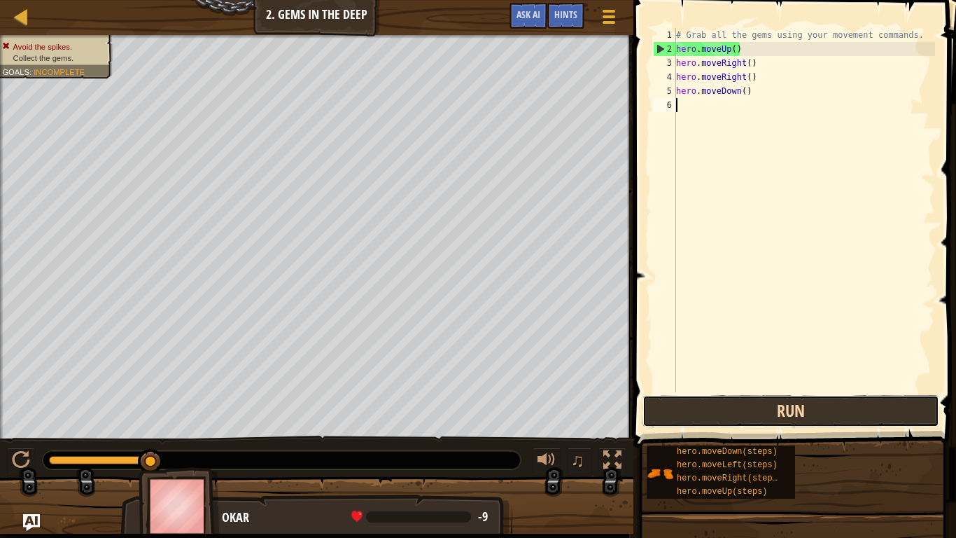
click at [675, 411] on button "Run" at bounding box center [790, 411] width 297 height 32
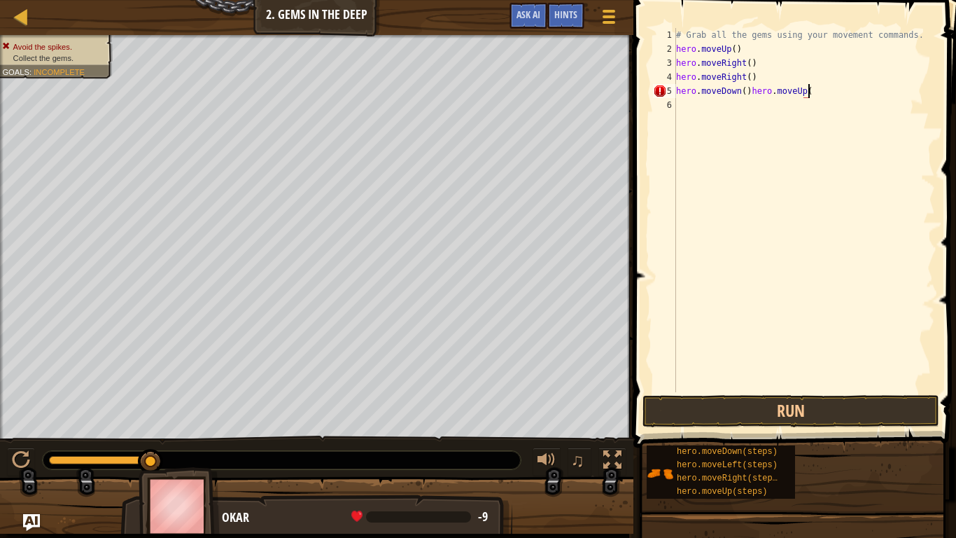
scroll to position [6, 19]
type textarea "hero.moveDown()hero.moveUp()"
click at [703, 412] on button "Run" at bounding box center [790, 411] width 297 height 32
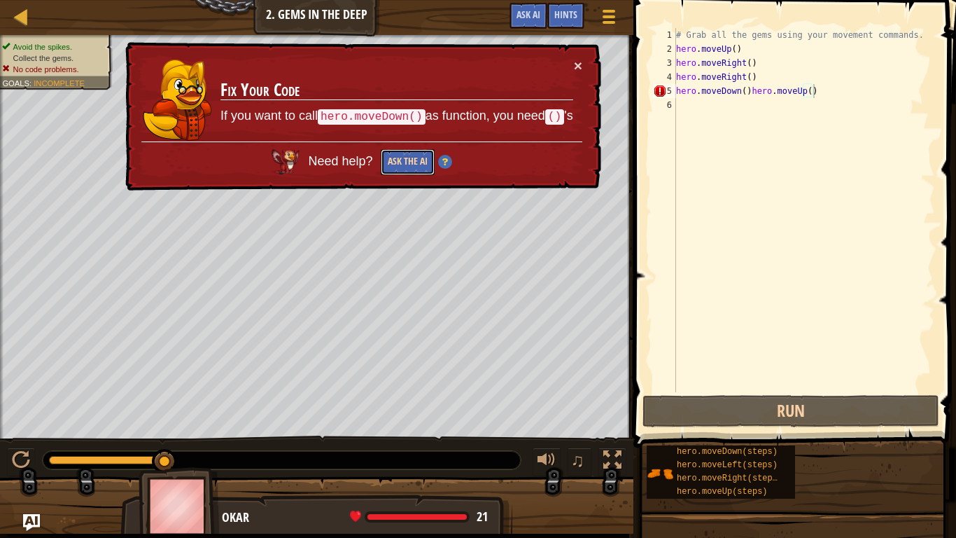
click at [393, 155] on button "Ask the AI" at bounding box center [407, 162] width 54 height 26
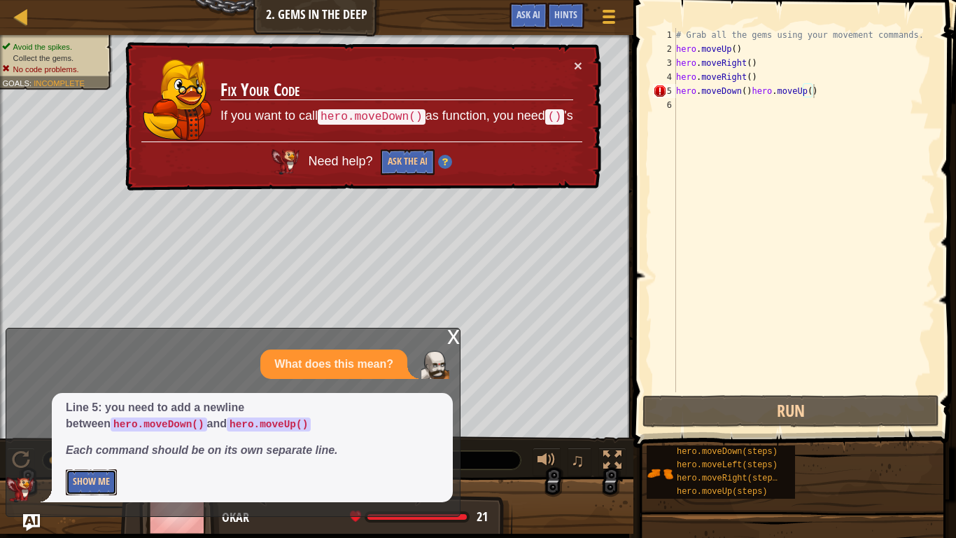
click at [100, 452] on button "Show Me" at bounding box center [91, 482] width 51 height 26
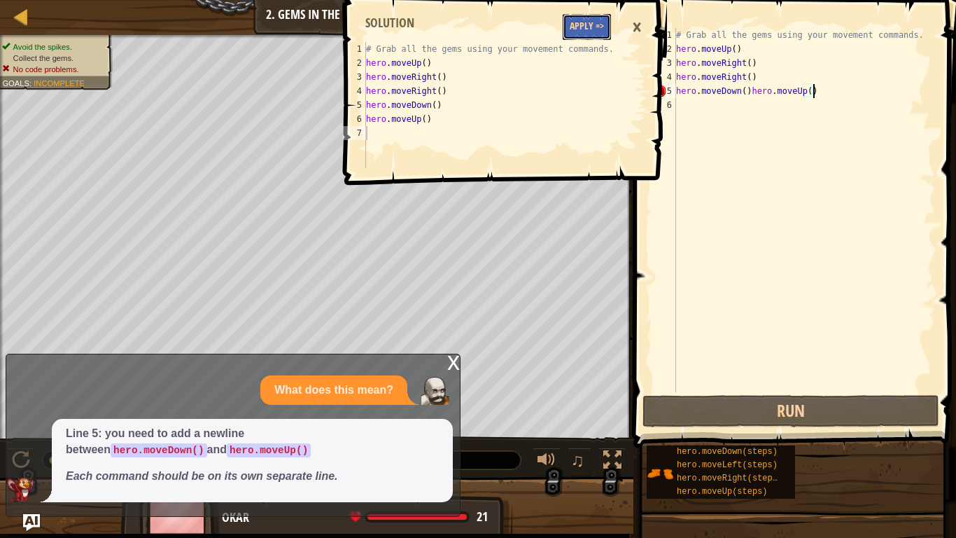
click at [575, 21] on button "Apply =>" at bounding box center [587, 27] width 48 height 26
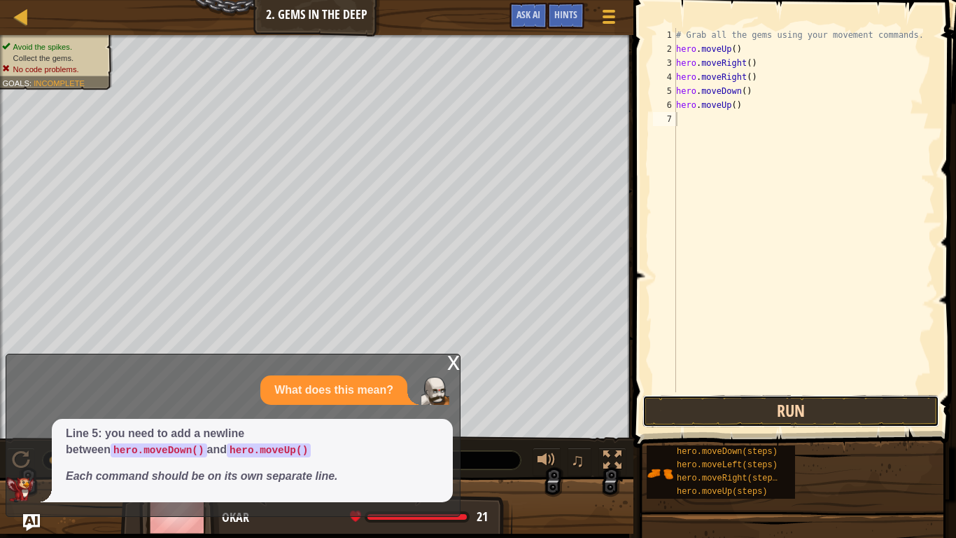
click at [710, 406] on button "Run" at bounding box center [790, 411] width 297 height 32
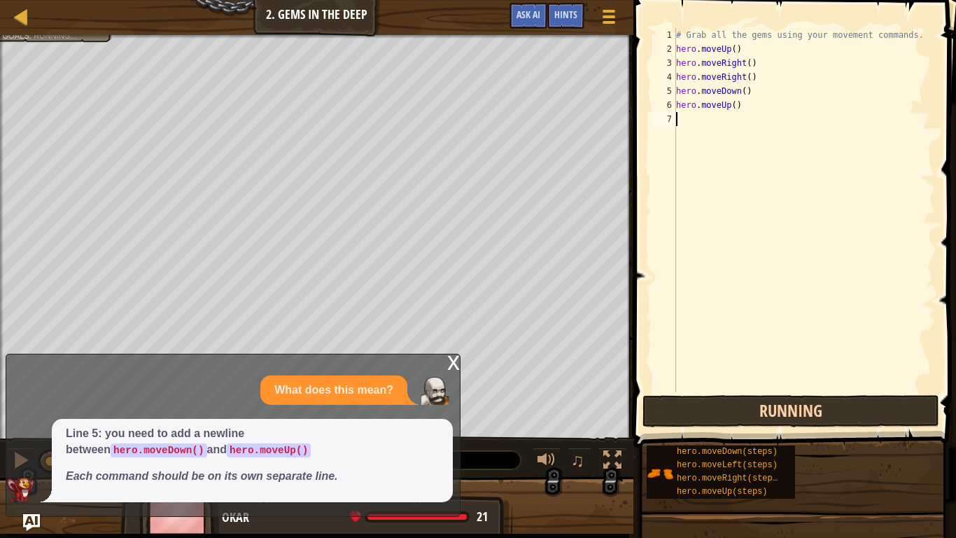
scroll to position [6, 0]
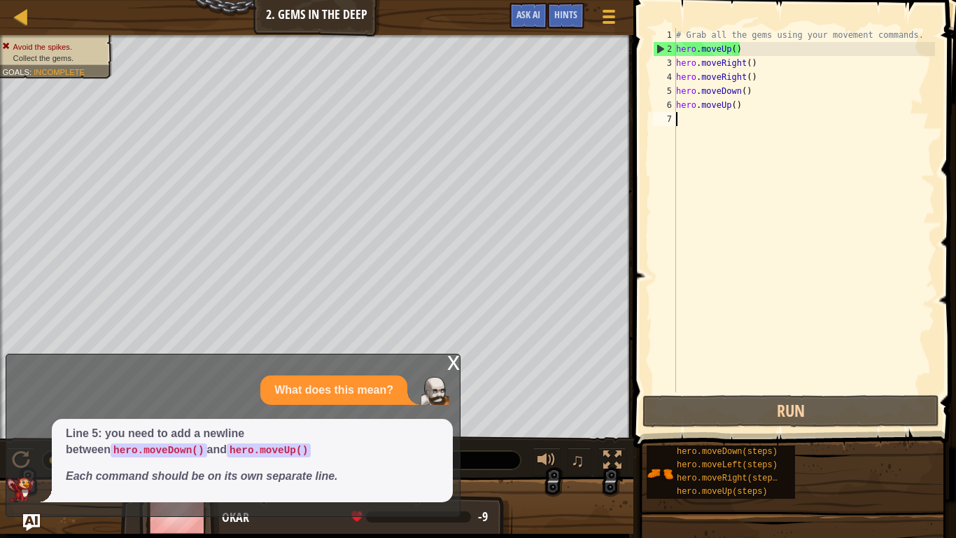
click at [207, 443] on code "hero.moveDown()" at bounding box center [159, 450] width 97 height 14
click at [453, 360] on div "x" at bounding box center [453, 361] width 13 height 14
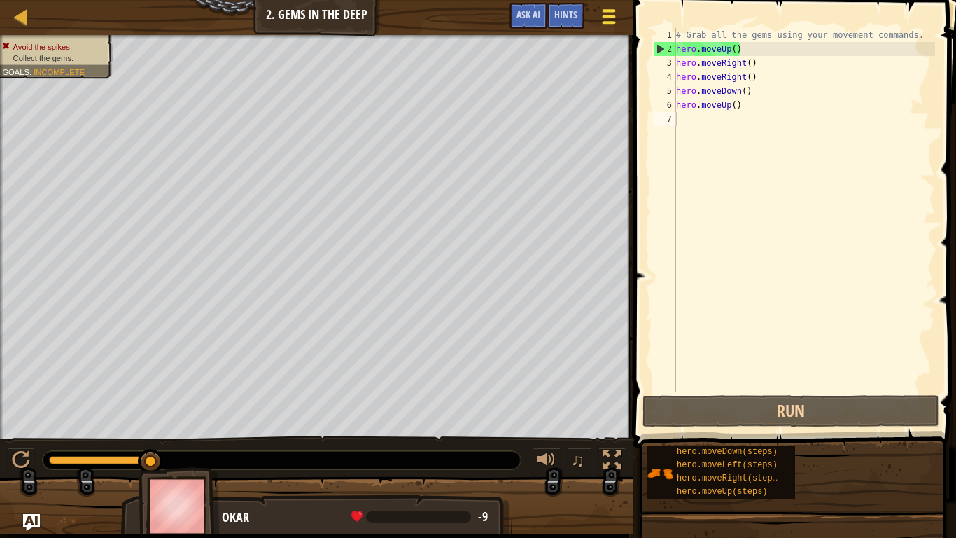
click at [608, 19] on div at bounding box center [608, 16] width 19 height 20
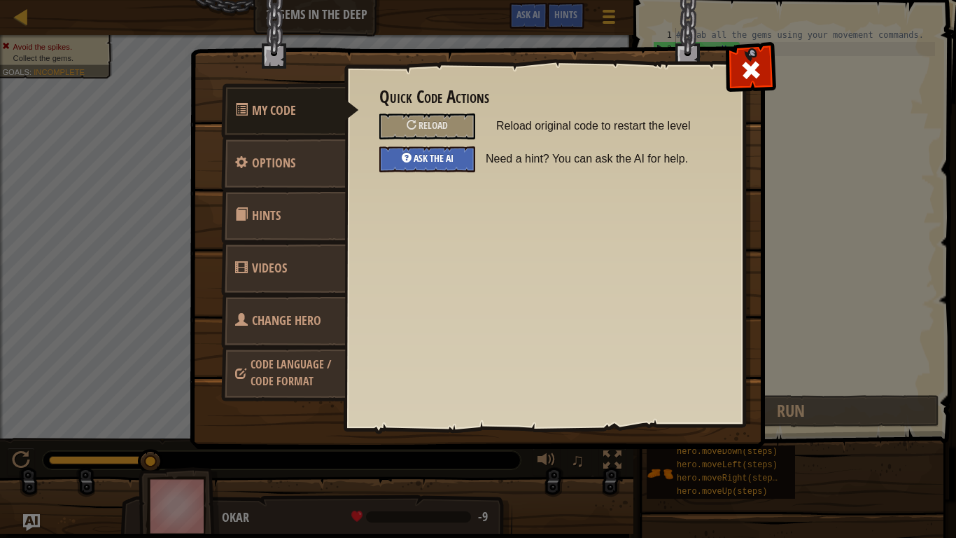
click at [444, 158] on span "Ask the AI" at bounding box center [434, 157] width 40 height 13
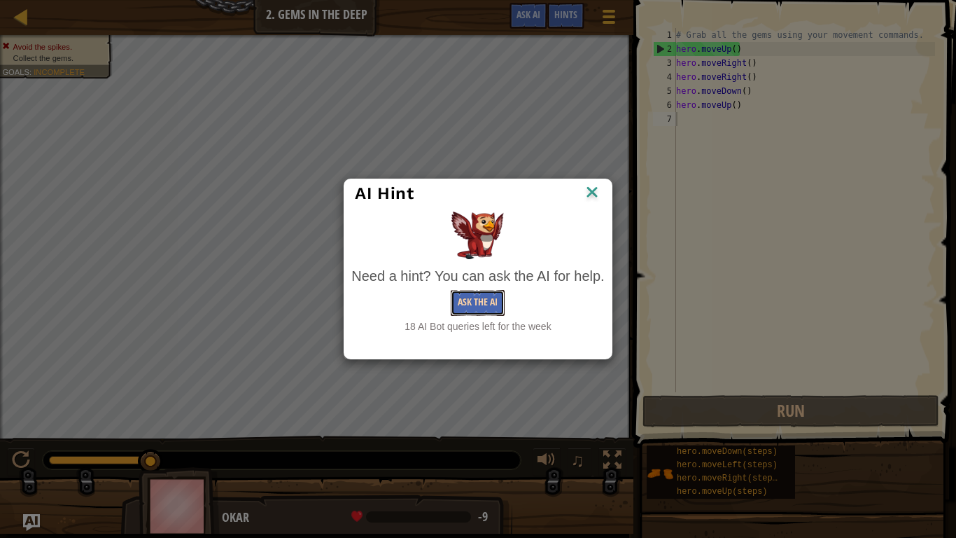
click at [497, 307] on button "Ask the AI" at bounding box center [478, 303] width 54 height 26
